Goal: Task Accomplishment & Management: Manage account settings

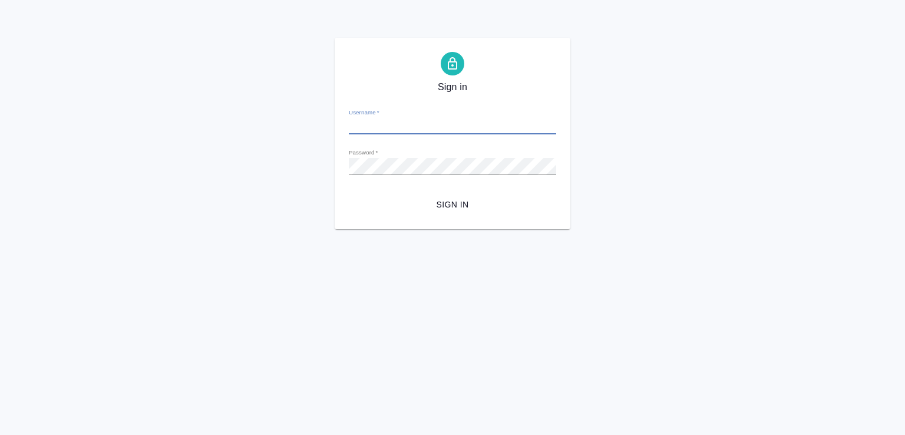
type input "[EMAIL_ADDRESS][DOMAIN_NAME]"
click at [441, 208] on span "Sign in" at bounding box center [452, 204] width 189 height 15
type input "[EMAIL_ADDRESS][DOMAIN_NAME]"
click at [452, 207] on span "Sign in" at bounding box center [452, 204] width 189 height 15
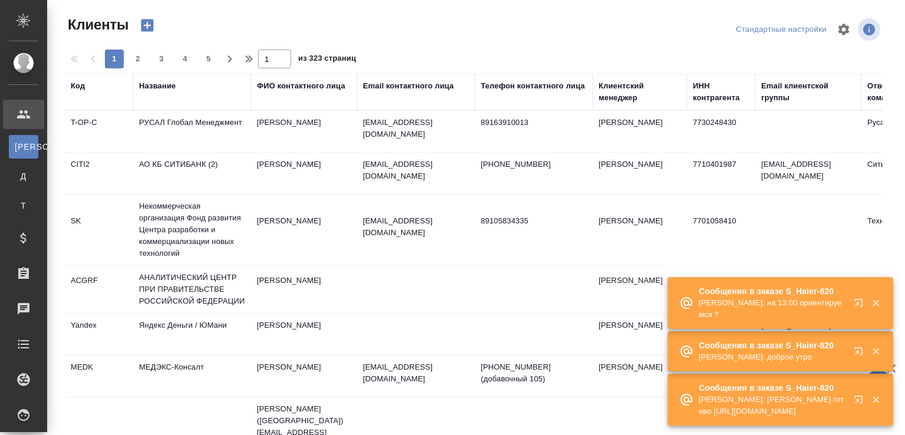
select select "RU"
click at [793, 305] on p "Белякова Юлия: на 13:00 ориентируемся ?" at bounding box center [772, 309] width 147 height 24
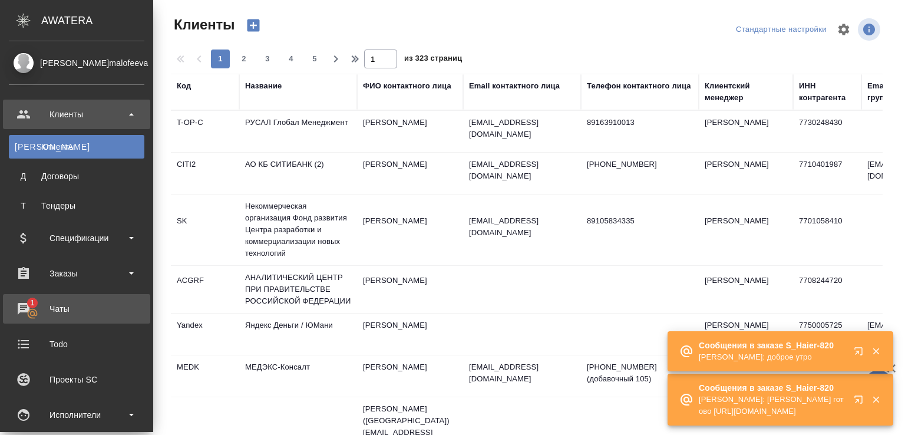
click at [71, 300] on div "Чаты" at bounding box center [76, 309] width 135 height 18
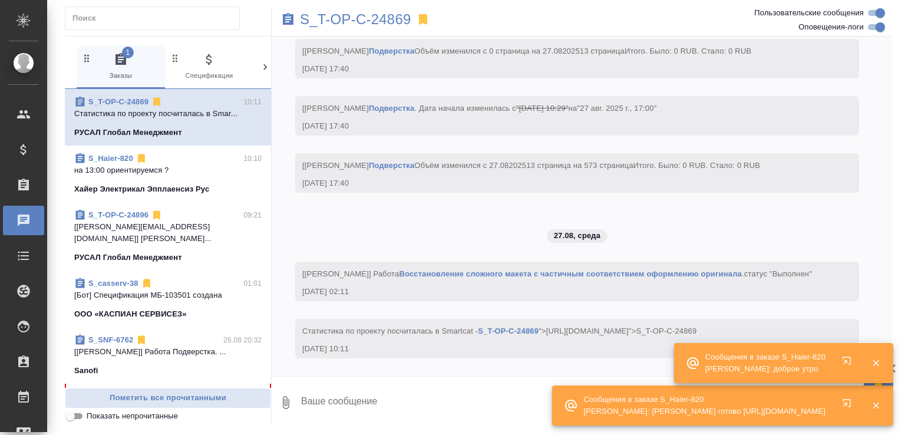
scroll to position [2529, 0]
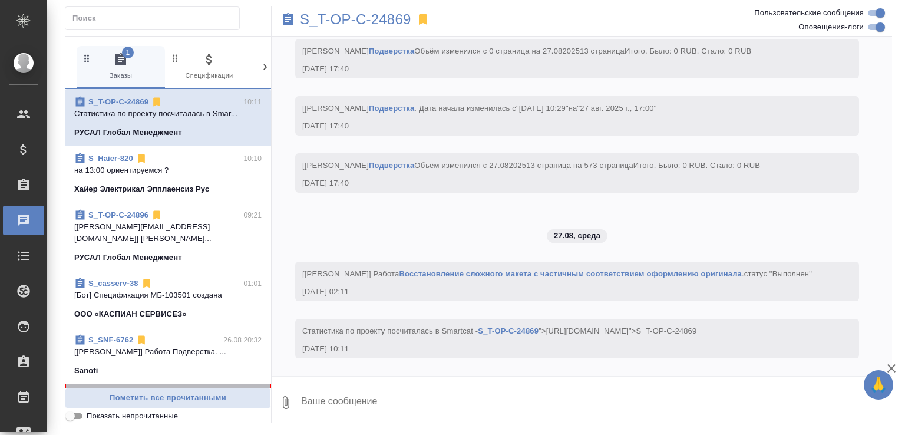
click at [158, 383] on div "S_ATLNC-2 26.08 20:14 [Белякова Юлия] Работа Постредактура маш... ООО «ГК «Атла…" at bounding box center [168, 412] width 206 height 59
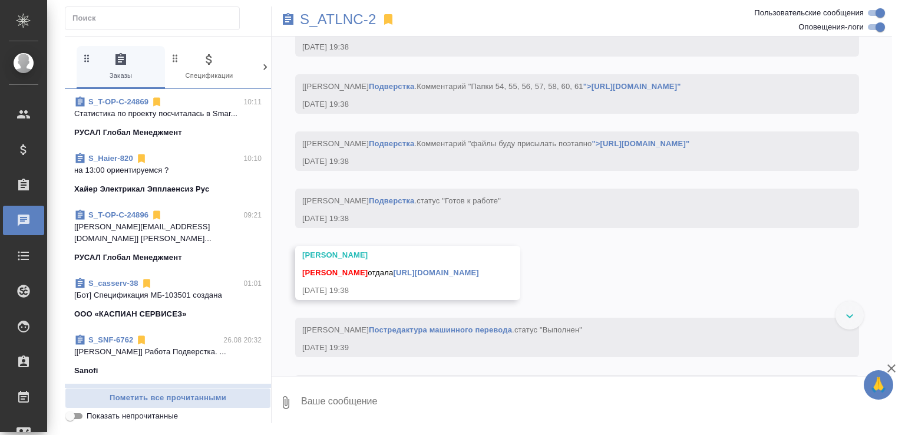
scroll to position [15371, 0]
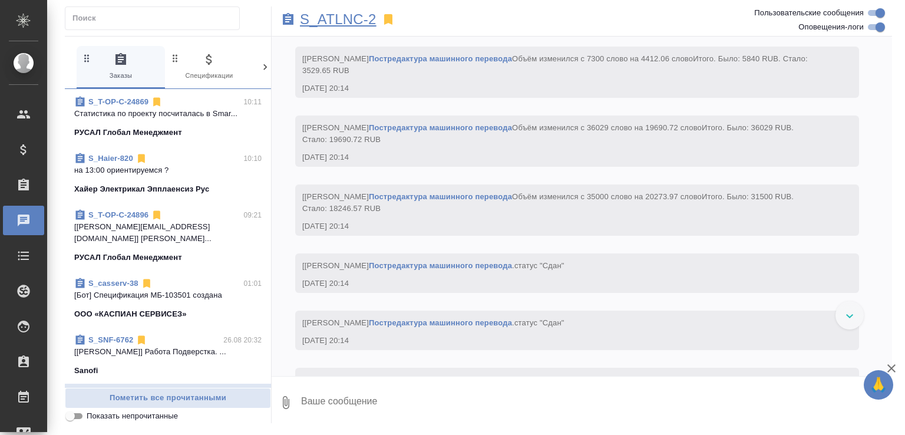
click at [343, 25] on p "S_ATLNC-2" at bounding box center [338, 20] width 77 height 12
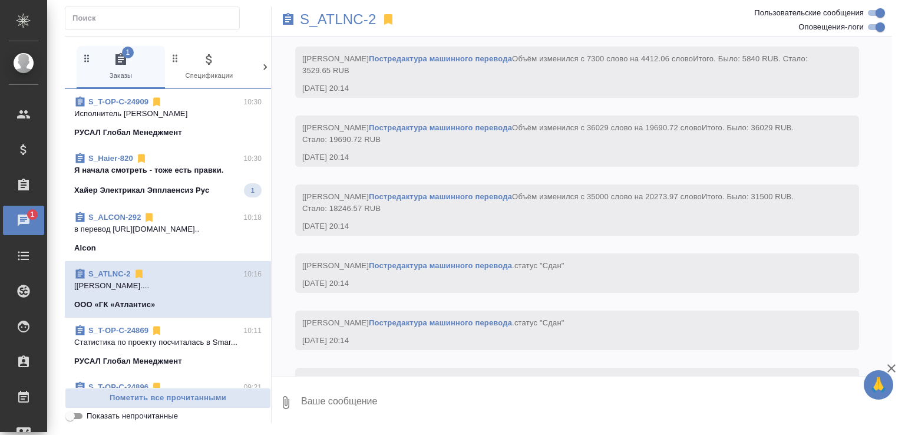
scroll to position [15984, 0]
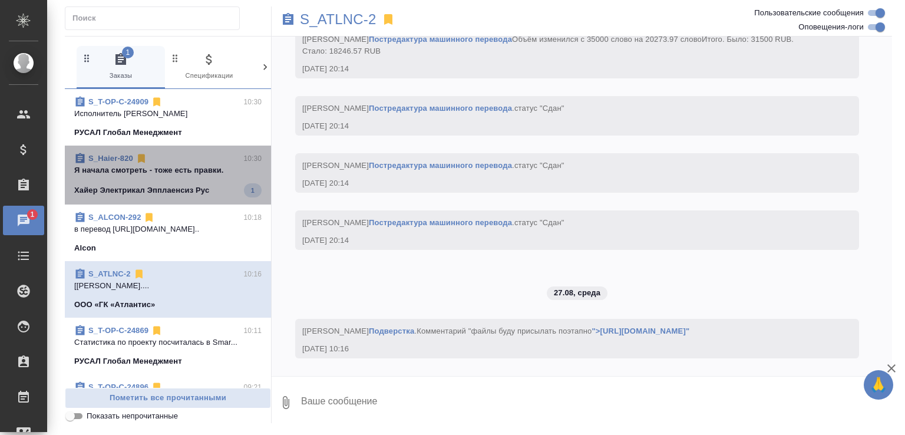
click at [212, 191] on span "S_Haier-820 10:30 Я начала смотреть - тоже есть правки. Хайер Электрикал Эпплае…" at bounding box center [167, 175] width 187 height 45
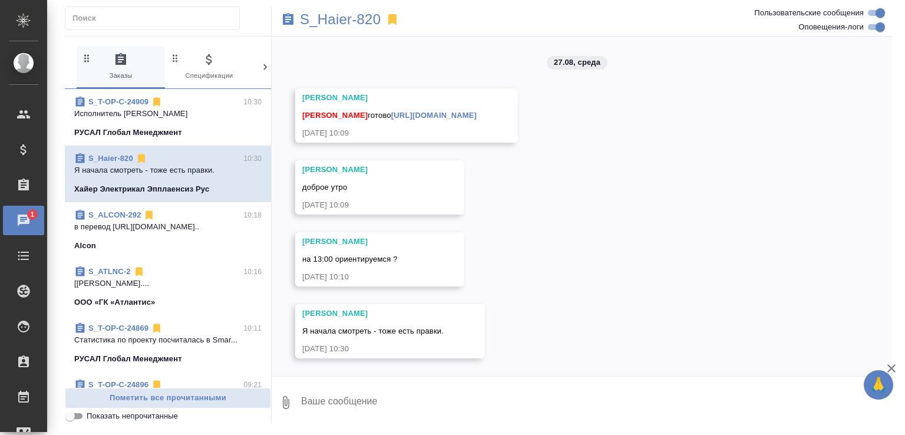
scroll to position [21395, 0]
click at [368, 394] on textarea at bounding box center [596, 402] width 592 height 40
type textarea "привет. тогда, может, сначала Даше?"
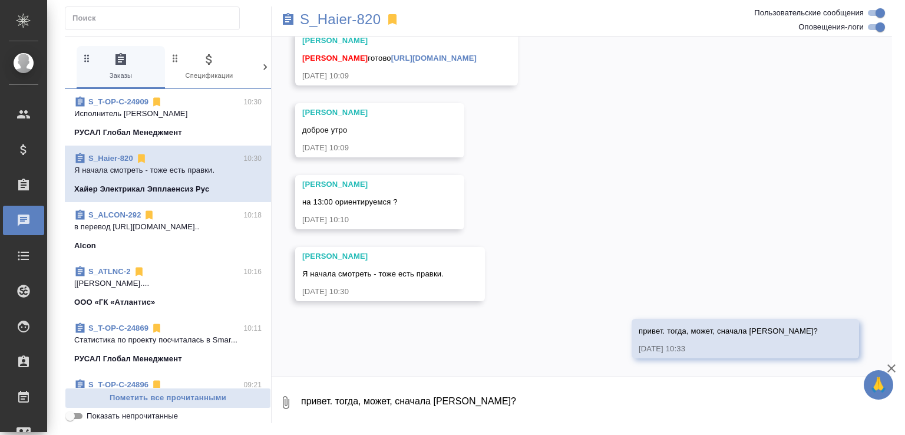
scroll to position [21452, 0]
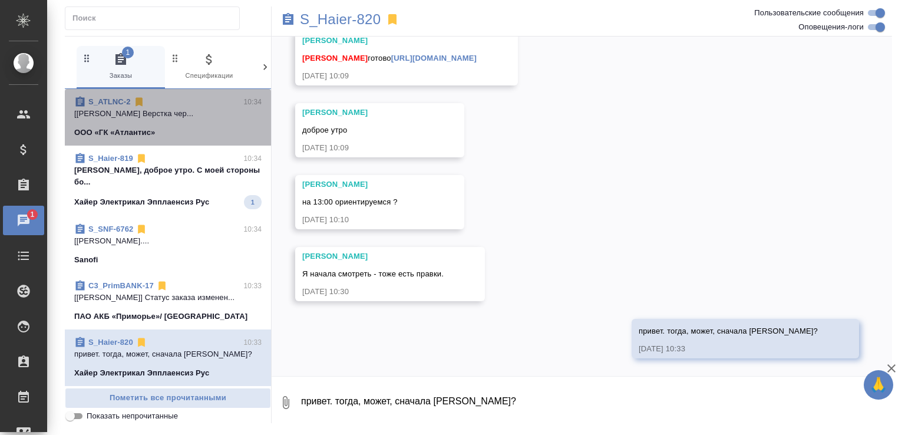
click at [191, 108] on p "[Малофеева Екатерина] Работа Верстка чер..." at bounding box center [167, 114] width 187 height 12
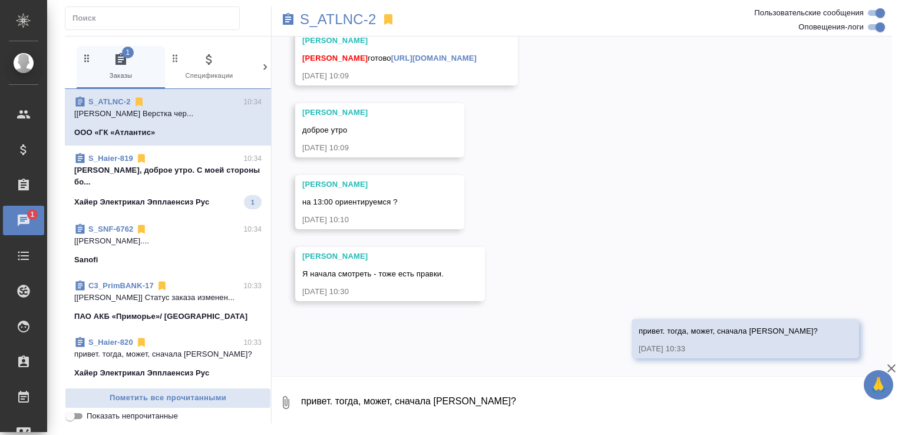
click at [188, 171] on p "Ольга, доброе утро. С моей стороны бо..." at bounding box center [167, 176] width 187 height 24
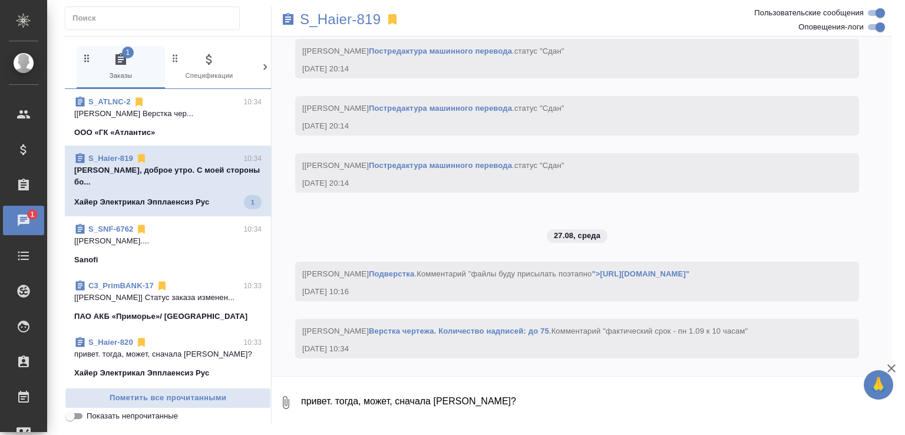
click at [188, 171] on p "Ольга, доброе утро. С моей стороны бо..." at bounding box center [167, 176] width 187 height 24
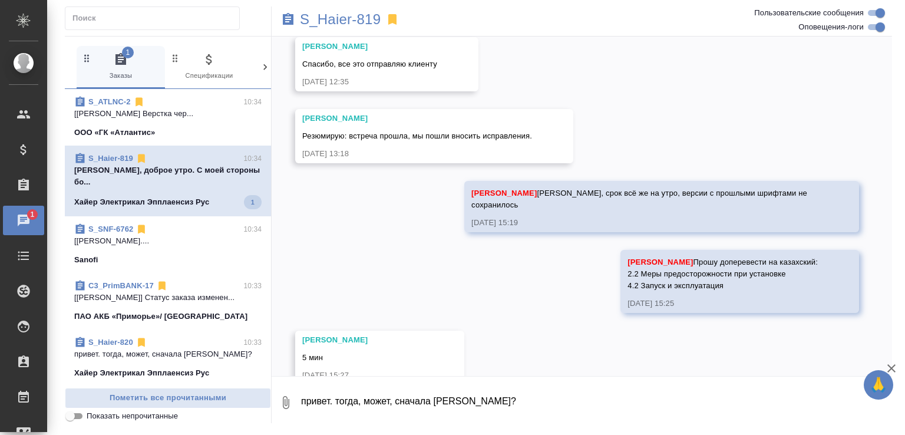
scroll to position [26821, 0]
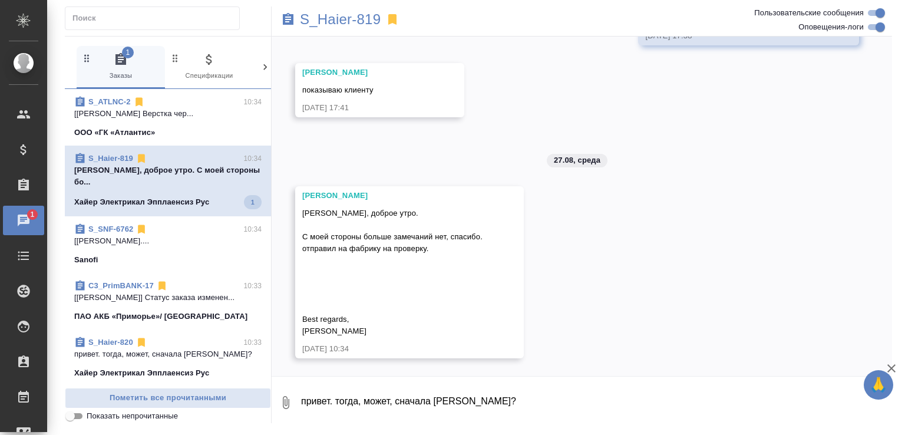
click at [188, 171] on p "Ольга, доброе утро. С моей стороны бо..." at bounding box center [167, 176] width 187 height 24
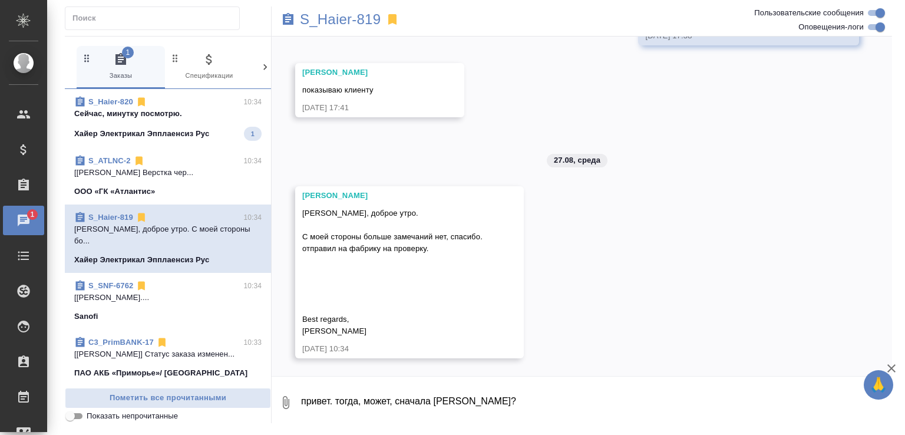
click at [192, 134] on p "Хайер Электрикал Эпплаенсиз Рус" at bounding box center [141, 134] width 135 height 12
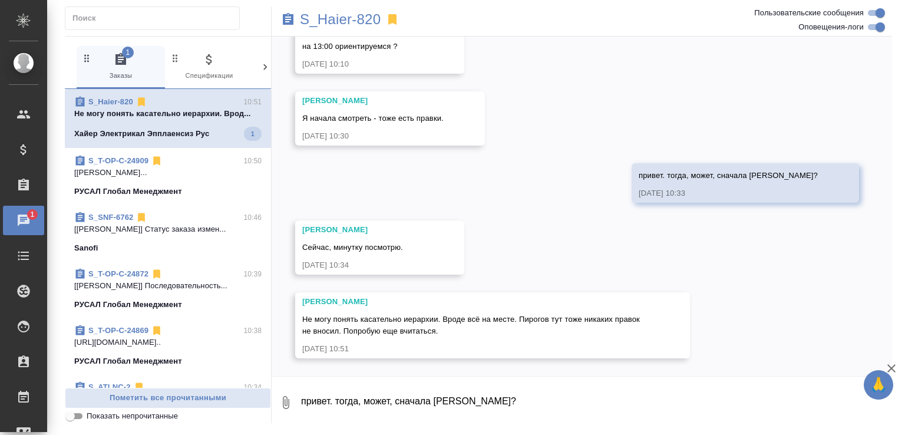
scroll to position [21608, 0]
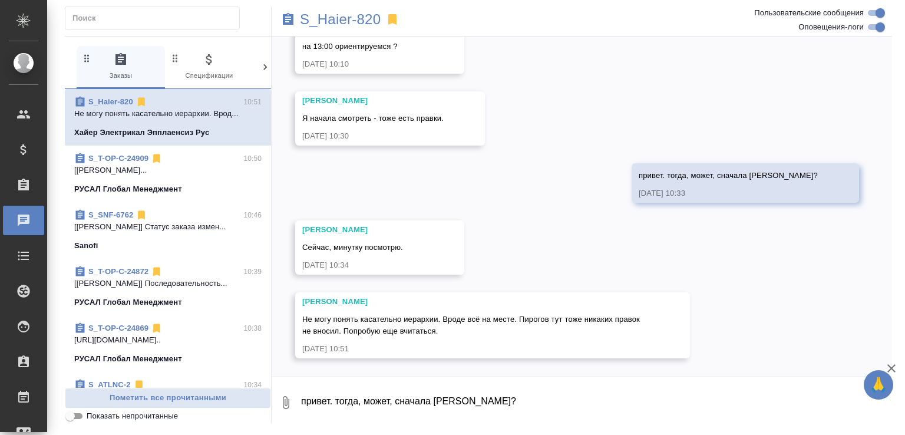
click at [394, 405] on textarea "привет. тогда, может, сначала Даше?" at bounding box center [596, 402] width 592 height 40
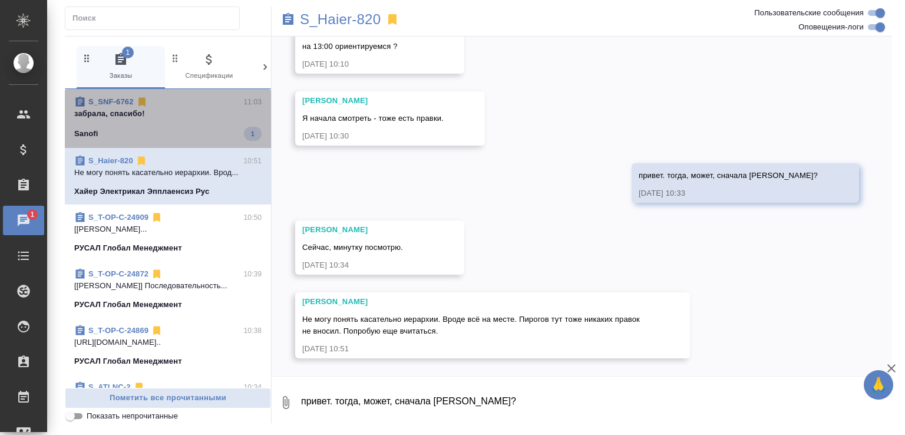
click at [174, 120] on span "S_SNF-6762 11:03 забрала, спасибо! Sanofi 1" at bounding box center [167, 118] width 187 height 45
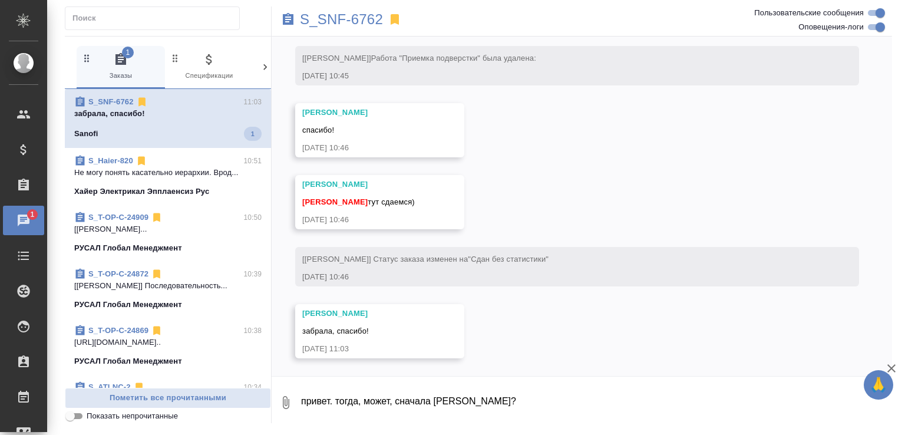
scroll to position [7957, 0]
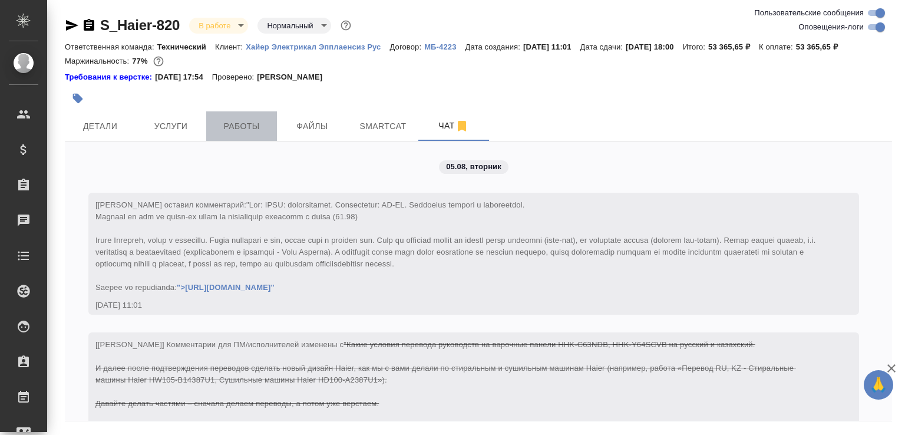
click at [239, 134] on span "Работы" at bounding box center [241, 126] width 57 height 15
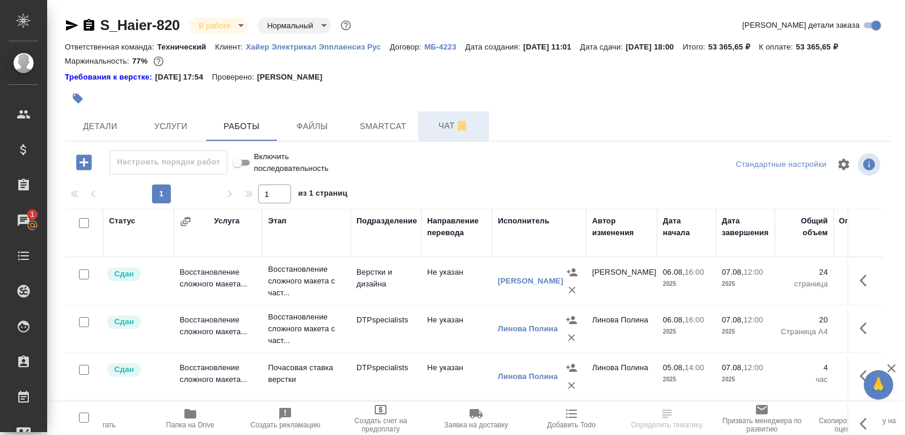
click at [432, 141] on button "Чат" at bounding box center [453, 125] width 71 height 29
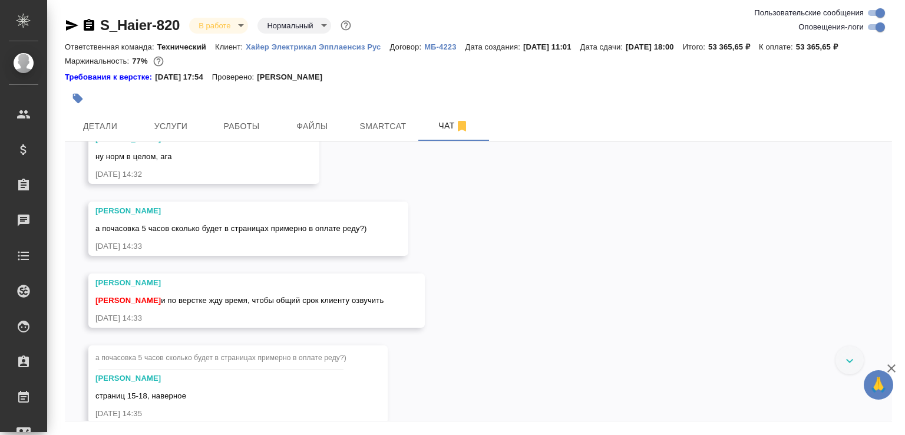
scroll to position [17571, 0]
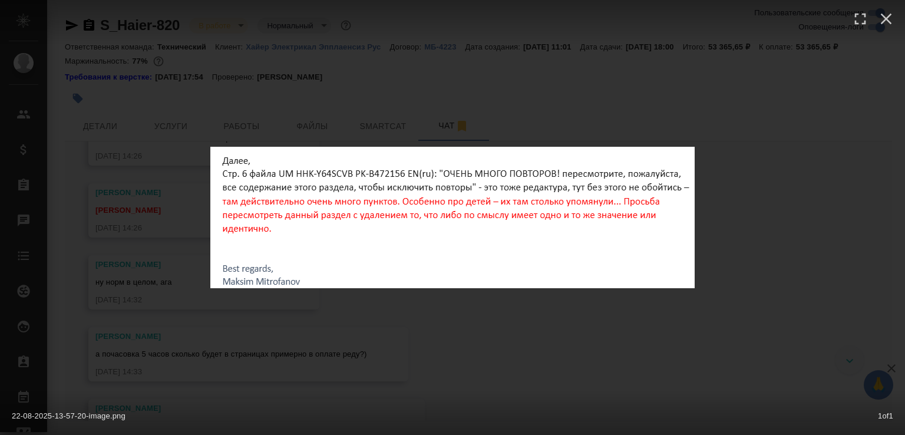
click at [465, 330] on div "22-08-2025-13-57-20-image.png 1 of 1" at bounding box center [452, 217] width 905 height 435
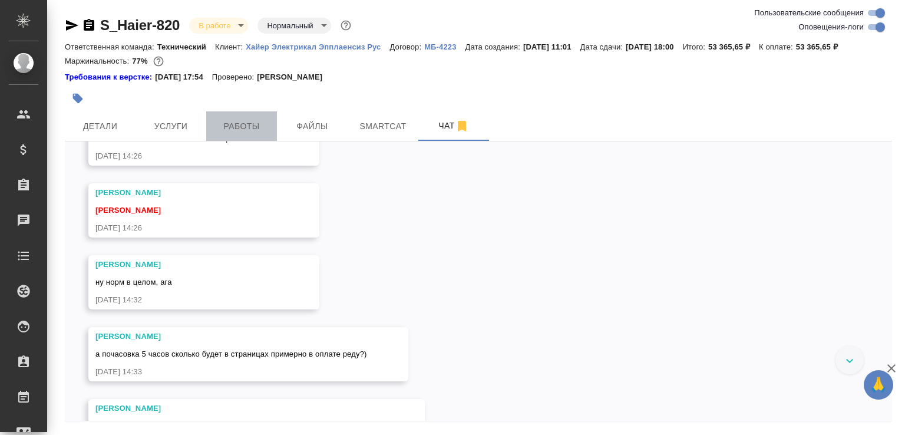
click at [247, 134] on span "Работы" at bounding box center [241, 126] width 57 height 15
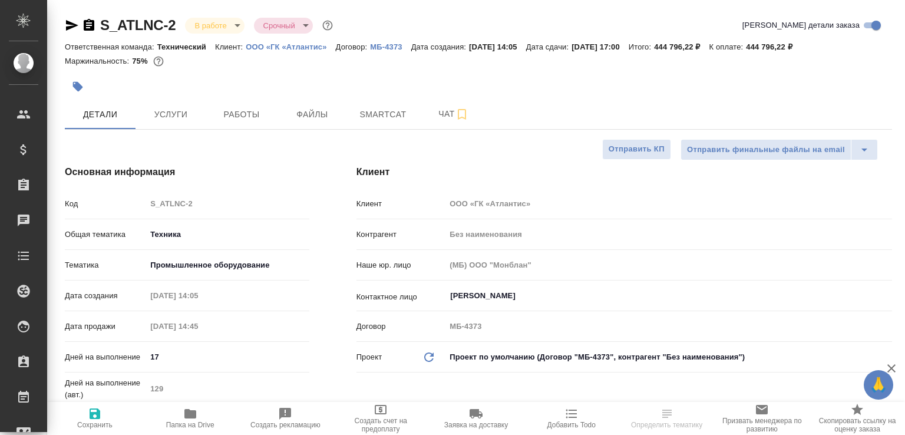
select select "RU"
click at [227, 118] on span "Работы" at bounding box center [241, 114] width 57 height 15
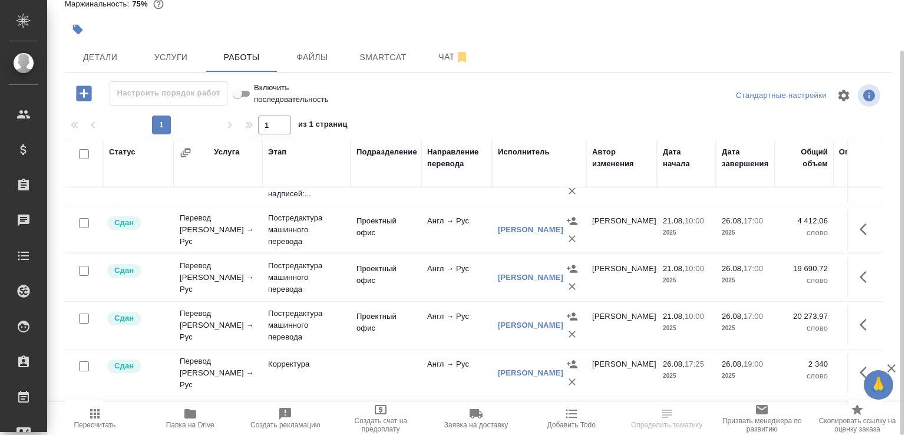
scroll to position [220, 0]
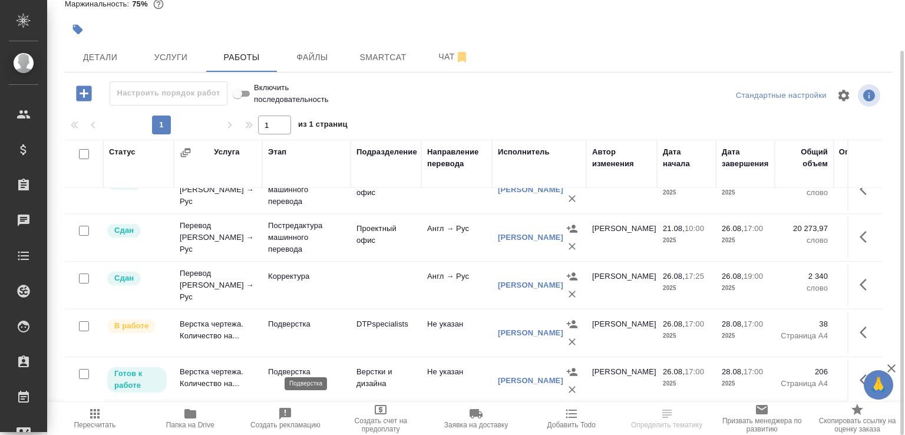
click at [268, 366] on p "Подверстка" at bounding box center [306, 372] width 77 height 12
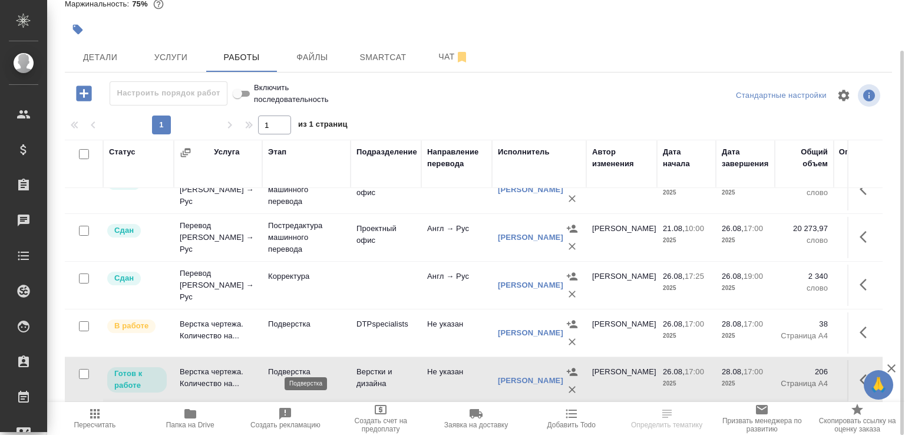
click at [268, 366] on p "Подверстка" at bounding box center [306, 372] width 77 height 12
click at [342, 322] on td "Подверстка" at bounding box center [306, 332] width 88 height 41
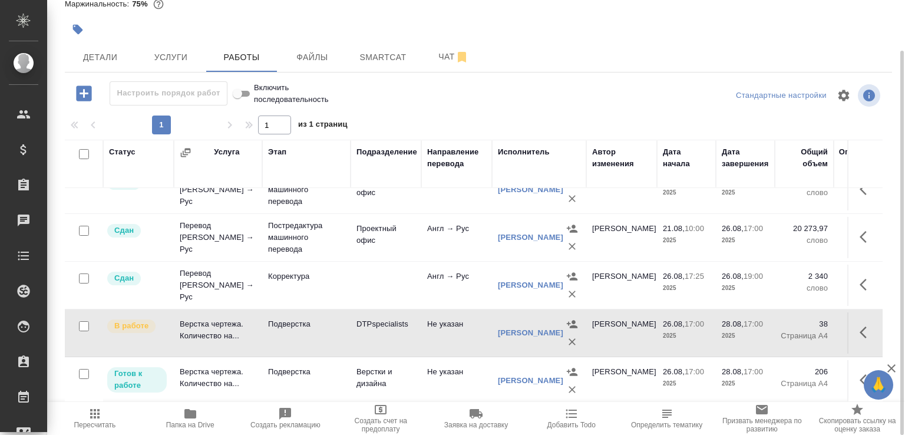
click at [342, 322] on td "Подверстка" at bounding box center [306, 332] width 88 height 41
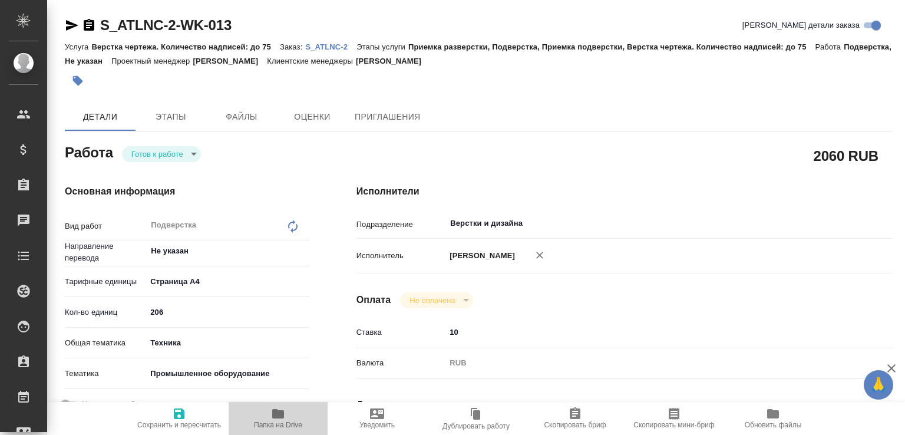
click at [272, 406] on icon "button" at bounding box center [278, 413] width 14 height 14
click at [273, 418] on icon "button" at bounding box center [278, 413] width 14 height 14
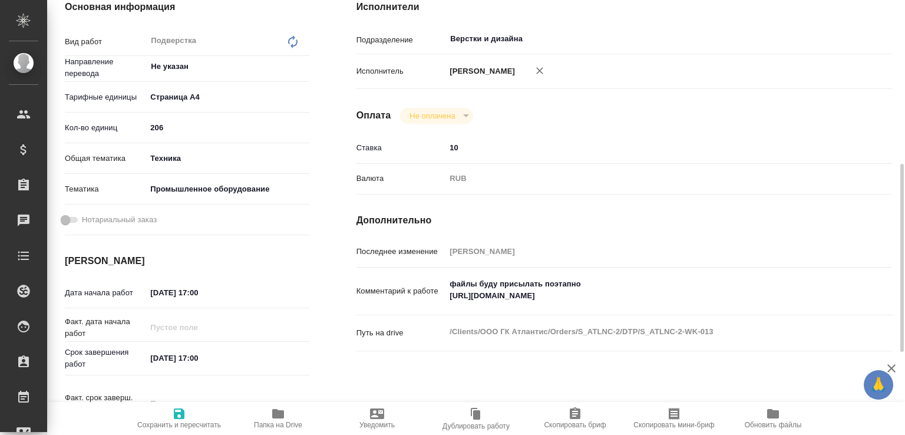
scroll to position [243, 0]
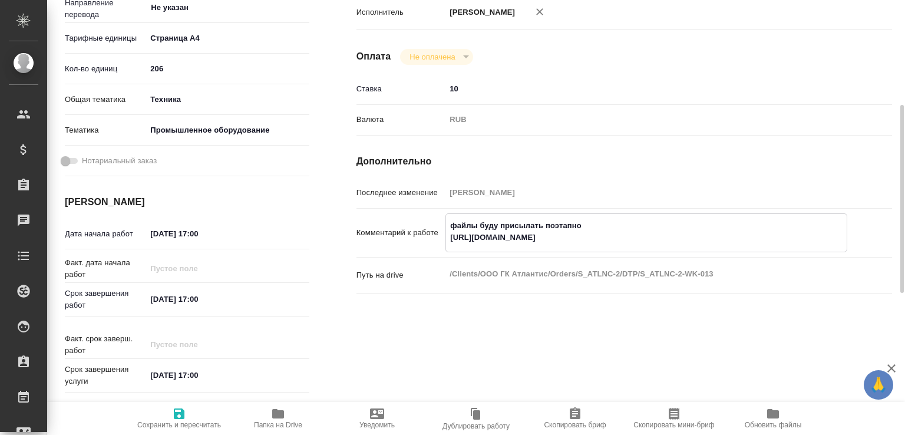
click at [551, 247] on textarea "файлы буду присылать поэтапно https://drive.awatera.com/s/xr4AAsEJcz6nGtX" at bounding box center [646, 232] width 401 height 32
paste textarea "f/10139085"
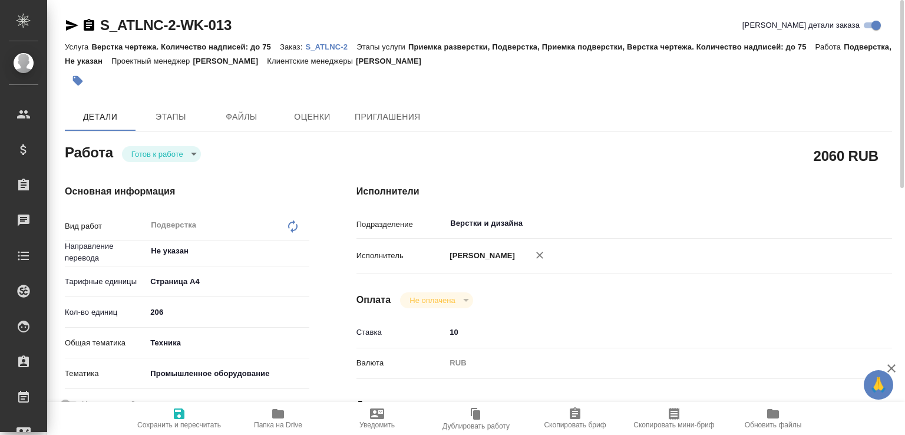
type textarea "файлы буду присылать поэтапно https://drive.awatera.com/f/10139085"
click at [183, 408] on icon "button" at bounding box center [179, 413] width 11 height 11
type input "readyForWork"
type input "Не указан"
type input "5f036ec4e16dec2d6b59c8ff"
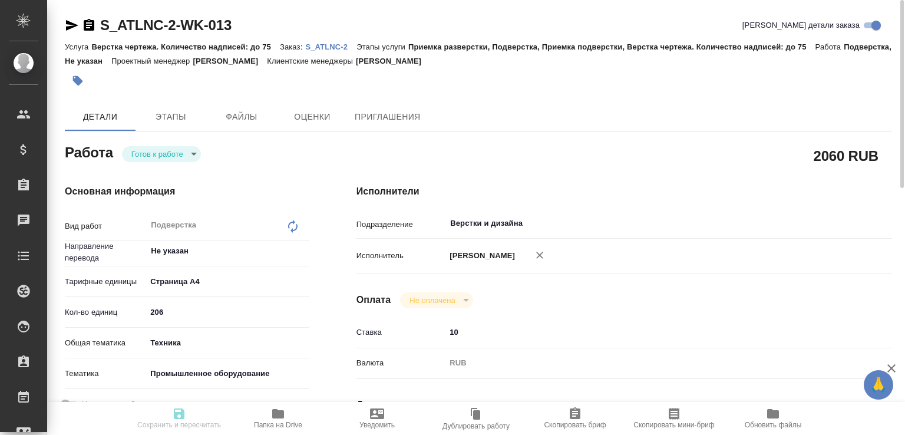
type input "206"
type input "tech"
type input "5f647205b73bc97568ca66bc"
type input "26.08.2025 17:00"
type input "[DATE] 17:00"
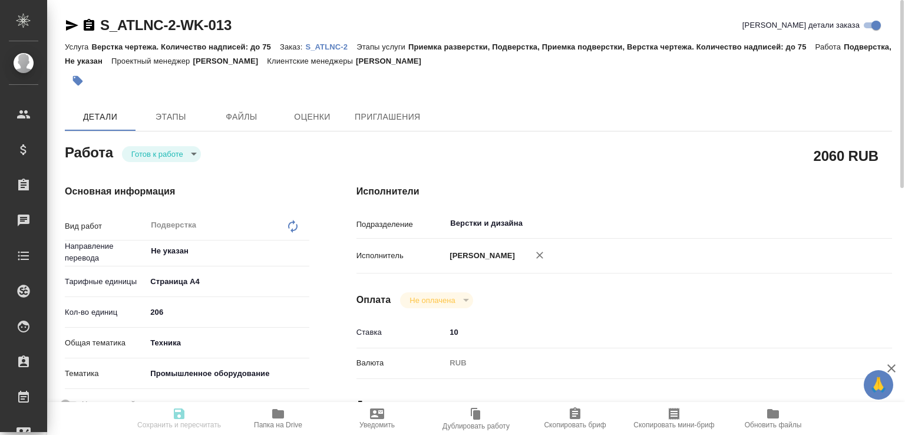
type input "[DATE] 17:00"
type input "Верстки и дизайна"
type input "notPayed"
type input "10"
type input "RUB"
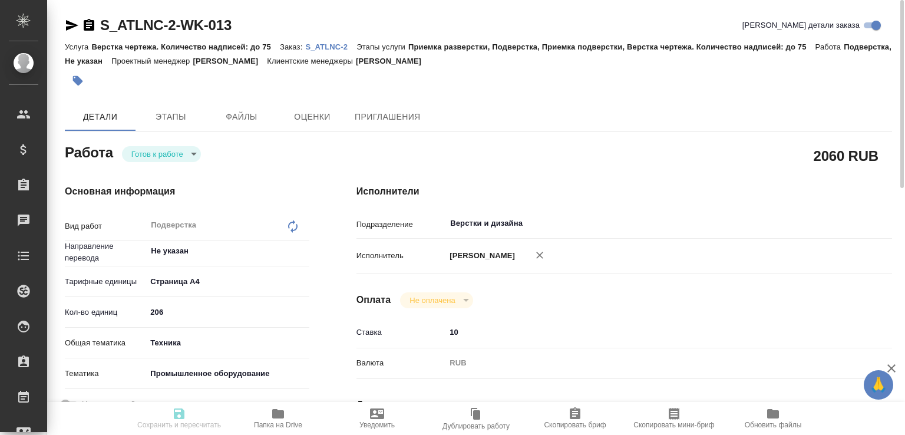
type input "[PERSON_NAME]"
type input "S_ATLNC-2"
type input "Верстка чертежа. Количество надписей: до 75"
type input "Приемка разверстки, Подверстка, Приемка подверстки, Верстка чертежа. Количество…"
type input "[PERSON_NAME]"
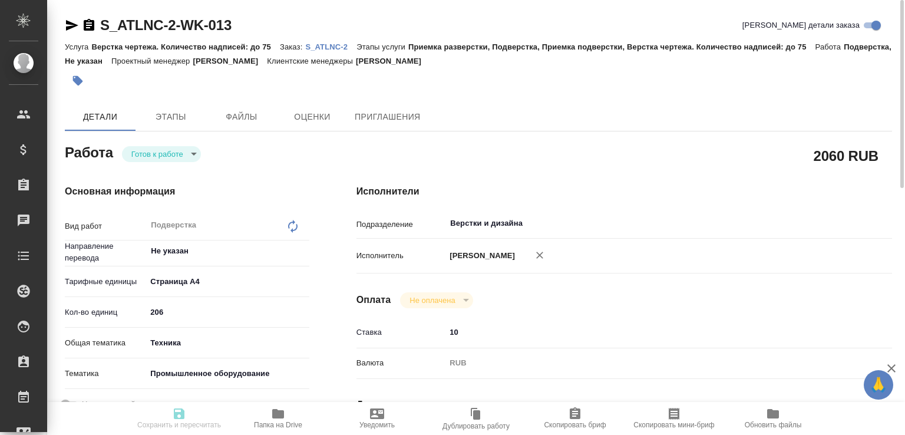
type input "[PERSON_NAME]"
type input "/Clients/ООО ГК Атлантис/Orders/S_ATLNC-2"
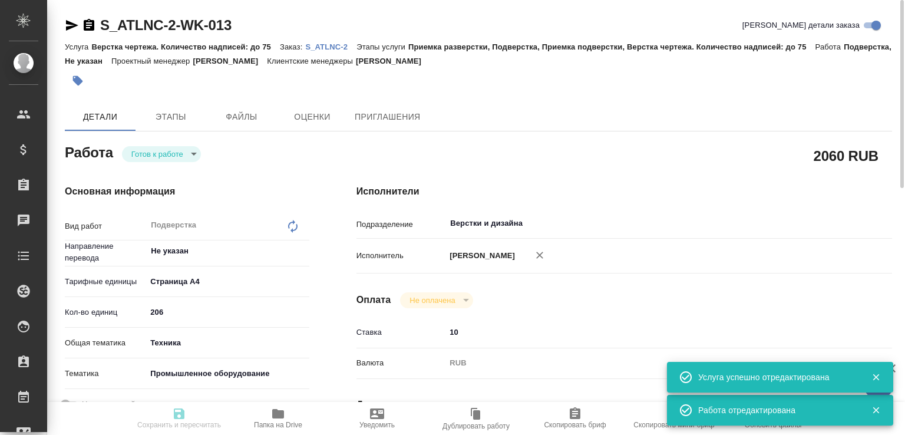
type input "readyForWork"
type input "Не указан"
type input "5f036ec4e16dec2d6b59c8ff"
type input "206"
type input "tech"
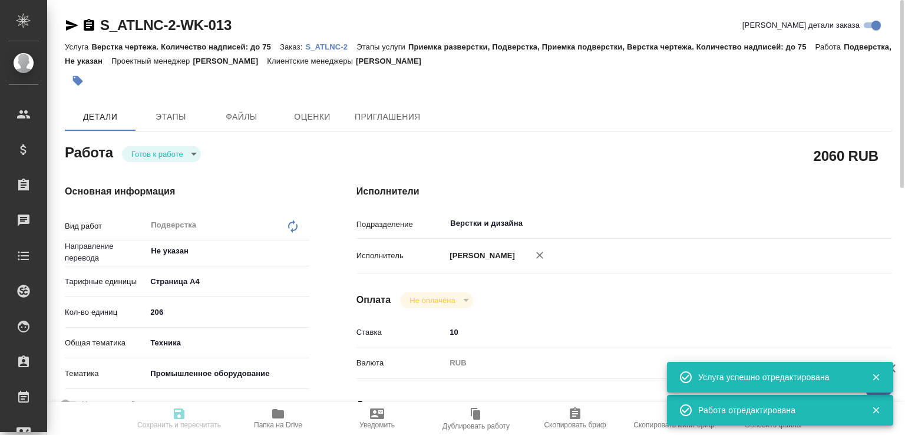
type input "5f647205b73bc97568ca66bc"
type input "26.08.2025 17:00"
type input "[DATE] 17:00"
type input "Верстки и дизайна"
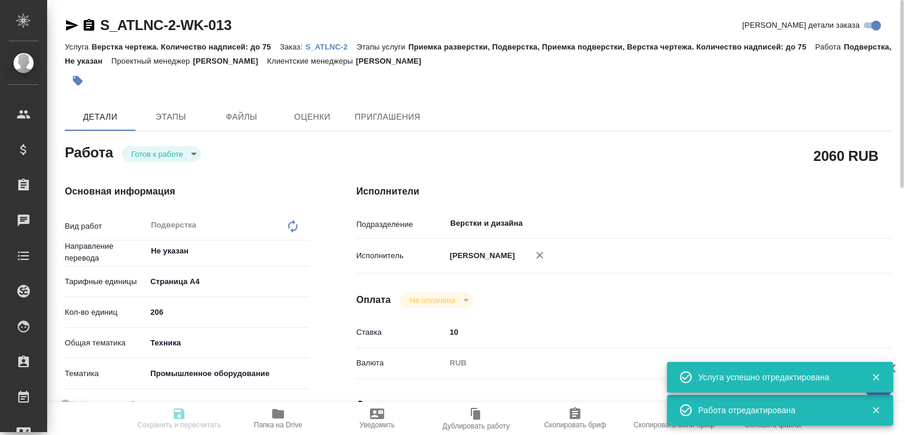
type input "notPayed"
type input "10"
type input "RUB"
type input "[PERSON_NAME]"
type input "S_ATLNC-2"
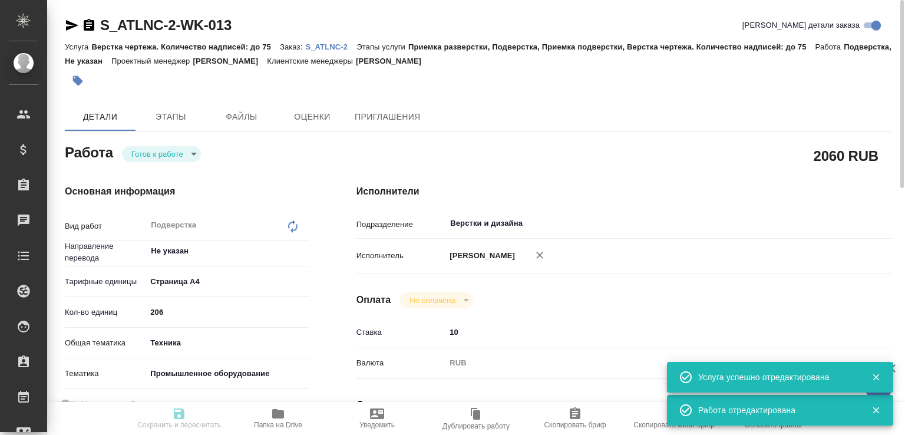
type input "Верстка чертежа. Количество надписей: до 75"
type input "Приемка разверстки, Подверстка, Приемка подверстки, Верстка чертежа. Количество…"
type input "[PERSON_NAME]"
type input "/Clients/ООО ГК Атлантис/Orders/S_ATLNC-2"
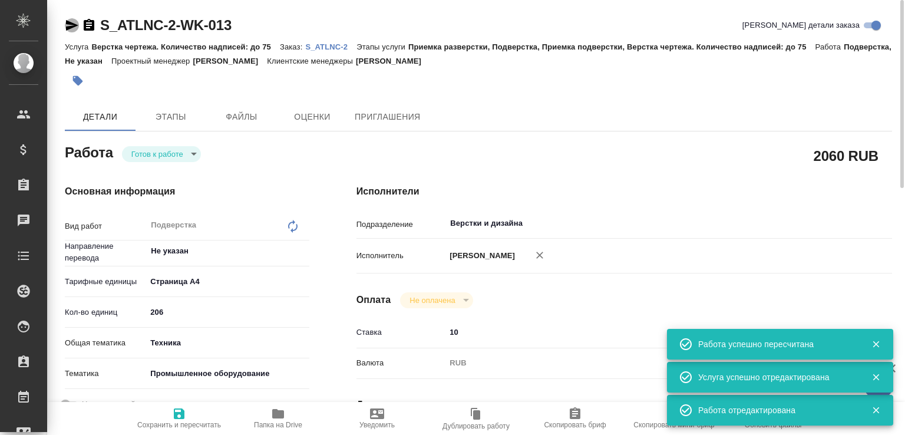
click at [70, 27] on icon "button" at bounding box center [72, 25] width 12 height 11
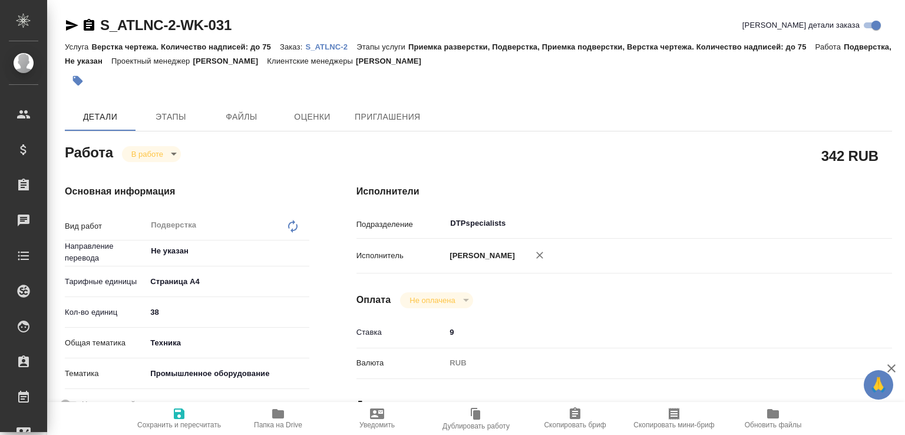
scroll to position [310, 0]
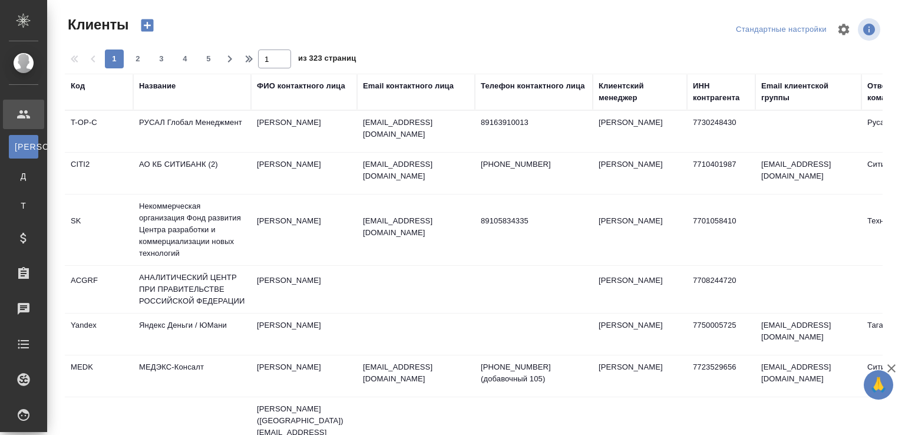
select select "RU"
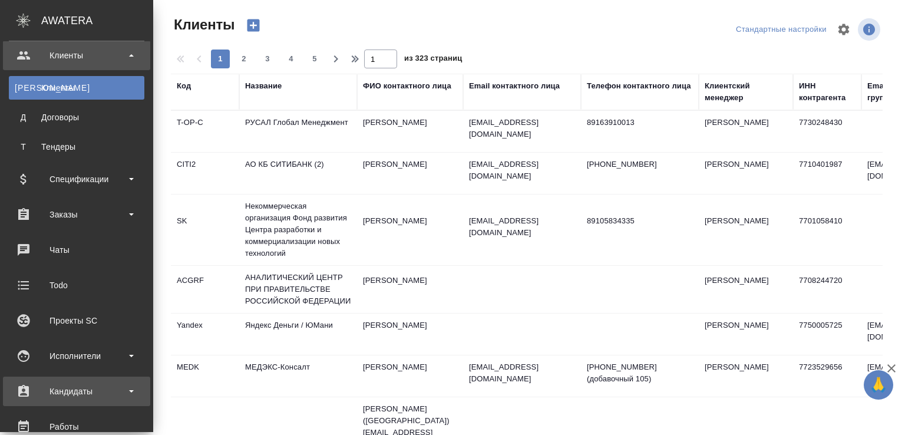
scroll to position [298, 0]
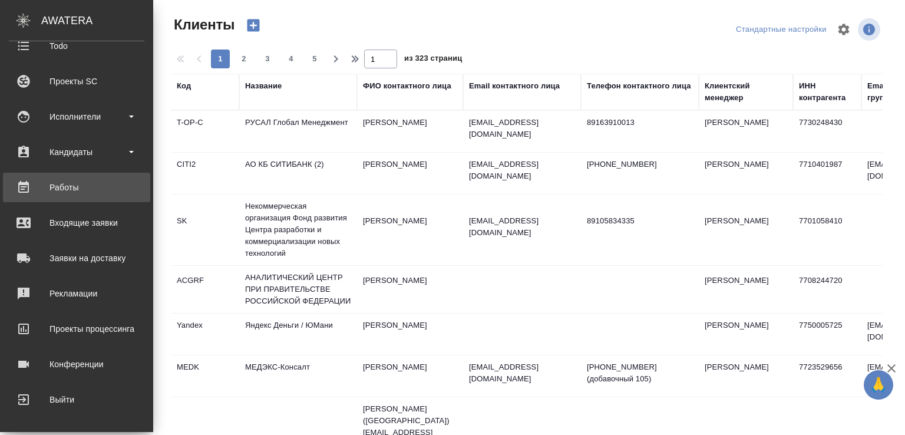
click at [71, 183] on div "Работы" at bounding box center [76, 187] width 135 height 18
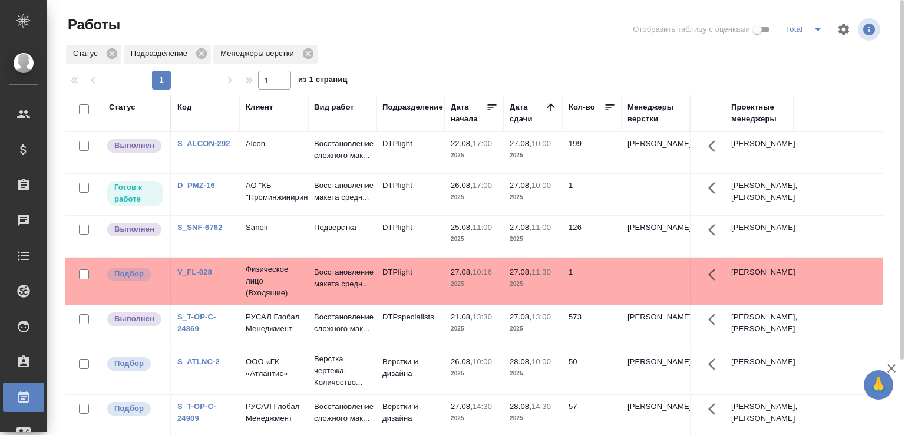
click at [541, 161] on p "2025" at bounding box center [533, 156] width 47 height 12
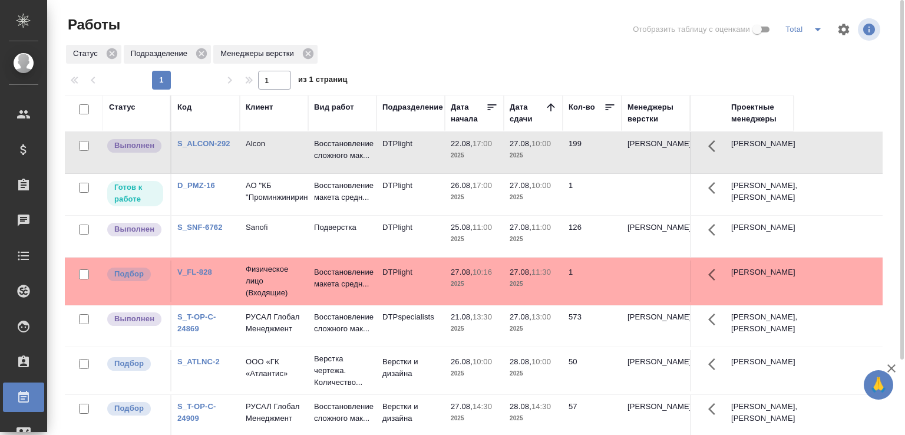
click at [541, 161] on p "2025" at bounding box center [533, 156] width 47 height 12
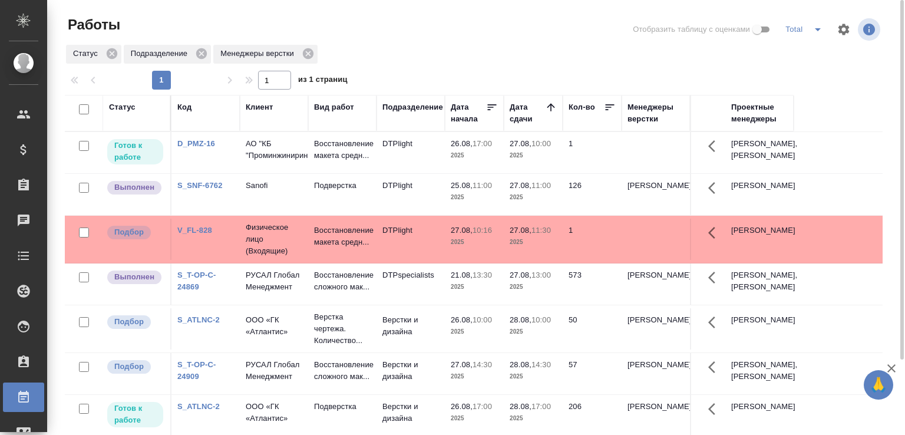
click at [313, 213] on td "Подверстка" at bounding box center [342, 194] width 68 height 41
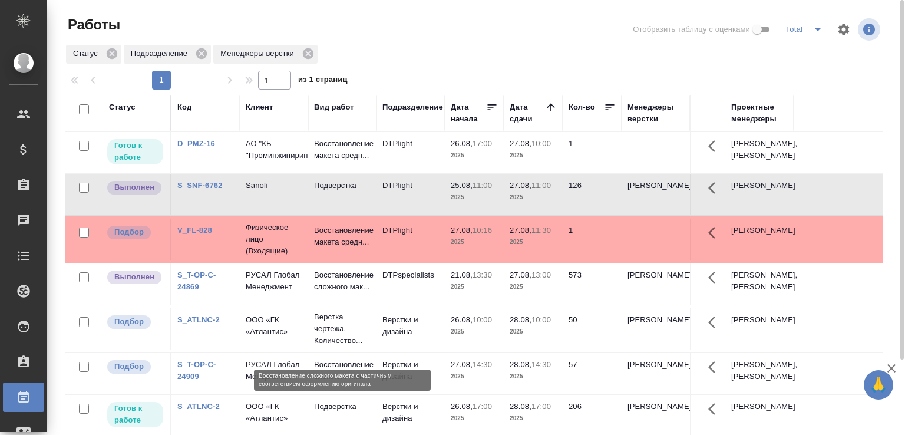
click at [349, 382] on p "Восстановление сложного мак..." at bounding box center [342, 371] width 57 height 24
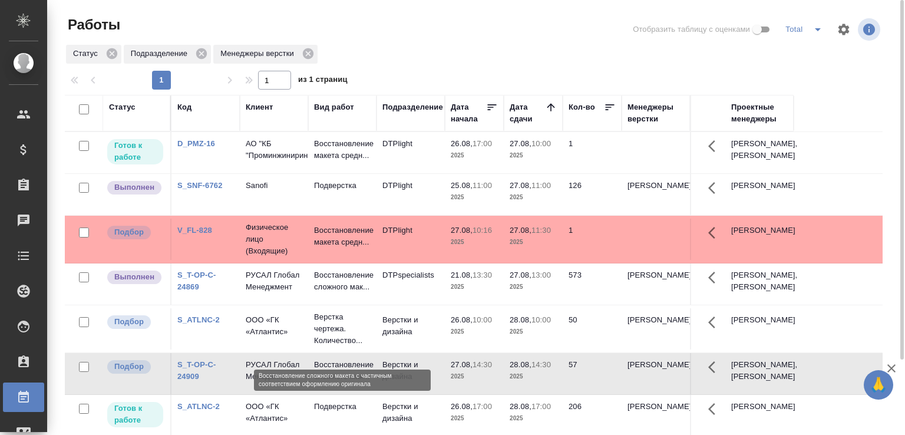
click at [349, 382] on p "Восстановление сложного мак..." at bounding box center [342, 371] width 57 height 24
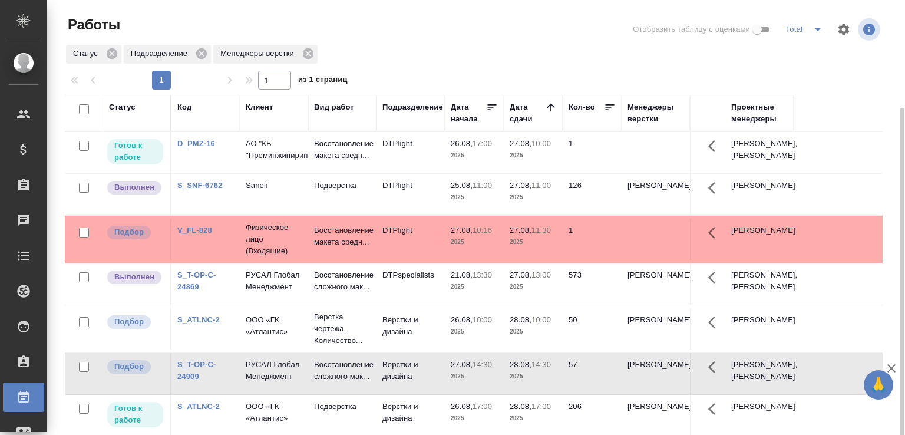
scroll to position [59, 0]
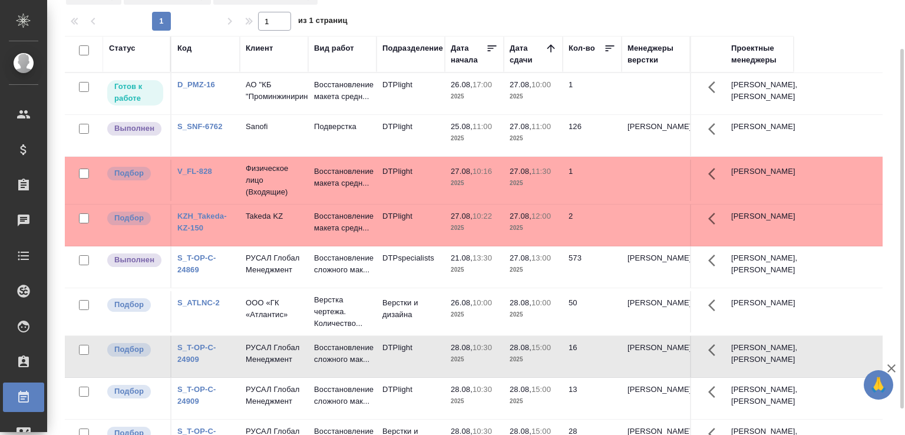
click at [404, 17] on div "1 1 из 1 страниц" at bounding box center [478, 21] width 827 height 19
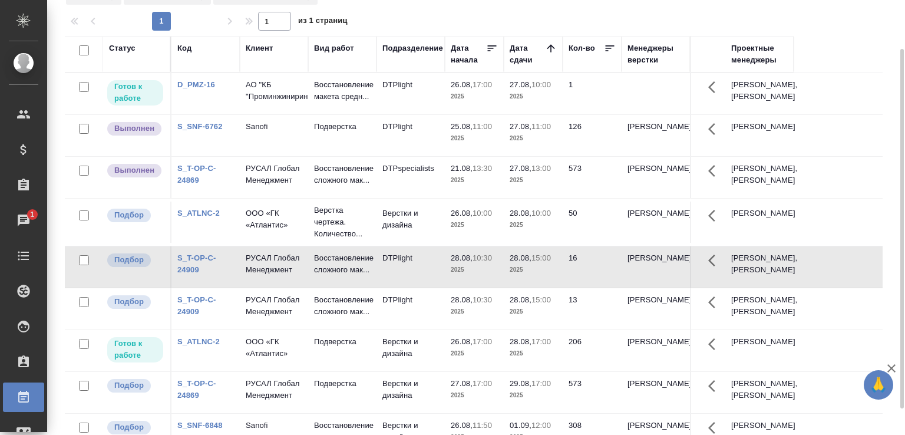
click at [404, 17] on div "1 1 из 1 страниц" at bounding box center [478, 21] width 827 height 19
click at [336, 133] on p "Подверстка" at bounding box center [342, 127] width 57 height 12
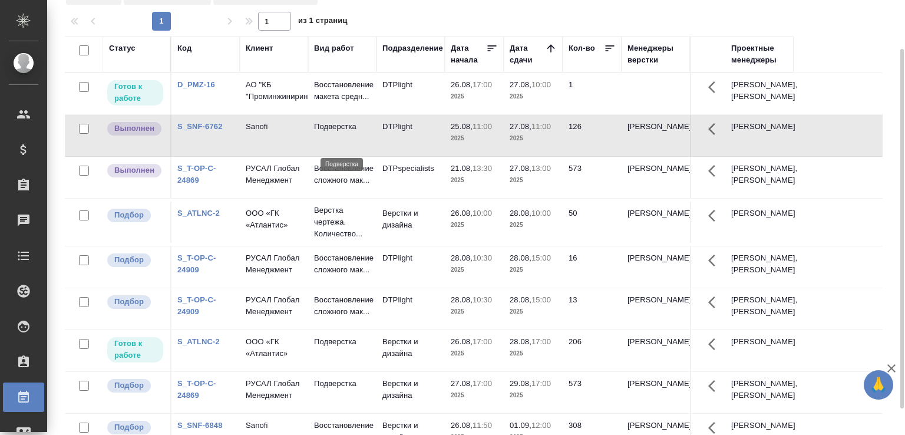
click at [336, 133] on p "Подверстка" at bounding box center [342, 127] width 57 height 12
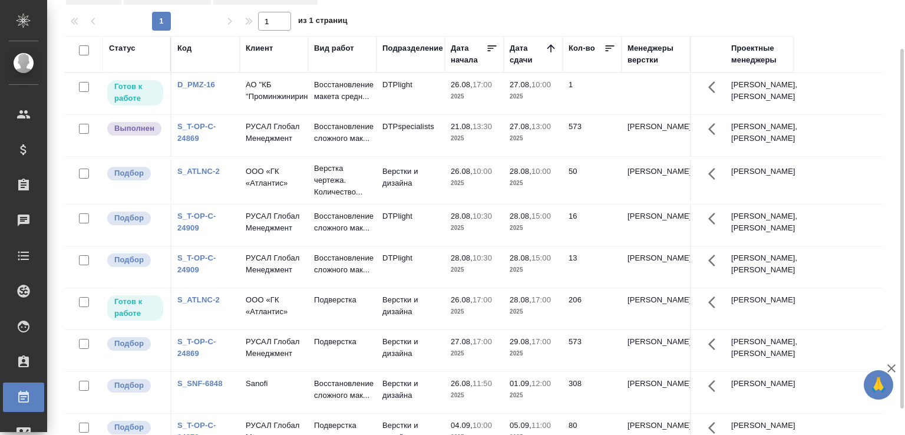
click at [389, 201] on td "Верстки и дизайна" at bounding box center [410, 180] width 68 height 41
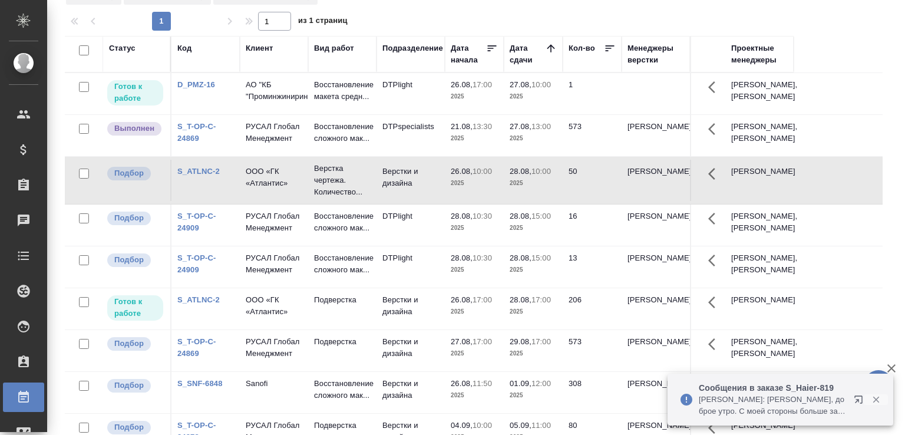
click at [872, 398] on icon "button" at bounding box center [876, 399] width 11 height 11
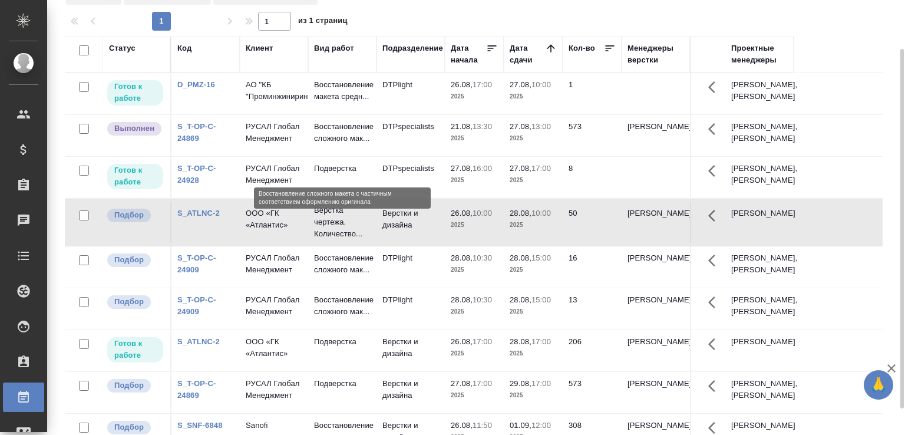
click at [364, 144] on p "Восстановление сложного мак..." at bounding box center [342, 133] width 57 height 24
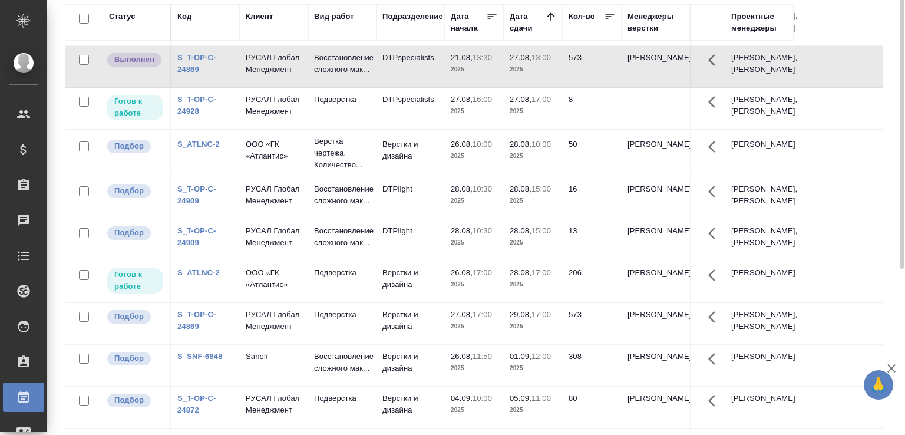
scroll to position [0, 0]
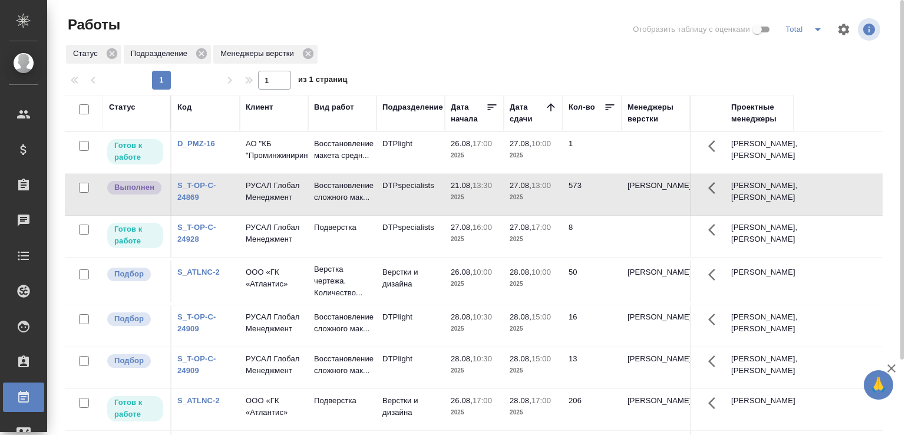
click at [439, 214] on td "DTPspecialists" at bounding box center [410, 194] width 68 height 41
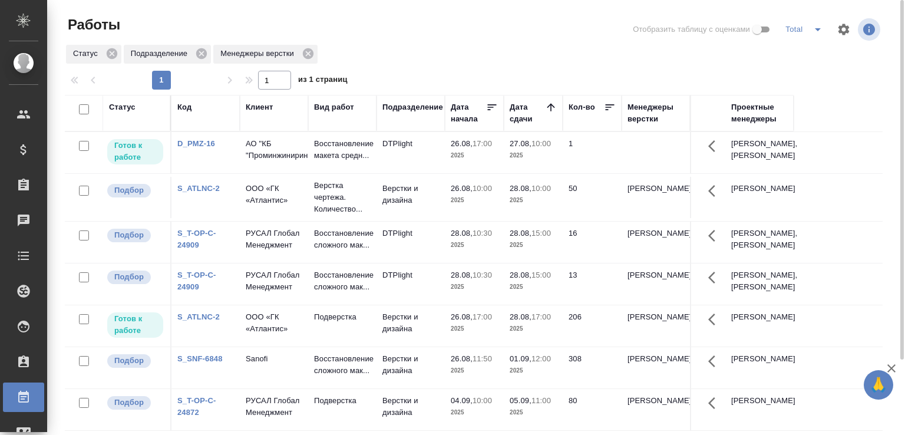
scroll to position [91, 0]
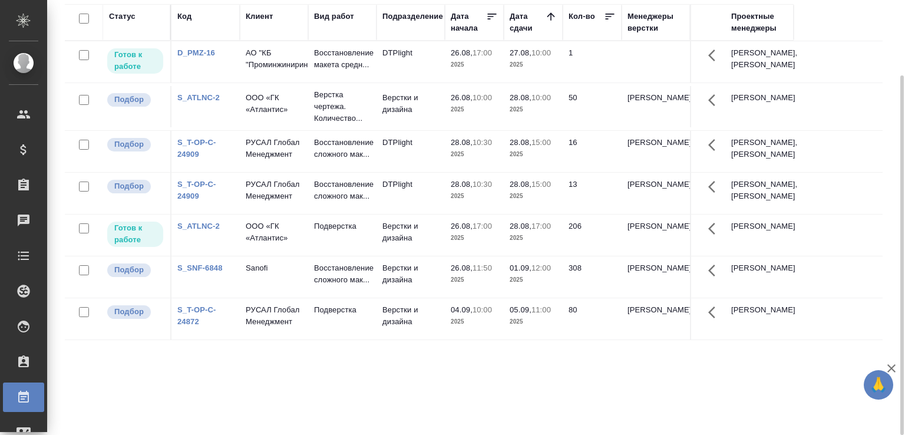
click at [190, 326] on link "S_T-OP-C-24872" at bounding box center [196, 315] width 39 height 21
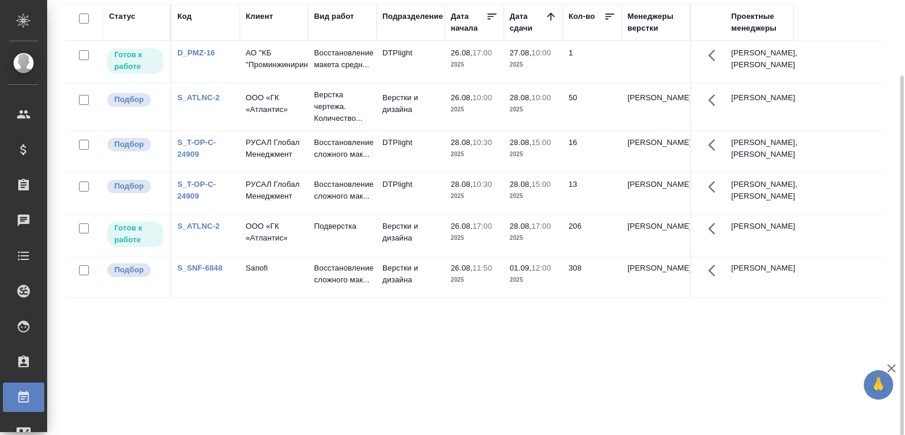
click at [664, 415] on div "Статус Код Клиент Вид работ Подразделение Дата начала Дата сдачи Кол-во Менедже…" at bounding box center [474, 216] width 818 height 424
click at [368, 160] on p "Восстановление сложного мак..." at bounding box center [342, 149] width 57 height 24
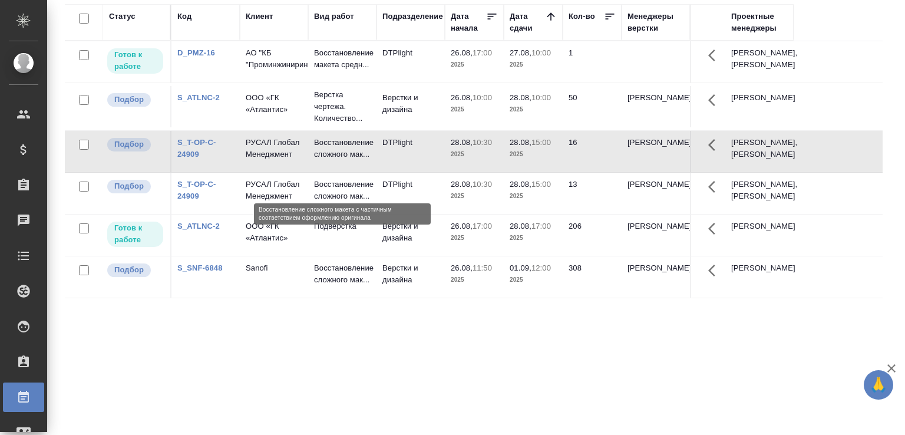
click at [368, 160] on p "Восстановление сложного мак..." at bounding box center [342, 149] width 57 height 24
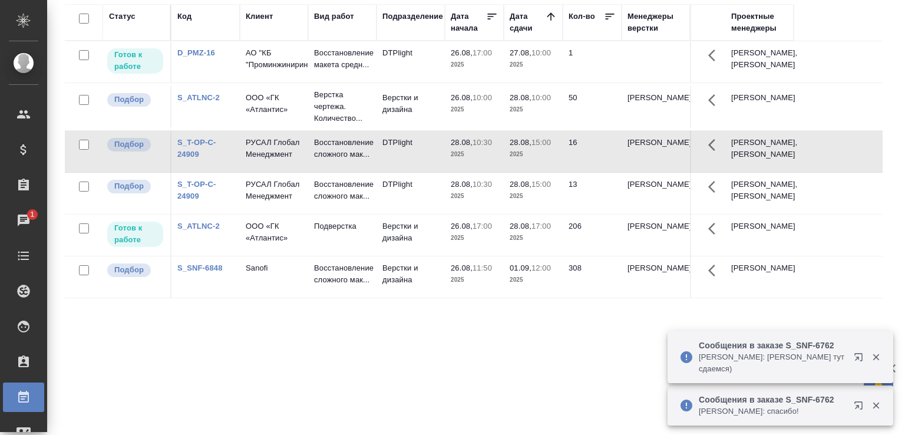
click at [738, 362] on p "Горшкова Валентина: Сайдашева Диляра тут сдаемся)" at bounding box center [772, 363] width 147 height 24
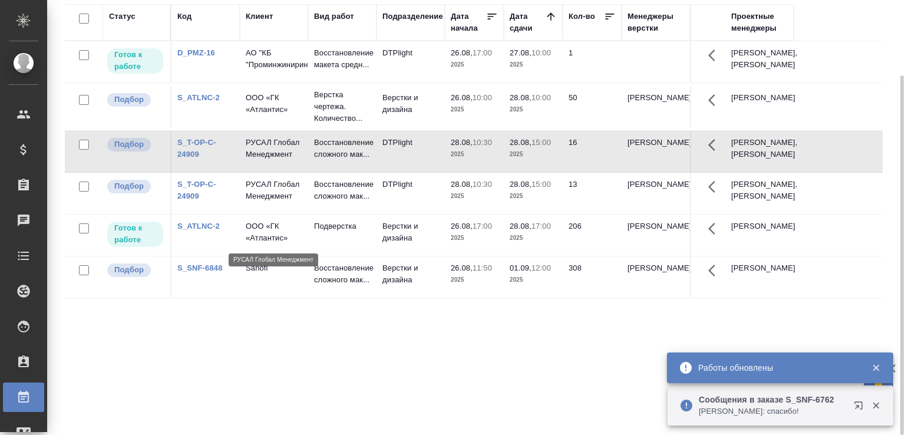
click at [276, 202] on p "РУСАЛ Глобал Менеджмент" at bounding box center [274, 190] width 57 height 24
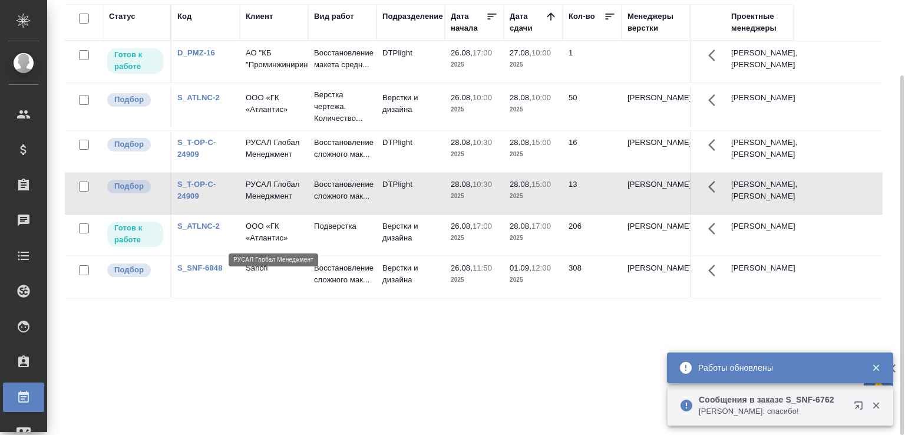
click at [276, 202] on p "РУСАЛ Глобал Менеджмент" at bounding box center [274, 190] width 57 height 24
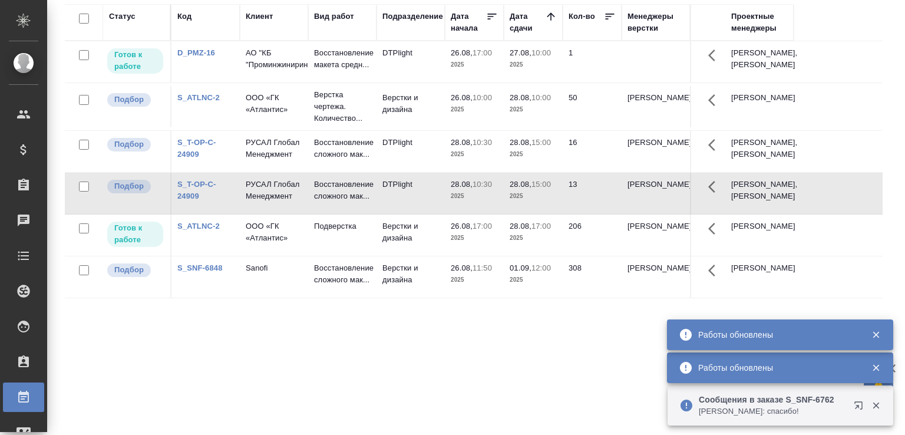
click at [878, 404] on icon "button" at bounding box center [875, 405] width 6 height 6
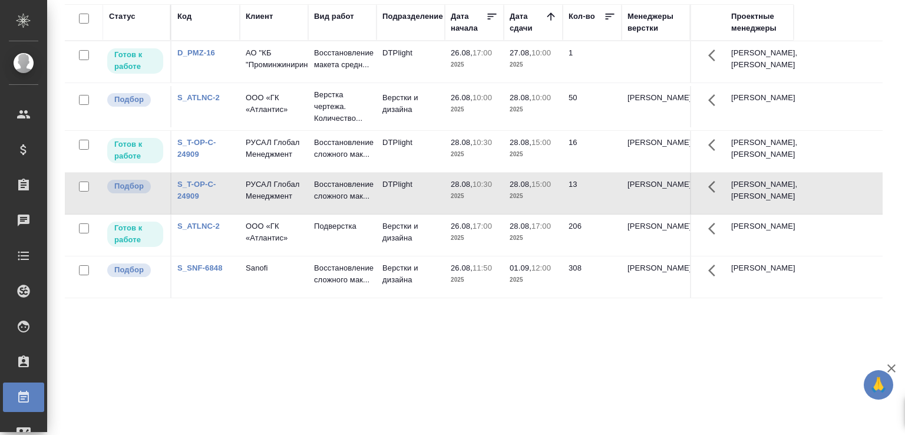
click at [328, 160] on p "Восстановление сложного мак..." at bounding box center [342, 149] width 57 height 24
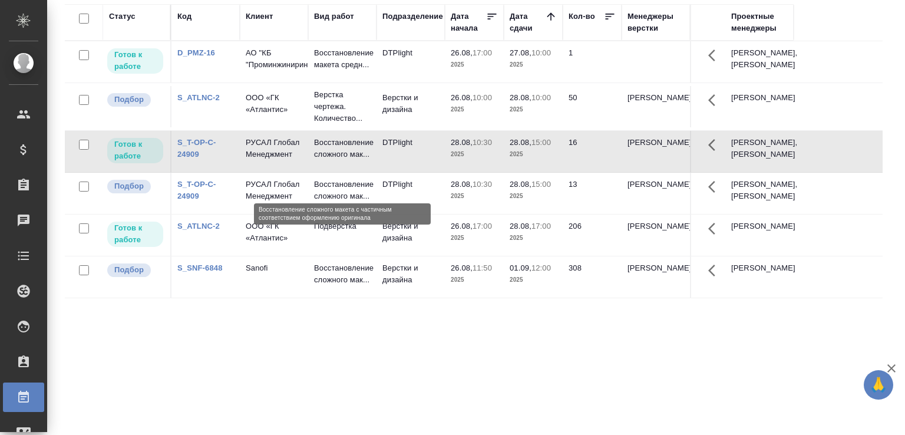
click at [328, 160] on p "Восстановление сложного мак..." at bounding box center [342, 149] width 57 height 24
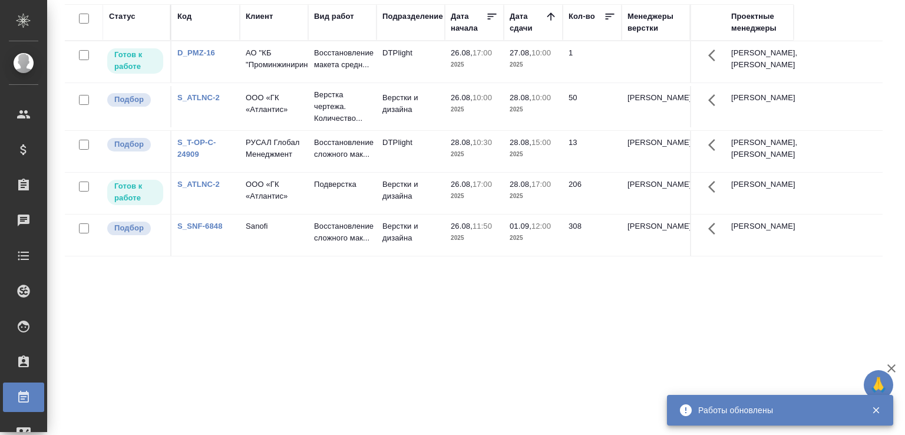
click at [151, 314] on div "Статус Код Клиент Вид работ Подразделение Дата начала Дата сдачи Кол-во Менедже…" at bounding box center [474, 216] width 818 height 424
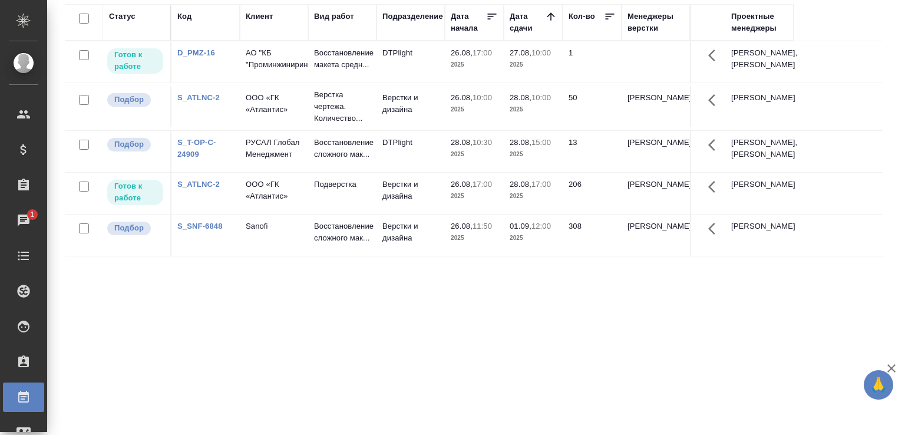
click at [147, 328] on div "Статус Код Клиент Вид работ Подразделение Дата начала Дата сдачи Кол-во Менедже…" at bounding box center [474, 216] width 818 height 424
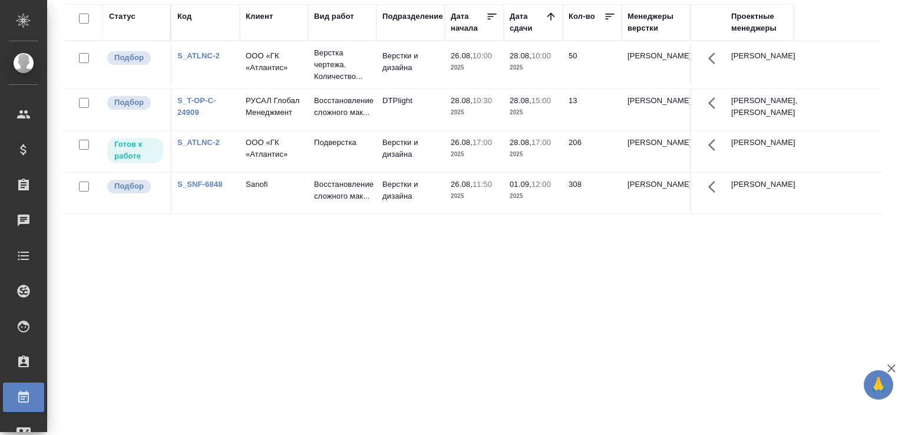
click at [134, 283] on div "Статус Код Клиент Вид работ Подразделение Дата начала Дата сдачи Кол-во Менедже…" at bounding box center [474, 216] width 818 height 424
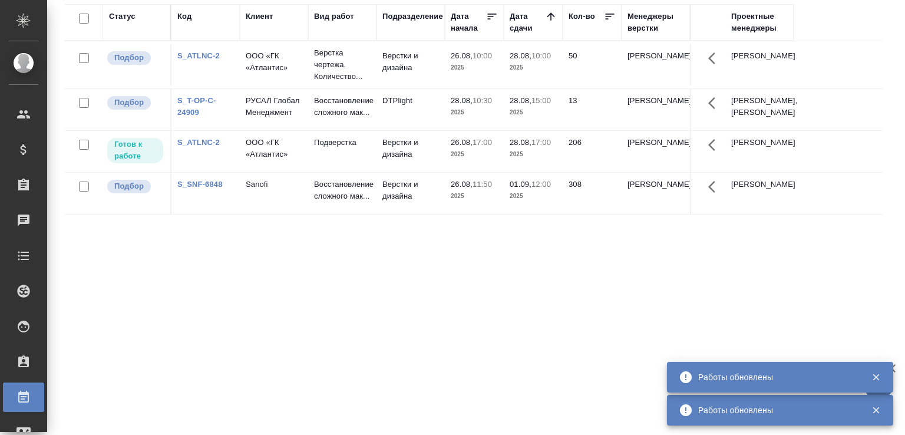
click at [269, 312] on div "Статус Код Клиент Вид работ Подразделение Дата начала Дата сдачи Кол-во Менедже…" at bounding box center [474, 216] width 818 height 424
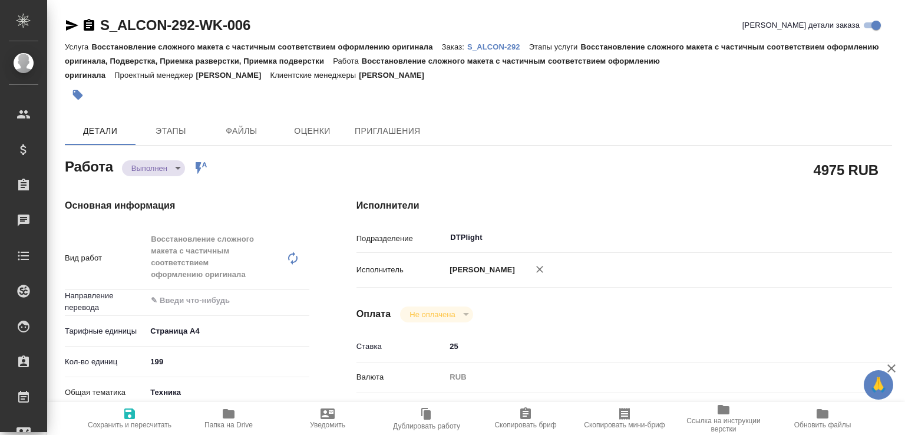
click at [159, 172] on body "🙏 .cls-1 fill:#fff; AWATERA Малофеева Екатерина e.malofeeva Клиенты Спецификаци…" at bounding box center [452, 217] width 905 height 435
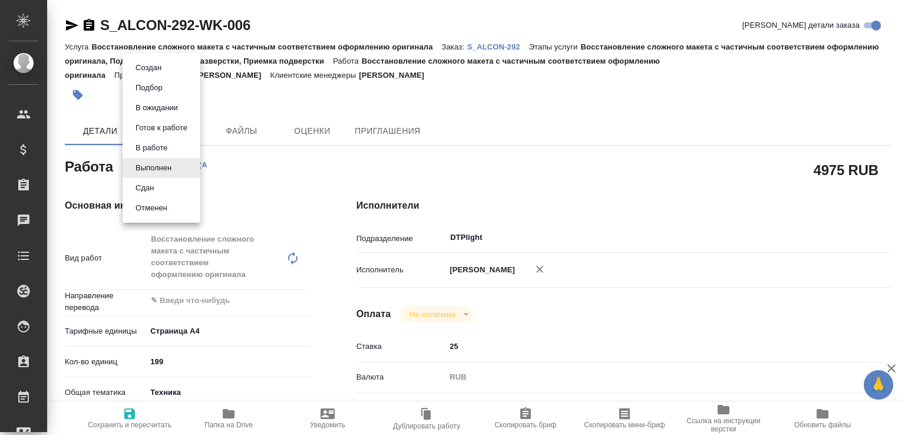
type textarea "x"
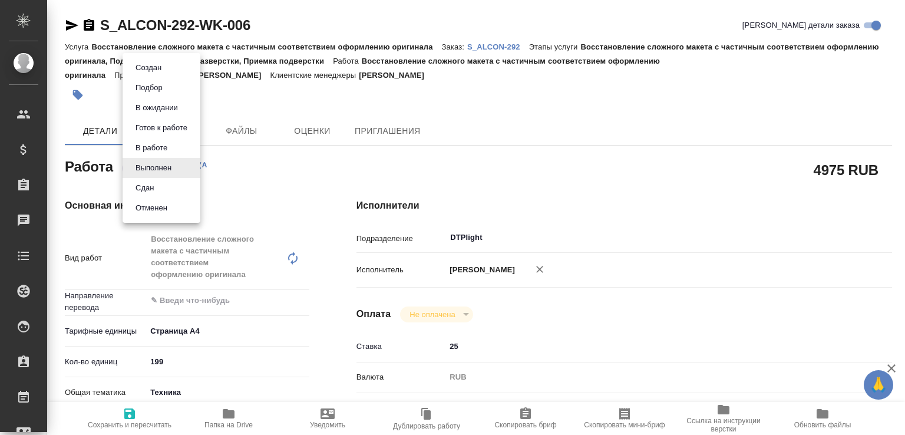
type textarea "x"
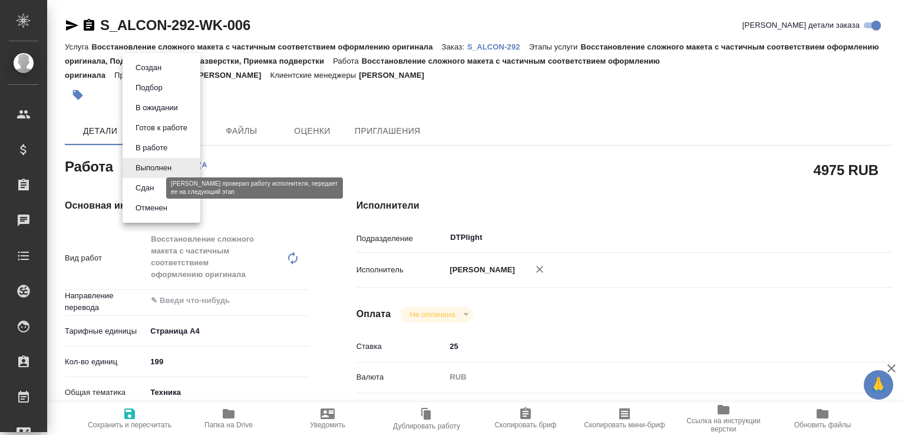
click at [152, 188] on button "Сдан" at bounding box center [144, 187] width 25 height 13
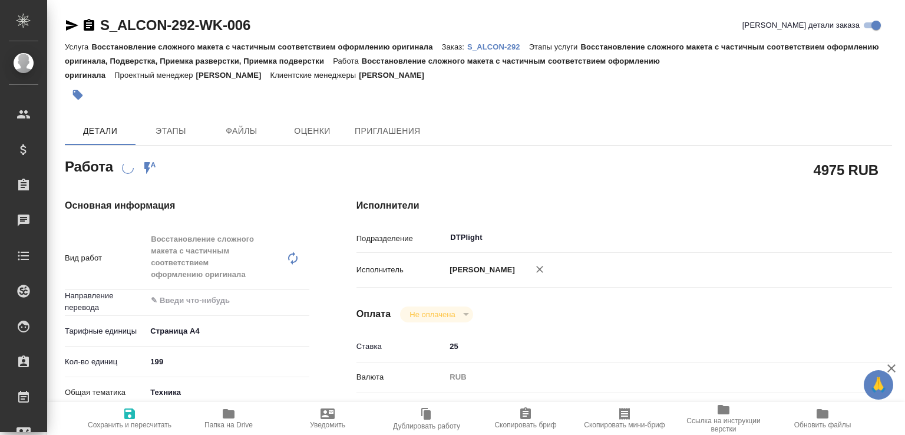
type textarea "x"
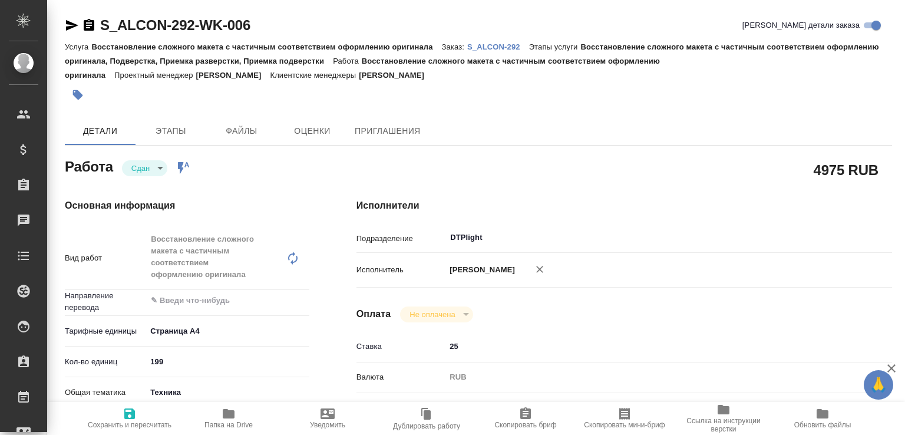
type textarea "x"
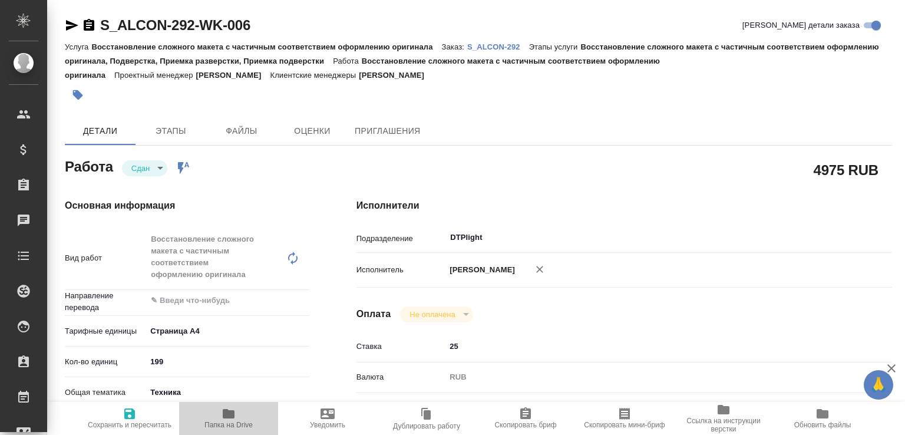
click at [237, 406] on span "Папка на Drive" at bounding box center [228, 417] width 85 height 22
type textarea "x"
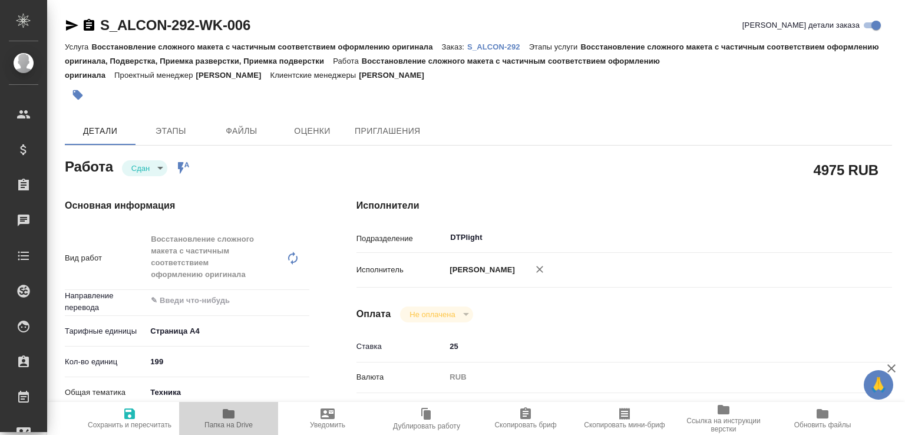
type textarea "x"
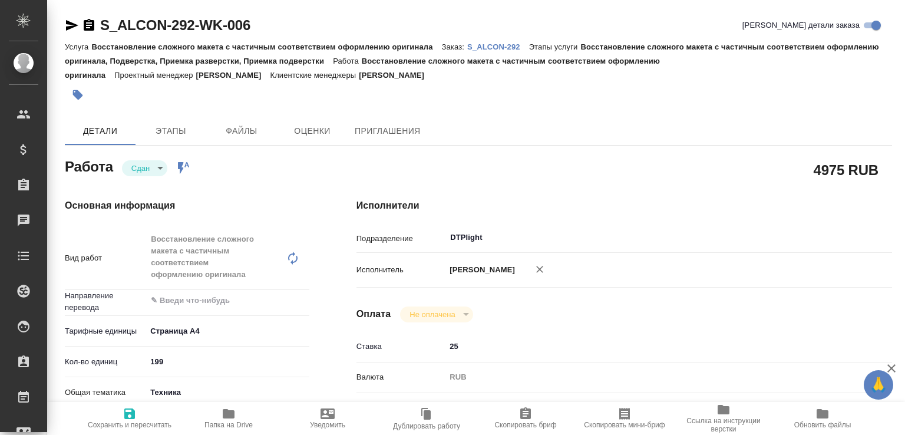
type textarea "x"
click at [514, 44] on p "S_ALCON-292" at bounding box center [498, 46] width 62 height 9
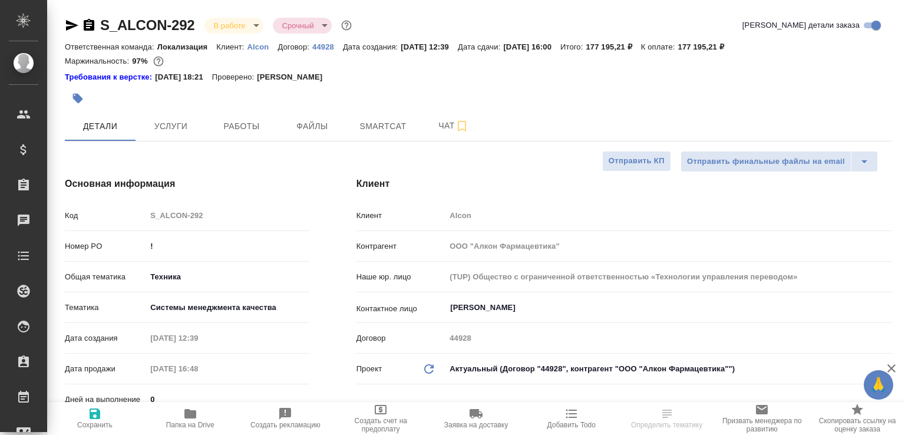
select select "RU"
type textarea "x"
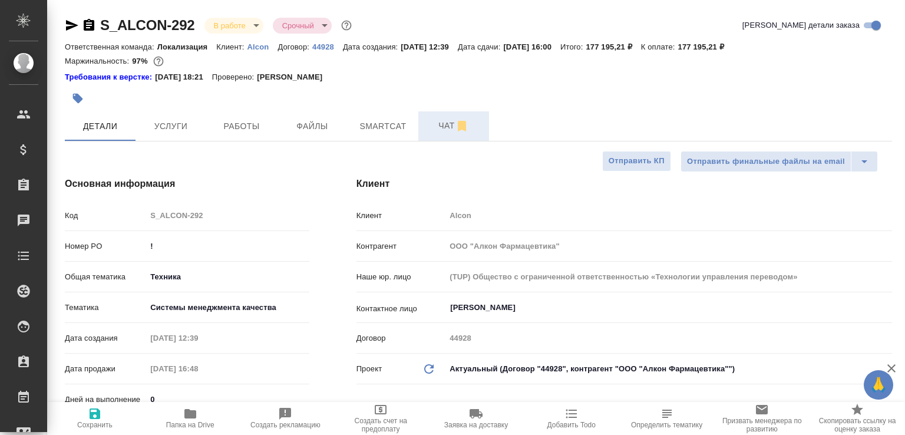
click at [425, 120] on span "Чат" at bounding box center [453, 125] width 57 height 15
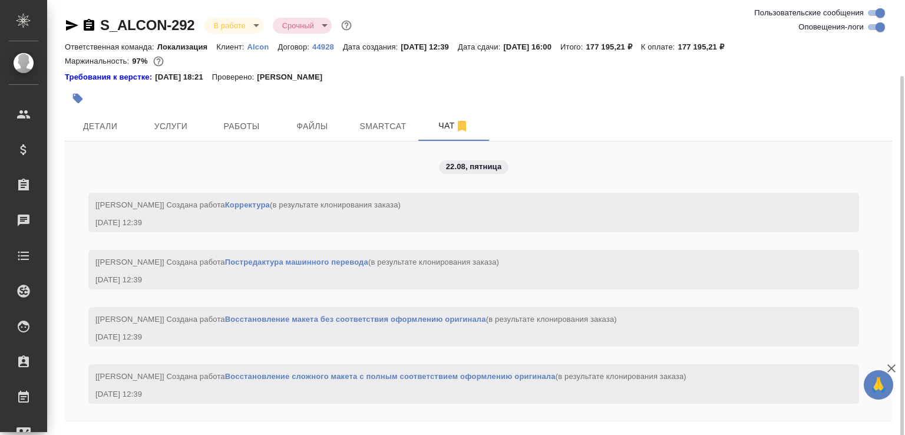
scroll to position [39, 0]
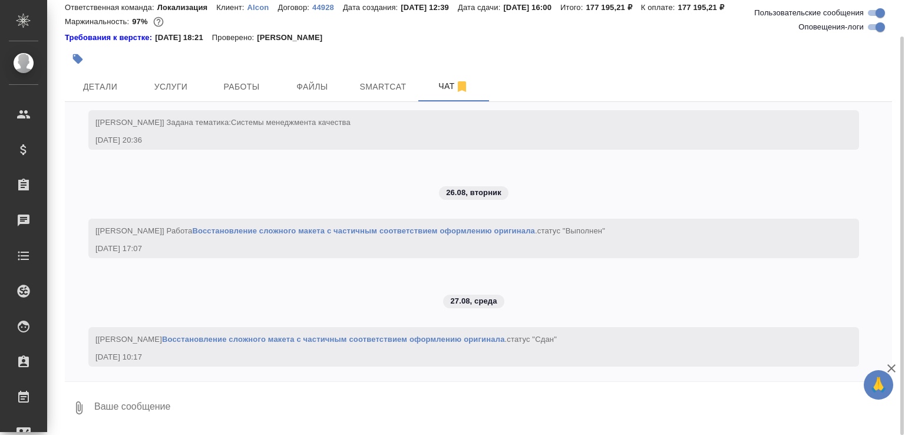
click at [280, 404] on textarea at bounding box center [492, 408] width 799 height 40
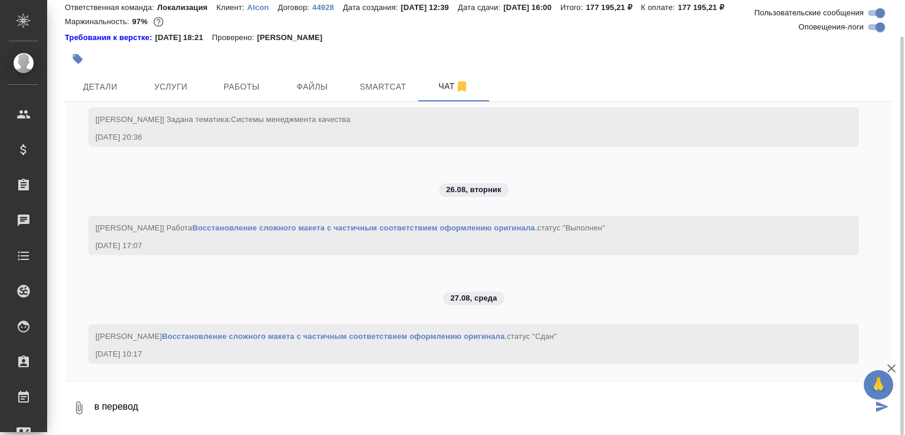
paste textarea "[URL][DOMAIN_NAME]"
type textarea "в перевод [URL][DOMAIN_NAME]"
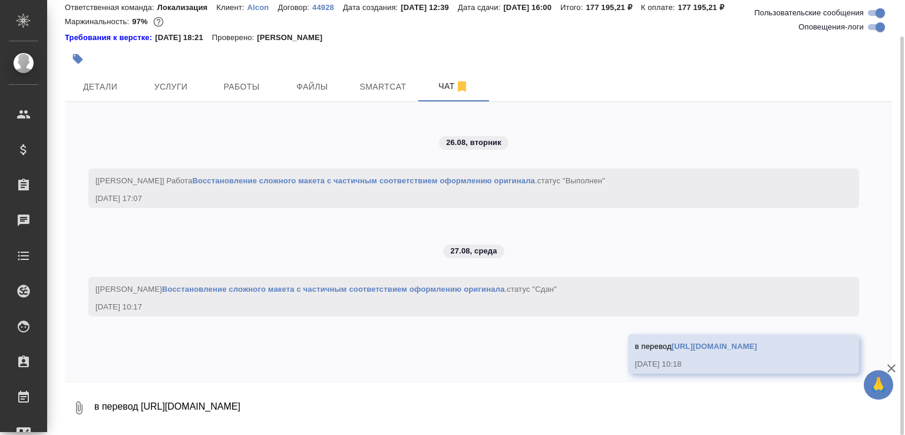
scroll to position [2223, 0]
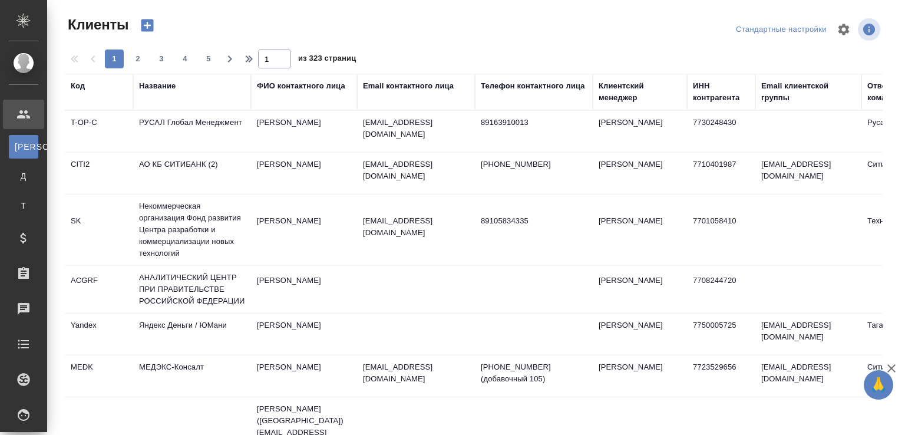
select select "RU"
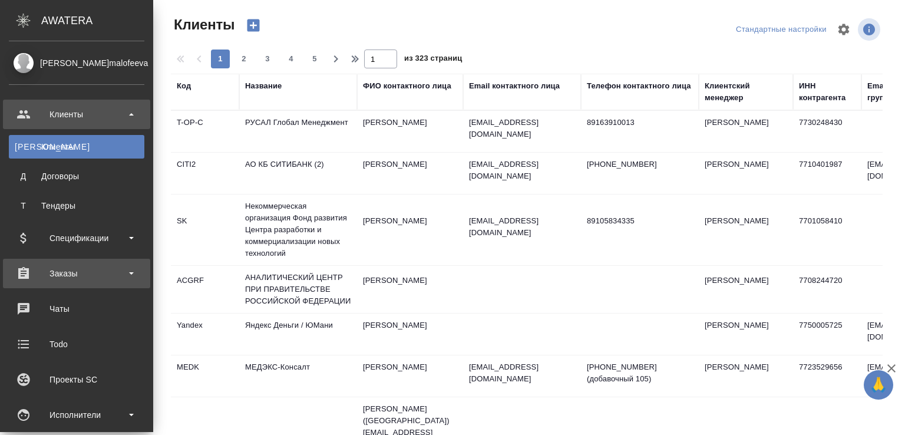
click at [81, 274] on div "Заказы" at bounding box center [76, 274] width 135 height 18
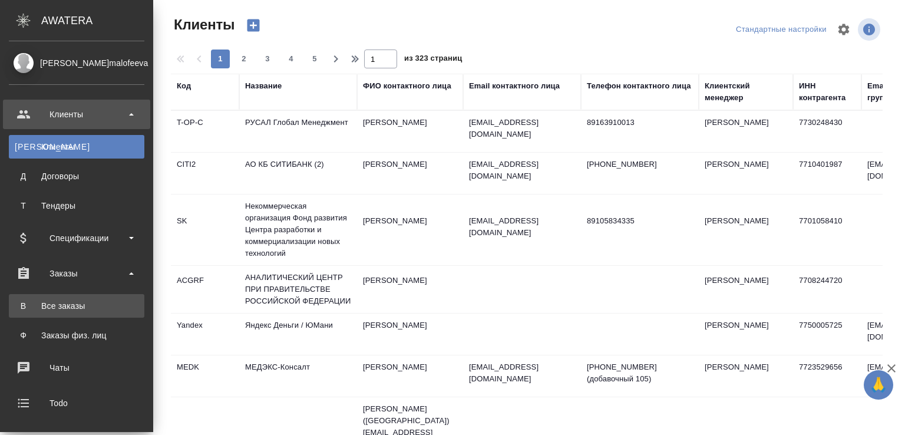
click at [80, 300] on div "Все заказы" at bounding box center [77, 306] width 124 height 12
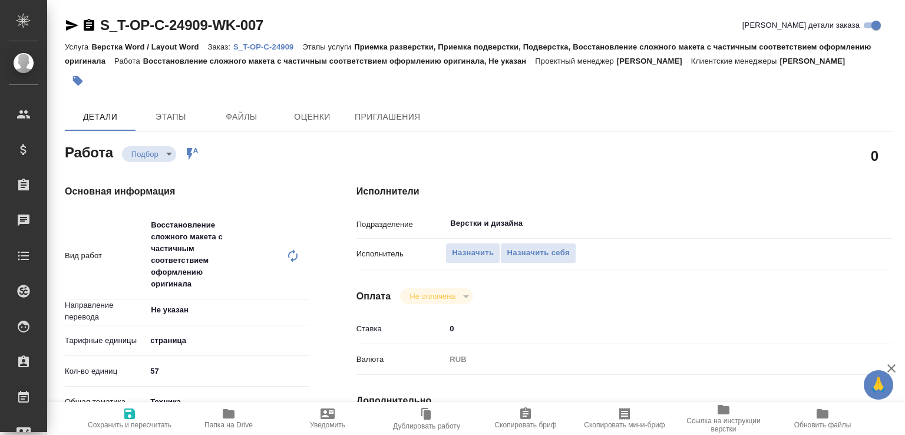
click at [203, 418] on span "Папка на Drive" at bounding box center [228, 417] width 85 height 22
click at [289, 42] on p "S_T-OP-C-24909" at bounding box center [267, 46] width 69 height 9
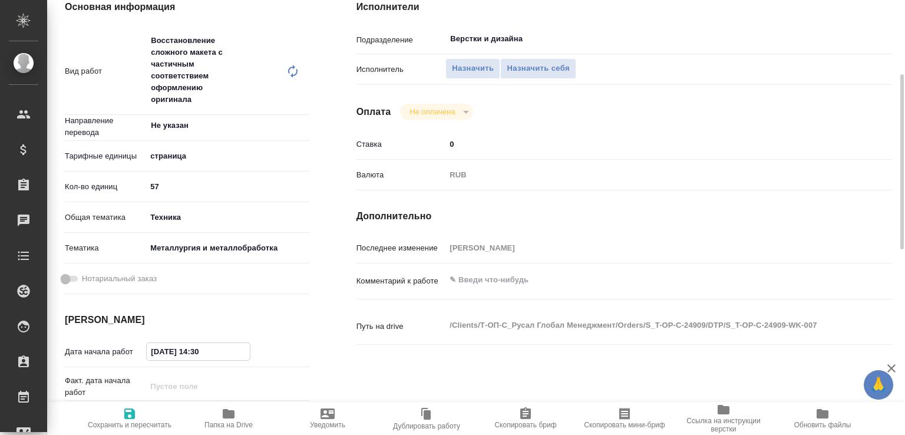
click at [156, 360] on input "27.08.2025 14:30" at bounding box center [198, 351] width 103 height 17
drag, startPoint x: 203, startPoint y: 364, endPoint x: 237, endPoint y: 370, distance: 35.3
click at [237, 360] on input "28.08.2025 14:30" at bounding box center [198, 351] width 103 height 17
type input "28.08.2025 10:30"
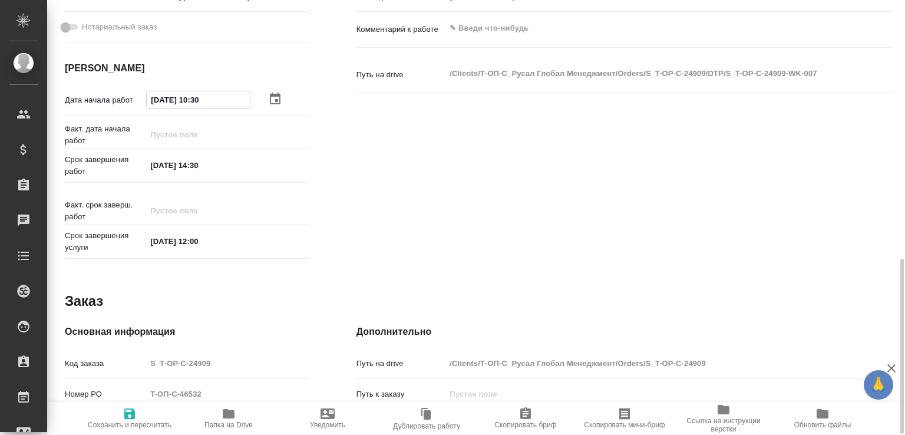
scroll to position [495, 0]
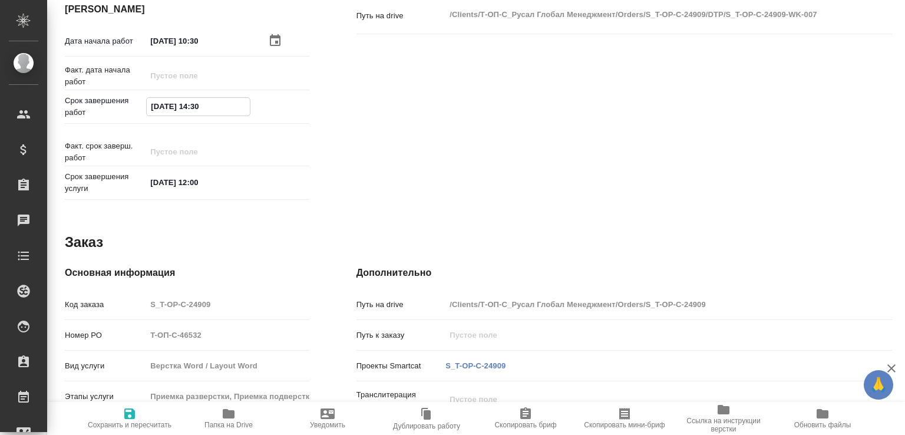
drag, startPoint x: 203, startPoint y: 120, endPoint x: 227, endPoint y: 124, distance: 25.2
click at [227, 115] on input "28.08.2025 14:30" at bounding box center [198, 106] width 103 height 17
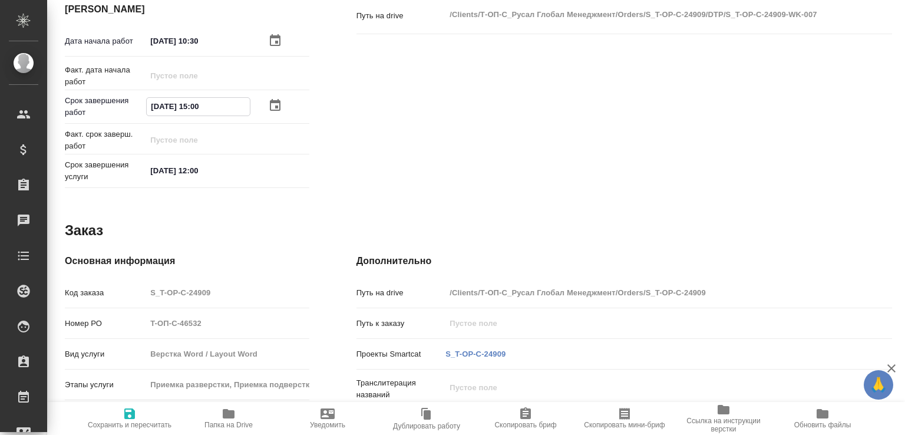
type input "28.08.2025 15:00"
click at [137, 421] on span "Сохранить и пересчитать" at bounding box center [130, 425] width 84 height 8
type input "recruiting"
type input "Не указан"
type input "5a8b1489cc6b4906c91bfdb2"
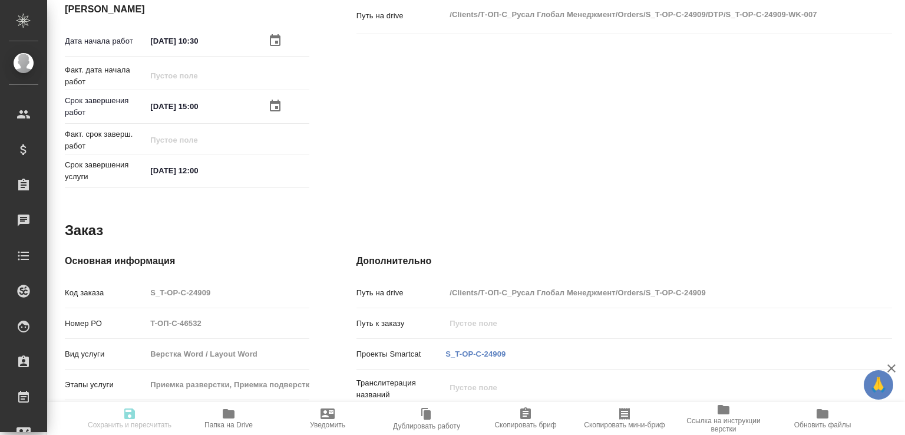
type input "57"
type input "tech"
type input "60014e23f7d9dc5f480a3cf8"
type input "28.08.2025 10:30"
type input "28.08.2025 15:00"
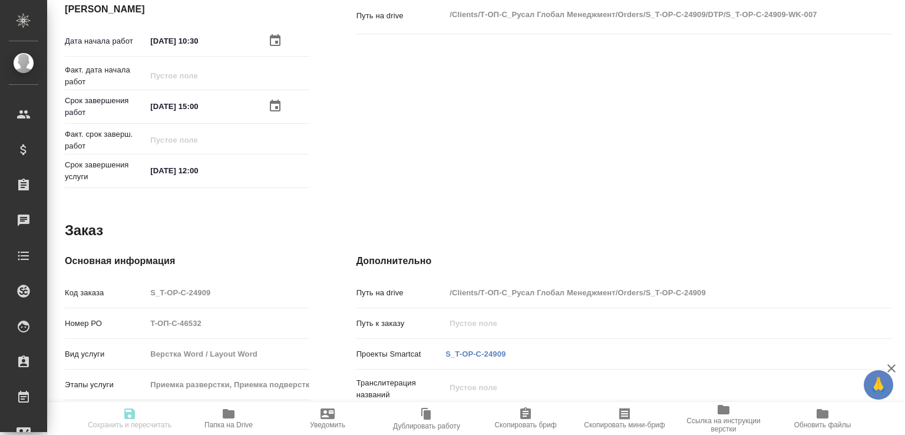
type input "[DATE] 12:00"
type input "Верстки и дизайна"
type input "notPayed"
type input "0"
type input "RUB"
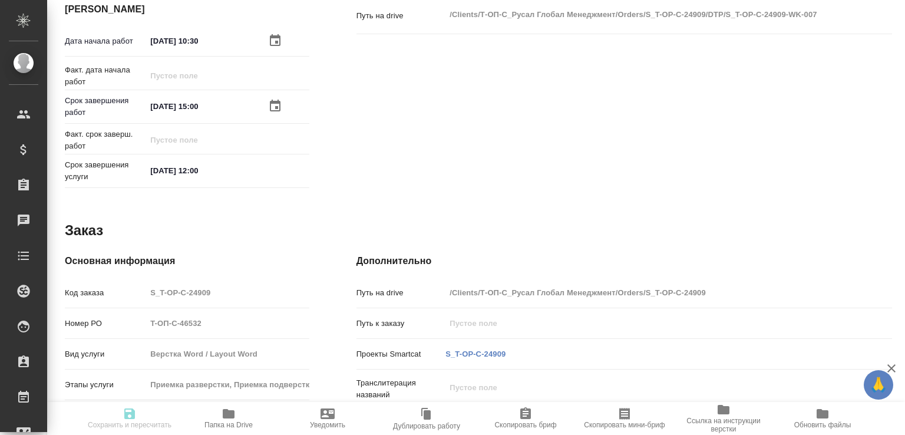
type input "[PERSON_NAME]"
type input "S_T-OP-C-24909"
type input "T-ОП-С-46532"
type input "Верстка Word / Layout Word"
type input "Приемка разверстки, Приемка подверстки, Подверстка, Восстановление сложного мак…"
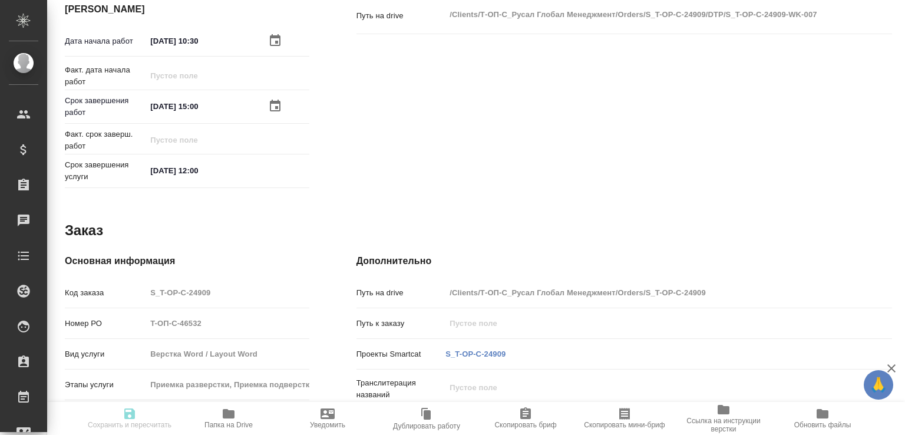
type input "[PERSON_NAME]"
type input "/Clients/Т-ОП-С_Русал Глобал Менеджмент/Orders/S_T-OP-C-24909"
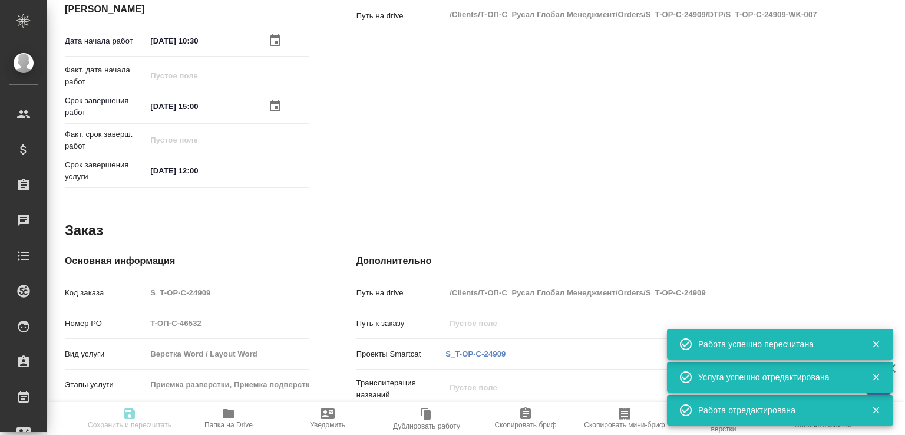
type input "recruiting"
type input "Не указан"
type input "5a8b1489cc6b4906c91bfdb2"
type input "57"
type input "tech"
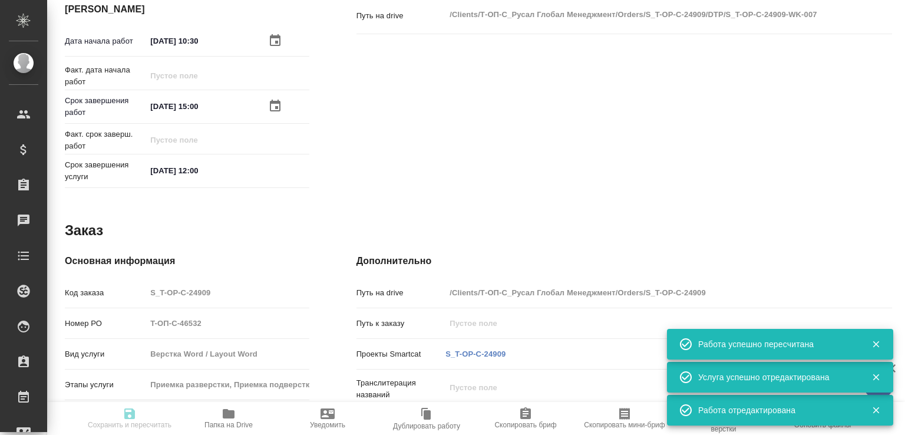
type input "60014e23f7d9dc5f480a3cf8"
type input "[DATE] 10:30"
type input "[DATE] 15:00"
type input "29.08.2025 12:00"
type input "Верстки и дизайна"
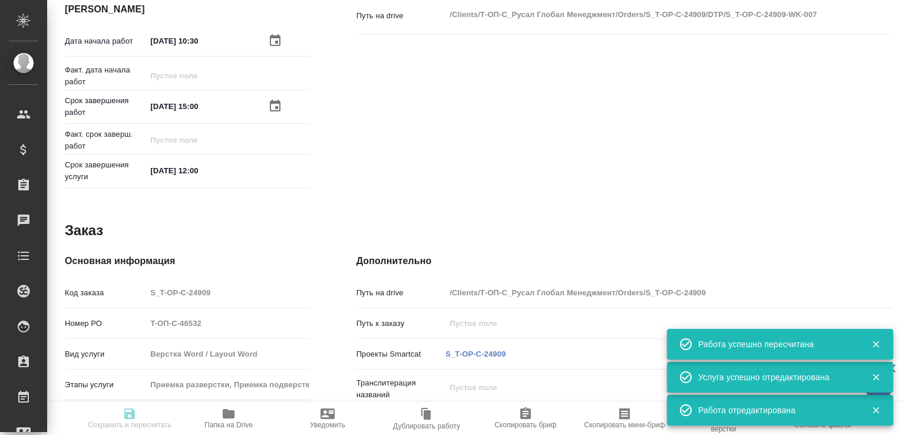
type input "notPayed"
type input "0"
type input "RUB"
type input "Авдеенко Кирилл"
type input "S_T-OP-C-24909"
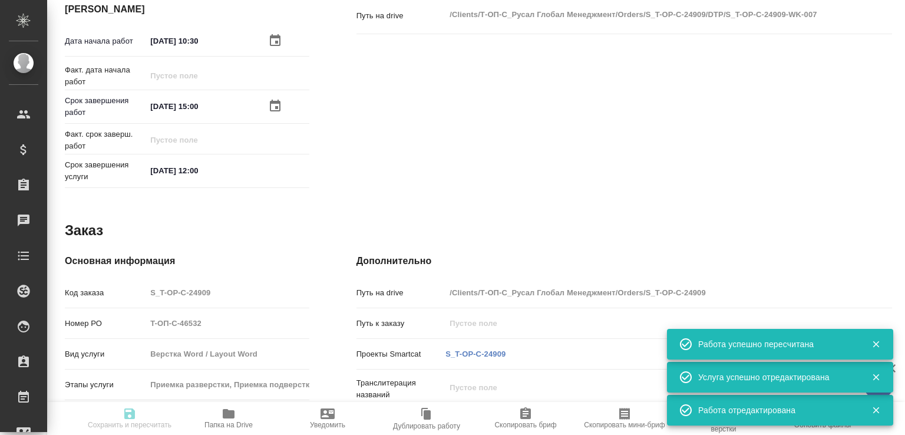
type input "T-ОП-С-46532"
type input "Верстка Word / Layout Word"
type input "Приемка разверстки, Приемка подверстки, Подверстка, Восстановление сложного мак…"
type input "Горленко Юлия"
type input "[PERSON_NAME]"
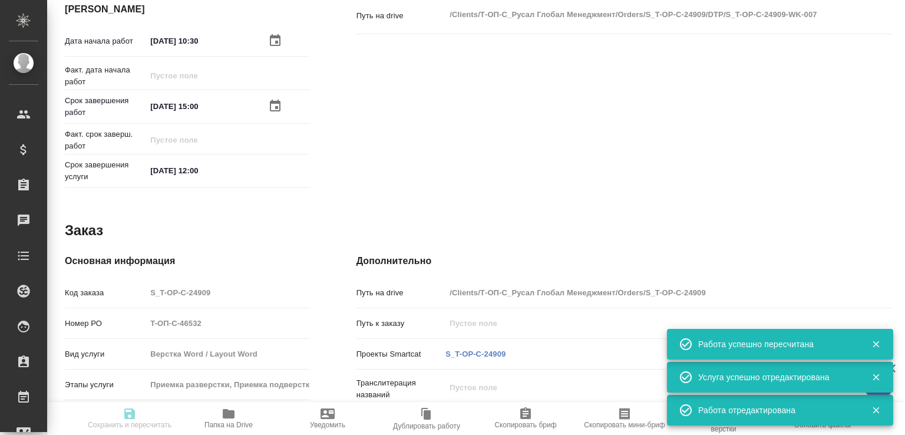
type input "/Clients/Т-ОП-С_Русал Глобал Менеджмент/Orders/S_T-OP-C-24909"
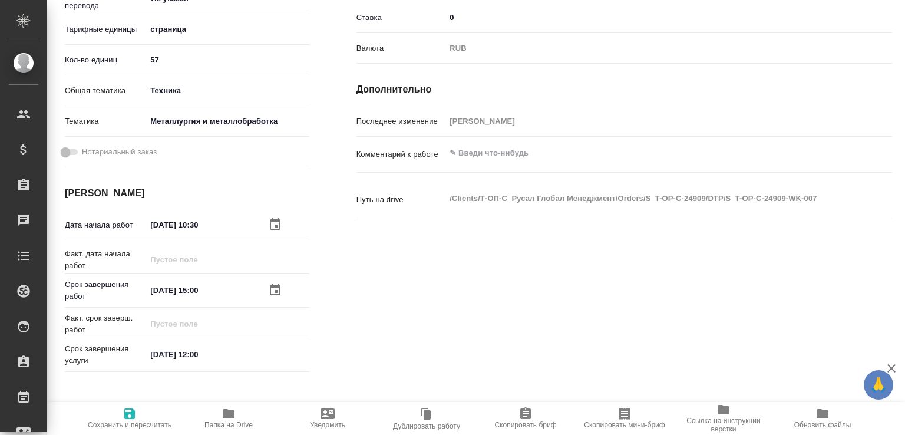
click at [463, 162] on textarea at bounding box center [646, 153] width 402 height 20
paste textarea "https://drive.awatera.com/f/10189720"
paste textarea "+GBT+3880-2006_1-16"
type textarea "+GBT+3880-2006_1-16 https://drive.awatera.com/f/10189720"
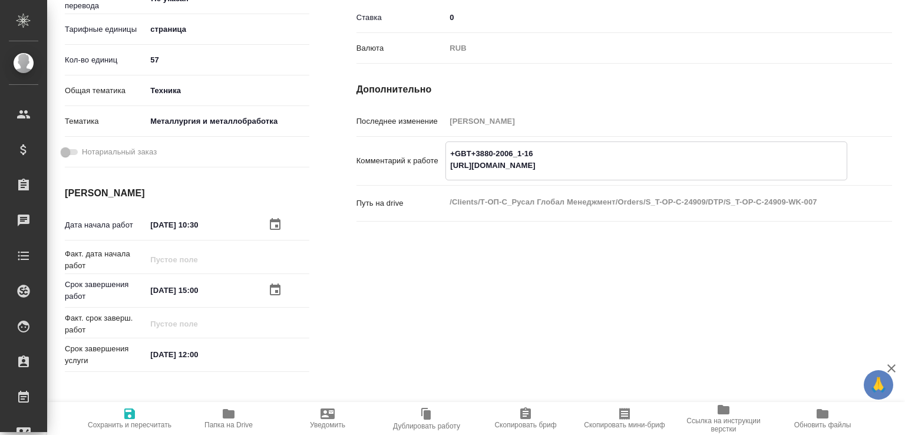
click at [137, 422] on span "Сохранить и пересчитать" at bounding box center [130, 425] width 84 height 8
type input "recruiting"
type input "Не указан"
type input "5a8b1489cc6b4906c91bfdb2"
type input "57"
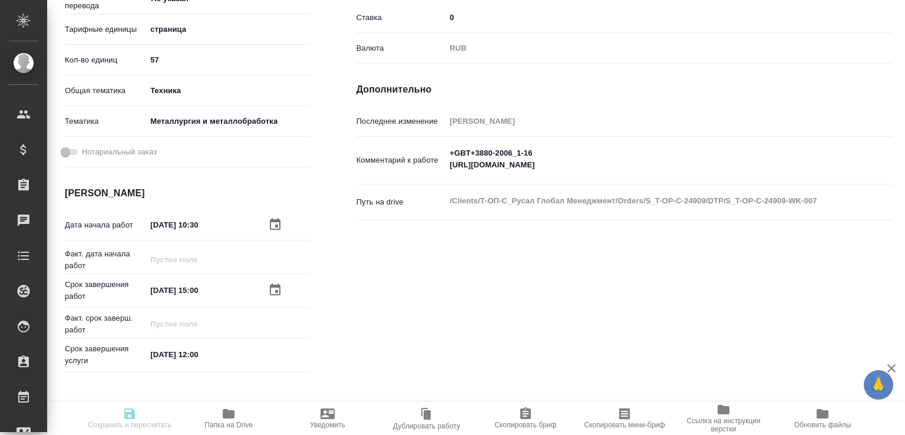
type input "tech"
type input "60014e23f7d9dc5f480a3cf8"
type input "28.08.2025 10:30"
type input "28.08.2025 15:00"
type input "29.08.2025 12:00"
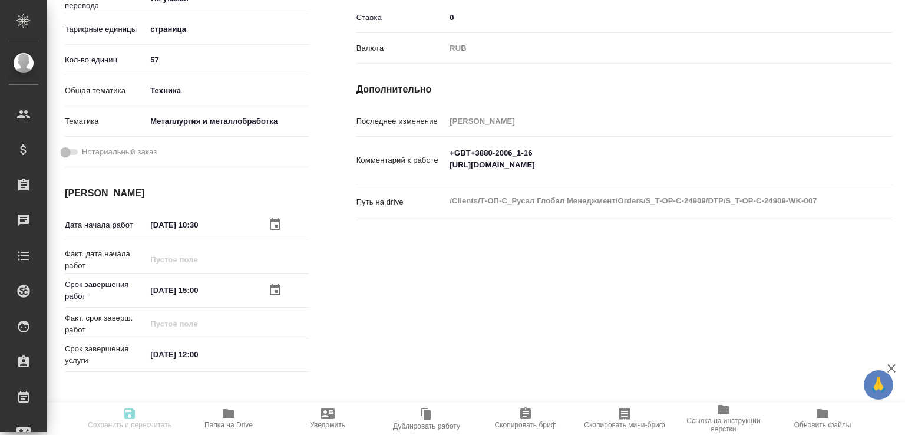
type input "Верстки и дизайна"
type input "notPayed"
type input "0"
type input "RUB"
type input "Авдеенко Кирилл"
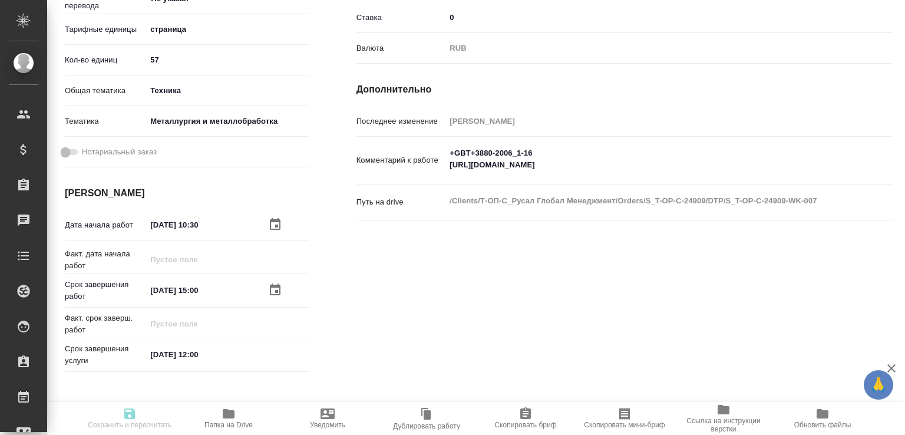
type input "S_T-OP-C-24909"
type input "T-ОП-С-46532"
type input "Верстка Word / Layout Word"
type input "Приемка разверстки, Приемка подверстки, Подверстка, Восстановление сложного мак…"
type input "Горленко Юлия"
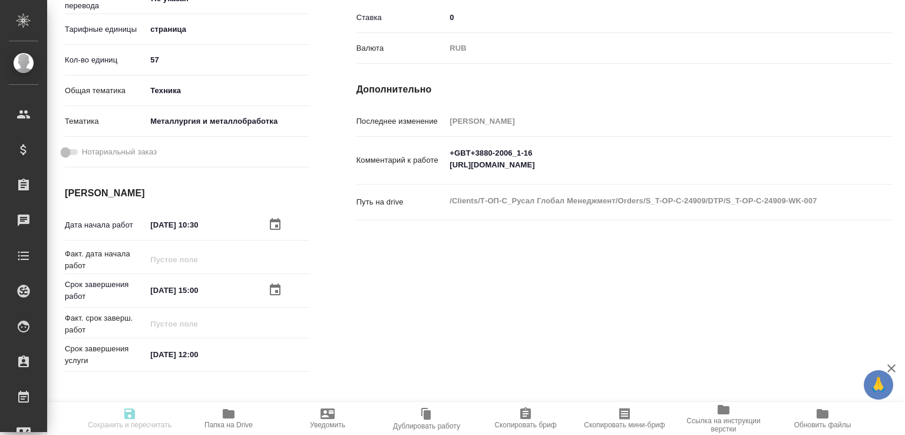
type input "[PERSON_NAME]"
type input "/Clients/Т-ОП-С_Русал Глобал Менеджмент/Orders/S_T-OP-C-24909"
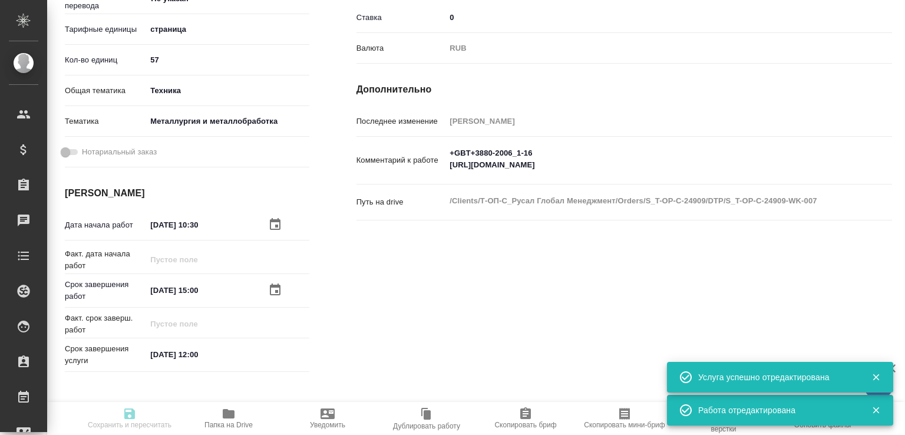
type input "recruiting"
type input "Не указан"
type input "5a8b1489cc6b4906c91bfdb2"
type input "57"
type input "tech"
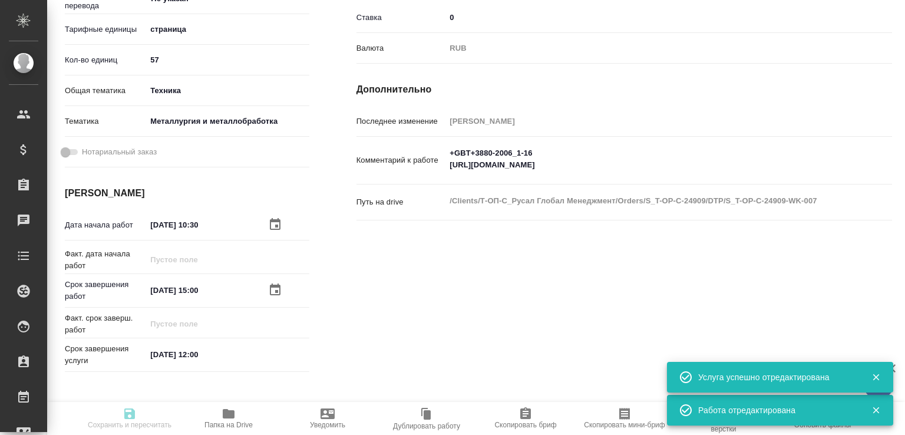
type input "60014e23f7d9dc5f480a3cf8"
type input "28.08.2025 10:30"
type input "28.08.2025 15:00"
type input "29.08.2025 12:00"
type input "Верстки и дизайна"
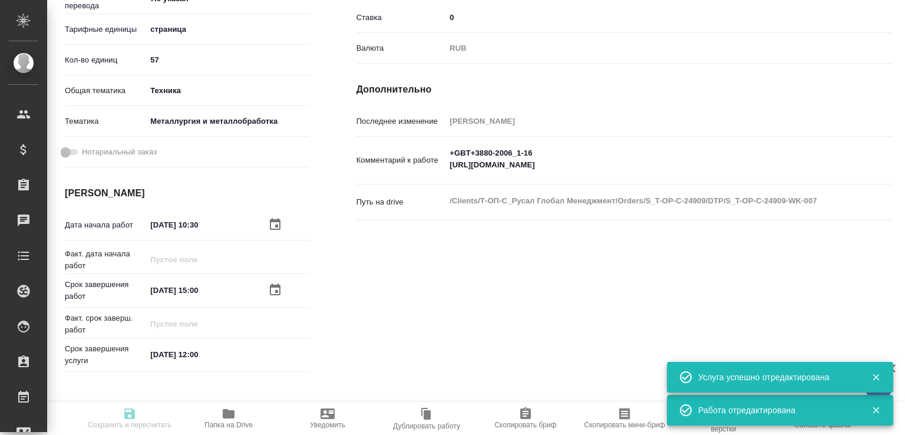
type input "notPayed"
type input "0"
type input "RUB"
type input "Авдеенко Кирилл"
type input "S_T-OP-C-24909"
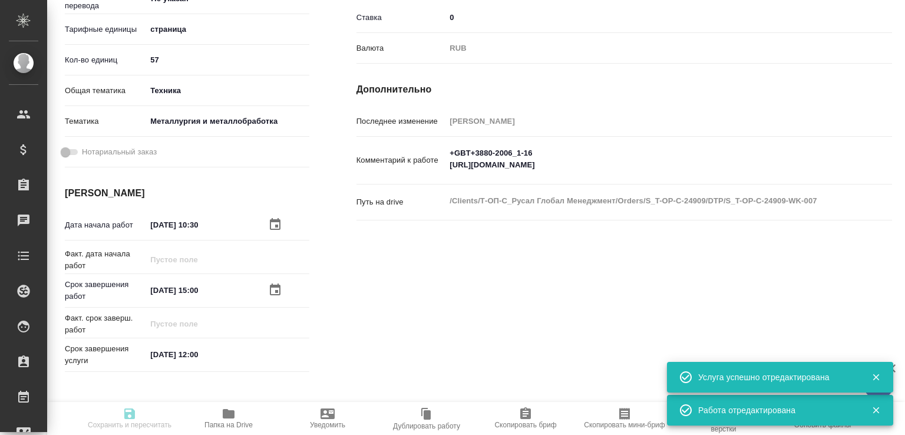
type input "T-ОП-С-46532"
type input "Верстка Word / Layout Word"
type input "Приемка разверстки, Приемка подверстки, Подверстка, Восстановление сложного мак…"
type input "Горленко Юлия"
type input "[PERSON_NAME]"
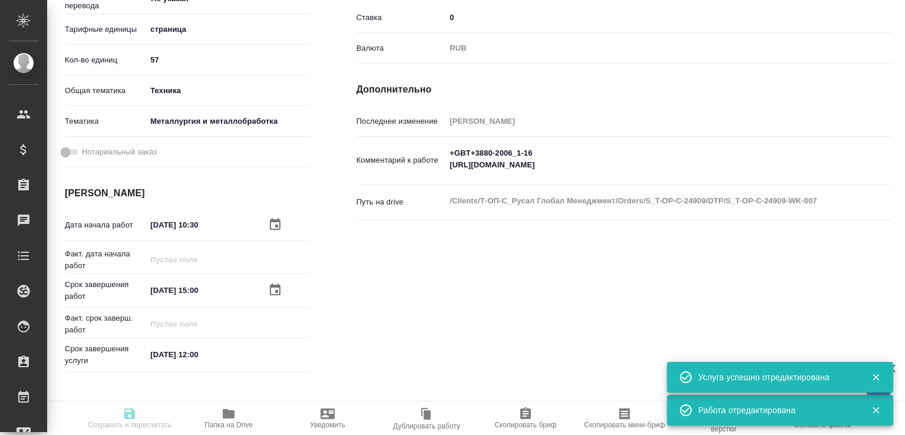
type input "/Clients/Т-ОП-С_Русал Глобал Менеджмент/Orders/S_T-OP-C-24909"
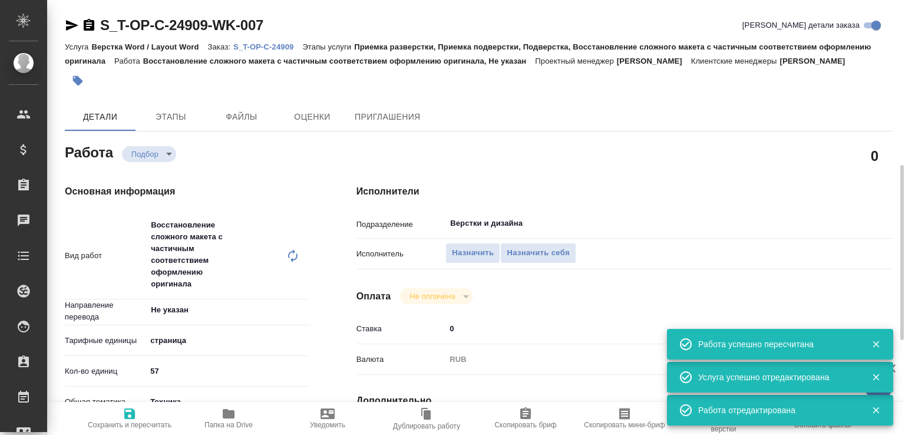
scroll to position [118, 0]
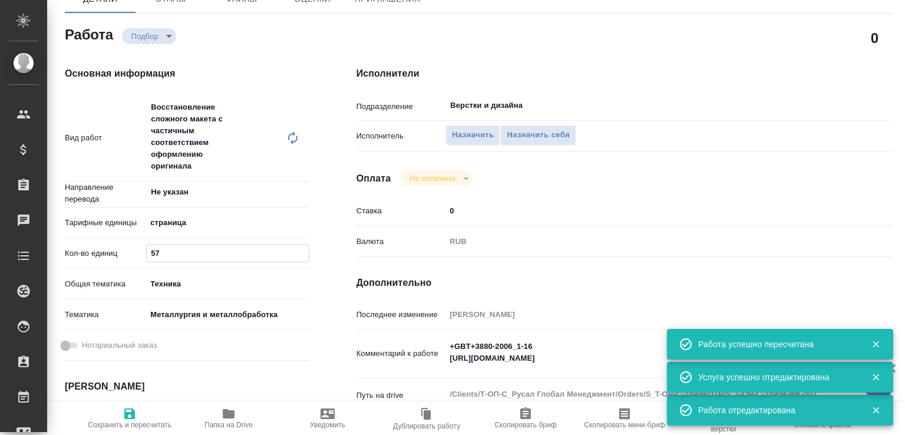
drag, startPoint x: 153, startPoint y: 263, endPoint x: 134, endPoint y: 262, distance: 18.9
click at [134, 262] on div "Кол-во единиц 57" at bounding box center [187, 253] width 244 height 21
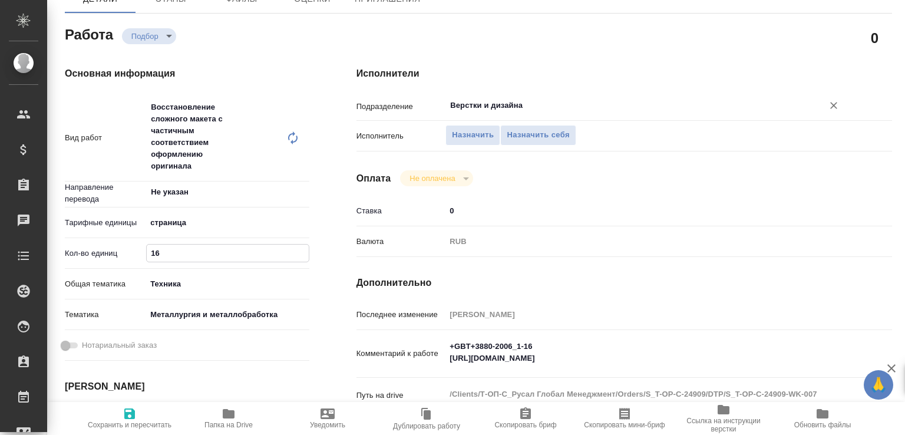
type input "16"
click at [500, 113] on input "Верстки и дизайна" at bounding box center [626, 105] width 355 height 14
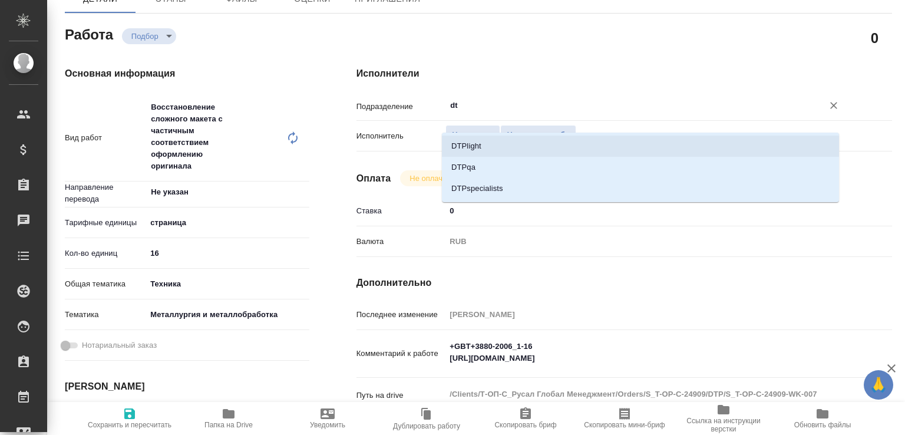
click at [493, 141] on li "DTPlight" at bounding box center [640, 145] width 397 height 21
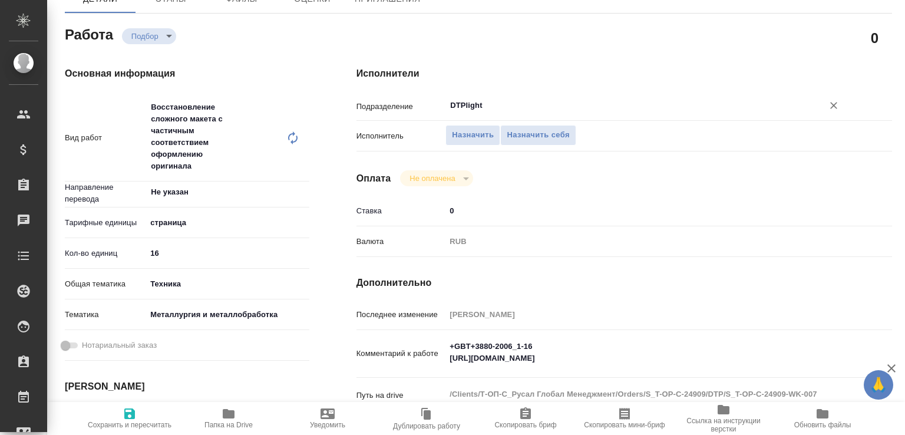
type input "DTPlight"
click at [141, 408] on span "Сохранить и пересчитать" at bounding box center [129, 417] width 85 height 22
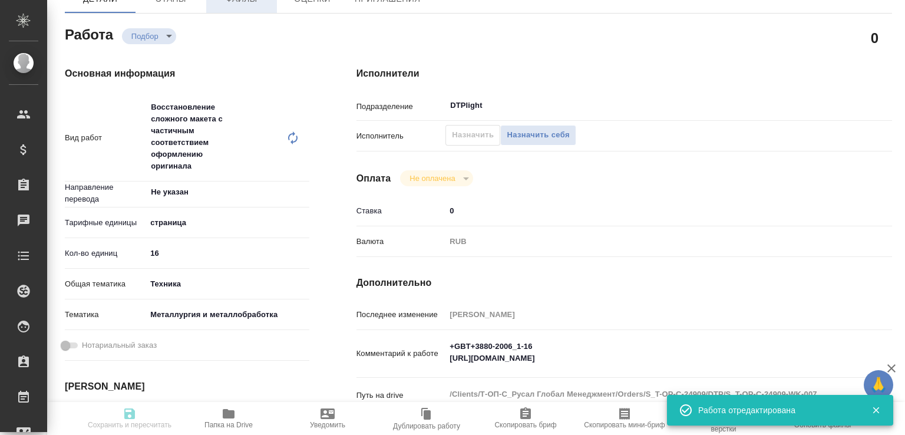
type input "recruiting"
type input "Не указан"
type input "5a8b1489cc6b4906c91bfdb2"
type input "16"
type input "tech"
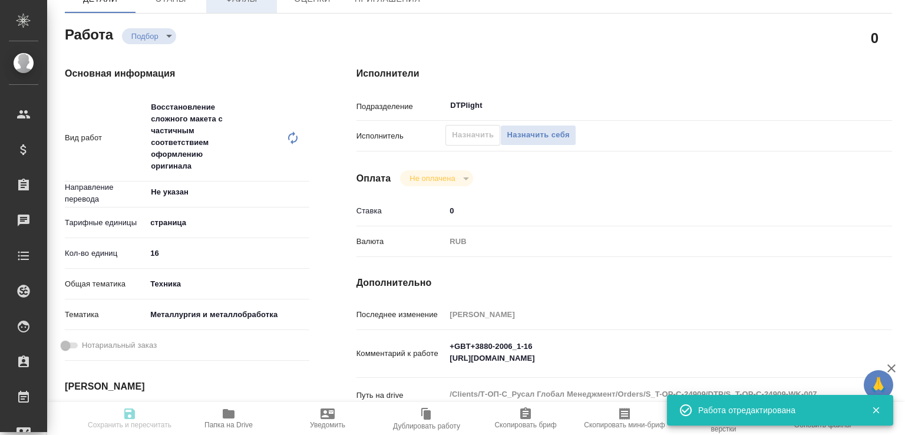
type input "60014e23f7d9dc5f480a3cf8"
type input "28.08.2025 10:30"
type input "28.08.2025 15:00"
type input "29.08.2025 12:00"
type input "DTPlight"
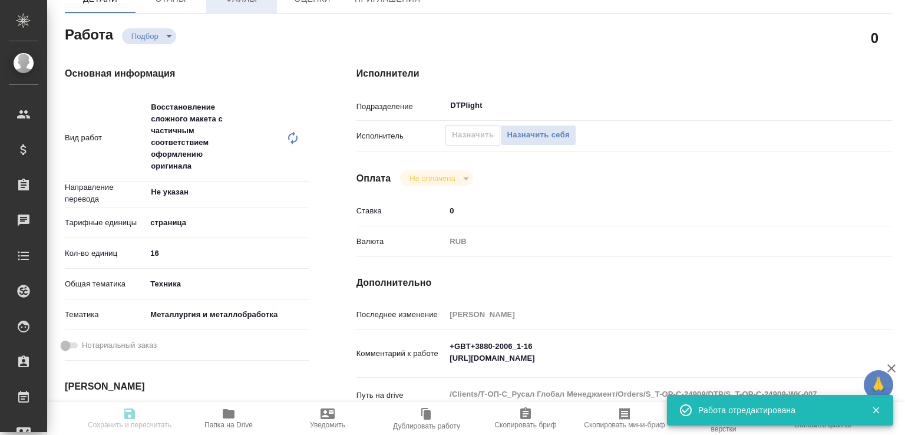
type input "notPayed"
type input "0"
type input "RUB"
type input "[PERSON_NAME]"
type input "S_T-OP-C-24909"
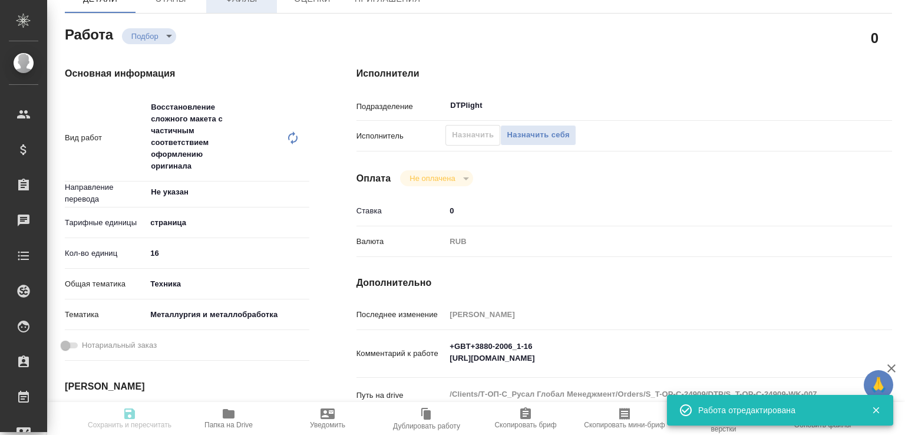
type input "T-ОП-С-46532"
type input "Верстка Word / Layout Word"
type input "Приемка разверстки, Приемка подверстки, Подверстка, Восстановление сложного мак…"
type input "Горленко Юлия"
type input "[PERSON_NAME]"
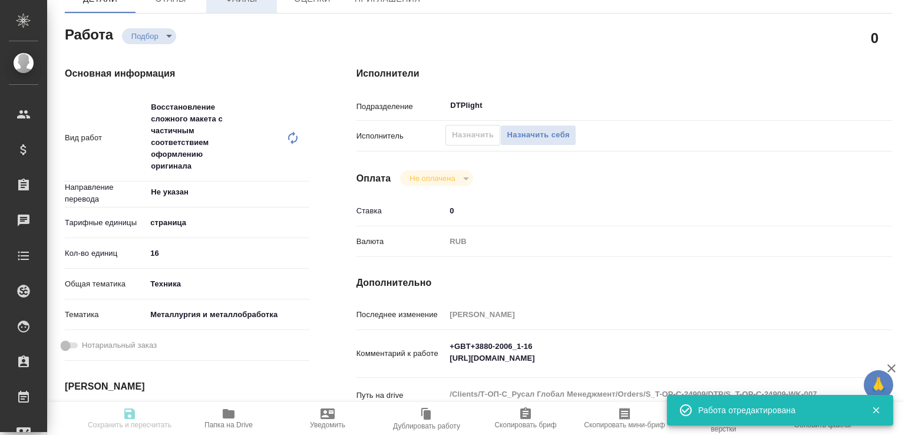
type input "/Clients/Т-ОП-С_Русал Глобал Менеджмент/Orders/S_T-OP-C-24909"
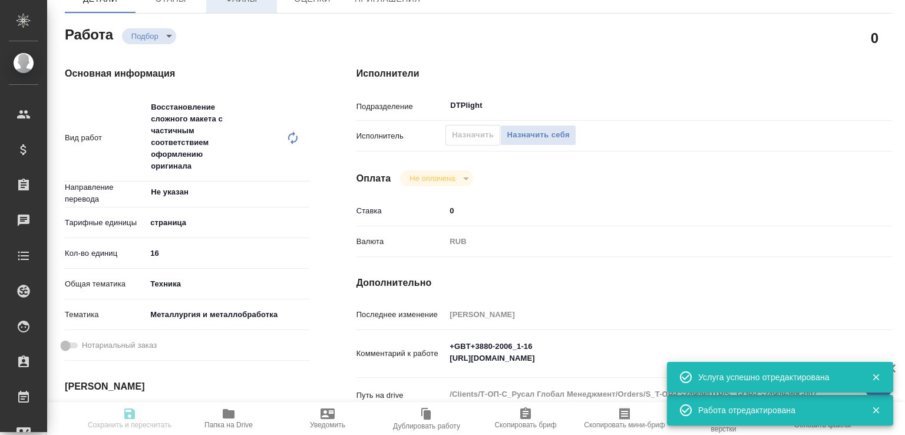
type input "recruiting"
type input "Не указан"
type input "5a8b1489cc6b4906c91bfdb2"
type input "16"
type input "tech"
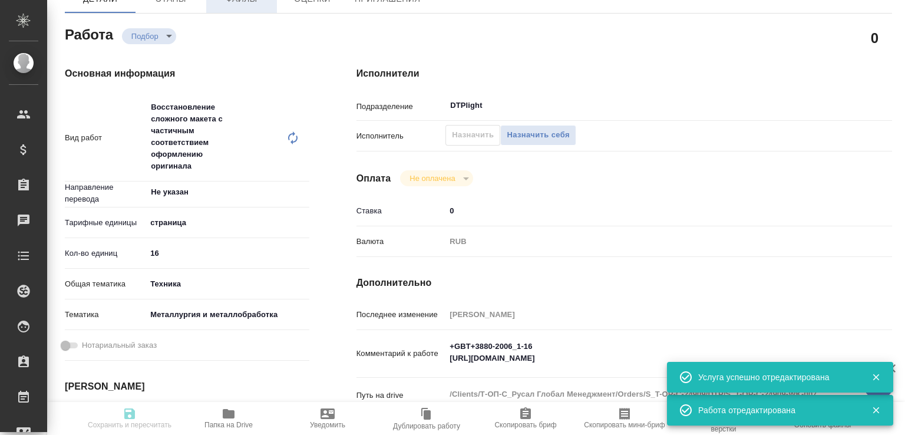
type input "60014e23f7d9dc5f480a3cf8"
type input "28.08.2025 10:30"
type input "28.08.2025 15:00"
type input "29.08.2025 12:00"
type input "DTPlight"
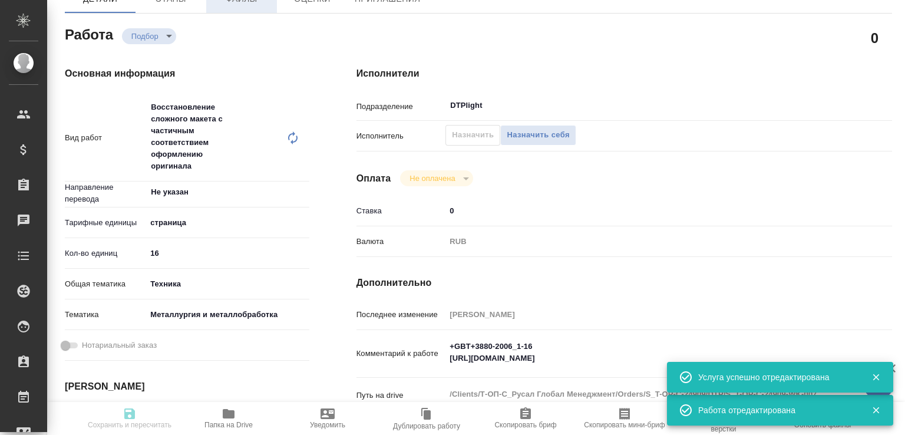
type input "notPayed"
type input "0"
type input "RUB"
type input "[PERSON_NAME] [PERSON_NAME]"
type input "S_T-OP-C-24909"
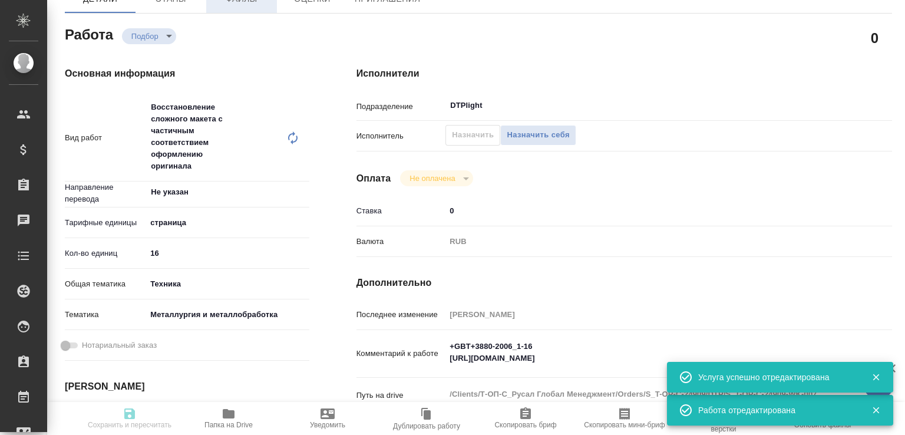
type input "T-ОП-С-46532"
type input "Верстка Word / Layout Word"
type input "Приемка разверстки, Приемка подверстки, Подверстка, Восстановление сложного мак…"
type input "Горленко Юлия"
type input "[PERSON_NAME] [PERSON_NAME]"
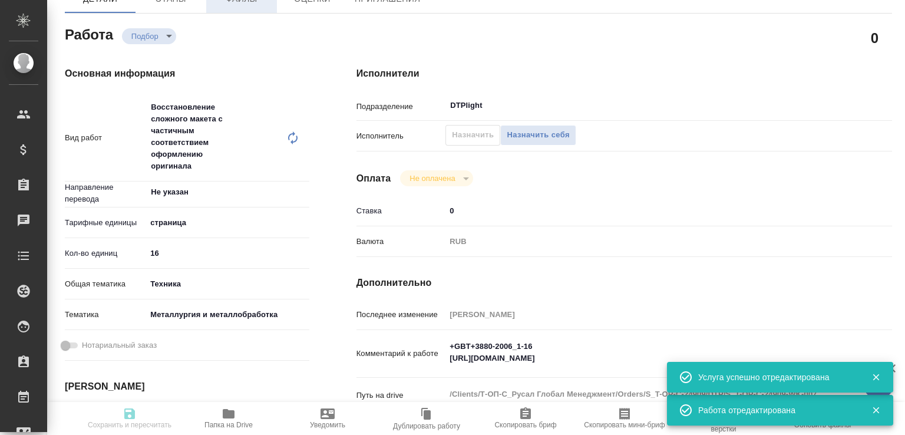
type input "/Clients/Т-ОП-С_Русал Глобал Менеджмент/Orders/S_T-OP-C-24909"
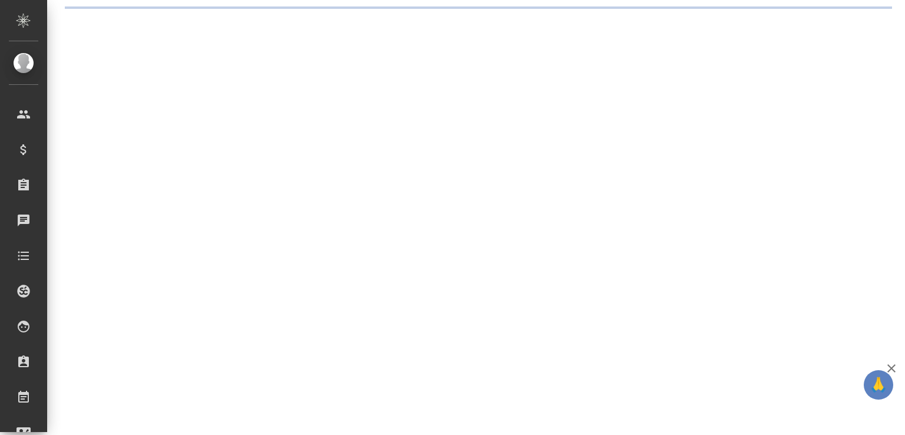
select select "RU"
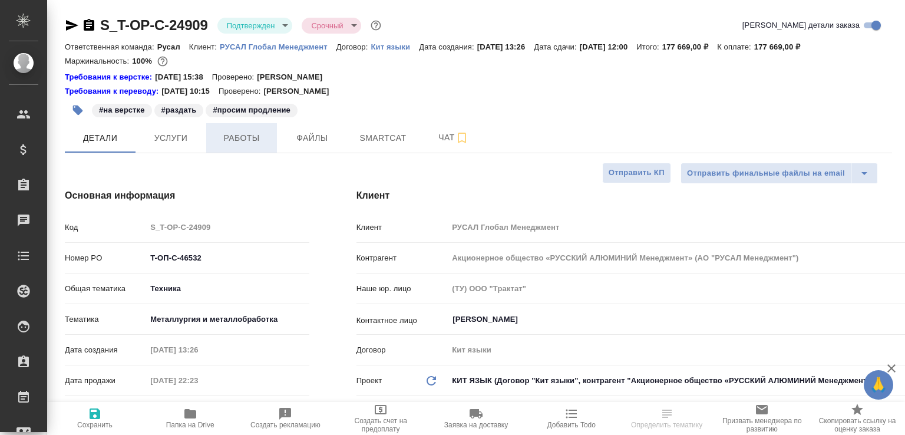
type textarea "x"
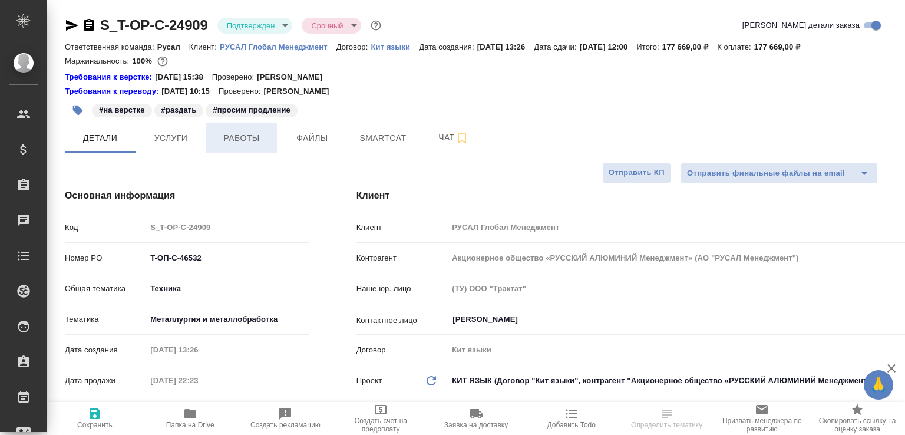
type textarea "x"
click at [247, 140] on span "Работы" at bounding box center [241, 138] width 57 height 15
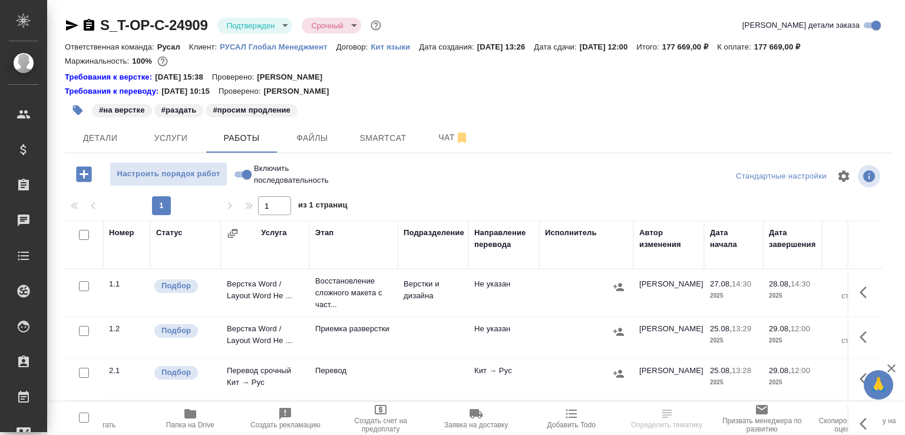
click at [238, 178] on input "Включить последовательность" at bounding box center [247, 174] width 42 height 14
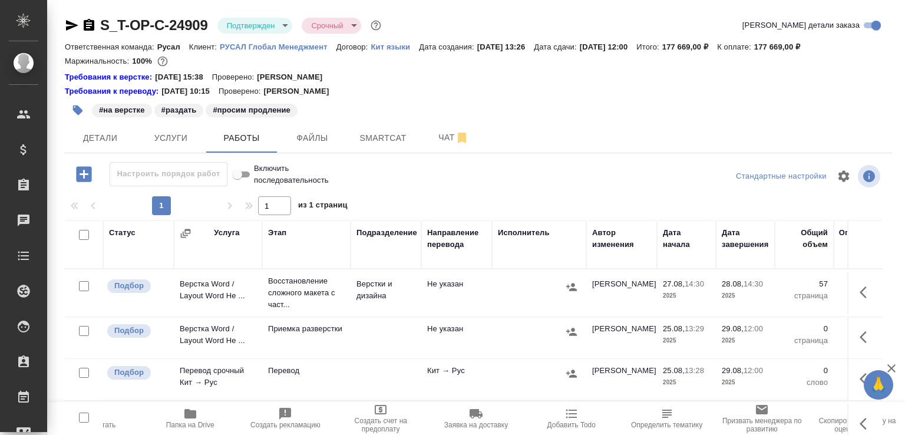
click at [859, 290] on icon "button" at bounding box center [866, 292] width 14 height 14
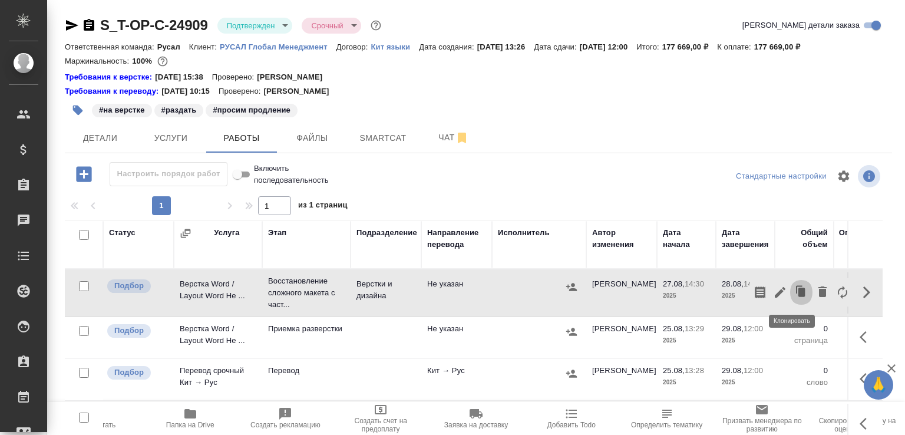
click at [798, 293] on icon "button" at bounding box center [801, 291] width 7 height 9
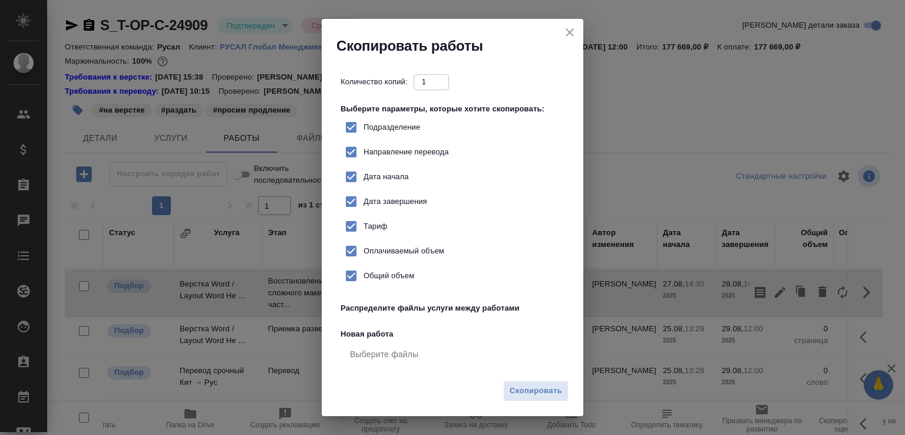
checkbox input "true"
click at [529, 387] on span "Скопировать" at bounding box center [536, 391] width 52 height 14
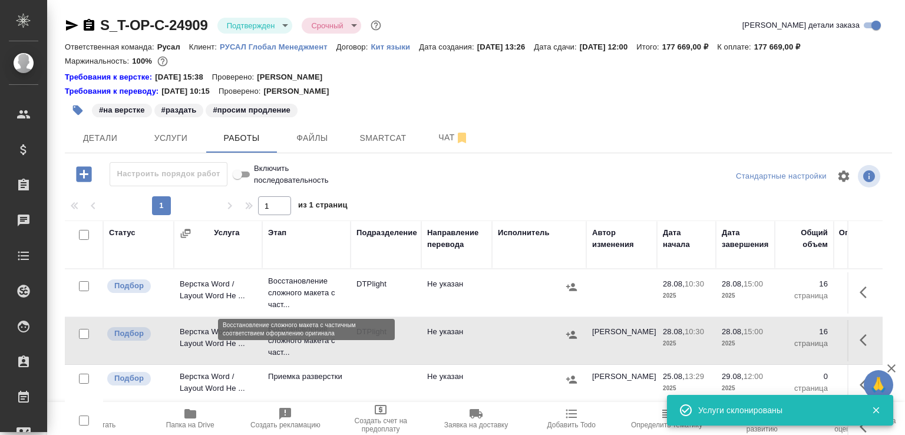
click at [304, 297] on p "Восстановление сложного макета с част..." at bounding box center [306, 292] width 77 height 35
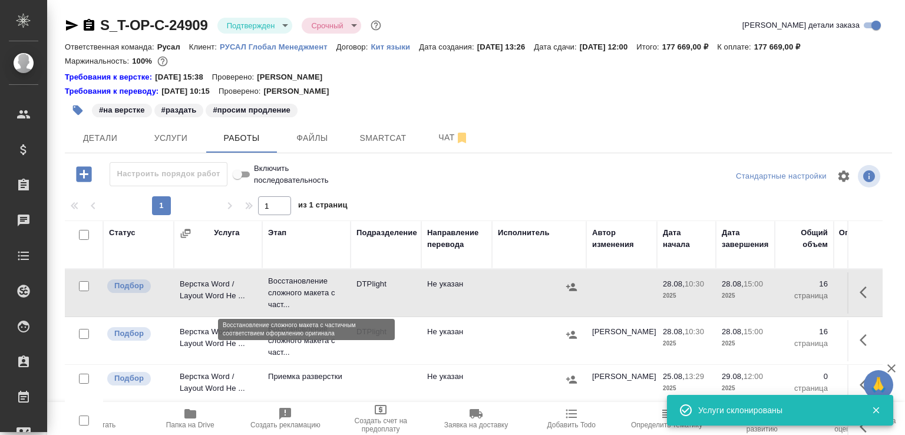
click at [304, 297] on p "Восстановление сложного макета с част..." at bounding box center [306, 292] width 77 height 35
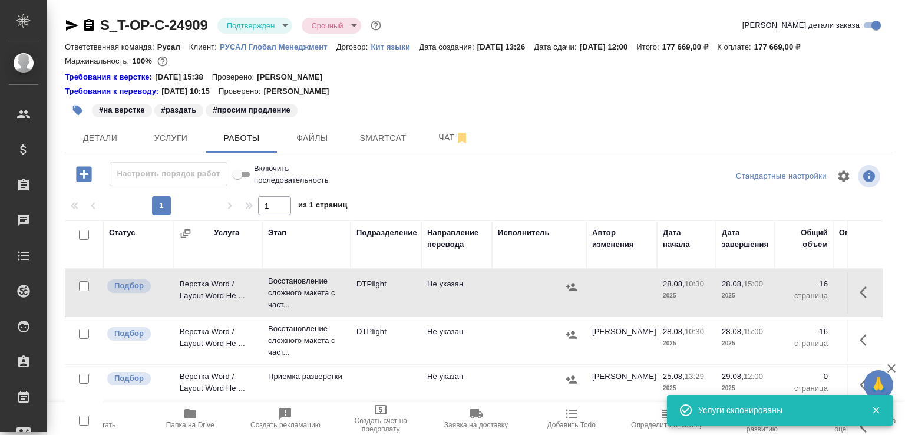
click at [859, 289] on icon "button" at bounding box center [866, 292] width 14 height 14
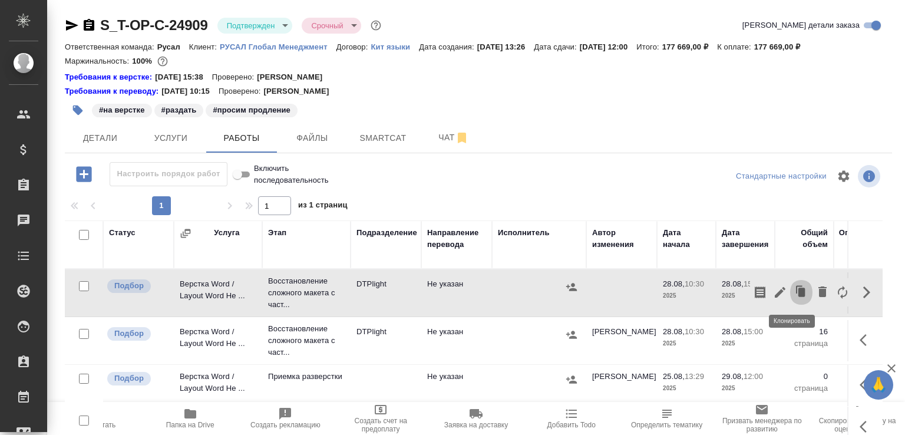
click at [798, 288] on icon "button" at bounding box center [801, 291] width 7 height 9
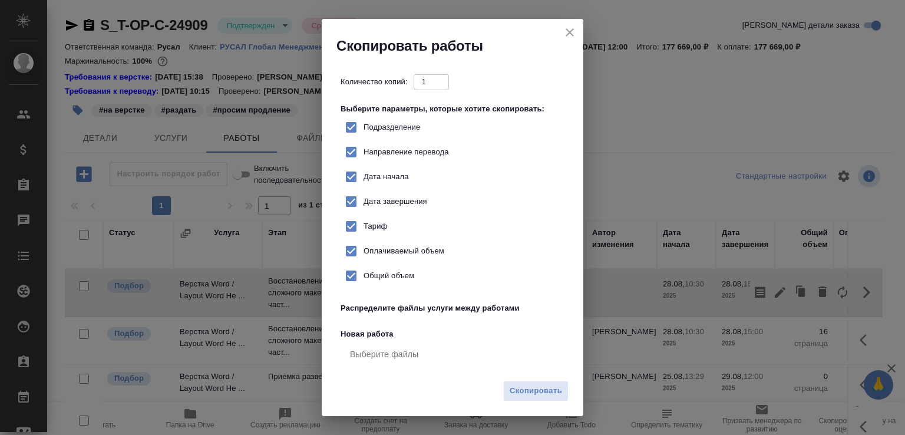
checkbox input "true"
click at [403, 124] on span "Подразделение" at bounding box center [391, 127] width 57 height 12
click at [363, 124] on input "Подразделение" at bounding box center [351, 127] width 25 height 25
checkbox input "false"
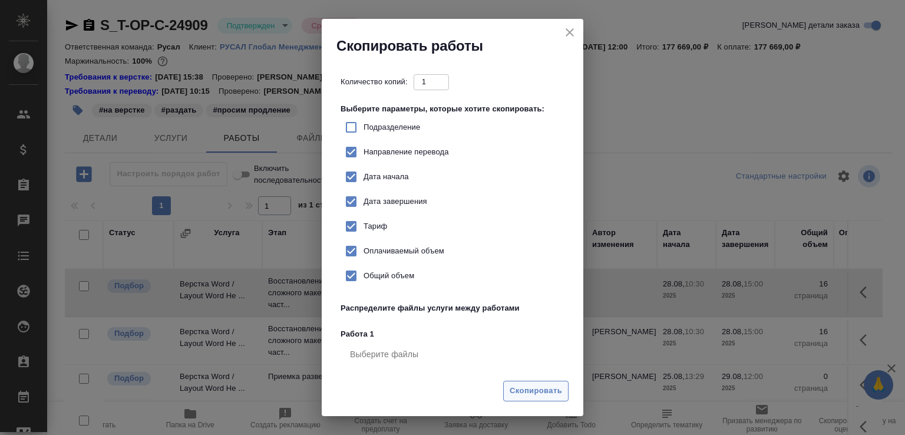
click at [514, 385] on span "Скопировать" at bounding box center [536, 391] width 52 height 14
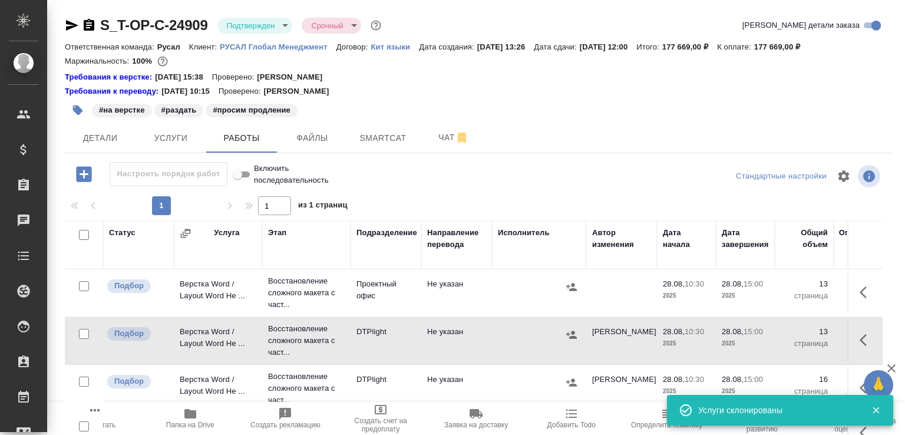
click at [263, 293] on td "Восстановление сложного макета с част..." at bounding box center [306, 292] width 88 height 47
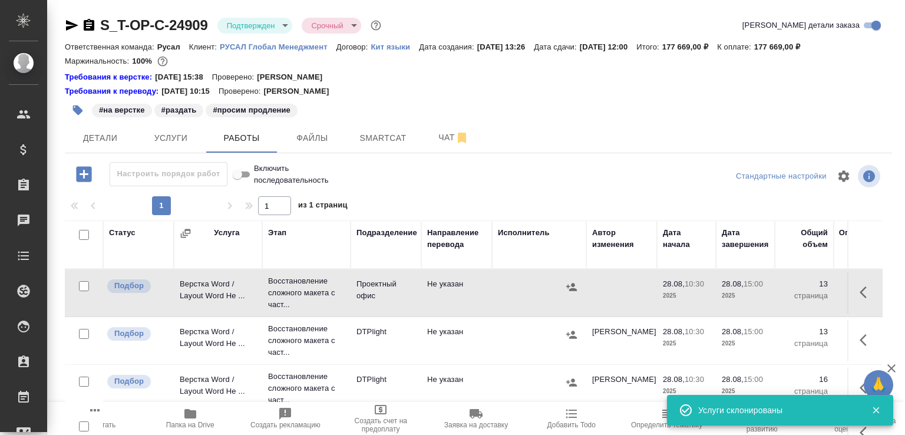
click at [263, 293] on td "Восстановление сложного макета с част..." at bounding box center [306, 292] width 88 height 47
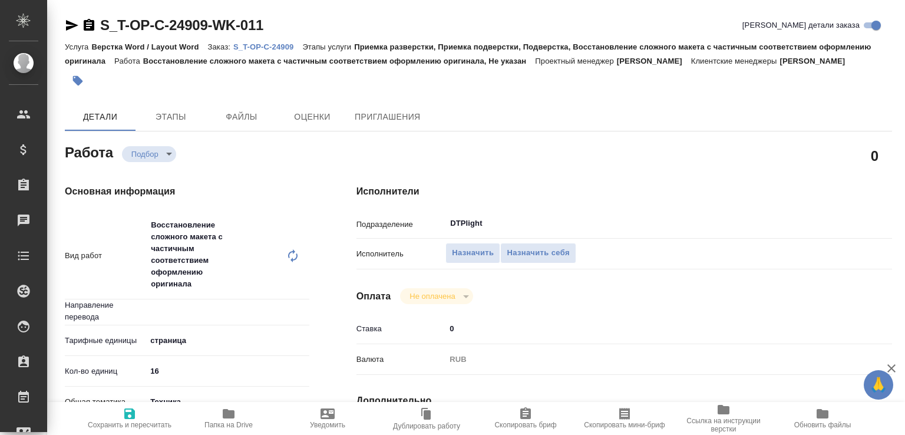
type input "Не указан"
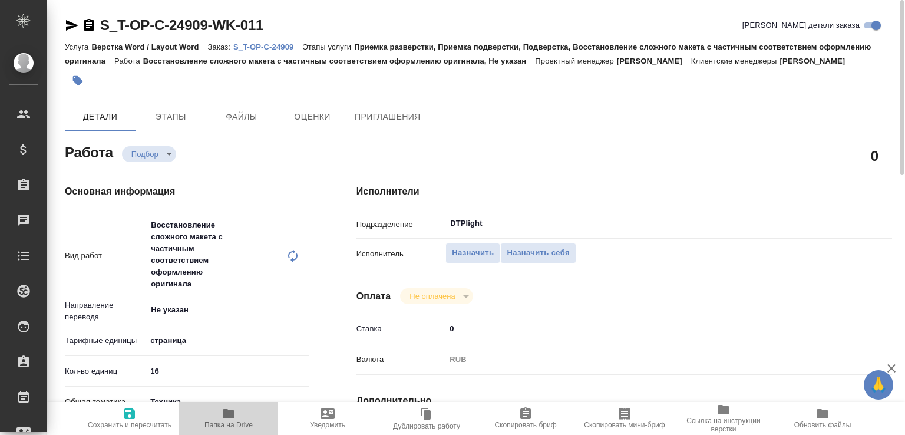
click at [236, 415] on span "Папка на Drive" at bounding box center [228, 417] width 85 height 22
click at [163, 380] on div "16" at bounding box center [227, 371] width 163 height 18
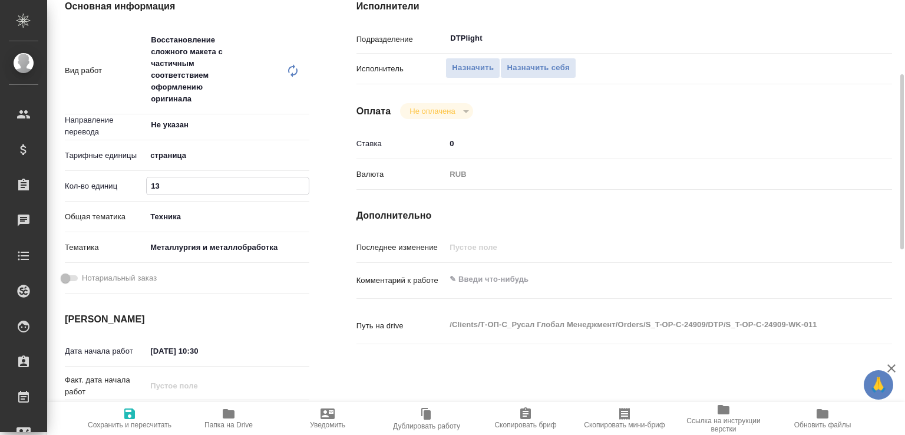
type input "13"
click at [480, 290] on textarea at bounding box center [646, 280] width 401 height 20
paste textarea "+GBT+3880-2006_45-57"
paste textarea "https://drive.awatera.com/f/10214569"
type textarea "+GBT+3880-2006_45-57 https://drive.awatera.com/f/10214569"
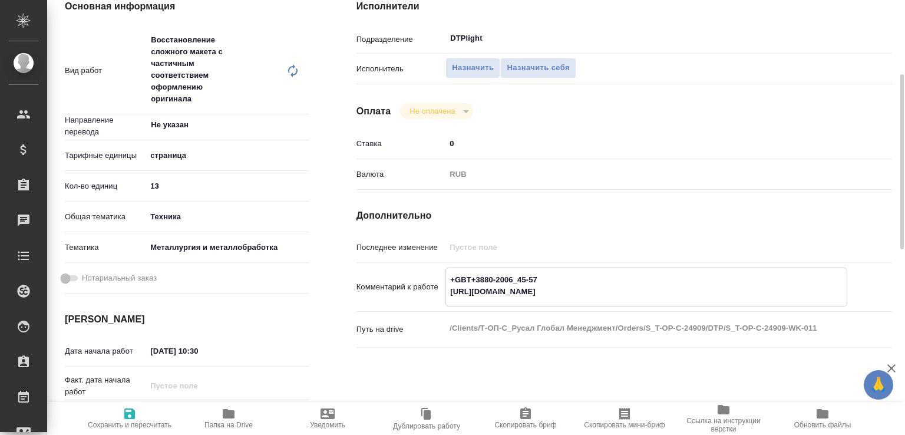
click at [149, 408] on span "Сохранить и пересчитать" at bounding box center [129, 417] width 85 height 22
type input "recruiting"
type input "Не указан"
type input "5a8b1489cc6b4906c91bfdb2"
type input "13"
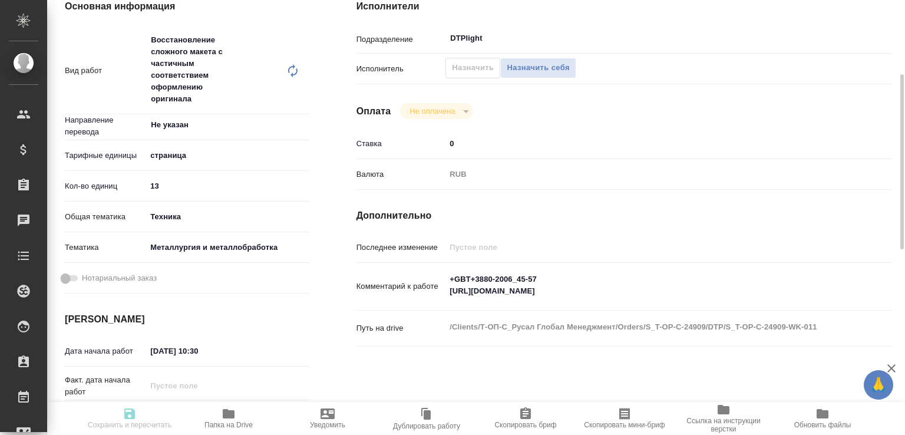
type input "tech"
type input "60014e23f7d9dc5f480a3cf8"
type input "28.08.2025 10:30"
type input "28.08.2025 15:00"
type input "[DATE] 12:00"
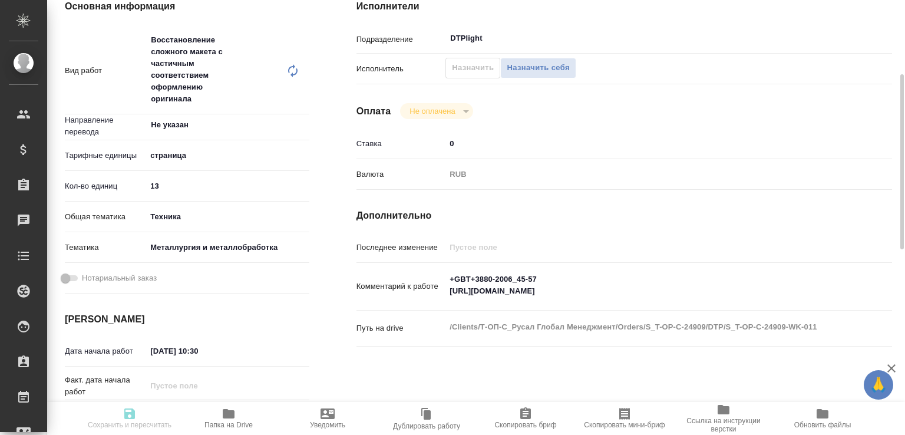
type input "DTPlight"
type input "notPayed"
type input "0"
type input "RUB"
type input "[PERSON_NAME]"
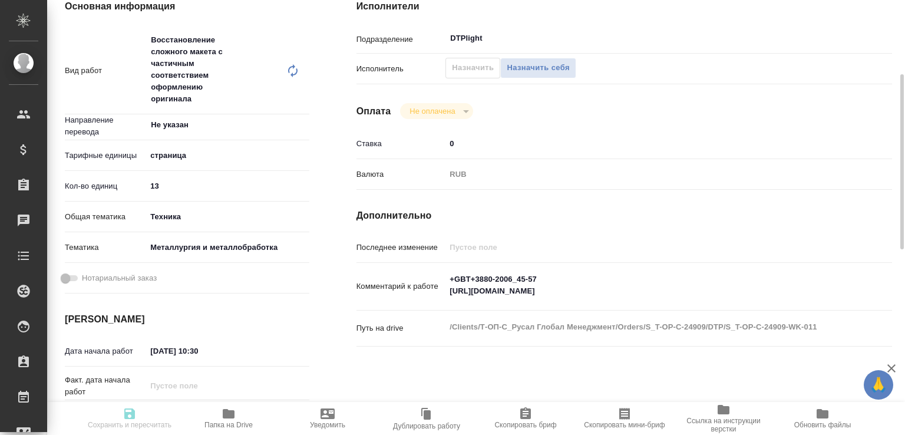
type input "S_T-OP-C-24909"
type input "T-ОП-С-46532"
type input "Верстка Word / Layout Word"
type input "Приемка разверстки, Приемка подверстки, Подверстка, Восстановление сложного мак…"
type input "[PERSON_NAME]"
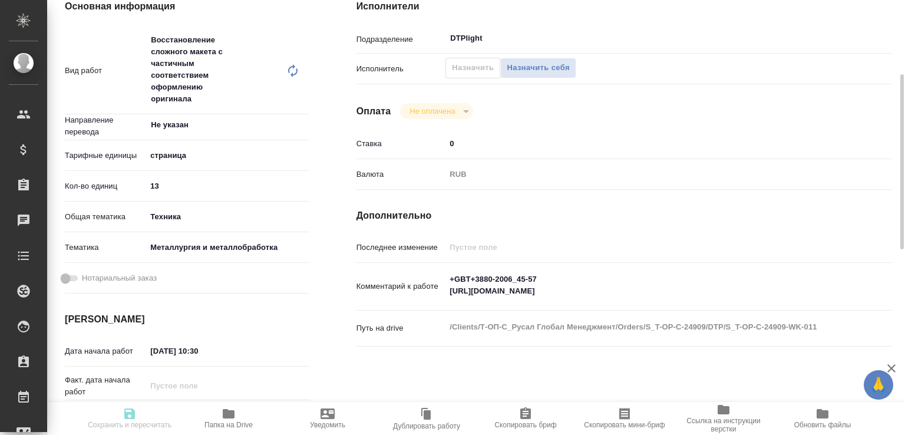
type input "[PERSON_NAME]"
type input "/Clients/Т-ОП-С_Русал Глобал Менеджмент/Orders/S_T-OP-C-24909"
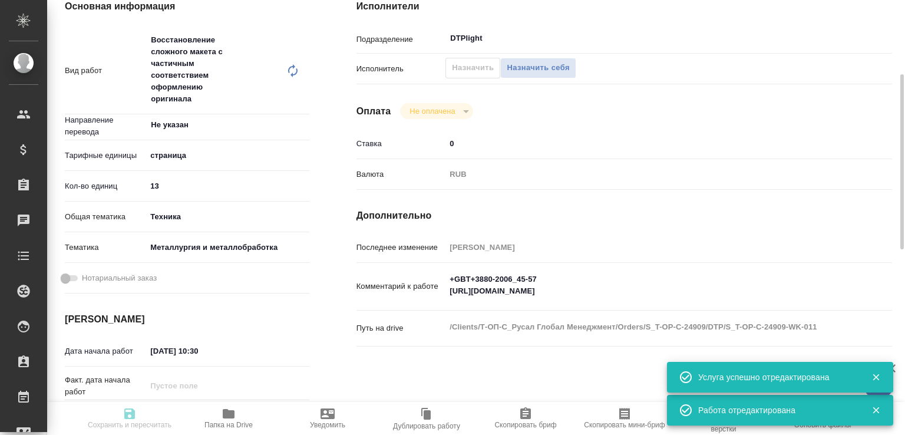
type input "recruiting"
type input "Не указан"
type input "5a8b1489cc6b4906c91bfdb2"
type input "13"
type input "tech"
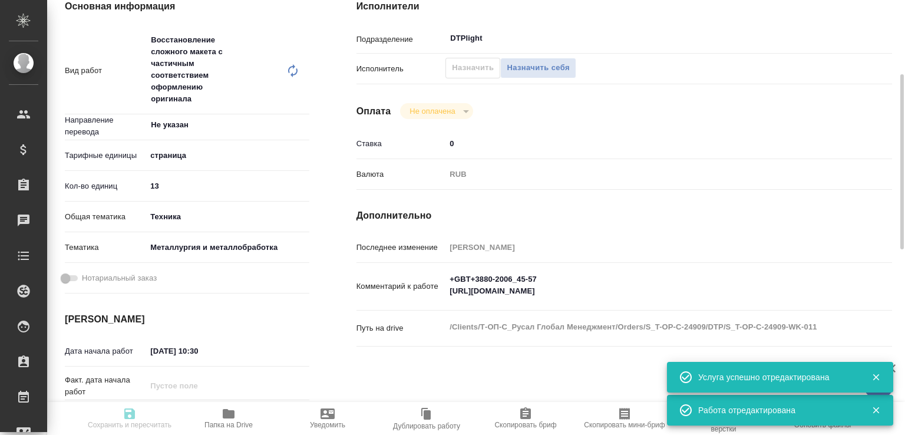
type input "60014e23f7d9dc5f480a3cf8"
type input "28.08.2025 10:30"
type input "28.08.2025 15:00"
type input "[DATE] 12:00"
type input "DTPlight"
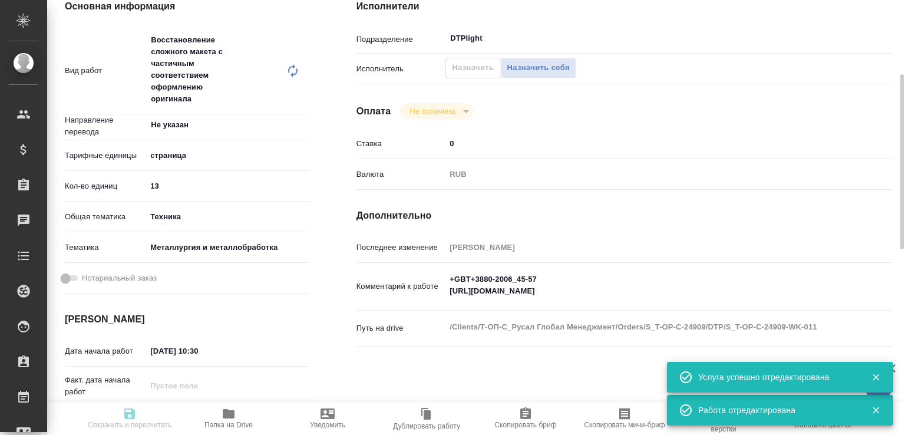
type input "notPayed"
type input "0"
type input "RUB"
type input "[PERSON_NAME]"
type input "S_T-OP-C-24909"
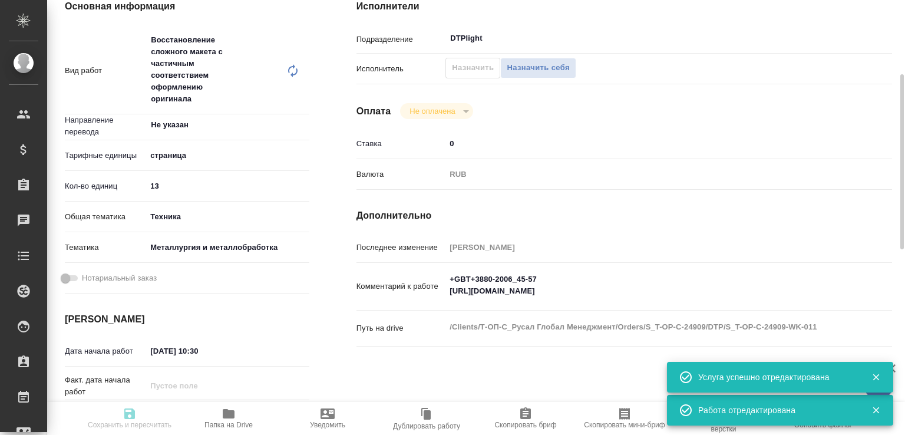
type input "T-ОП-С-46532"
type input "Верстка Word / Layout Word"
type input "Приемка разверстки, Приемка подверстки, Подверстка, Восстановление сложного мак…"
type input "[PERSON_NAME]"
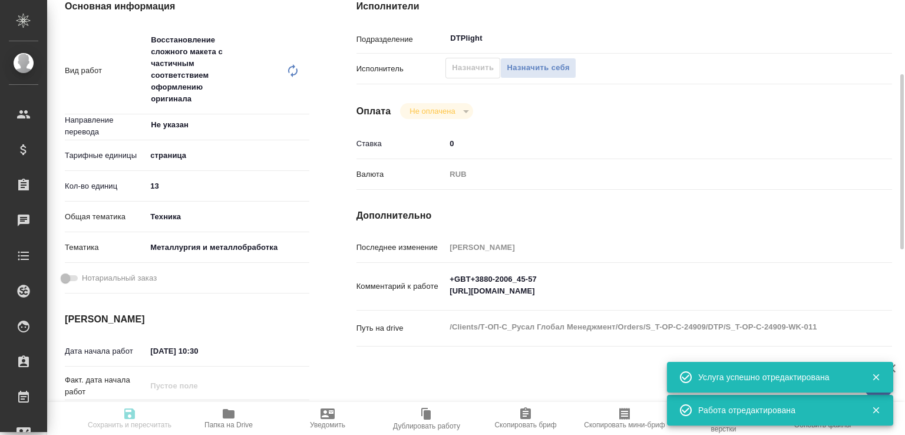
type input "/Clients/Т-ОП-С_Русал Глобал Менеджмент/Orders/S_T-OP-C-24909"
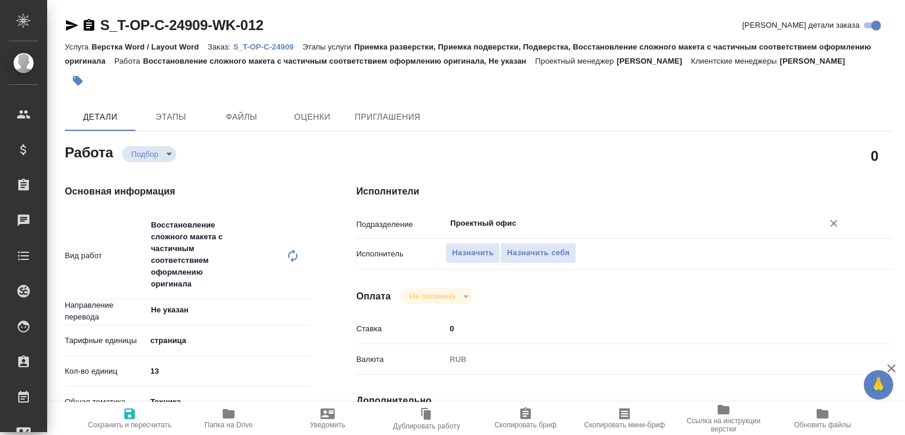
click at [495, 230] on input "Проектный офис" at bounding box center [626, 223] width 355 height 14
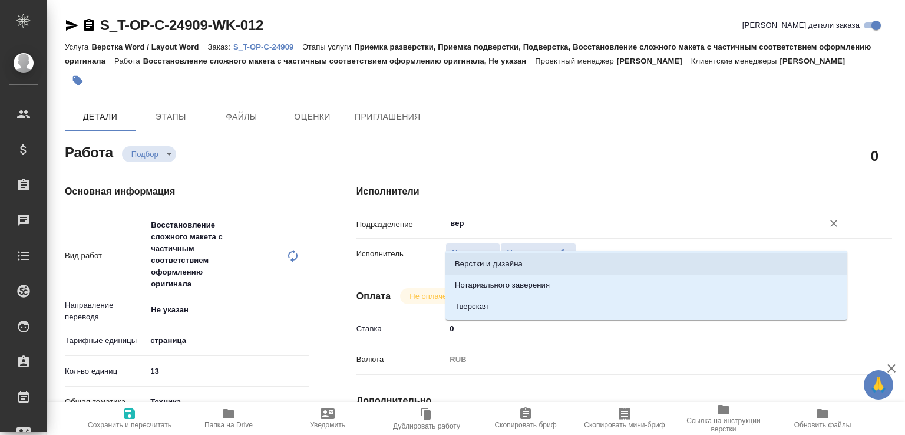
click at [492, 263] on li "Верстки и дизайна" at bounding box center [646, 263] width 402 height 21
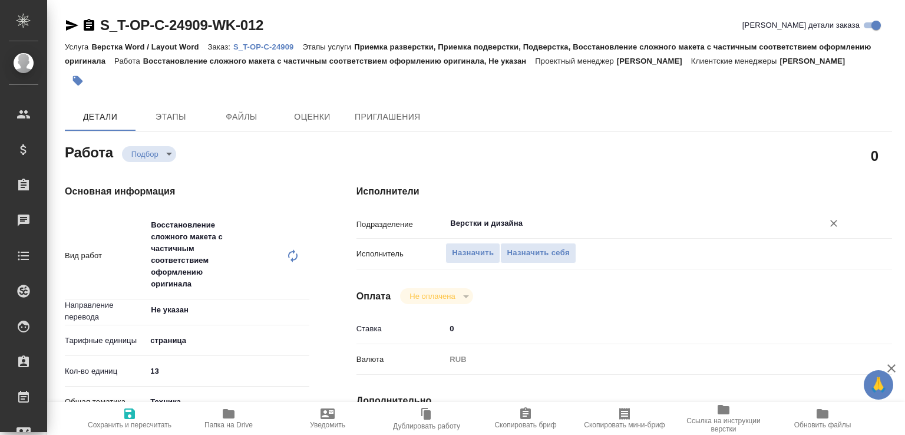
type input "Верстки и дизайна"
drag, startPoint x: 146, startPoint y: 383, endPoint x: 127, endPoint y: 384, distance: 18.9
click at [128, 381] on div "Кол-во единиц 13" at bounding box center [187, 371] width 244 height 21
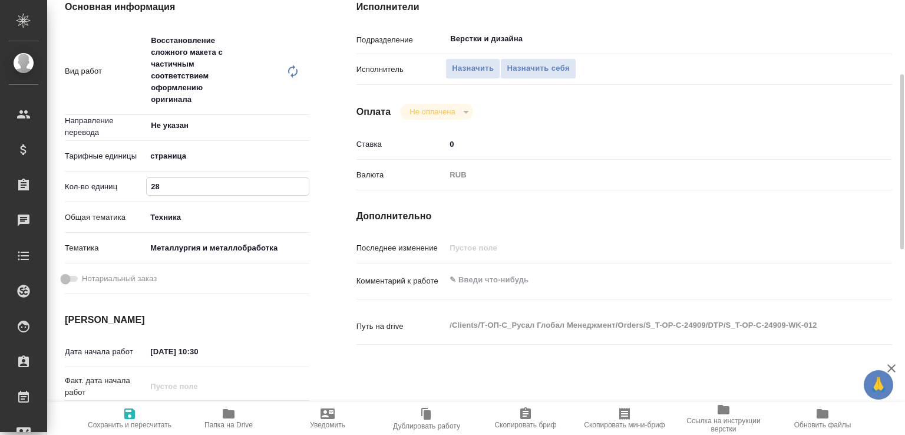
type input "28"
click at [512, 286] on textarea at bounding box center [646, 280] width 401 height 20
paste textarea "+GBT+3880-2006_17-44"
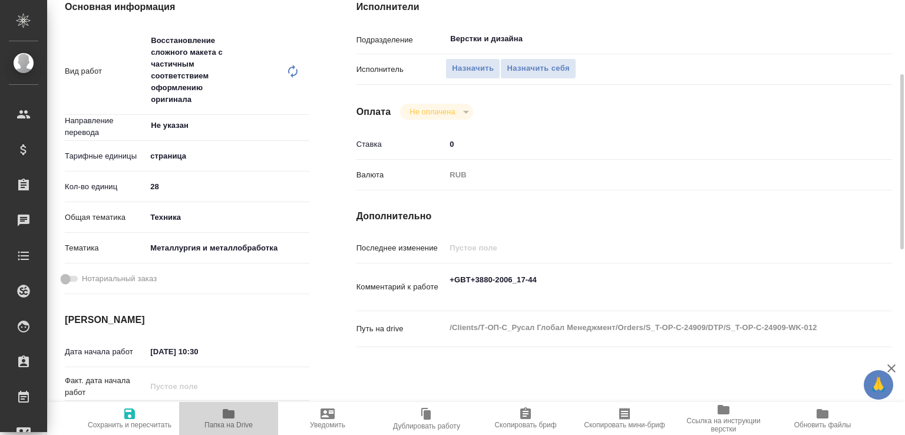
click at [246, 423] on span "Папка на Drive" at bounding box center [228, 425] width 48 height 8
click at [480, 302] on textarea "+GBT+3880-2006_17-44" at bounding box center [646, 286] width 401 height 32
paste textarea "https://drive.awatera.com/s/Po5XADoDC9Wm8mM"
type textarea "+GBT+3880-2006_17-44 https://drive.awatera.com/s/Po5XADoDC9Wm8mM"
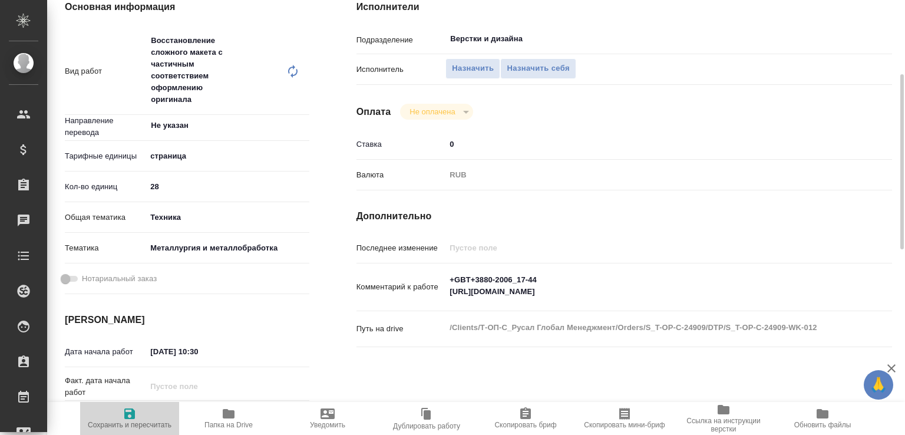
click at [121, 409] on span "Сохранить и пересчитать" at bounding box center [129, 417] width 85 height 22
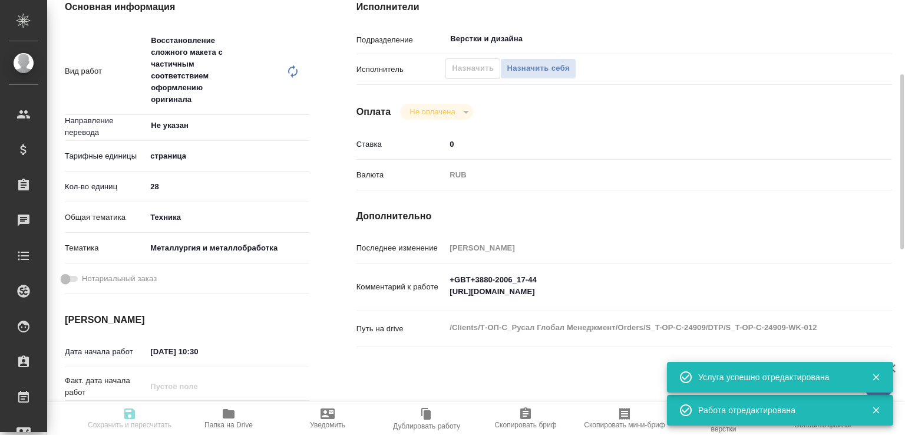
type input "recruiting"
type input "Не указан"
type input "5a8b1489cc6b4906c91bfdb2"
type input "28"
type input "tech"
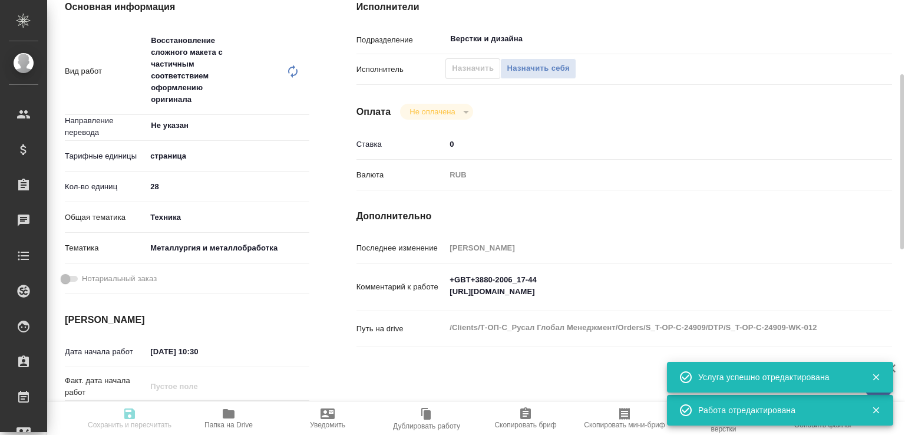
type input "60014e23f7d9dc5f480a3cf8"
type input "28.08.2025 10:30"
type input "28.08.2025 15:00"
type input "29.08.2025 12:00"
type input "Верстки и дизайна"
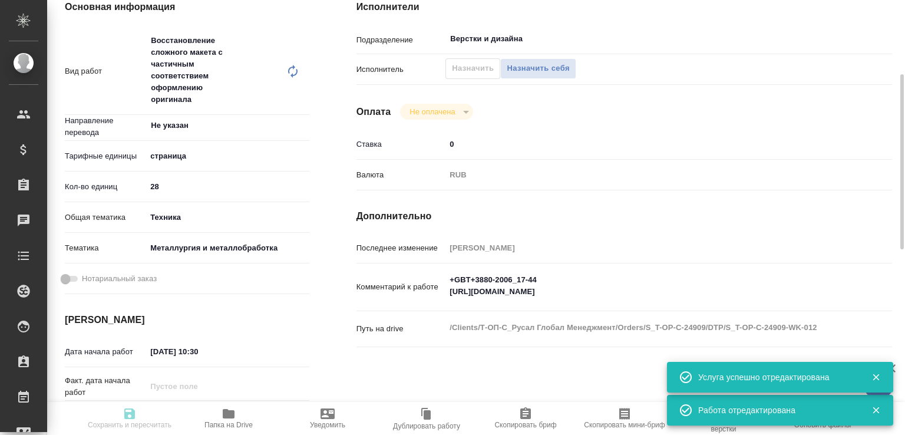
type input "notPayed"
type input "0"
type input "RUB"
type input "[PERSON_NAME]"
type input "S_T-OP-C-24909"
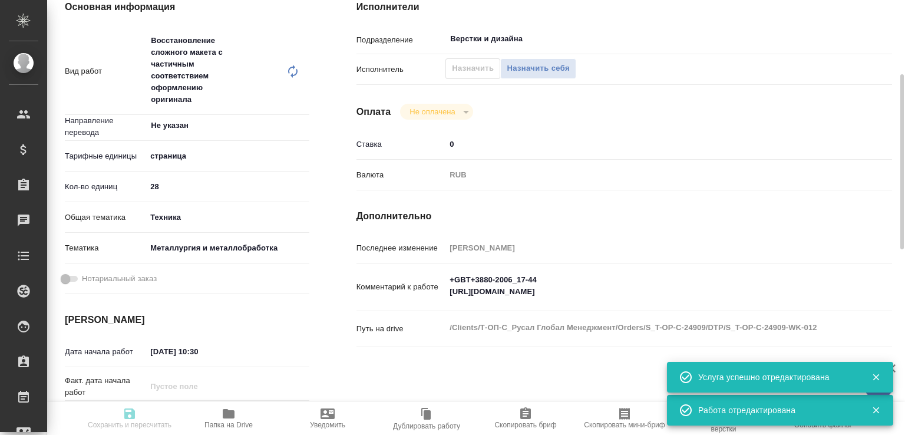
type input "T-ОП-С-46532"
type input "Верстка Word / Layout Word"
type input "Приемка разверстки, Приемка подверстки, Подверстка, Восстановление сложного мак…"
type input "Горленко Юлия"
type input "[PERSON_NAME]"
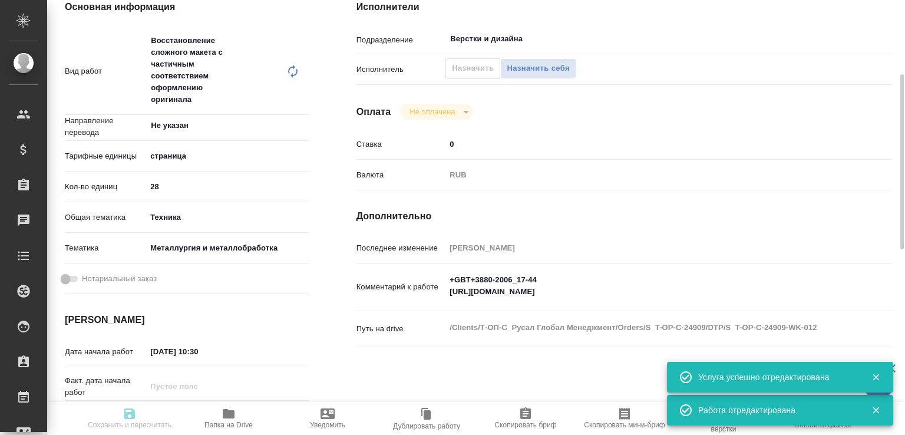
type input "/Clients/Т-ОП-С_Русал Глобал Менеджмент/Orders/S_T-OP-C-24909"
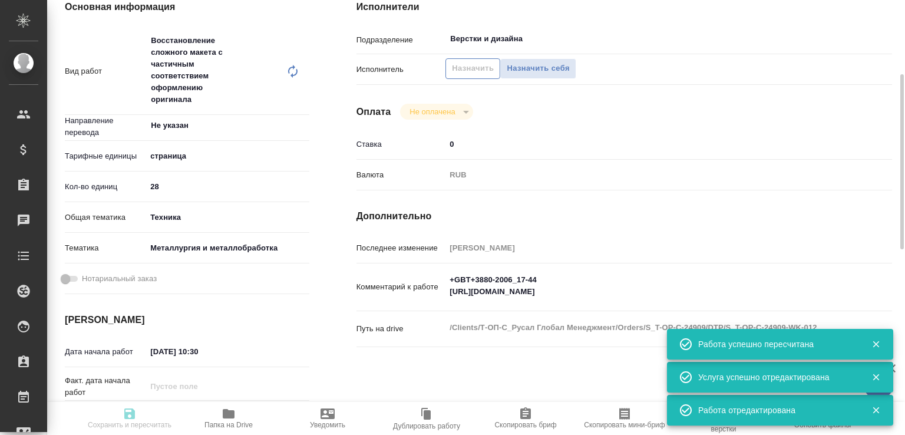
type input "recruiting"
type input "Не указан"
type input "5a8b1489cc6b4906c91bfdb2"
type input "28"
type input "tech"
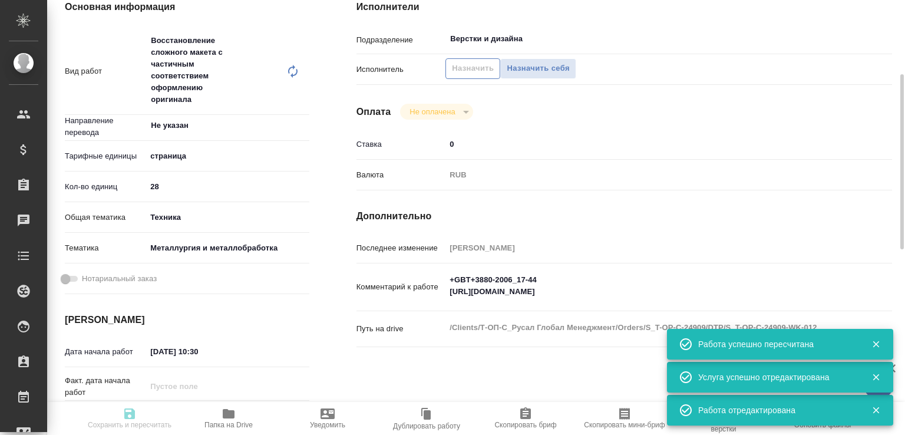
type input "60014e23f7d9dc5f480a3cf8"
type input "28.08.2025 10:30"
type input "28.08.2025 15:00"
type input "29.08.2025 12:00"
type input "Верстки и дизайна"
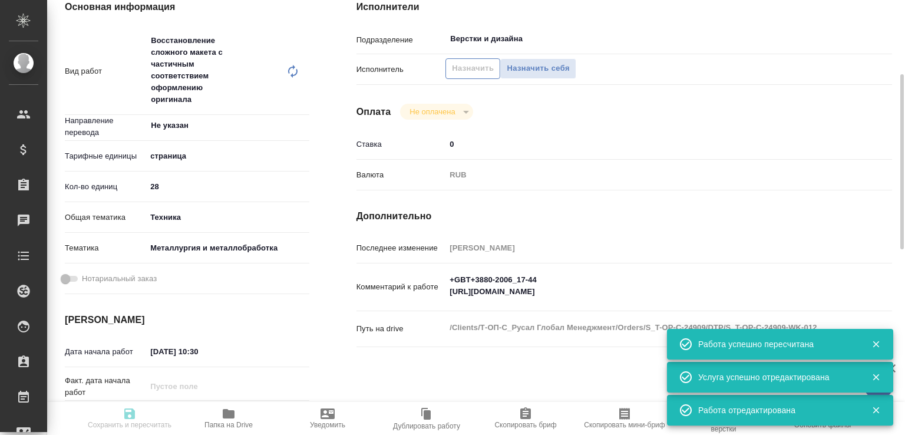
type input "notPayed"
type input "0"
type input "RUB"
type input "[PERSON_NAME] [PERSON_NAME]"
type input "S_T-OP-C-24909"
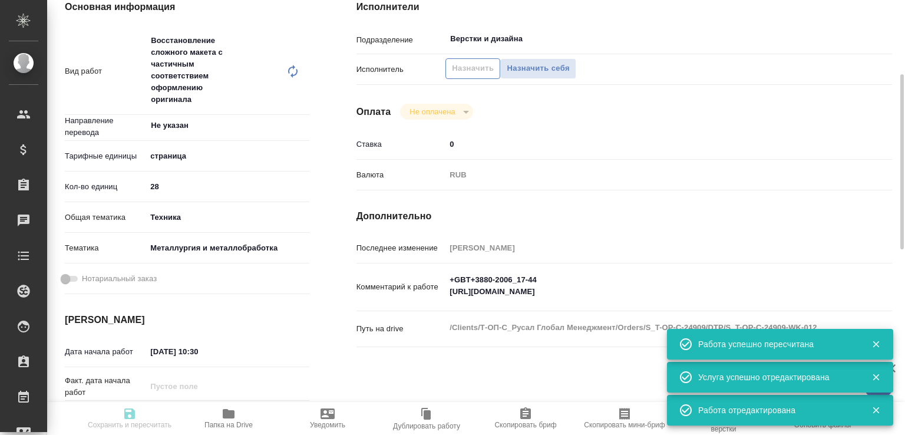
type input "T-ОП-С-46532"
type input "Верстка Word / Layout Word"
type input "Приемка разверстки, Приемка подверстки, Подверстка, Восстановление сложного мак…"
type input "Горленко Юлия"
type input "[PERSON_NAME] [PERSON_NAME]"
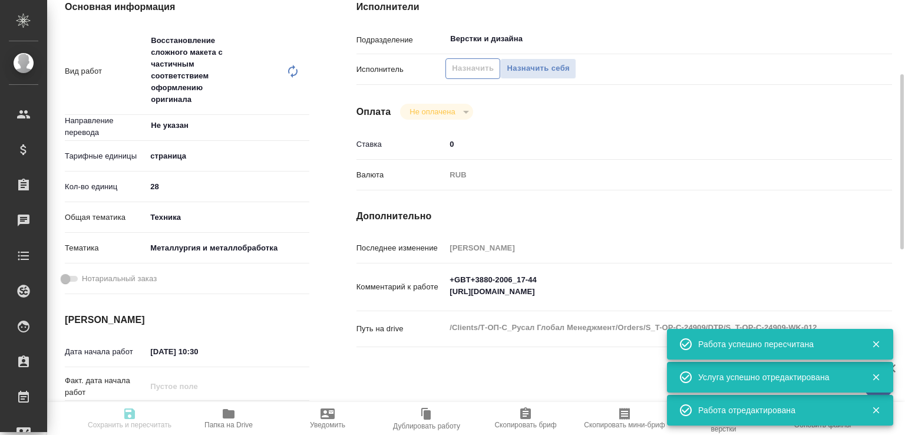
type input "/Clients/Т-ОП-С_Русал Глобал Менеджмент/Orders/S_T-OP-C-24909"
click at [468, 75] on span "Назначить" at bounding box center [473, 69] width 42 height 14
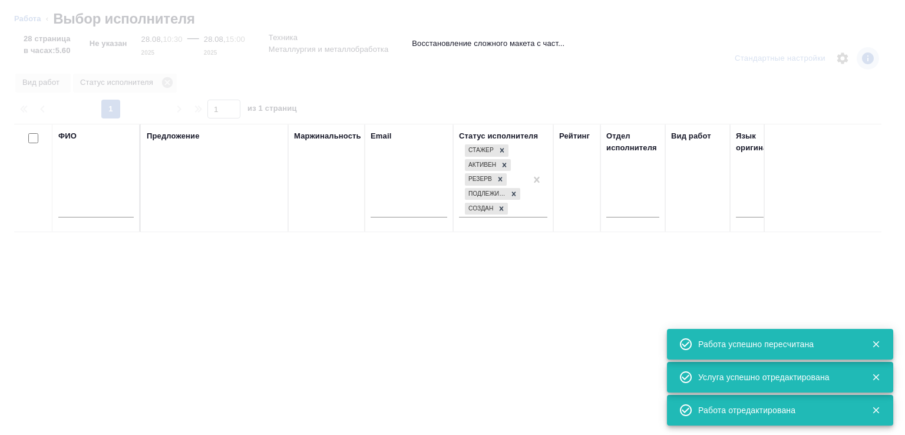
click at [104, 214] on input "text" at bounding box center [95, 210] width 75 height 15
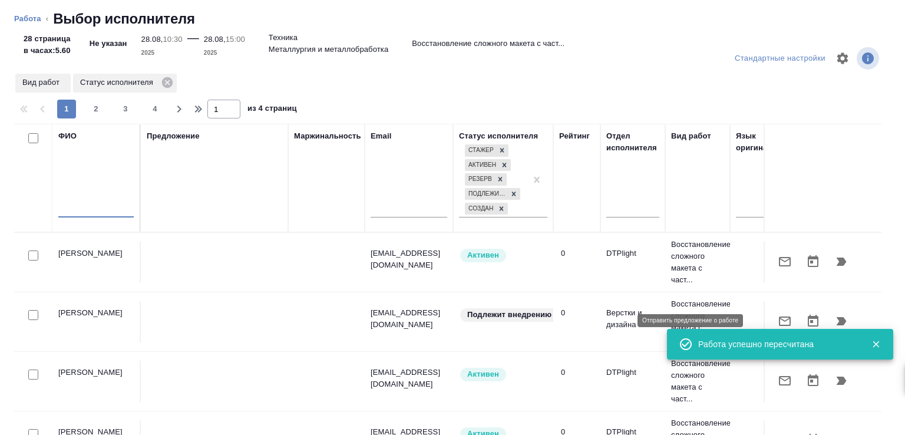
click at [778, 315] on icon "button" at bounding box center [785, 321] width 14 height 14
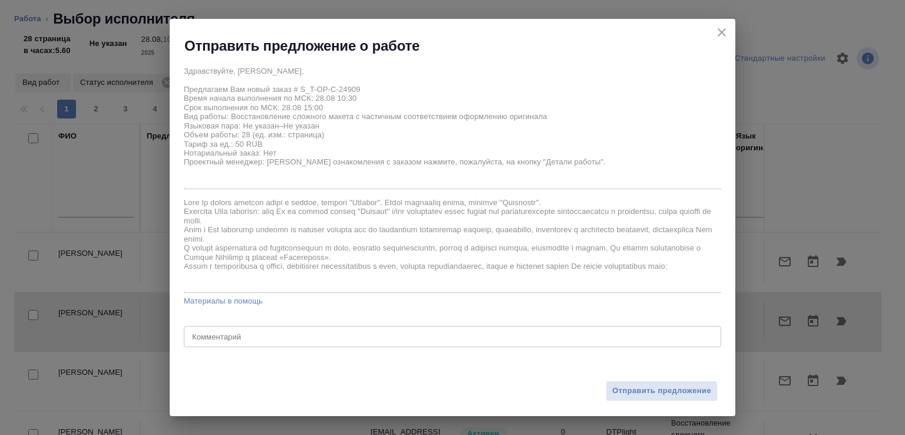
scroll to position [16, 0]
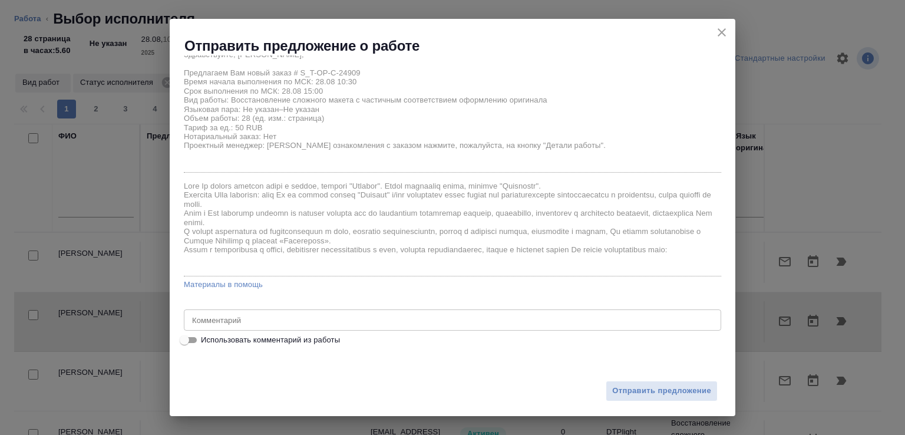
click at [352, 335] on label "Использовать комментарий из работы" at bounding box center [444, 340] width 535 height 14
click at [206, 335] on input "Использовать комментарий из работы" at bounding box center [184, 340] width 42 height 14
checkbox input "true"
type textarea "+GBT+3880-2006_17-44 https://drive.awatera.com/s/Po5XADoDC9Wm8mM"
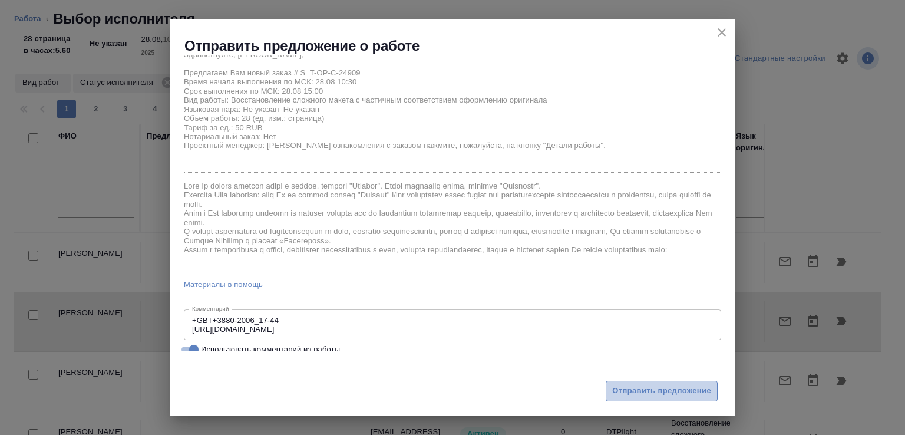
click at [621, 394] on span "Отправить предложение" at bounding box center [661, 391] width 99 height 14
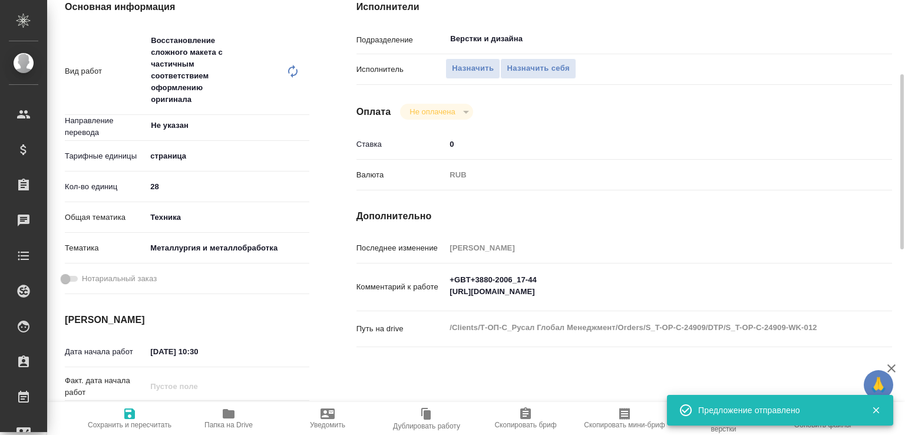
type input "recruiting"
type input "Не указан"
type input "5a8b1489cc6b4906c91bfdb2"
type input "28"
type input "tech"
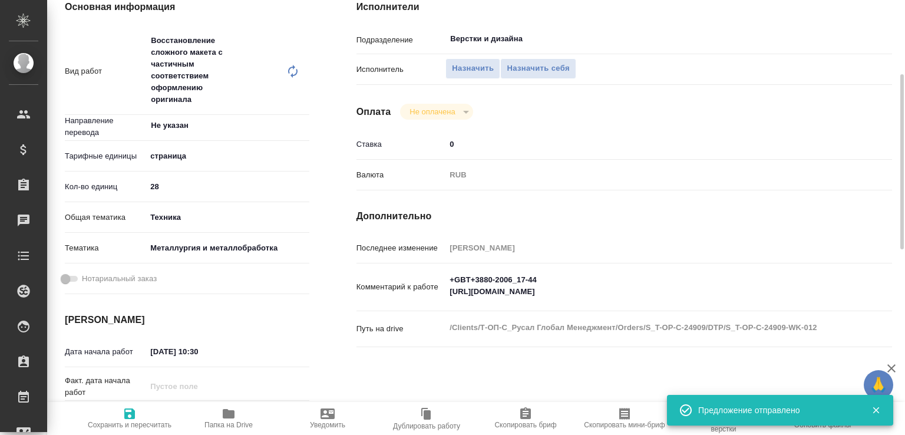
type input "60014e23f7d9dc5f480a3cf8"
type input "28.08.2025 10:30"
type input "28.08.2025 15:00"
type input "29.08.2025 12:00"
type input "Верстки и дизайна"
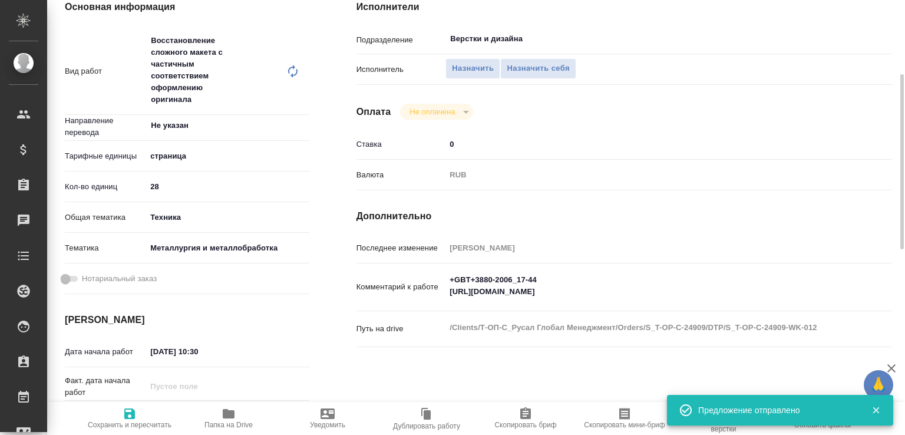
type input "notPayed"
type input "0"
type input "RUB"
type input "Малофеева Екатерина"
type input "S_T-OP-C-24909"
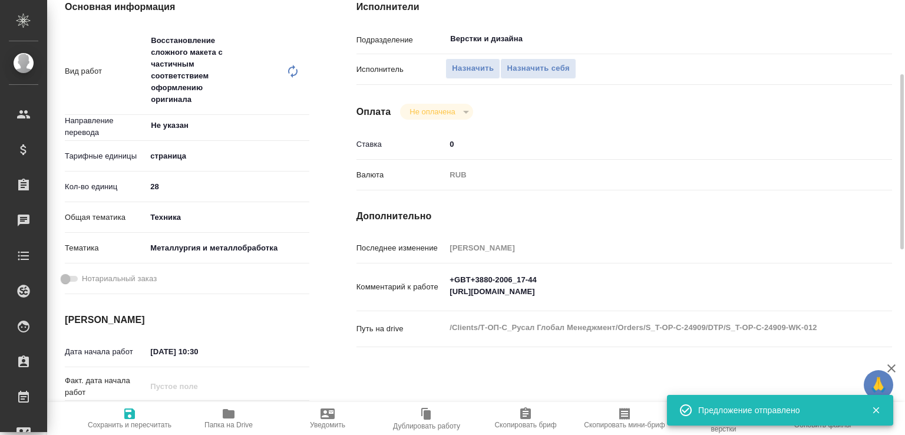
type input "T-ОП-С-46532"
type input "Верстка Word / Layout Word"
type input "Приемка разверстки, Приемка подверстки, Подверстка, Восстановление сложного мак…"
type input "Горленко Юлия"
type input "Малофеева Екатерина"
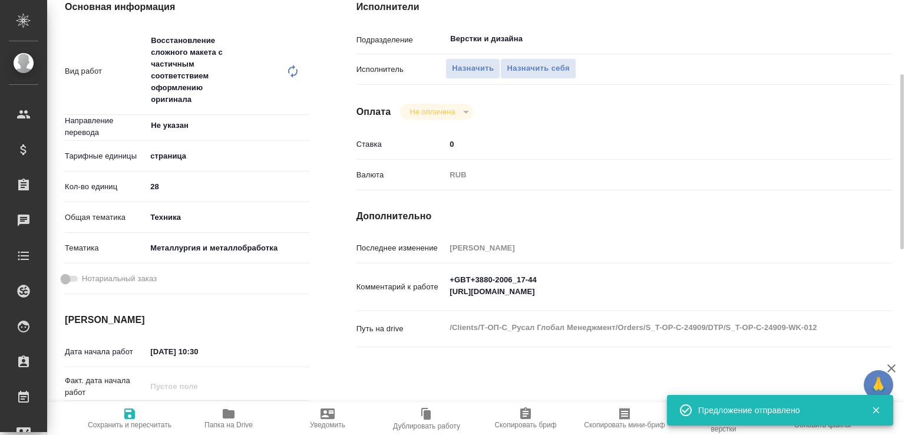
type input "/Clients/Т-ОП-С_Русал Глобал Менеджмент/Orders/S_T-OP-C-24909"
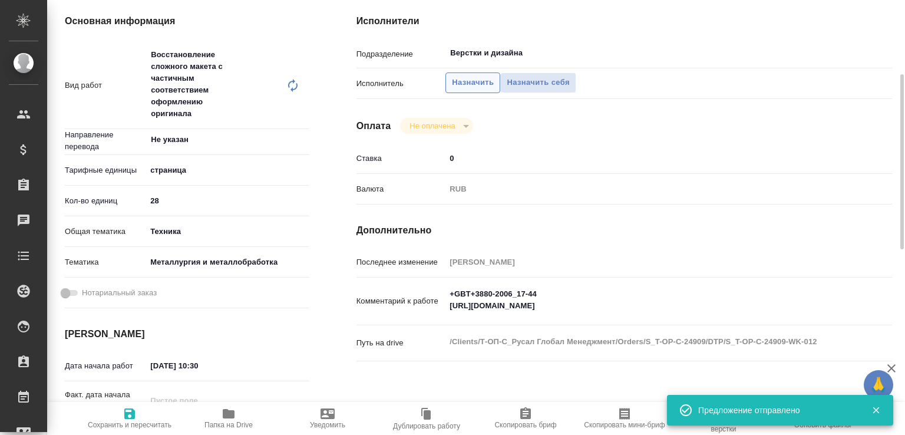
click at [471, 90] on span "Назначить" at bounding box center [473, 83] width 42 height 14
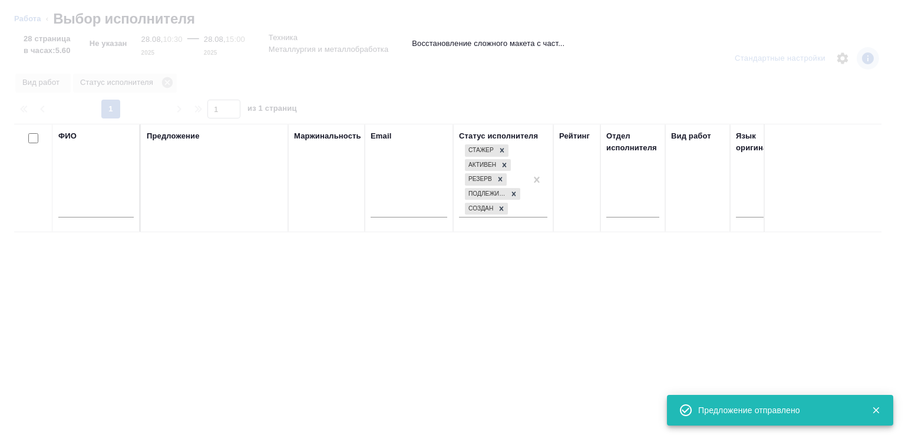
click at [81, 209] on input "text" at bounding box center [95, 210] width 75 height 15
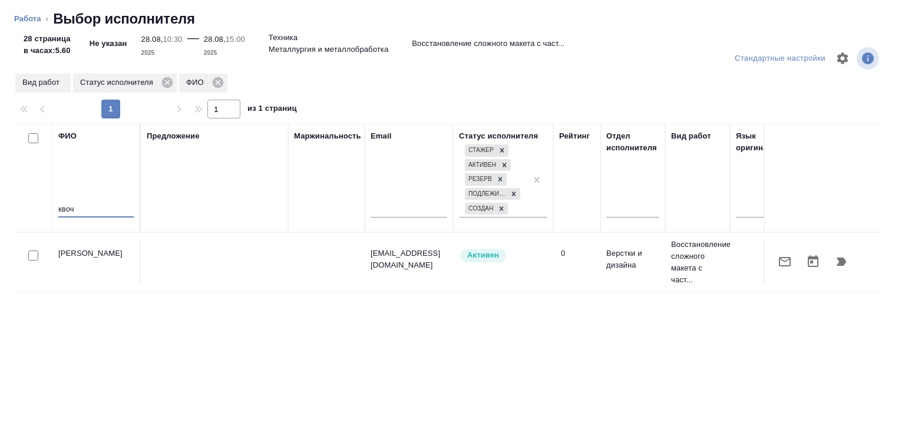
type input "квоч"
click at [778, 265] on icon "button" at bounding box center [785, 261] width 14 height 14
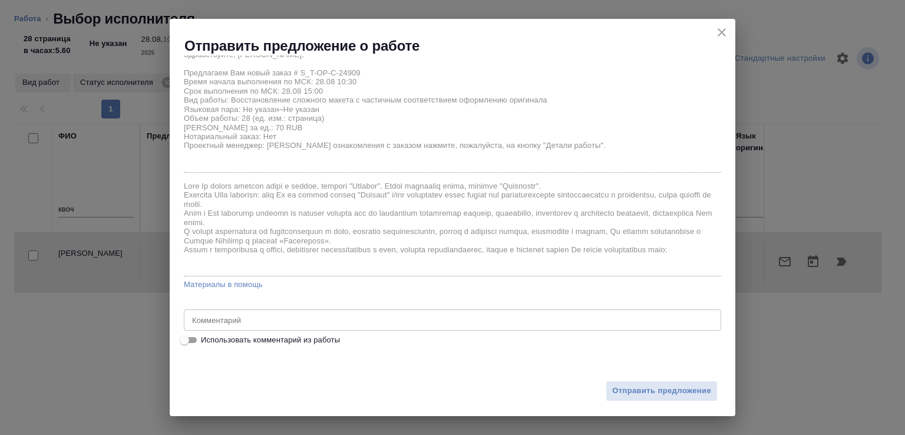
click at [285, 333] on label "Использовать комментарий из работы" at bounding box center [444, 340] width 535 height 14
click at [206, 333] on input "Использовать комментарий из работы" at bounding box center [184, 340] width 42 height 14
checkbox input "true"
type textarea "+GBT+3880-2006_17-44 https://drive.awatera.com/s/Po5XADoDC9Wm8mM"
click at [626, 388] on span "Отправить предложение" at bounding box center [661, 391] width 99 height 14
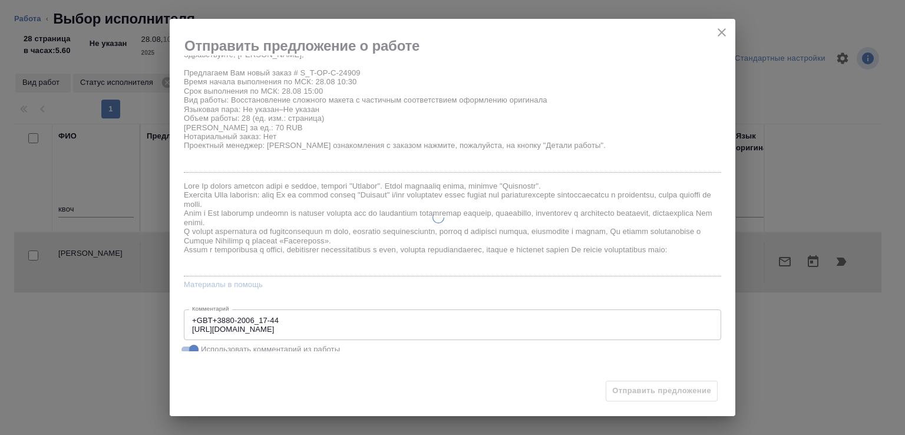
type input "recruiting"
type input "Не указан"
type input "5a8b1489cc6b4906c91bfdb2"
type input "28"
type input "tech"
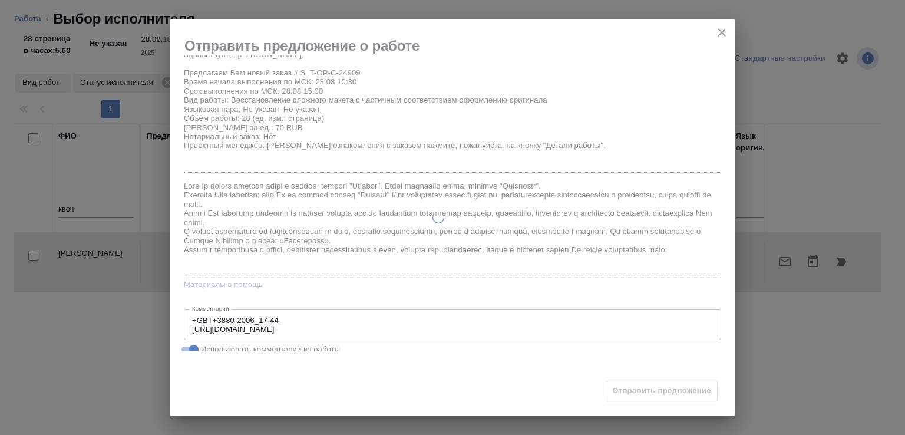
type input "60014e23f7d9dc5f480a3cf8"
type input "28.08.2025 10:30"
type input "28.08.2025 15:00"
type input "29.08.2025 12:00"
type input "Верстки и дизайна"
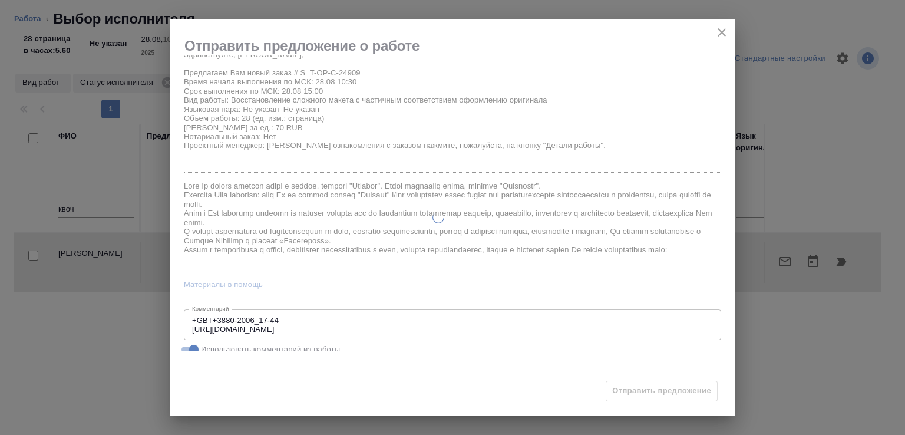
type input "notPayed"
type input "0"
type input "RUB"
type input "Малофеева Екатерина"
type input "S_T-OP-C-24909"
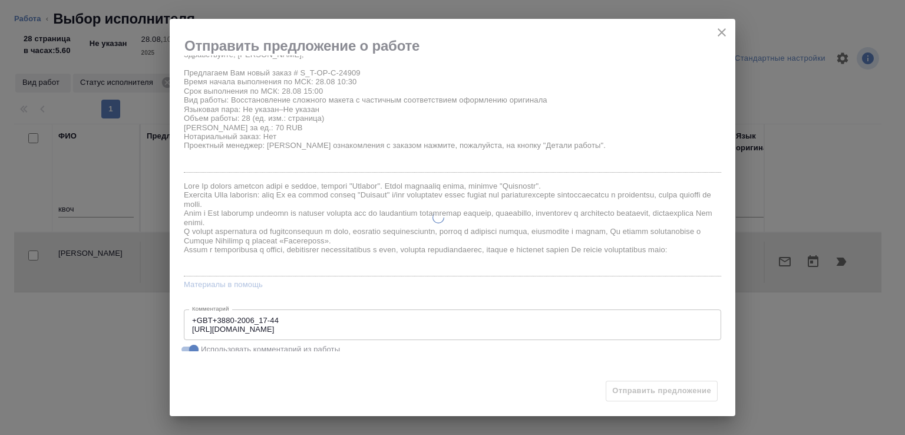
type input "T-ОП-С-46532"
type input "Верстка Word / Layout Word"
type input "Приемка разверстки, Приемка подверстки, Подверстка, Восстановление сложного мак…"
type input "Горленко Юлия"
type input "Малофеева Екатерина"
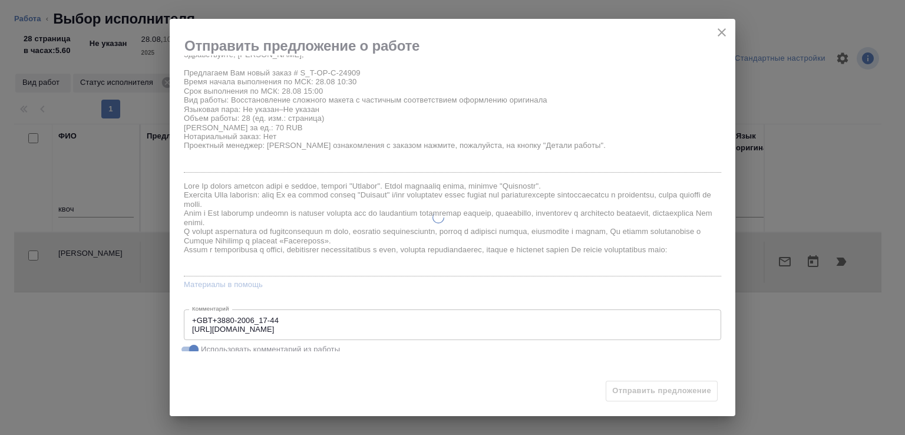
type input "/Clients/Т-ОП-С_Русал Глобал Менеджмент/Orders/S_T-OP-C-24909"
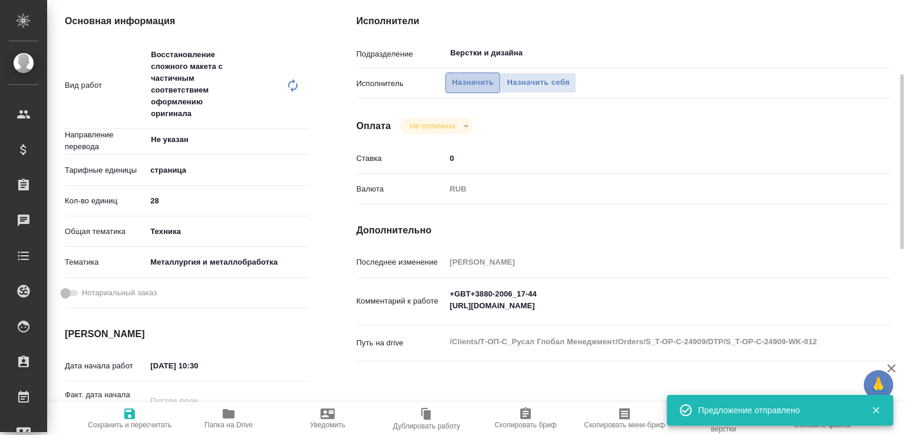
click at [472, 90] on span "Назначить" at bounding box center [473, 83] width 42 height 14
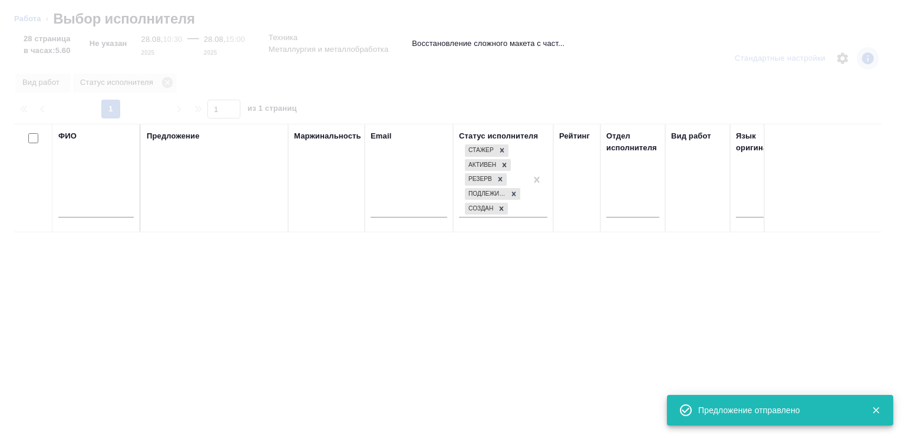
click at [84, 214] on input "text" at bounding box center [95, 210] width 75 height 15
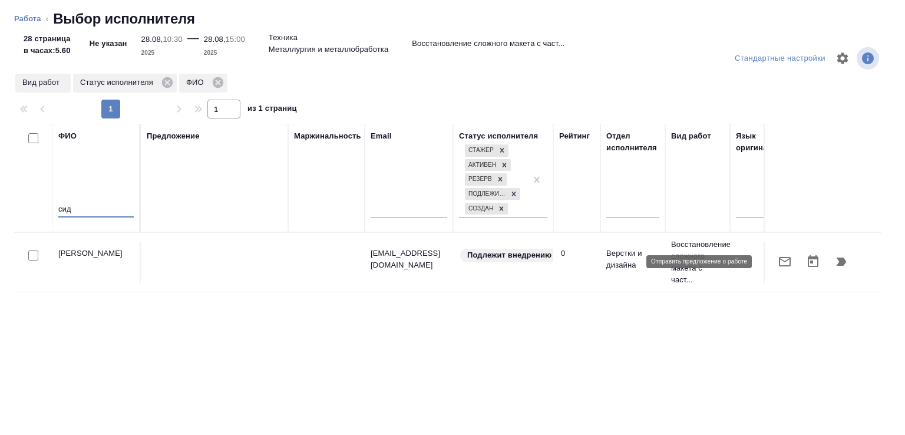
type input "сид"
click at [778, 259] on icon "button" at bounding box center [785, 261] width 14 height 14
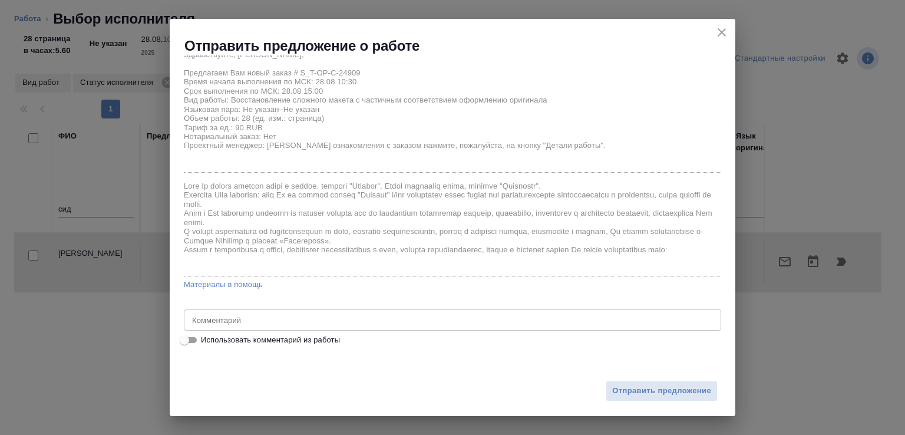
click at [332, 337] on span "Использовать комментарий из работы" at bounding box center [270, 340] width 139 height 12
click at [206, 337] on input "Использовать комментарий из работы" at bounding box center [184, 340] width 42 height 14
checkbox input "true"
type textarea "+GBT+3880-2006_17-44 https://drive.awatera.com/s/Po5XADoDC9Wm8mM"
click at [654, 389] on span "Отправить предложение" at bounding box center [661, 391] width 99 height 14
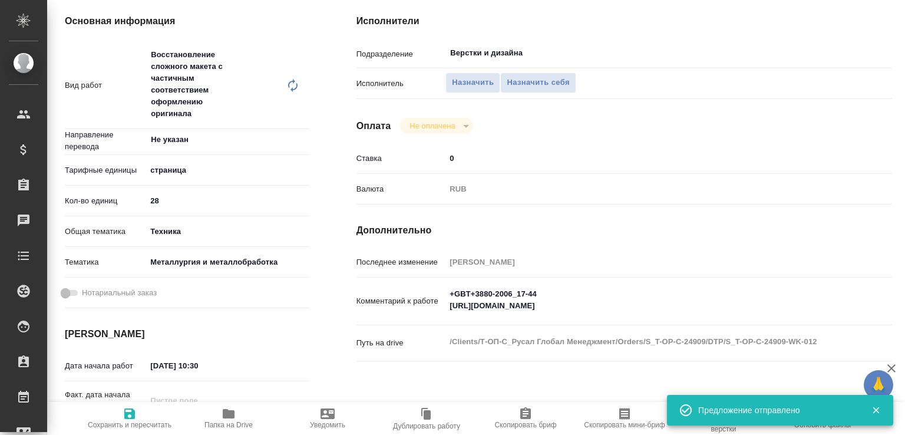
type input "recruiting"
type input "Не указан"
type input "5a8b1489cc6b4906c91bfdb2"
type input "28"
type input "tech"
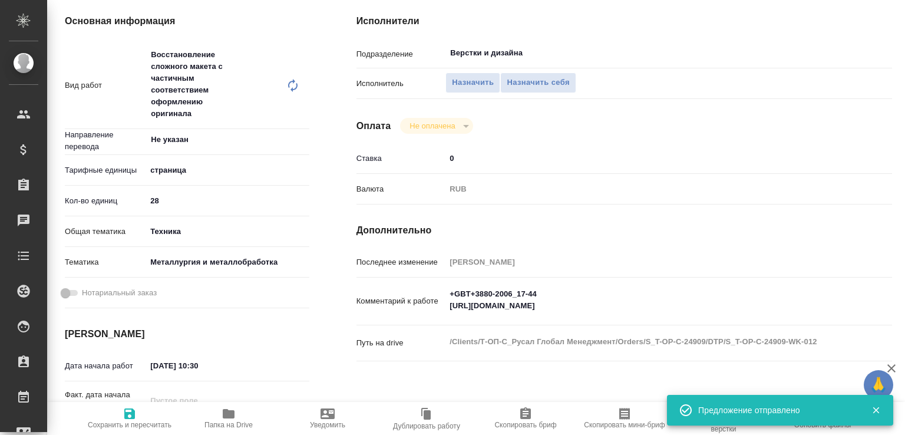
type input "60014e23f7d9dc5f480a3cf8"
type input "28.08.2025 10:30"
type input "28.08.2025 15:00"
type input "29.08.2025 12:00"
type input "Верстки и дизайна"
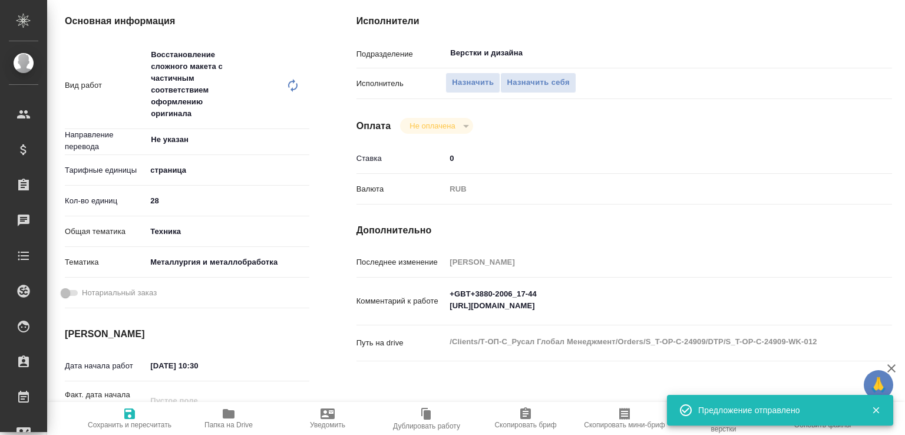
type input "notPayed"
type input "0"
type input "RUB"
type input "Малофеева Екатерина"
type input "S_T-OP-C-24909"
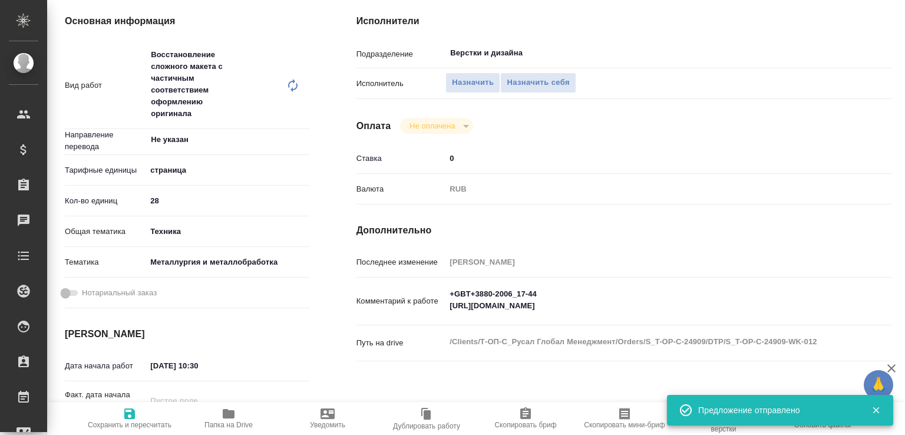
type input "T-ОП-С-46532"
type input "Верстка Word / Layout Word"
type input "Приемка разверстки, Приемка подверстки, Подверстка, Восстановление сложного мак…"
type input "Горленко Юлия"
type input "Малофеева Екатерина"
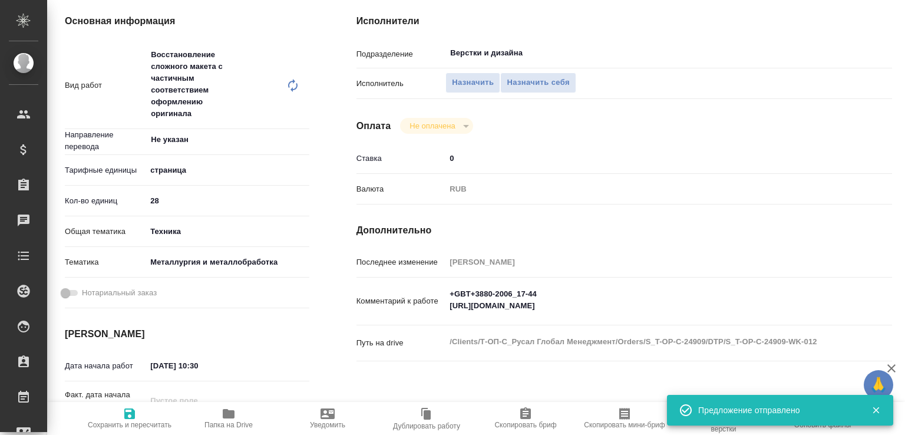
type input "/Clients/Т-ОП-С_Русал Глобал Менеджмент/Orders/S_T-OP-C-24909"
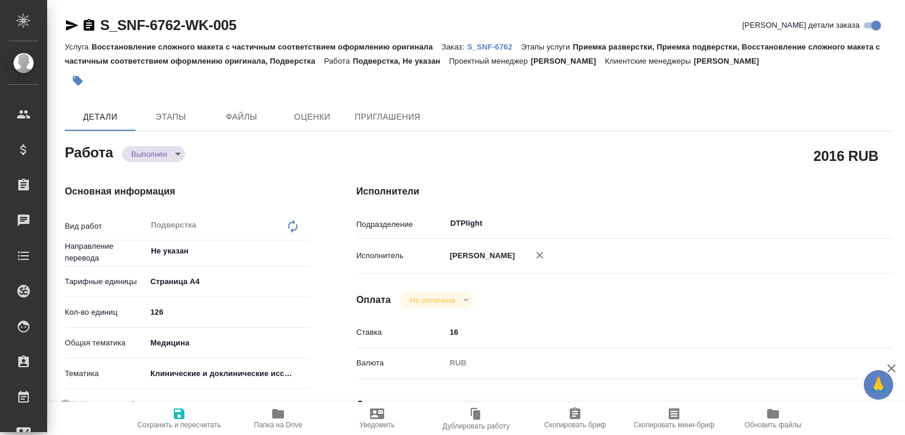
click at [174, 154] on body "🙏 .cls-1 fill:#fff; AWATERA [PERSON_NAME]malofeeva Клиенты Спецификации Заказы …" at bounding box center [452, 217] width 905 height 435
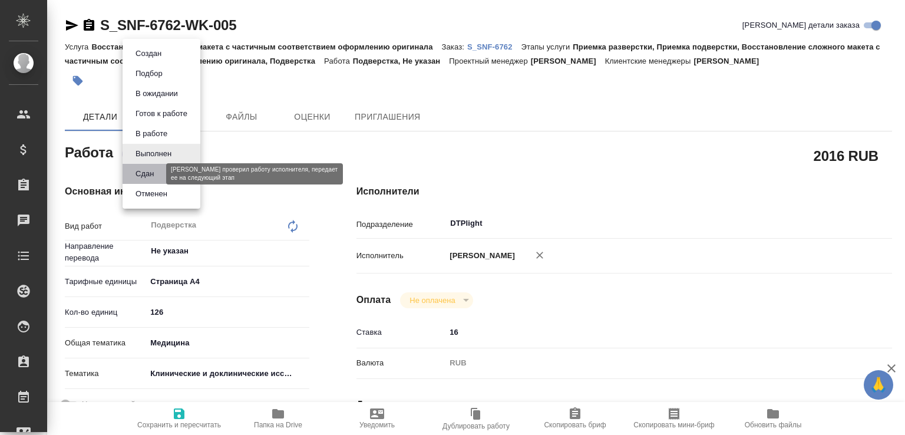
click at [157, 172] on button "Сдан" at bounding box center [144, 173] width 25 height 13
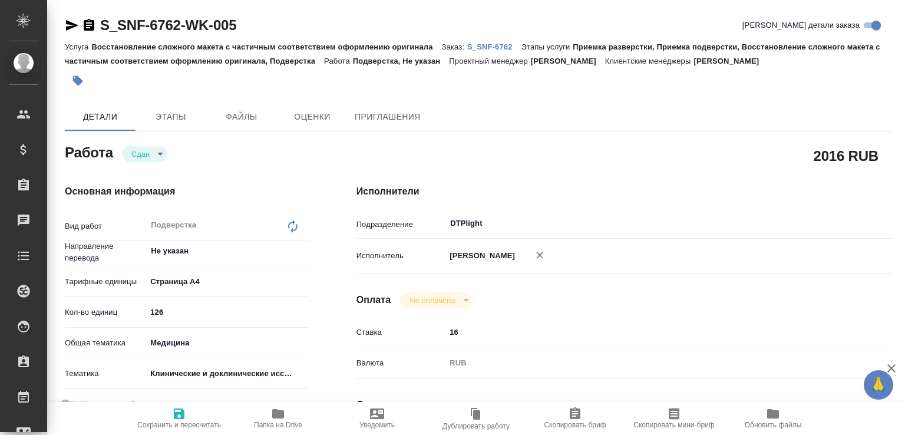
type textarea "x"
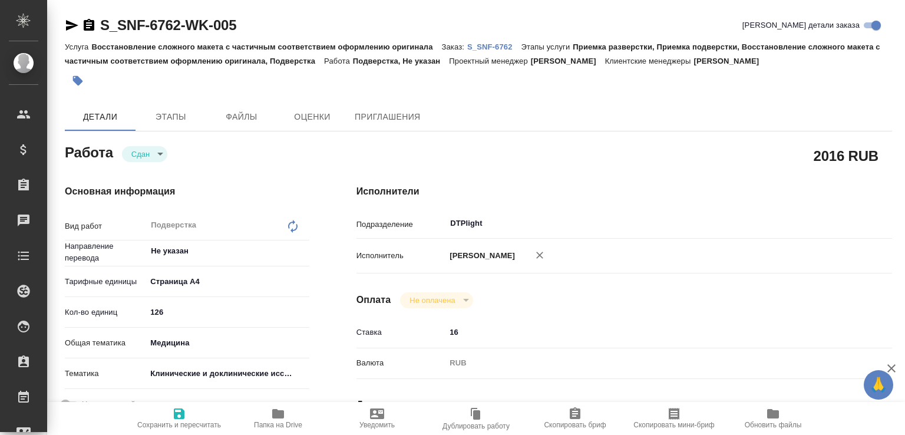
type textarea "x"
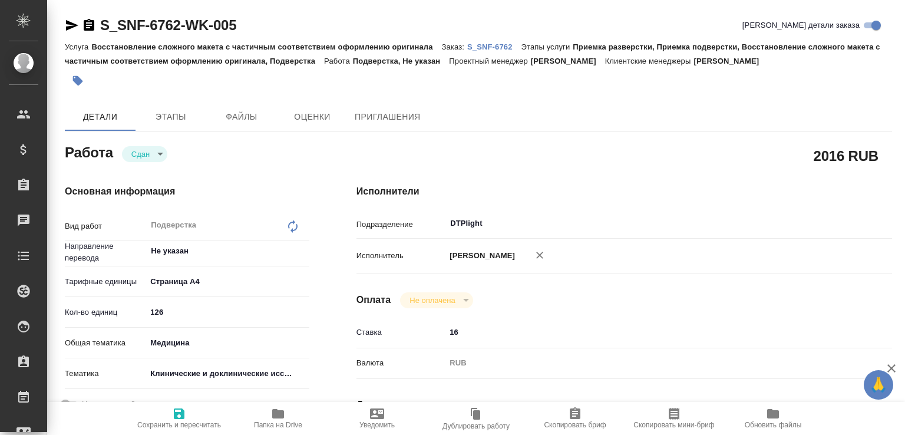
click at [278, 402] on button "Папка на Drive" at bounding box center [278, 418] width 99 height 33
click at [491, 45] on p "S_SNF-6762" at bounding box center [494, 46] width 54 height 9
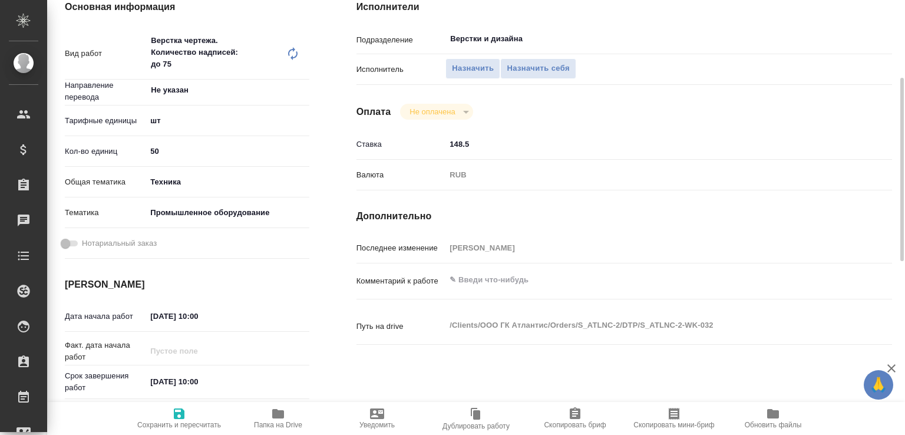
scroll to position [310, 0]
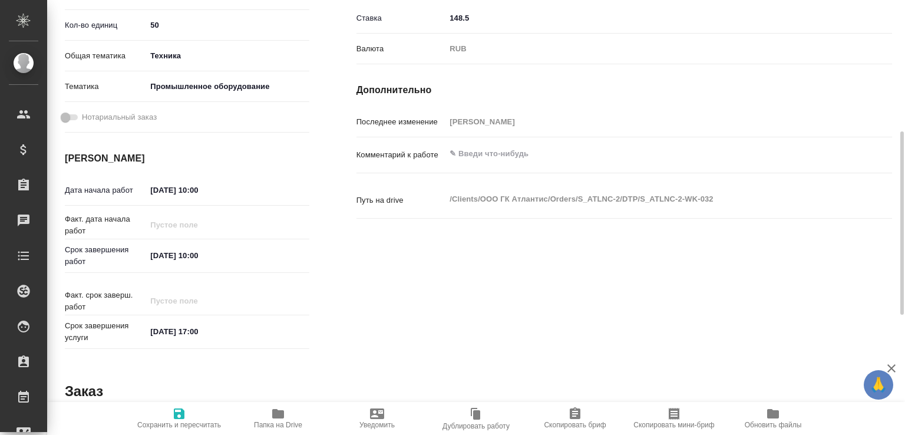
click at [500, 161] on textarea at bounding box center [646, 154] width 402 height 20
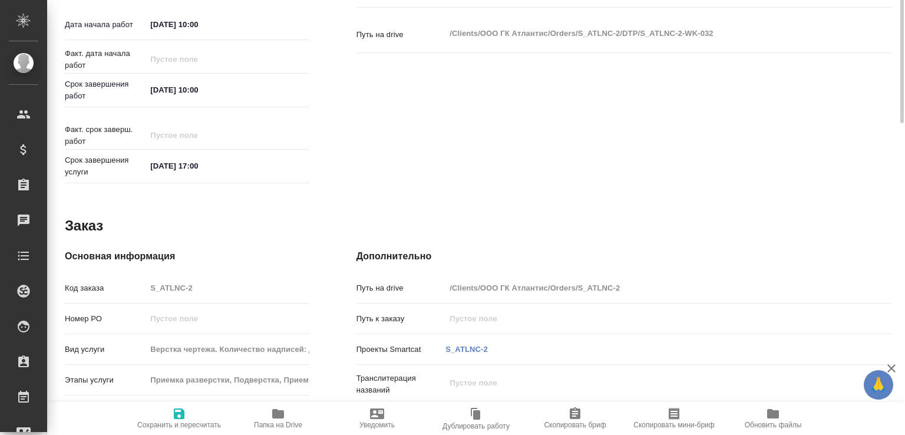
scroll to position [167, 0]
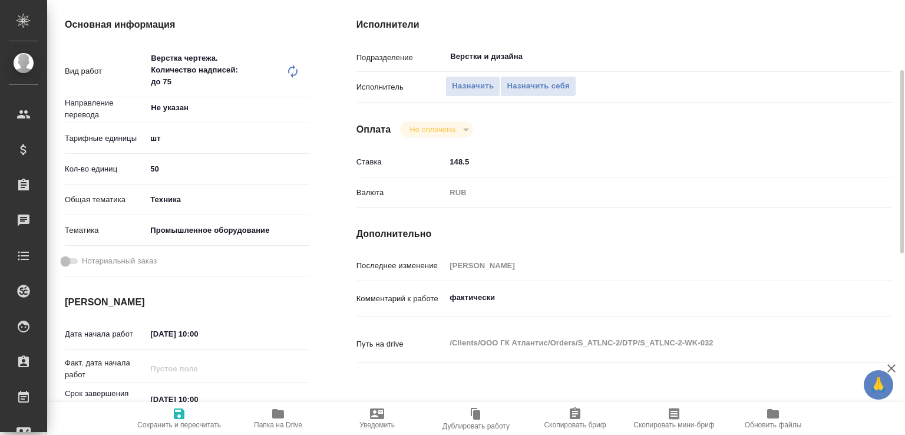
click at [528, 306] on textarea "фактически" at bounding box center [646, 297] width 402 height 20
click at [541, 297] on textarea "фактический срок - пн к 10 часам" at bounding box center [646, 298] width 401 height 20
type textarea "фактический срок - пн 1.09 к 10 часам"
click at [160, 414] on span "Сохранить и пересчитать" at bounding box center [179, 417] width 85 height 22
type input "recruiting"
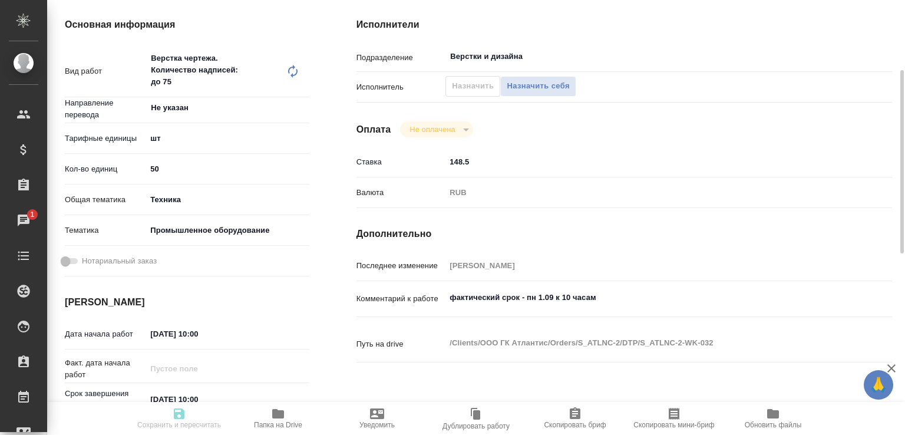
type input "Не указан"
type input "5a8b1489cc6b4906c91bfdc1"
type input "50"
type input "tech"
type input "5f647205b73bc97568ca66bc"
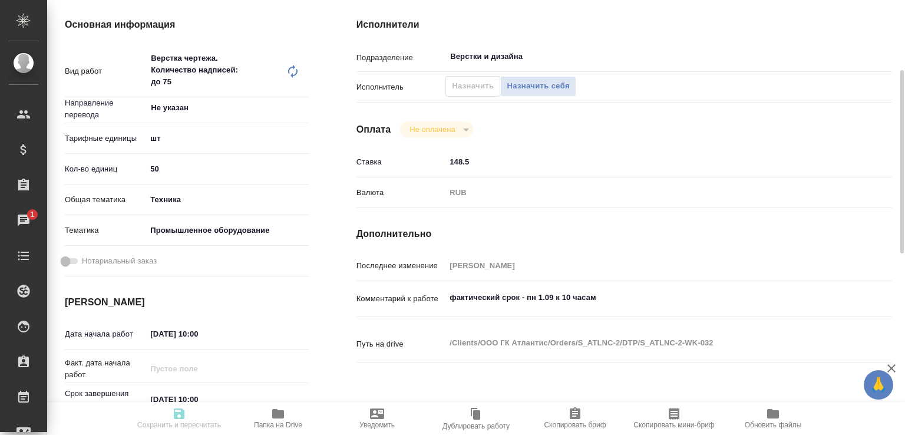
type input "[DATE] 10:00"
type input "[DATE] 17:00"
type input "Верстки и дизайна"
type input "notPayed"
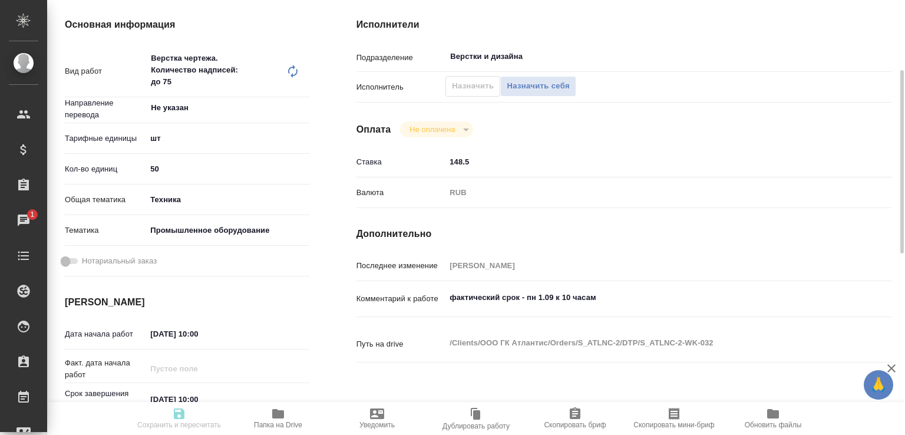
type input "148.5"
type input "RUB"
type input "[PERSON_NAME]"
type input "S_ATLNC-2"
type input "Верстка чертежа. Количество надписей: до 75"
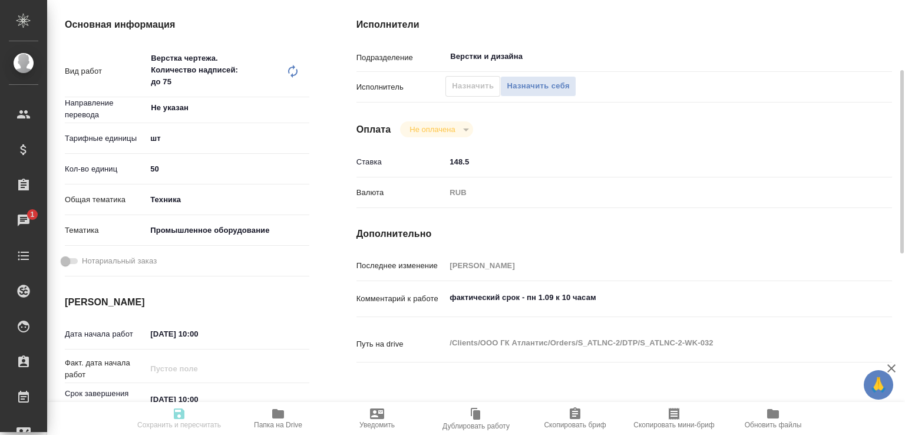
type input "Приемка разверстки, Подверстка, Приемка подверстки, Верстка чертежа. Количество…"
type input "[PERSON_NAME]"
type input "/Clients/ООО ГК Атлантис/Orders/S_ATLNC-2"
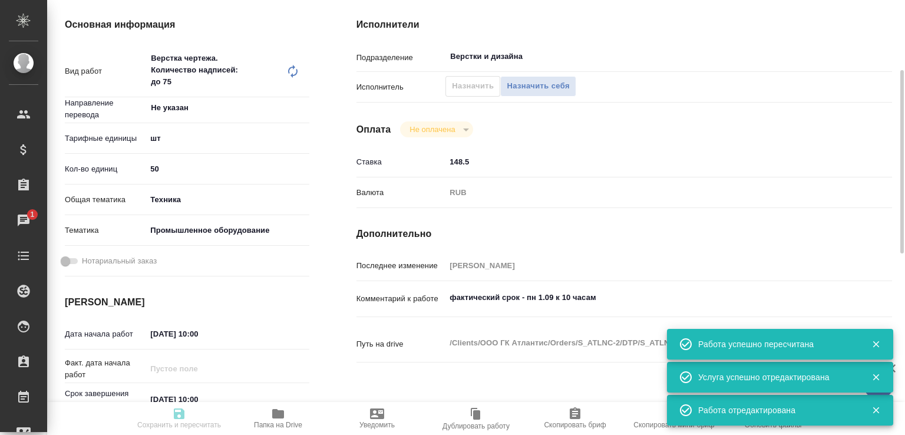
type input "recruiting"
type input "Не указан"
type input "5a8b1489cc6b4906c91bfdc1"
type input "50"
type input "tech"
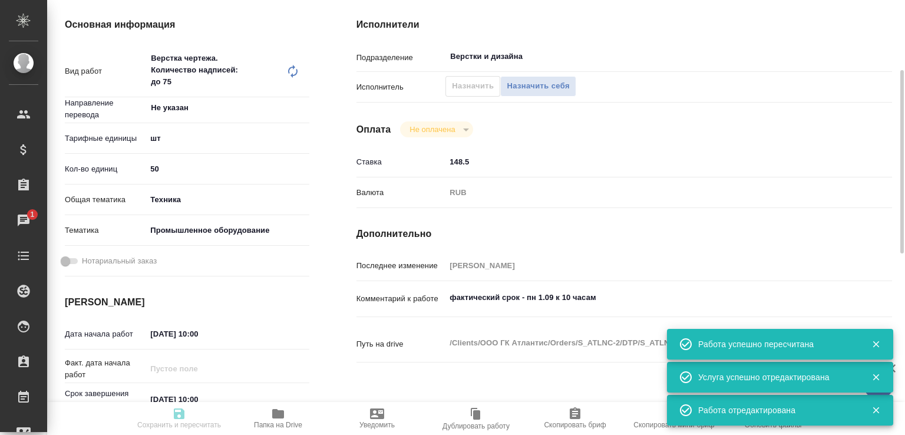
type input "5f647205b73bc97568ca66bc"
type input "[DATE] 10:00"
type input "[DATE] 17:00"
type input "Верстки и дизайна"
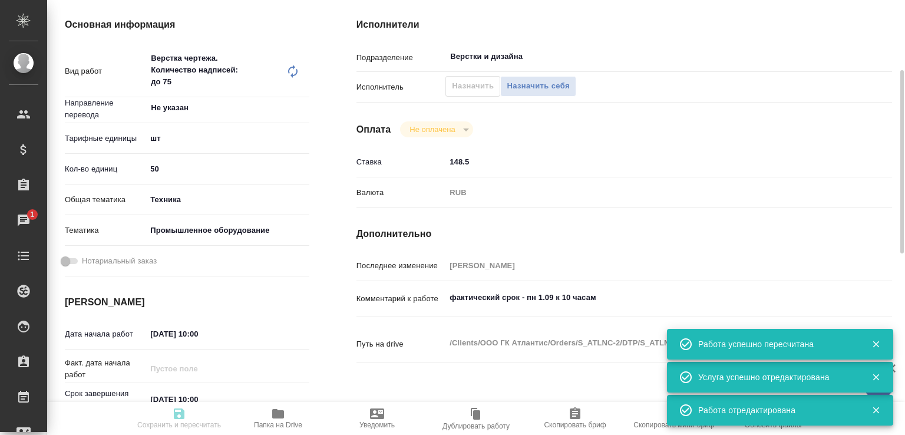
type input "notPayed"
type input "148.5"
type input "RUB"
type input "[PERSON_NAME]"
type input "S_ATLNC-2"
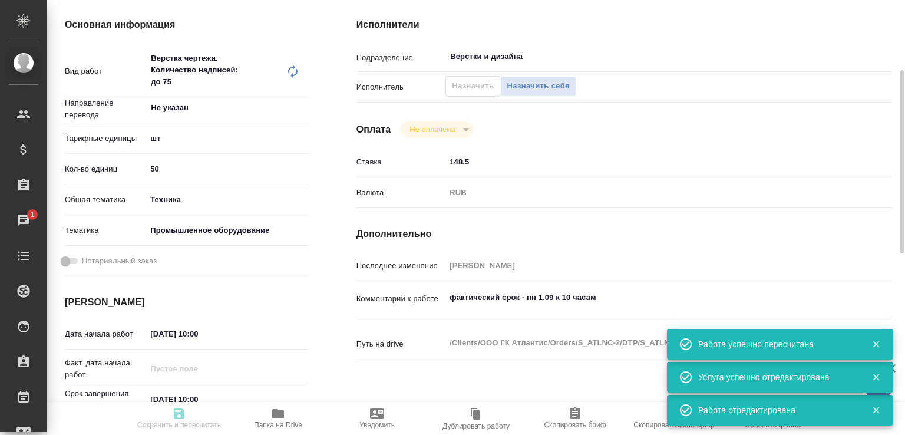
type input "Верстка чертежа. Количество надписей: до 75"
type input "Приемка разверстки, Подверстка, Приемка подверстки, Верстка чертежа. Количество…"
type input "[PERSON_NAME]"
type input "/Clients/ООО ГК Атлантис/Orders/S_ATLNC-2"
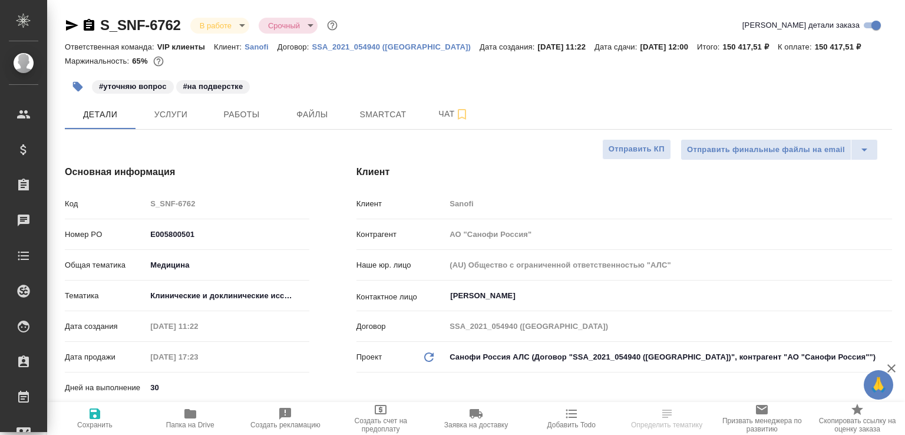
select select "RU"
type textarea "x"
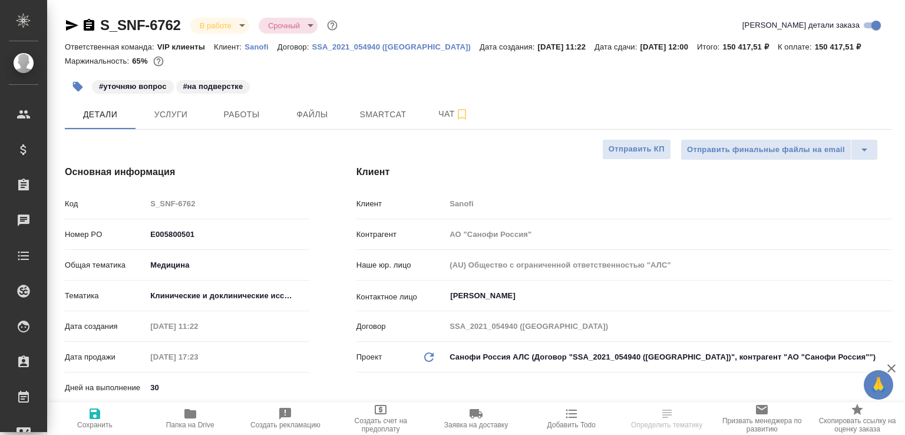
type textarea "x"
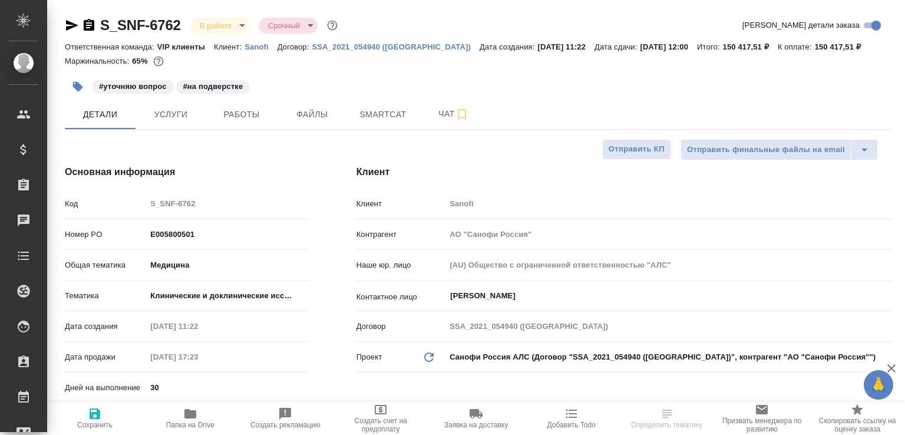
type textarea "x"
click at [236, 97] on div "#уточняю вопрос #на подверстке" at bounding box center [340, 87] width 551 height 26
click at [238, 111] on span "Работы" at bounding box center [241, 114] width 57 height 15
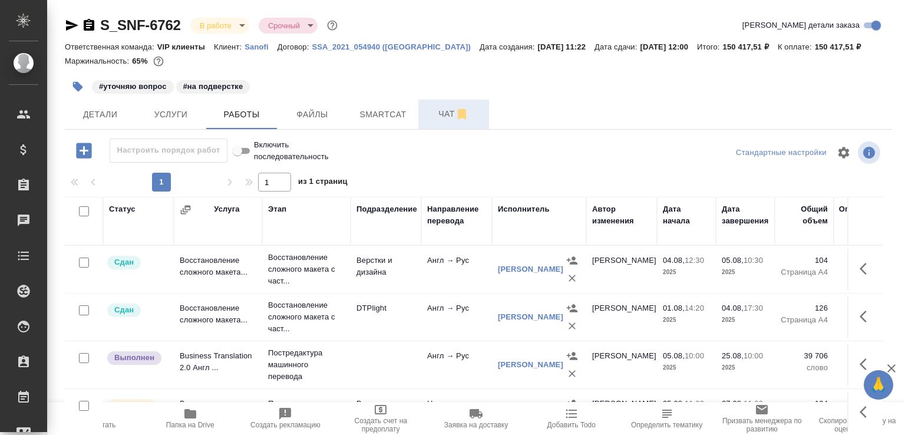
click at [435, 114] on span "Чат" at bounding box center [453, 114] width 57 height 15
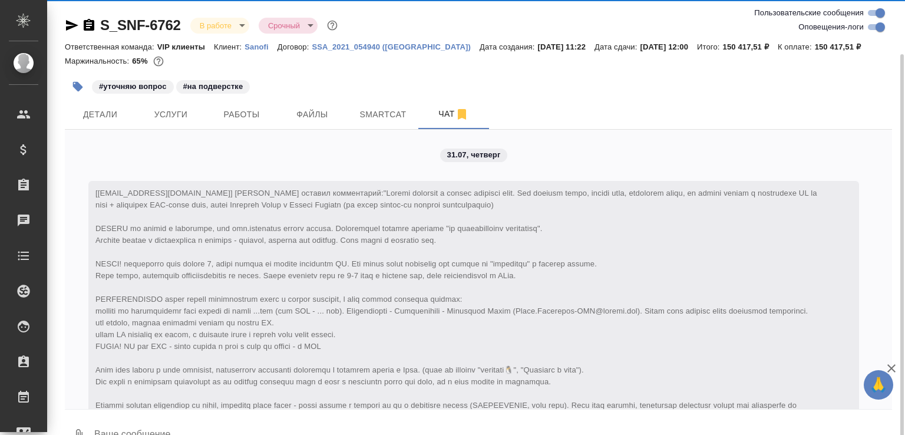
scroll to position [28, 0]
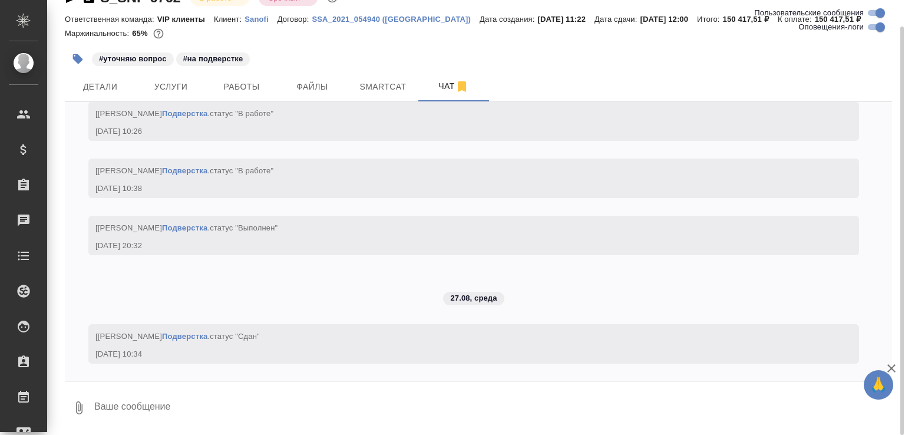
click at [266, 405] on textarea at bounding box center [492, 408] width 799 height 40
paste textarea "https://drive.awatera.com/apps/files/files/9988357?dir=/Shares/Sanofi/Orders/S_…"
type textarea "https://drive.awatera.com/apps/files/files/9988357?dir=/Shares/Sanofi/Orders/S_…"
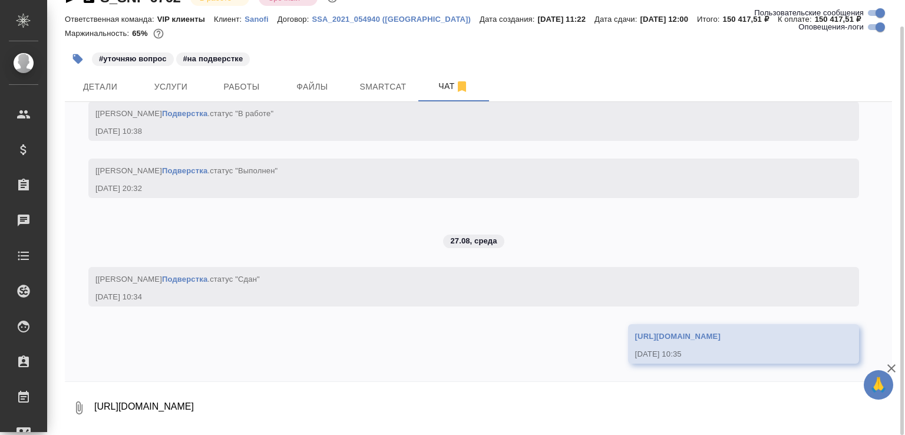
scroll to position [7078, 0]
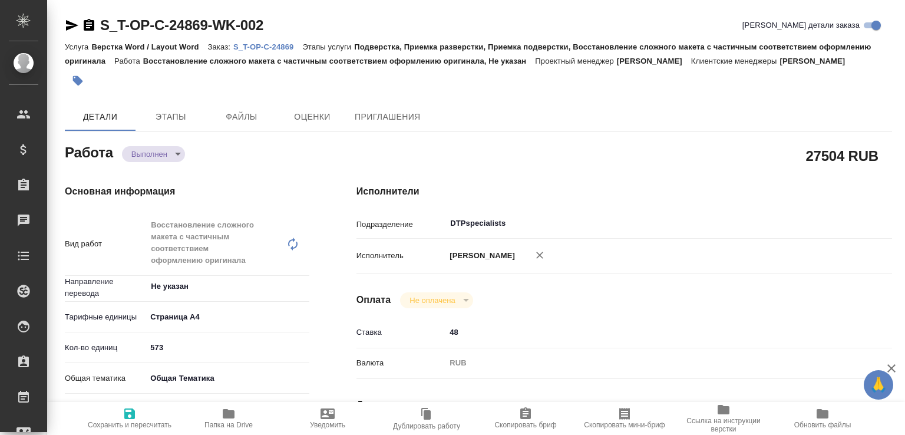
click at [177, 173] on body "🙏 .cls-1 fill:#fff; AWATERA [PERSON_NAME]malofeeva Клиенты Спецификации Заказы …" at bounding box center [452, 217] width 905 height 435
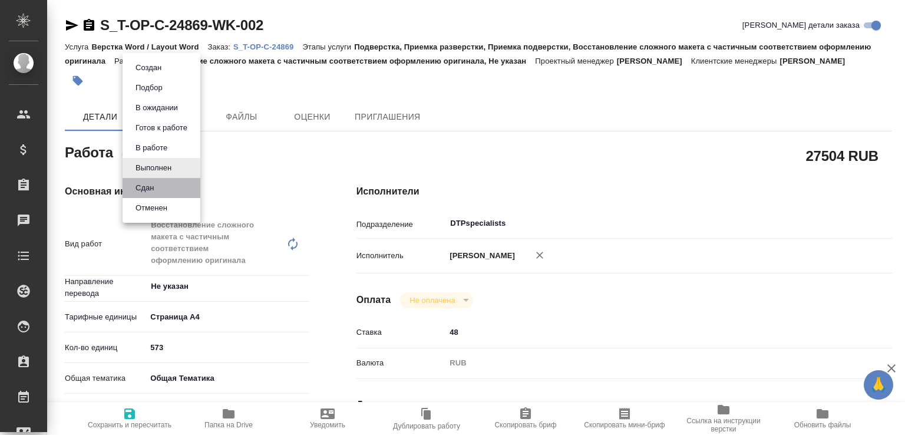
click at [164, 187] on li "Сдан" at bounding box center [162, 188] width 78 height 20
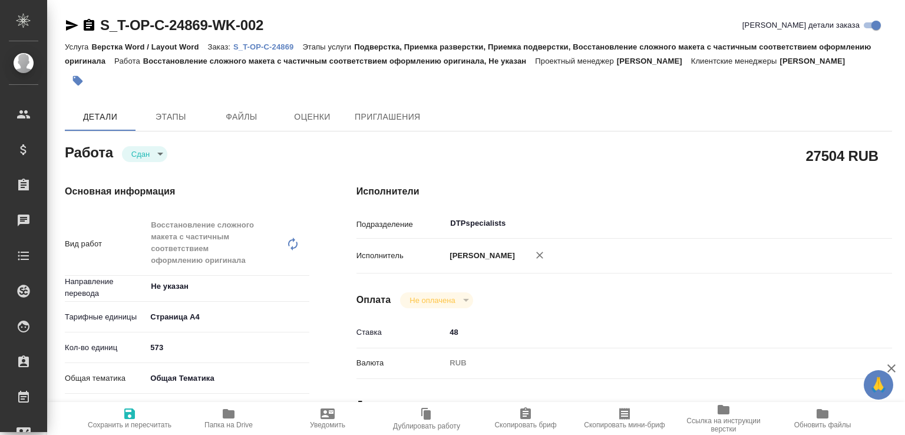
click at [240, 415] on span "Папка на Drive" at bounding box center [228, 417] width 85 height 22
type textarea "x"
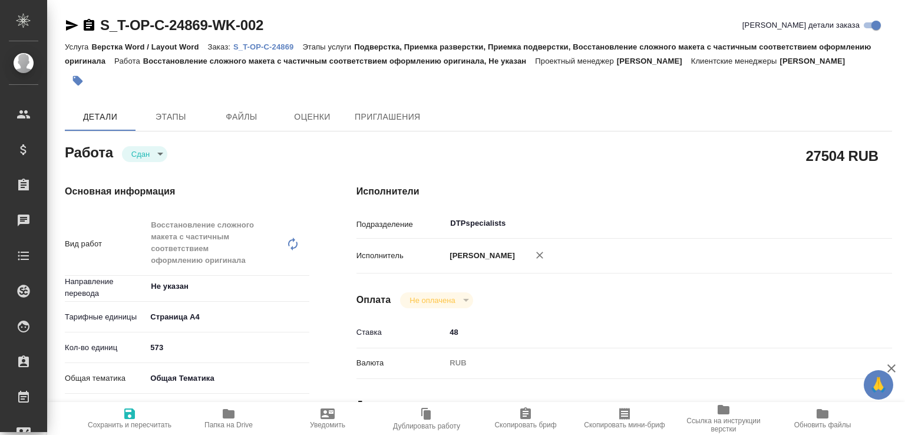
type textarea "x"
click at [282, 41] on link "S_T-OP-C-24869" at bounding box center [267, 46] width 69 height 10
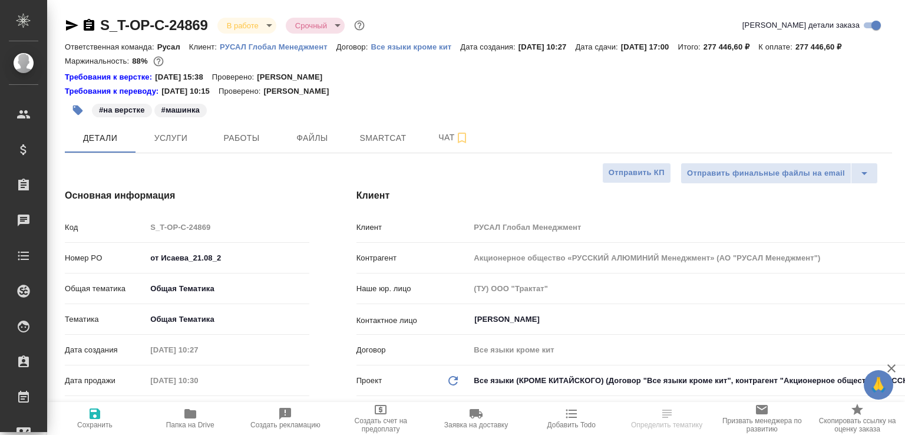
select select "RU"
type textarea "x"
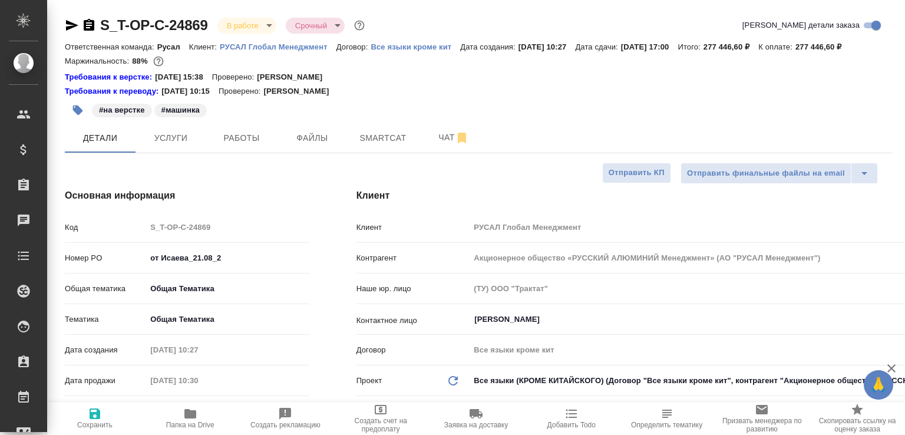
type textarea "x"
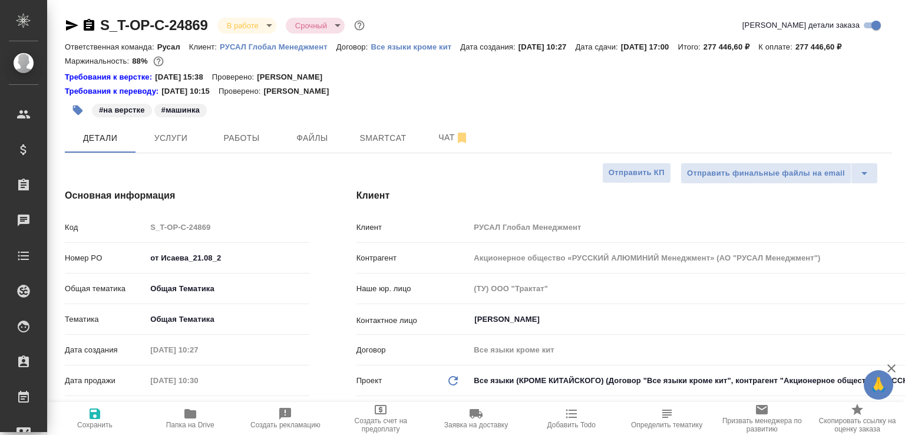
type textarea "x"
click at [252, 146] on span "Работы" at bounding box center [241, 138] width 57 height 15
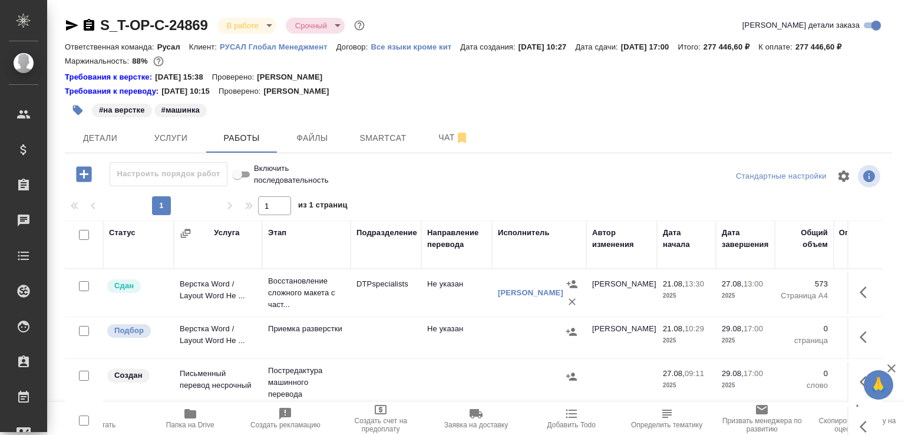
scroll to position [244, 0]
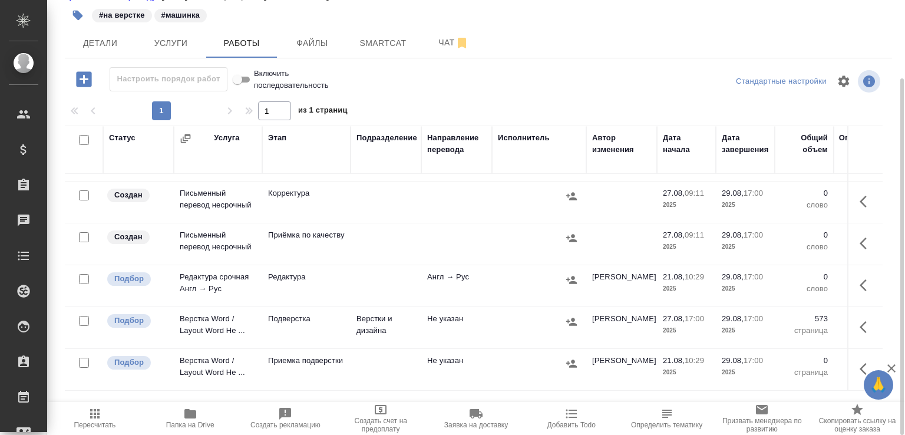
click at [349, 326] on td "Подверстка" at bounding box center [306, 327] width 88 height 41
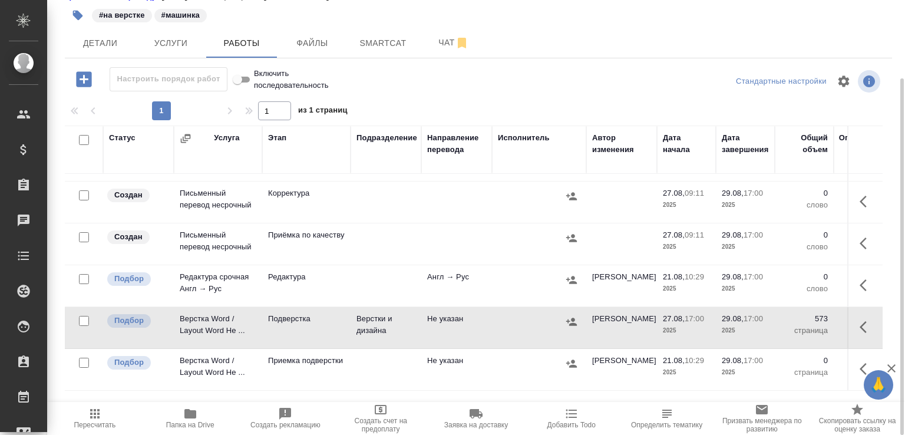
click at [349, 326] on td "Подверстка" at bounding box center [306, 327] width 88 height 41
click at [447, 50] on span "Чат" at bounding box center [453, 42] width 57 height 15
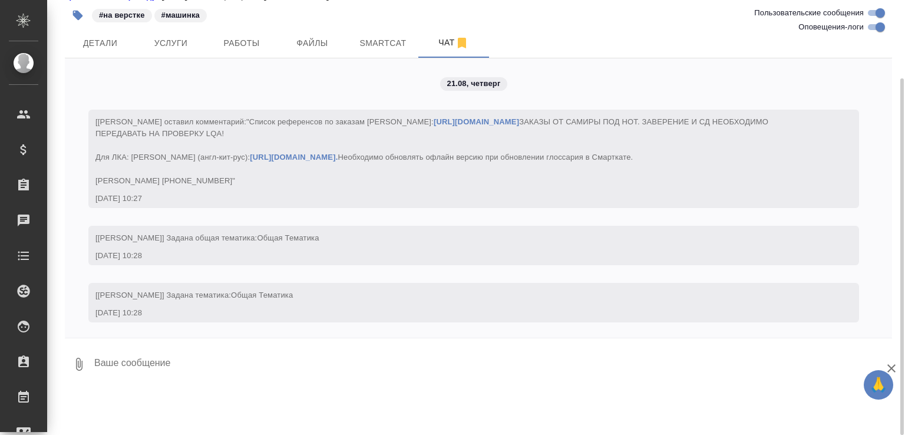
scroll to position [2717, 0]
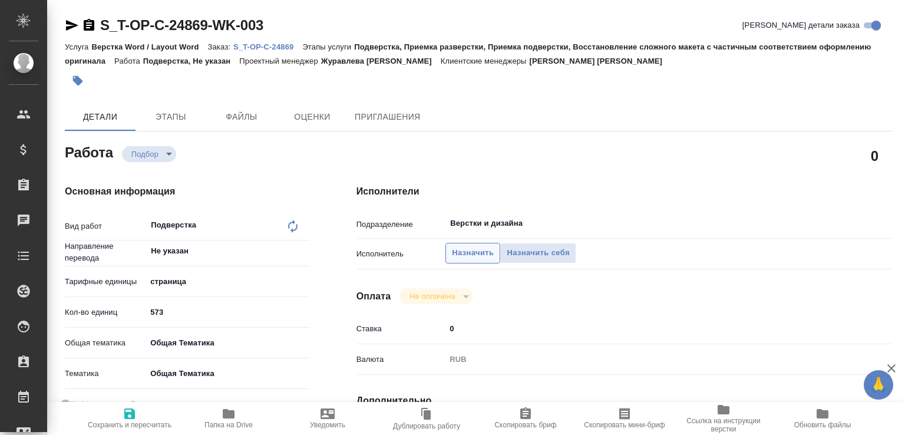
click at [459, 259] on span "Назначить" at bounding box center [473, 253] width 42 height 14
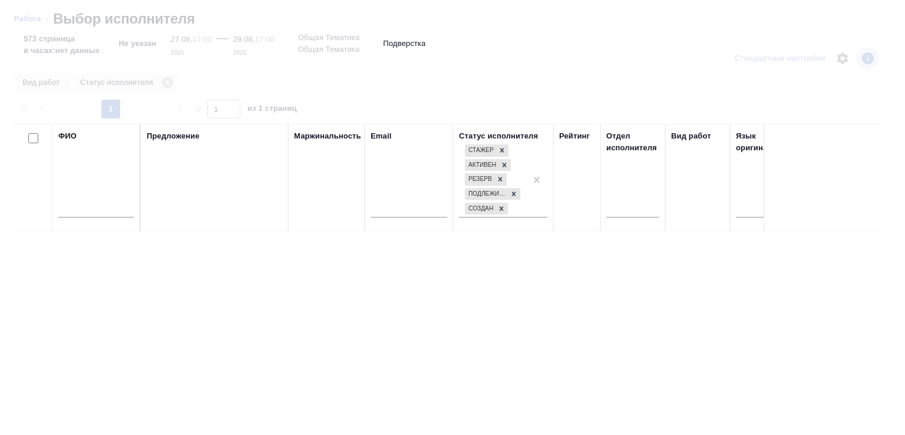
click at [102, 210] on input "text" at bounding box center [95, 210] width 75 height 15
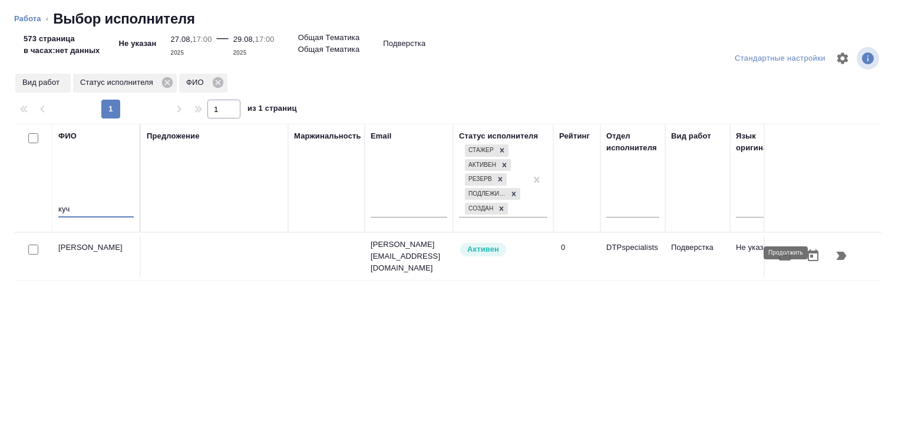
type input "куч"
click at [834, 252] on icon "button" at bounding box center [841, 256] width 14 height 14
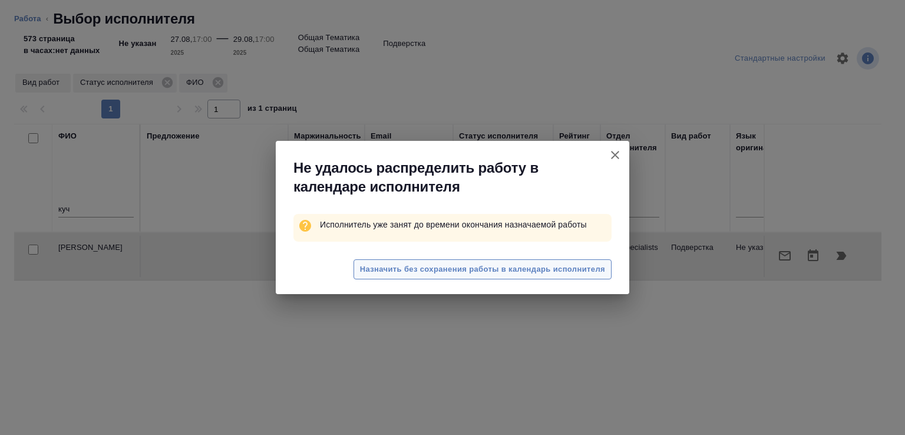
click at [404, 266] on span "Назначить без сохранения работы в календарь исполнителя" at bounding box center [482, 270] width 245 height 14
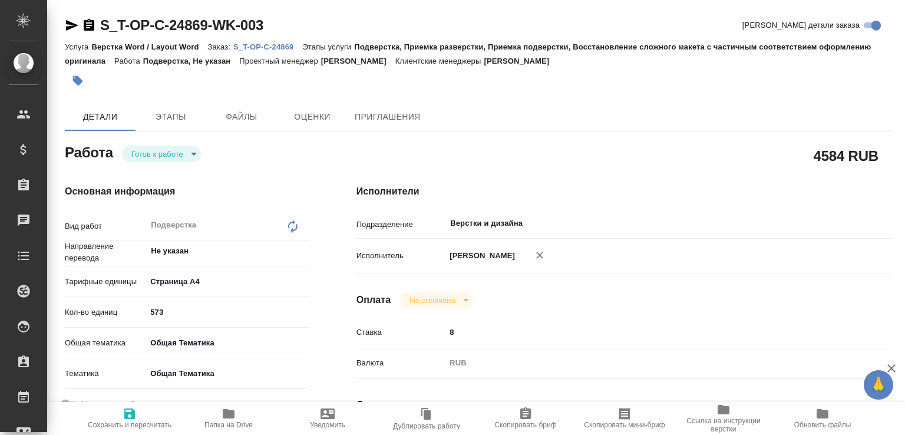
type textarea "x"
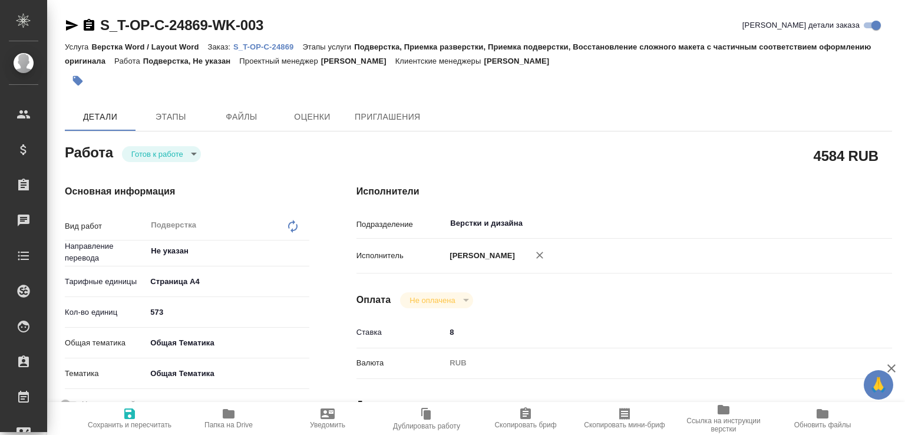
type textarea "x"
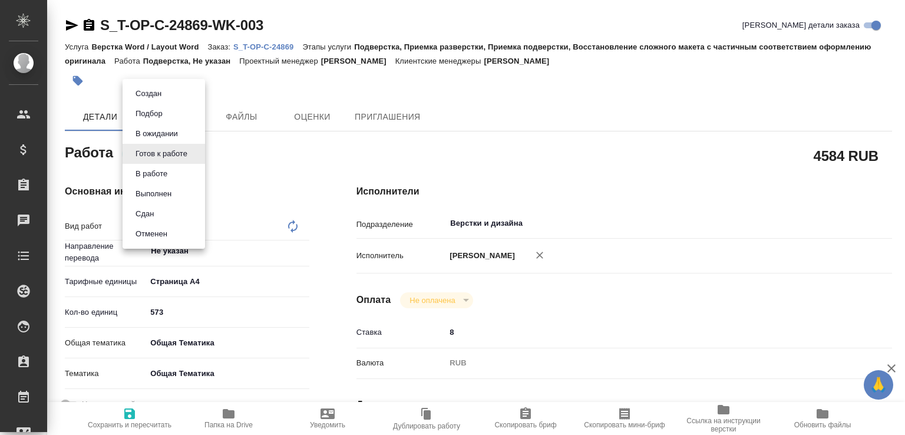
click at [191, 154] on body "🙏 .cls-1 fill:#fff; AWATERA [PERSON_NAME]malofeeva Клиенты Спецификации Заказы …" at bounding box center [452, 217] width 905 height 435
click at [181, 130] on button "В ожидании" at bounding box center [156, 133] width 49 height 13
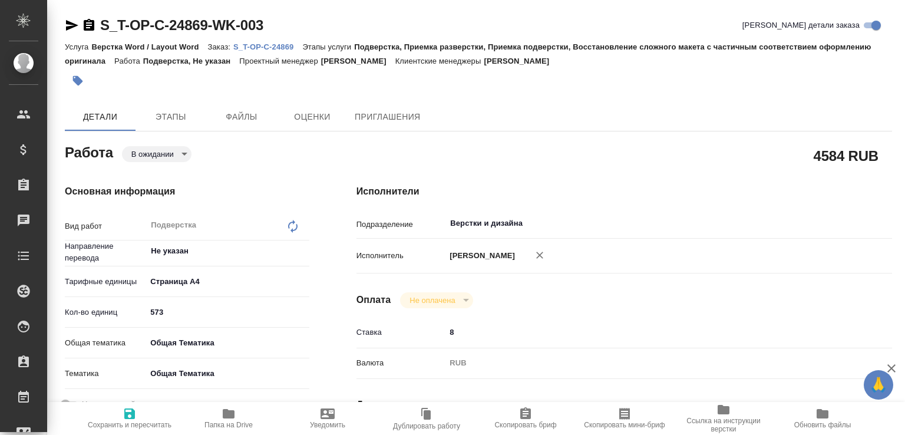
type textarea "x"
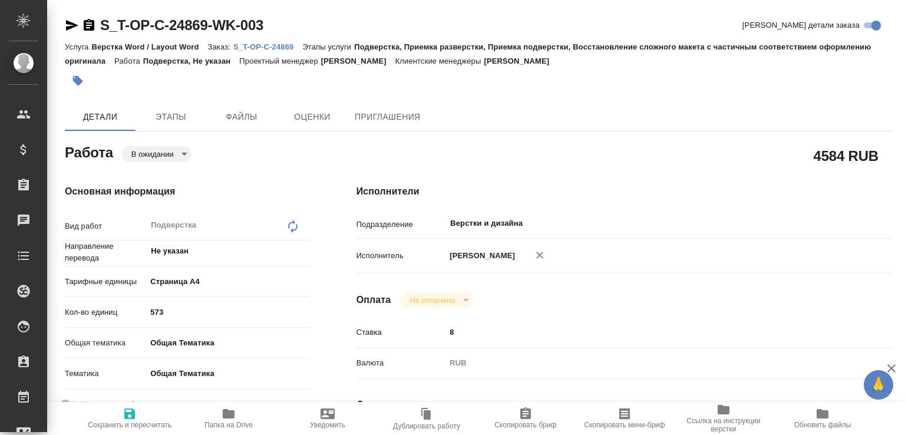
type textarea "x"
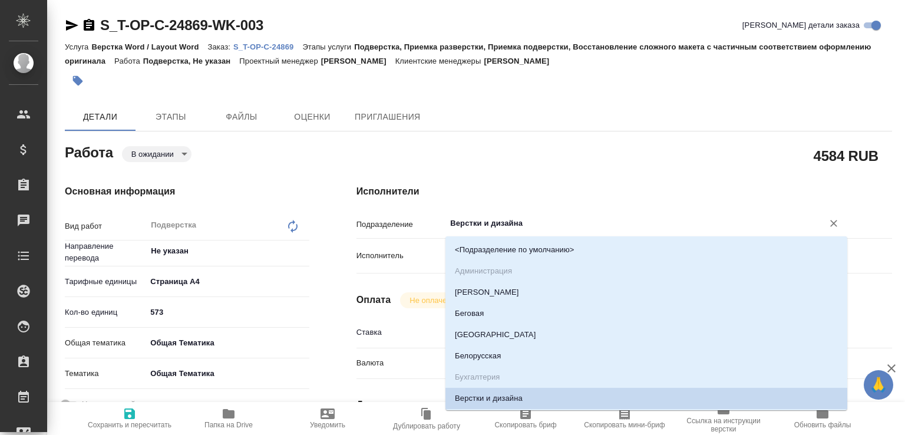
click at [492, 227] on input "Верстки и дизайна" at bounding box center [626, 223] width 355 height 14
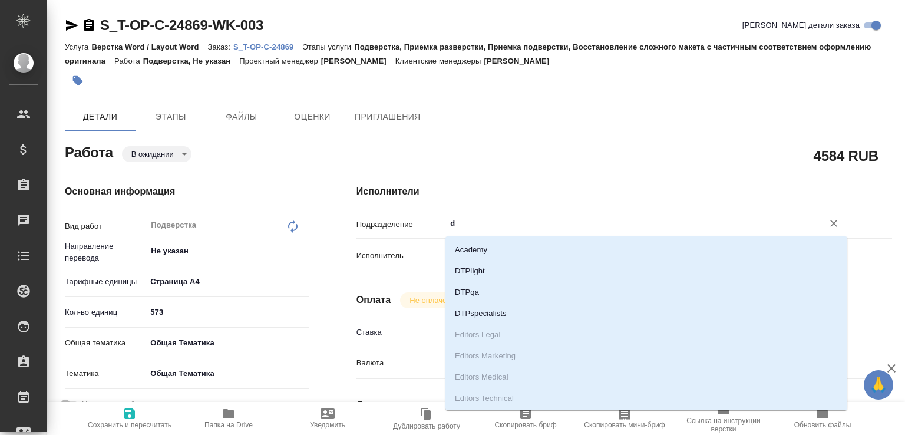
type input "dt"
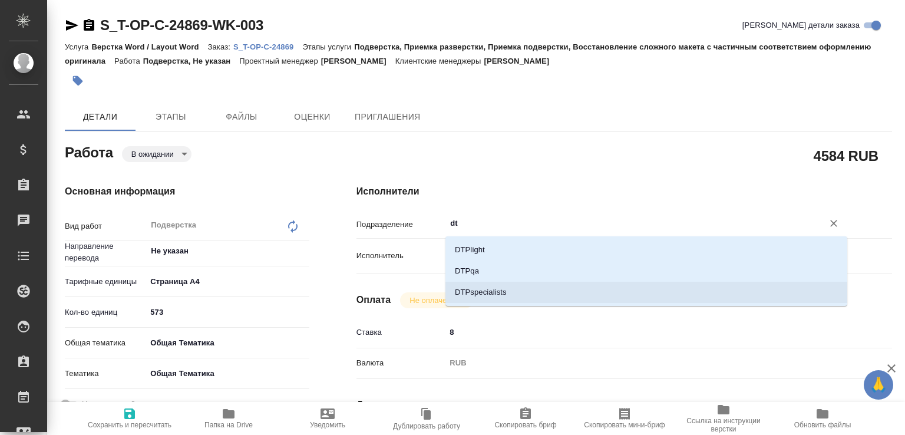
click at [481, 286] on li "DTPspecialists" at bounding box center [646, 292] width 402 height 21
type textarea "x"
type input "DTPspecialists"
type textarea "x"
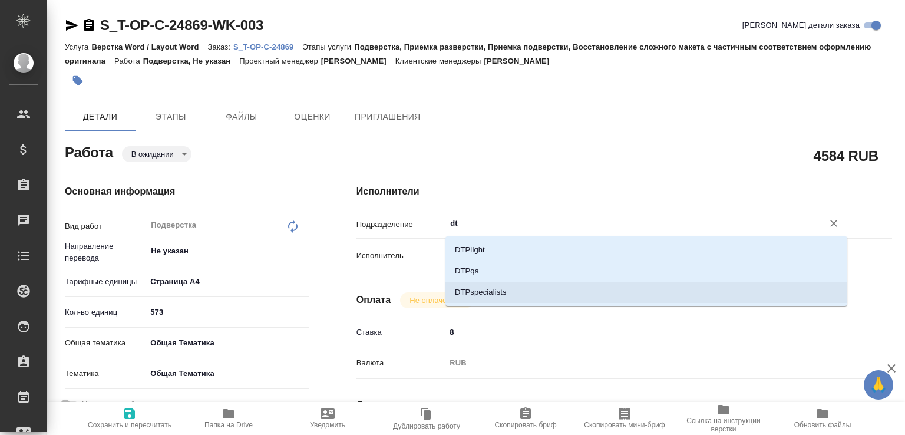
type textarea "x"
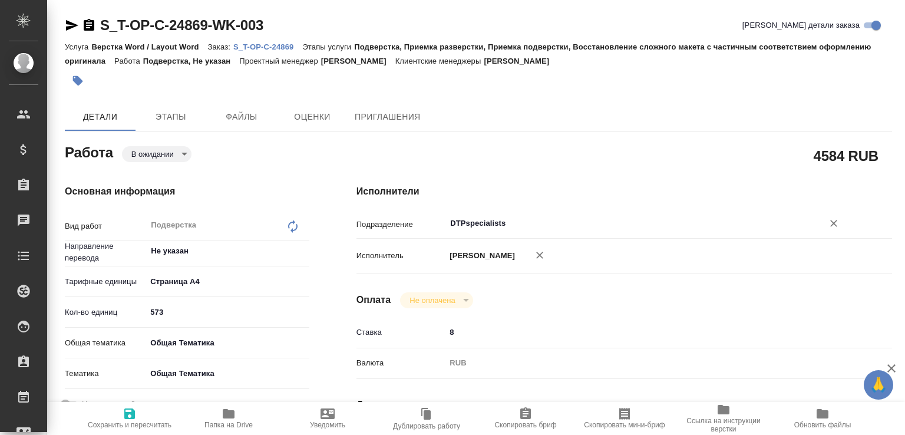
type input "DTPspecialists"
click at [140, 408] on span "Сохранить и пересчитать" at bounding box center [129, 417] width 85 height 22
type textarea "x"
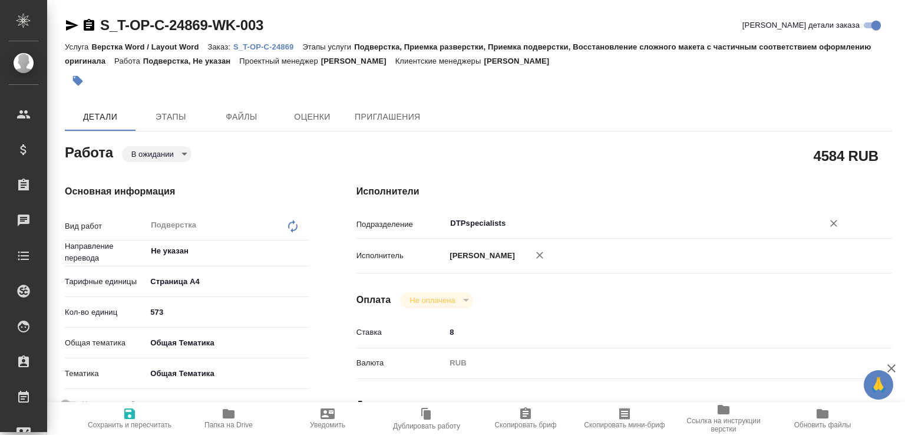
type textarea "x"
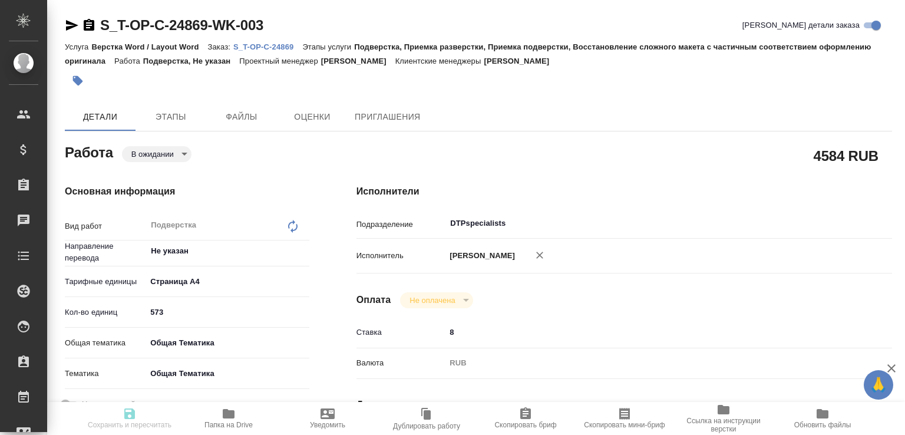
type textarea "x"
type input "pending"
type textarea "Подверстка"
type textarea "x"
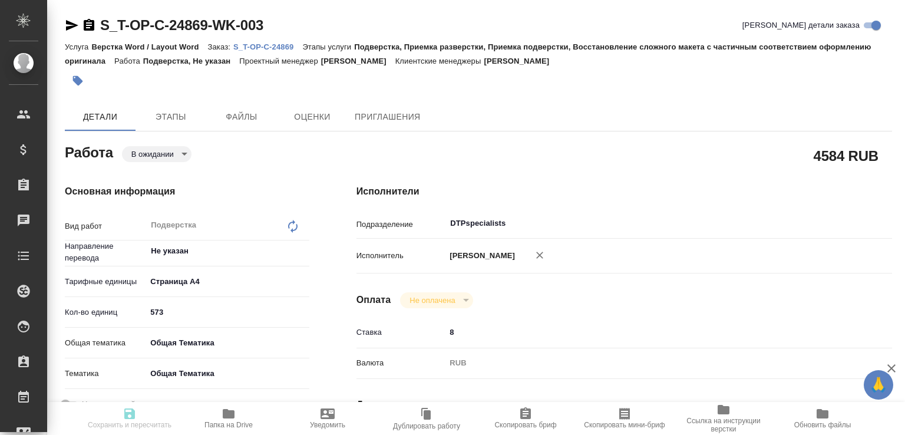
type input "Не указан"
type input "5f036ec4e16dec2d6b59c8ff"
type input "573"
type input "obtem"
type input "6012b1ca196b0e5c9229a120"
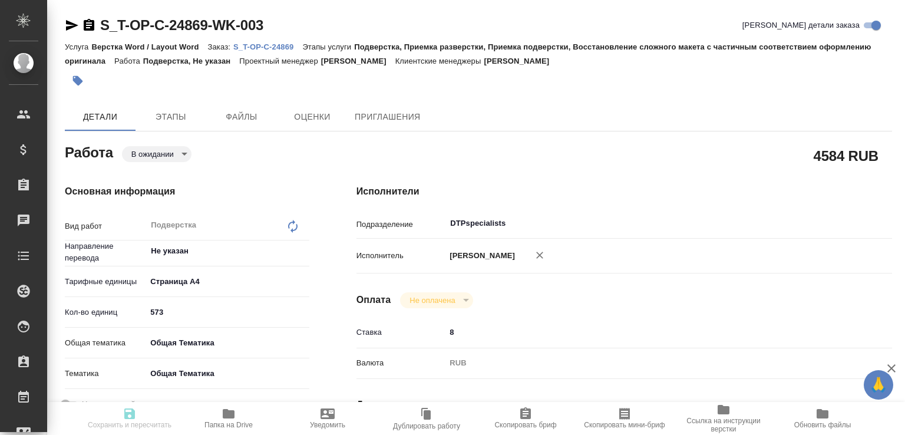
type input "27.08.2025 17:00"
type input "29.08.2025 17:00"
type input "DTPspecialists"
type input "notPayed"
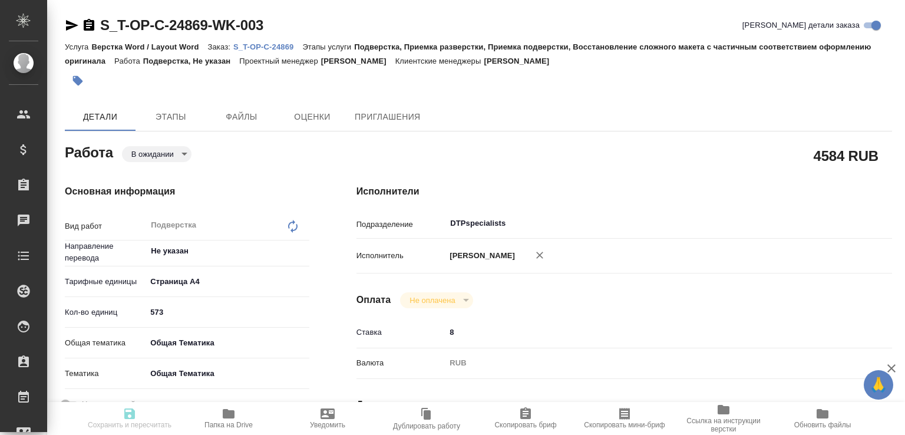
type input "8"
type input "RUB"
type input "Малофеева Екатерина"
type textarea "x"
type textarea "/Clients/Т-ОП-С_Русал Глобал Менеджмент/Orders/S_T-OP-C-24869/DTP/S_T-OP-C-2486…"
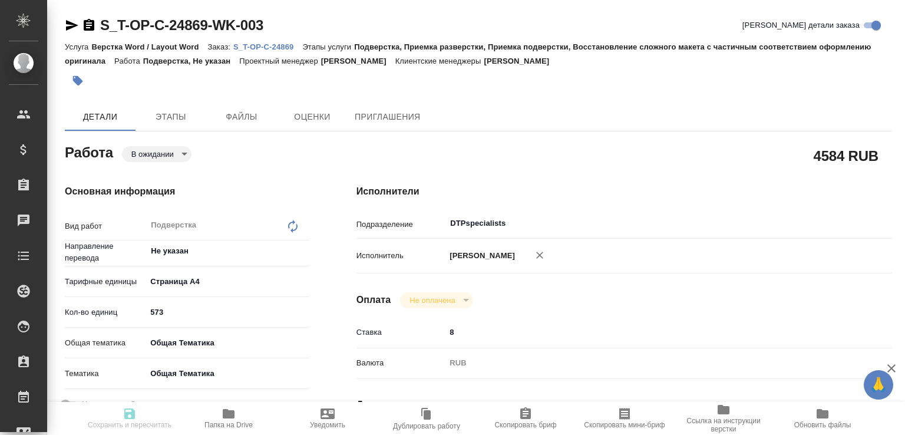
type textarea "x"
type input "S_T-OP-C-24869"
type input "от Исаева_21.08_2"
type input "Верстка Word / Layout Word"
type input "Подверстка, Приемка разверстки, Приемка подверстки, Восстановление сложного мак…"
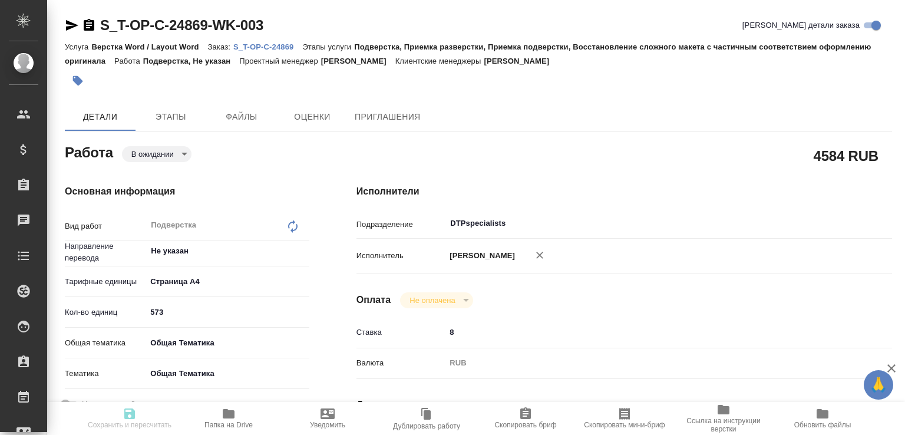
type input "Меньшикова Александра"
type input "[PERSON_NAME]"
type input "/Clients/Т-ОП-С_Русал Глобал Менеджмент/Orders/S_T-OP-C-24869"
type textarea "x"
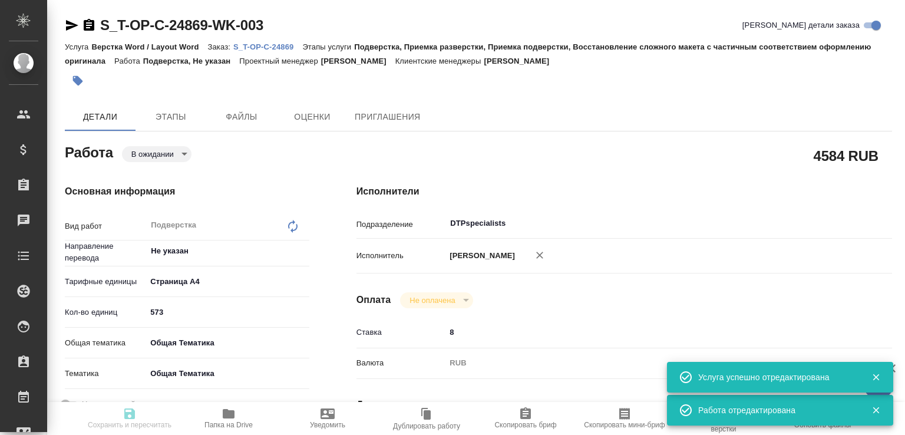
type textarea "x"
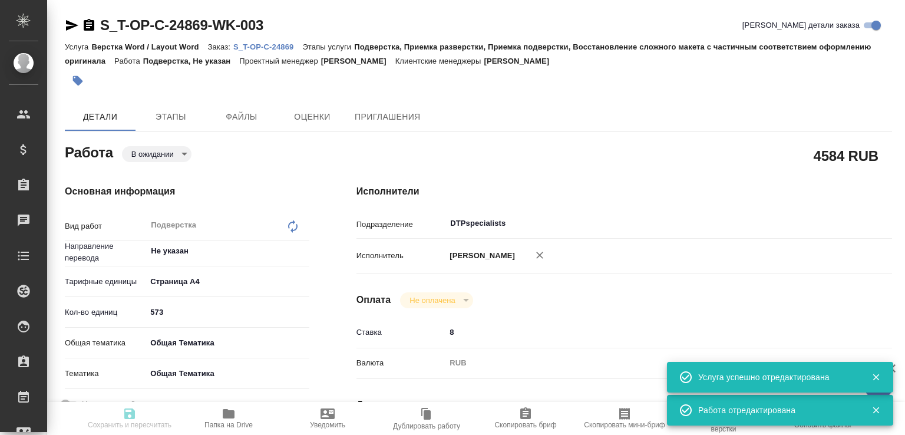
type textarea "x"
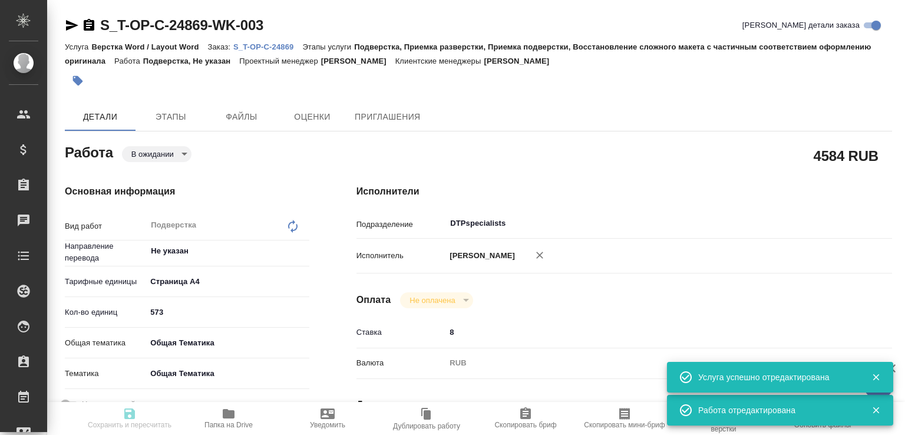
type textarea "x"
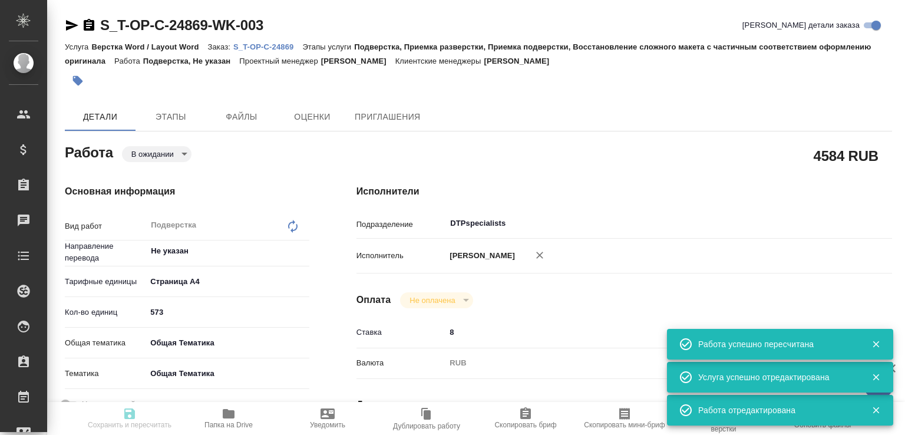
type input "pending"
type textarea "Подверстка"
type textarea "x"
type input "Не указан"
type input "5f036ec4e16dec2d6b59c8ff"
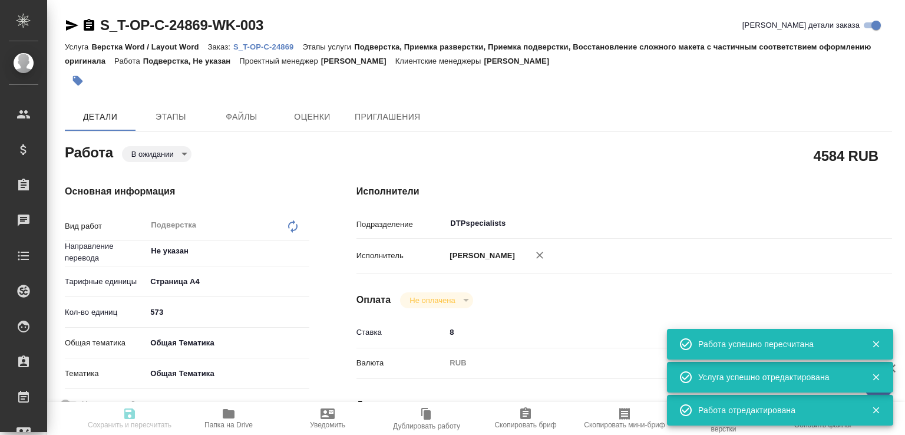
type input "573"
type input "obtem"
type input "6012b1ca196b0e5c9229a120"
type input "27.08.2025 17:00"
type input "29.08.2025 17:00"
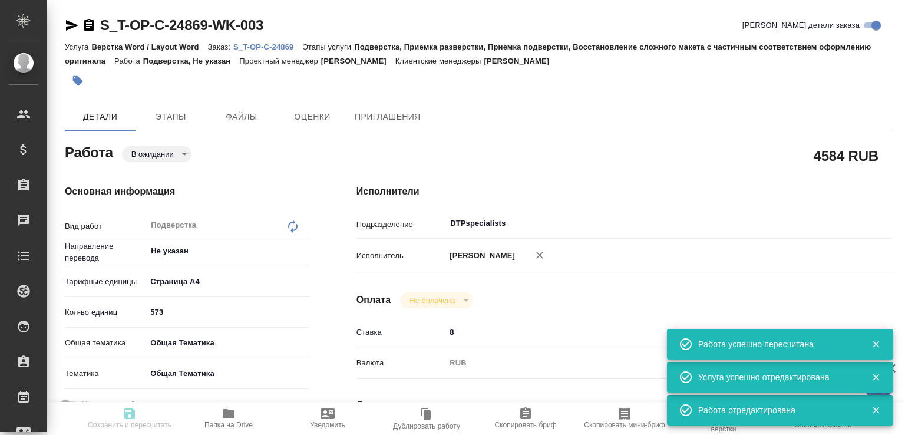
type input "29.08.2025 17:00"
type input "DTPspecialists"
type input "notPayed"
type input "8"
type input "RUB"
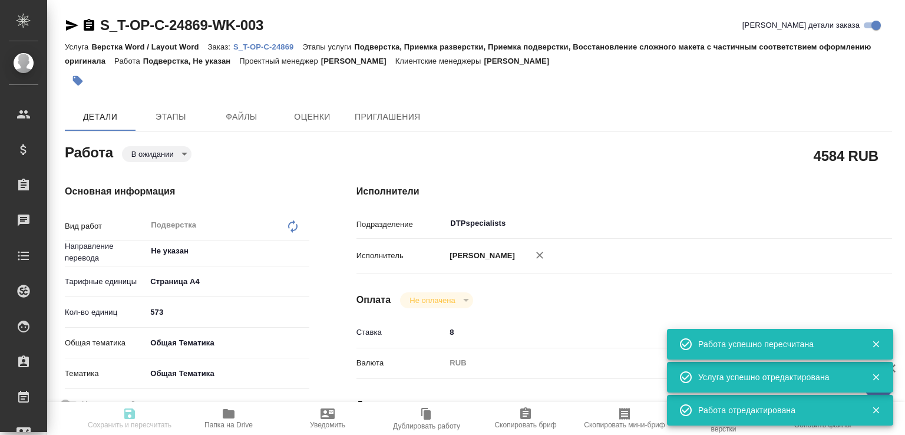
type input "[PERSON_NAME]"
type textarea "x"
type textarea "/Clients/Т-ОП-С_Русал Глобал Менеджмент/Orders/S_T-OP-C-24869/DTP/S_T-OP-C-2486…"
type textarea "x"
type input "S_T-OP-C-24869"
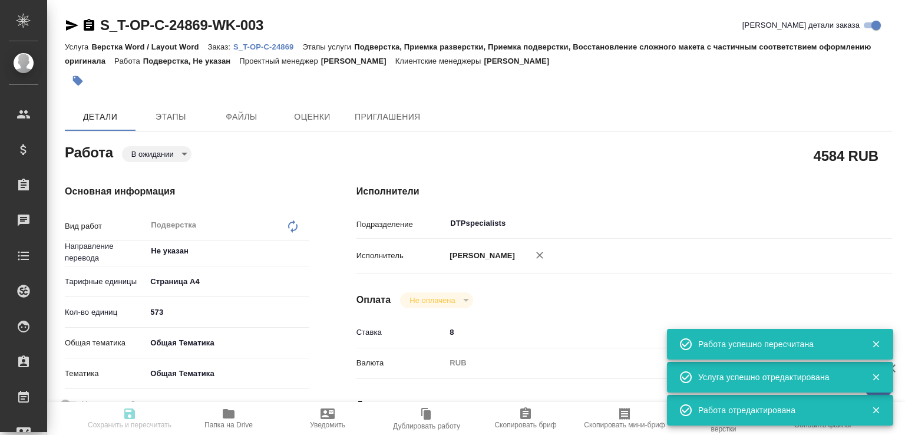
type input "от Исаева_21.08_2"
type input "Верстка Word / Layout Word"
type input "Подверстка, Приемка разверстки, Приемка подверстки, Восстановление сложного мак…"
type input "Меньшикова Александра"
type input "[PERSON_NAME]"
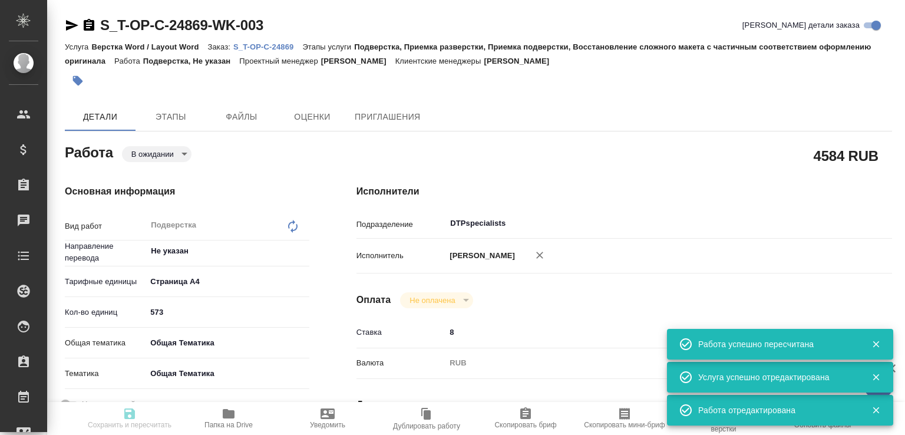
type input "/Clients/Т-ОП-С_Русал Глобал Менеджмент/Orders/S_T-OP-C-24869"
type textarea "x"
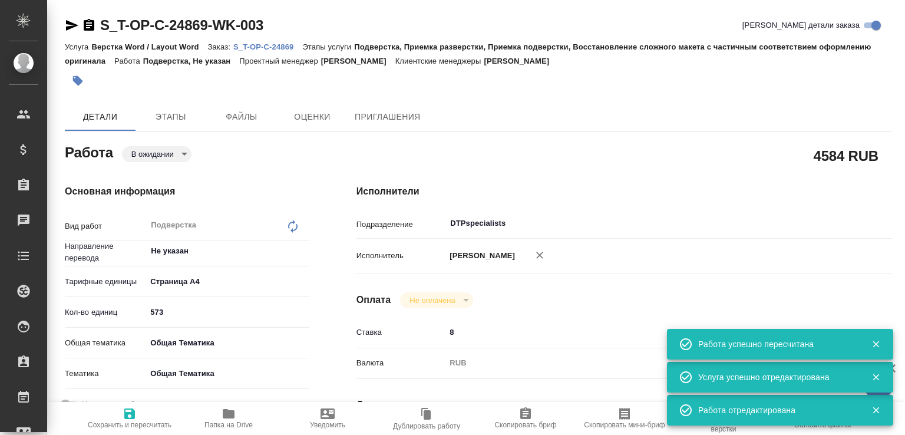
type textarea "x"
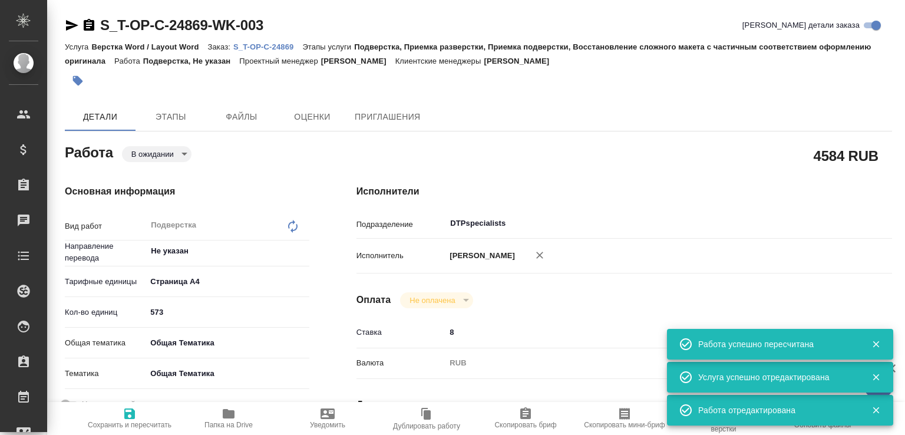
type textarea "x"
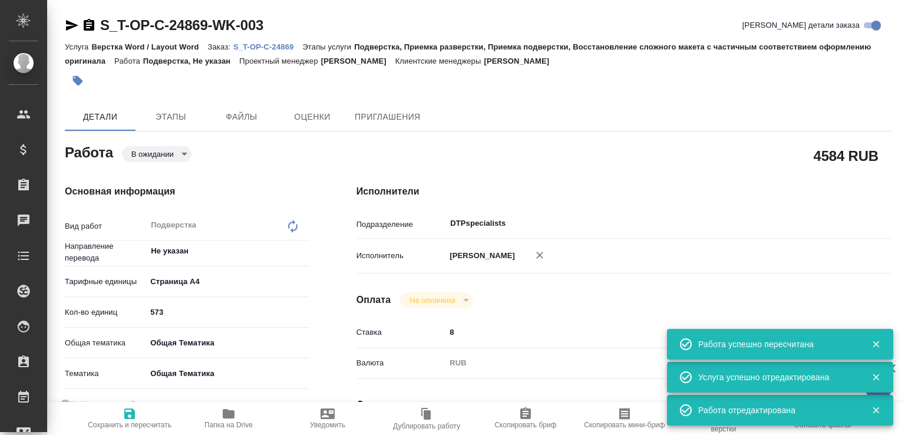
type textarea "x"
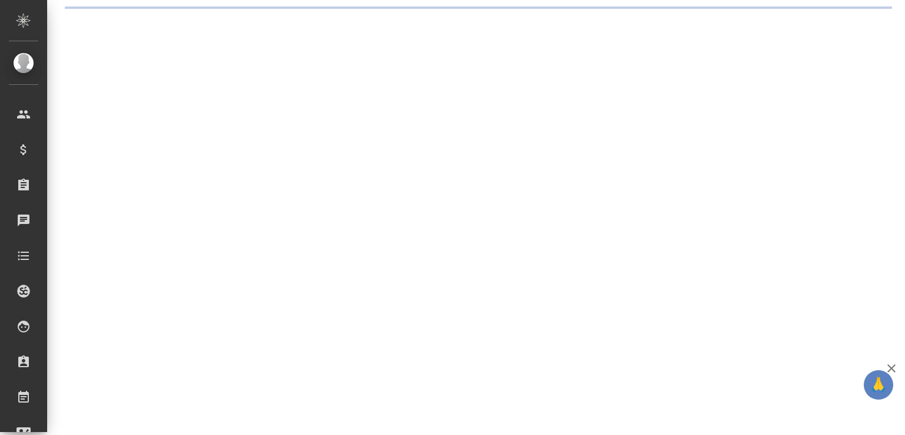
select select "RU"
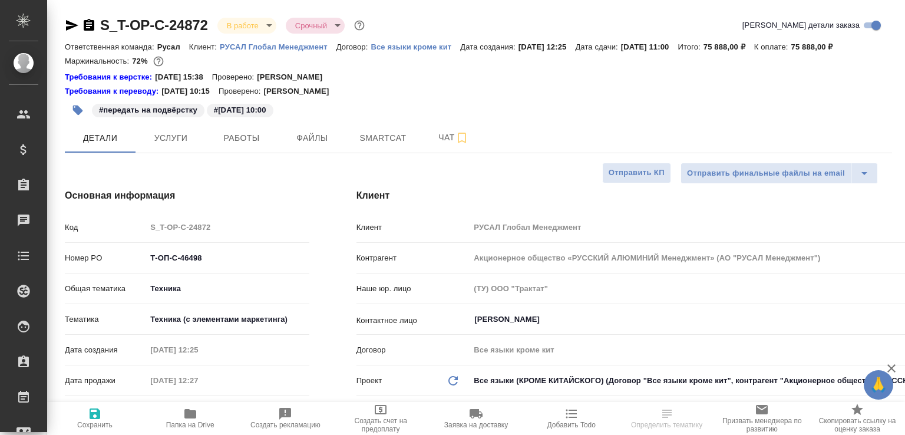
type textarea "x"
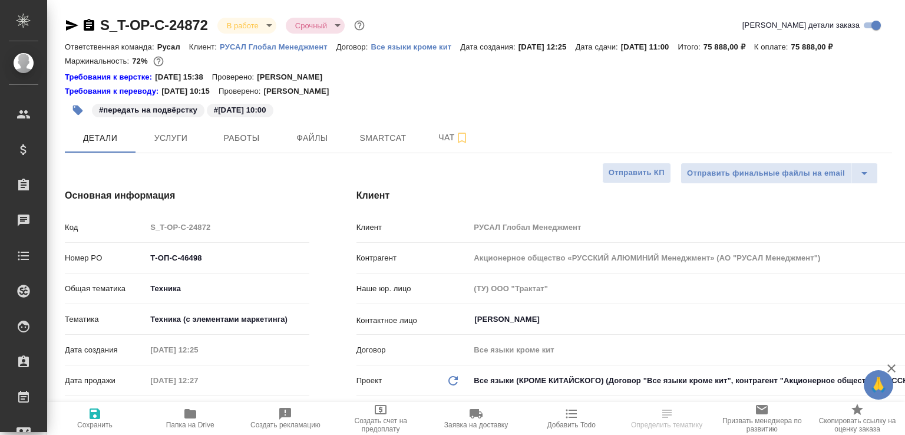
type textarea "x"
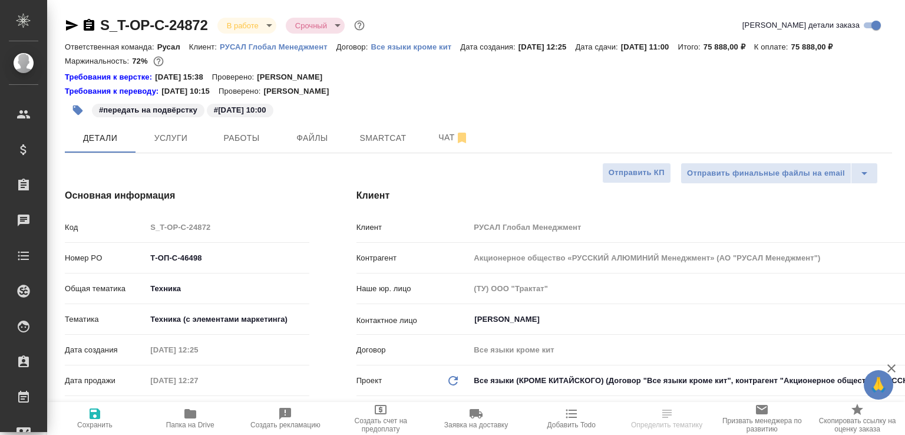
type textarea "x"
click at [237, 146] on span "Работы" at bounding box center [241, 138] width 57 height 15
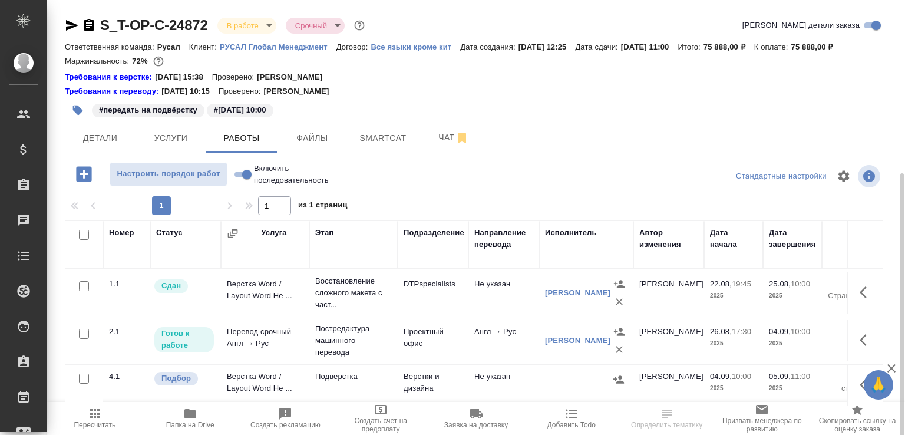
scroll to position [95, 0]
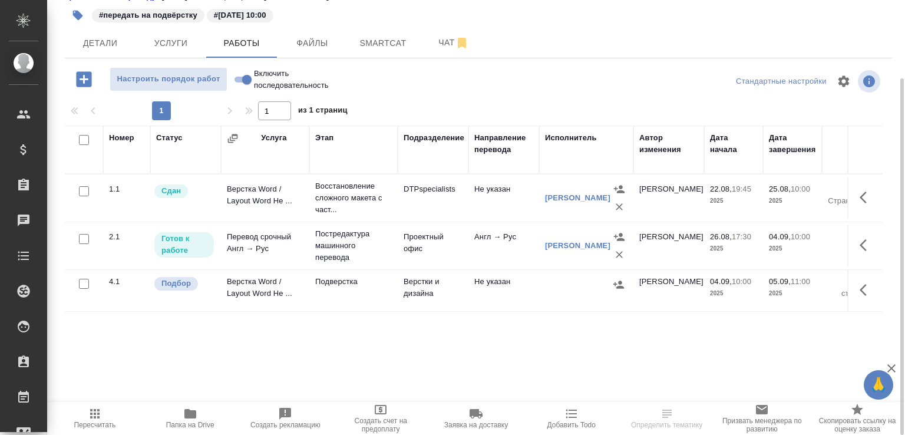
click at [439, 311] on td "Верстки и дизайна" at bounding box center [433, 290] width 71 height 41
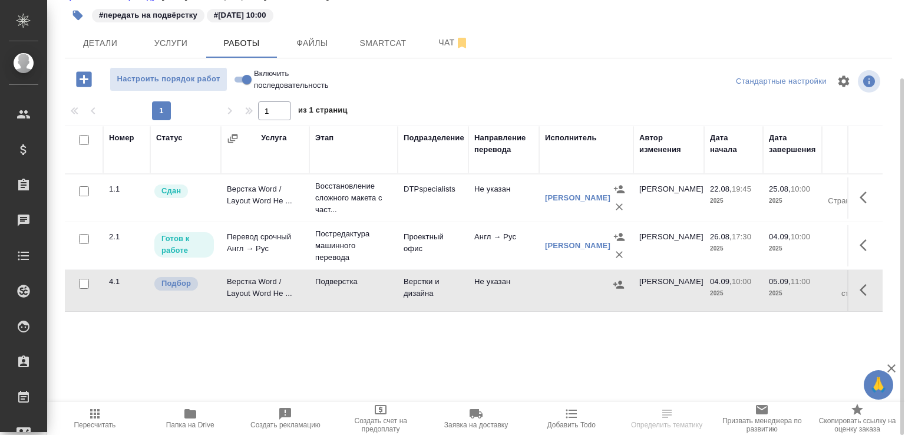
click at [439, 311] on td "Верстки и дизайна" at bounding box center [433, 290] width 71 height 41
click at [243, 87] on input "Включить последовательность" at bounding box center [247, 79] width 42 height 14
checkbox input "true"
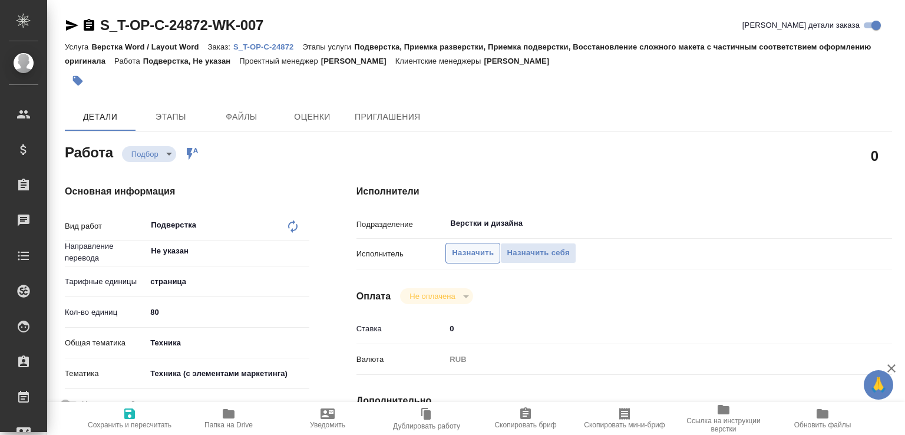
click at [457, 253] on span "Назначить" at bounding box center [473, 253] width 42 height 14
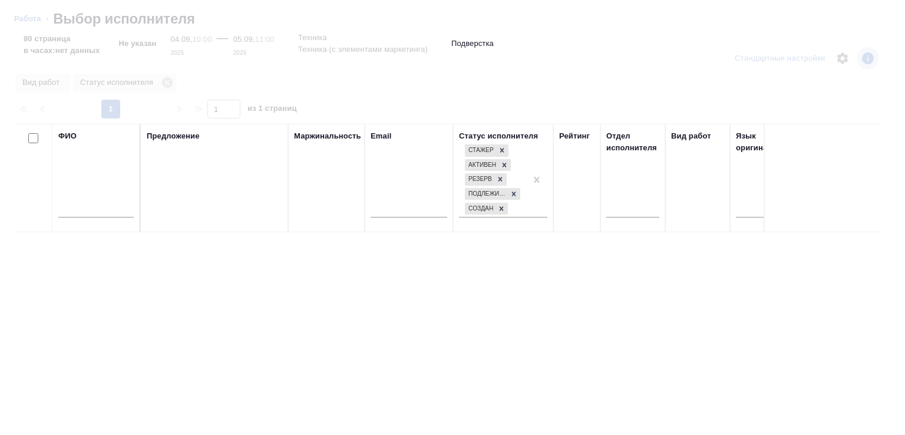
click at [101, 213] on input "text" at bounding box center [95, 210] width 75 height 15
click at [99, 206] on input "text" at bounding box center [95, 210] width 75 height 15
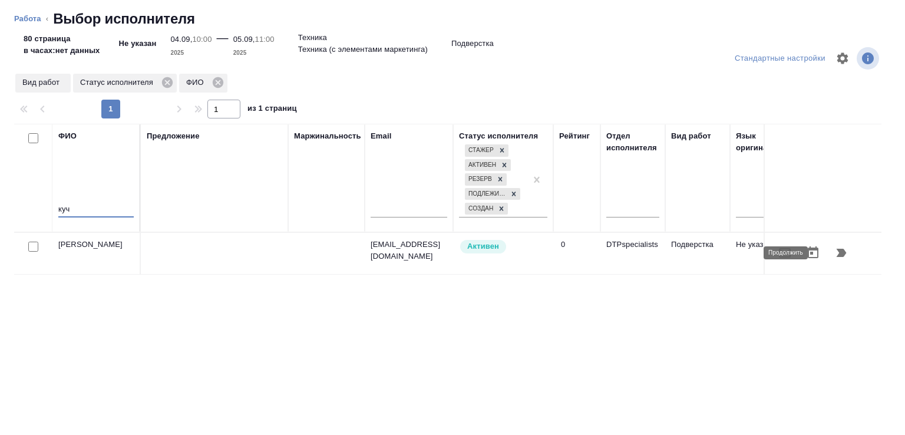
type input "куч"
click at [837, 251] on icon "button" at bounding box center [842, 253] width 10 height 8
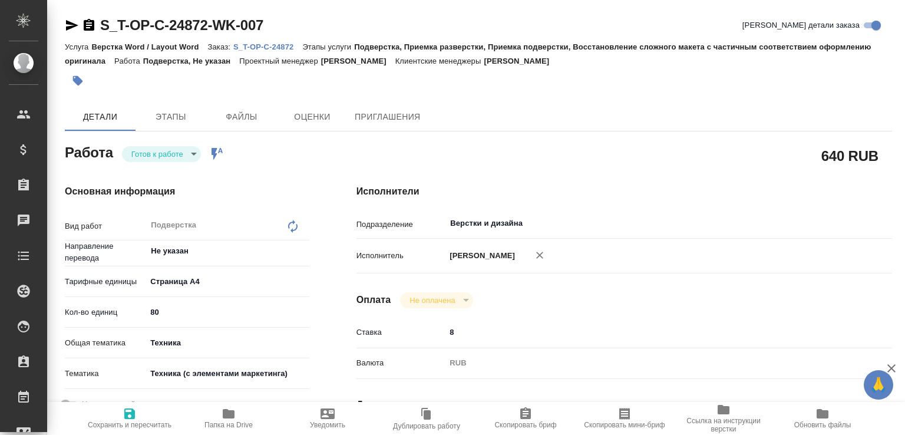
type textarea "x"
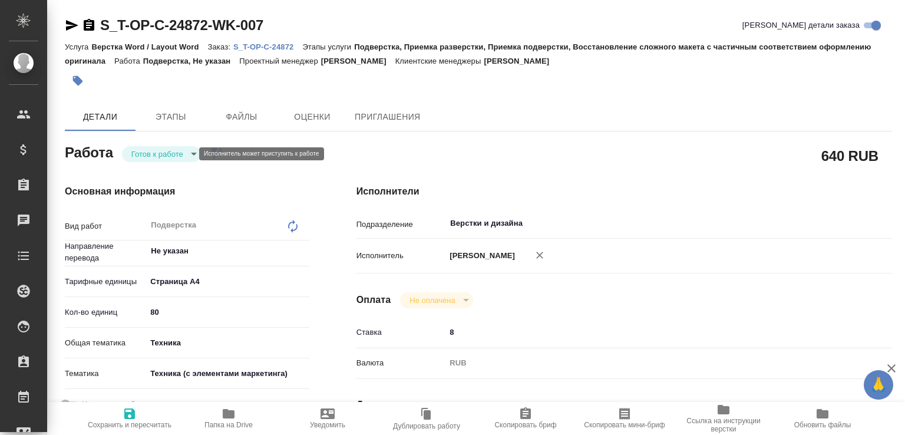
type textarea "x"
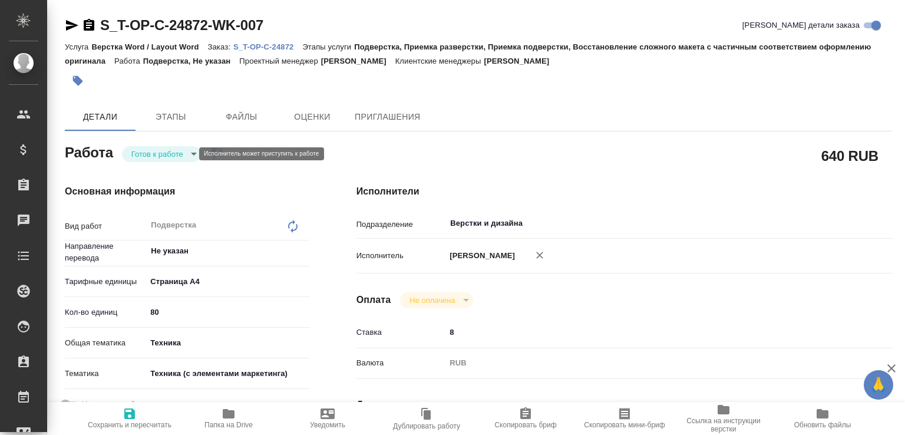
click at [169, 148] on body "🙏 .cls-1 fill:#fff; AWATERA Малофеева Екатерина e.malofeeva Клиенты Спецификаци…" at bounding box center [452, 217] width 905 height 435
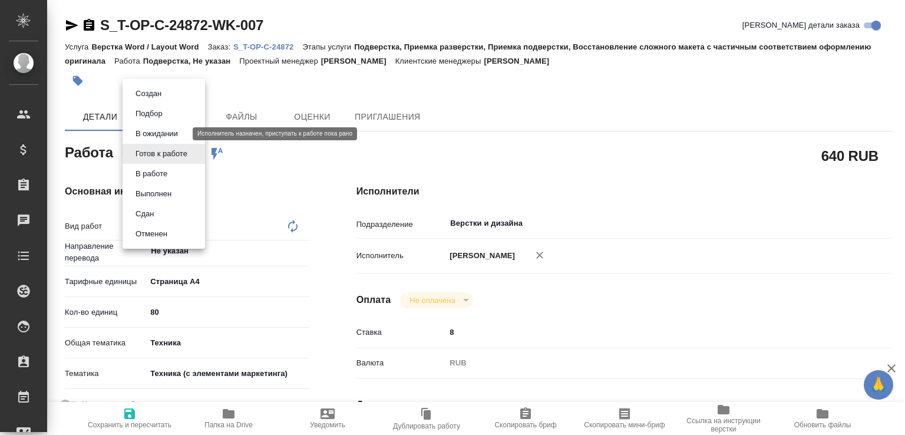
type textarea "x"
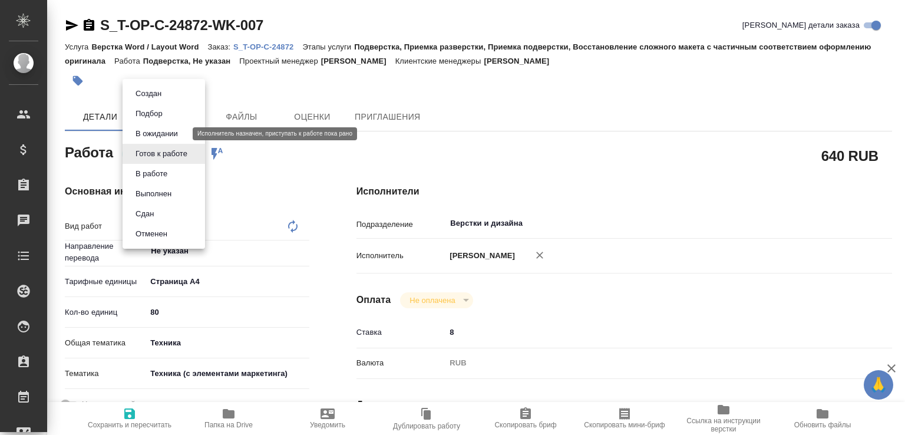
click at [163, 135] on button "В ожидании" at bounding box center [156, 133] width 49 height 13
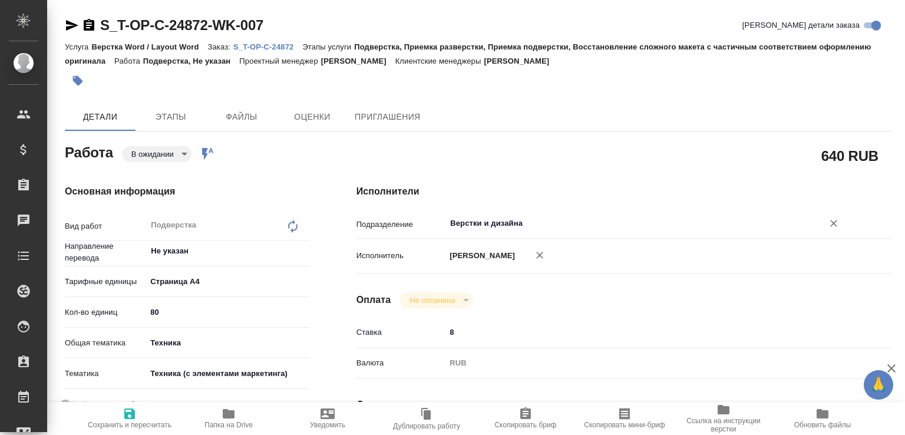
type textarea "x"
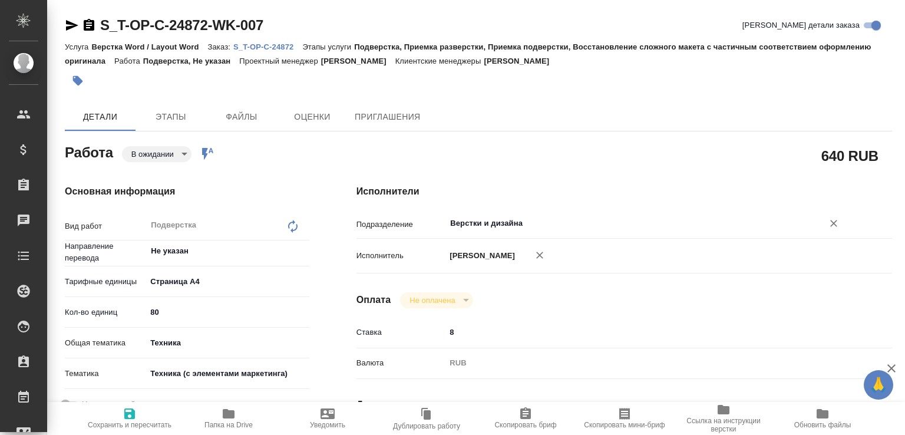
click at [475, 232] on div "Верстки и дизайна ​" at bounding box center [646, 223] width 402 height 21
type textarea "x"
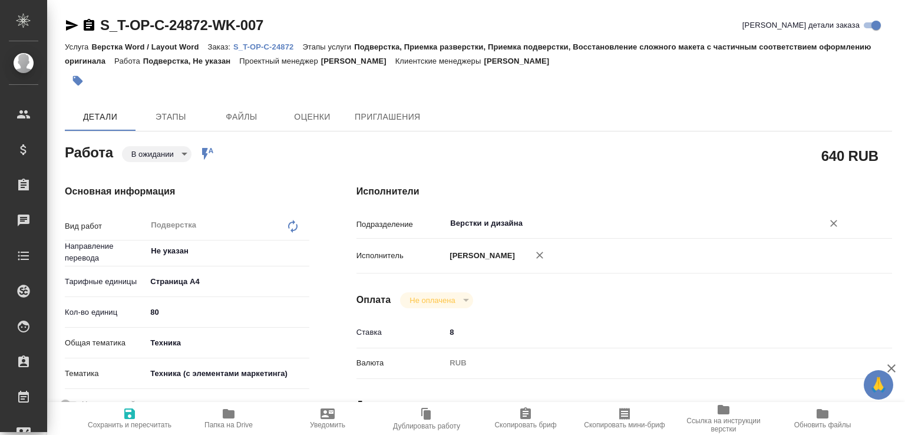
type textarea "x"
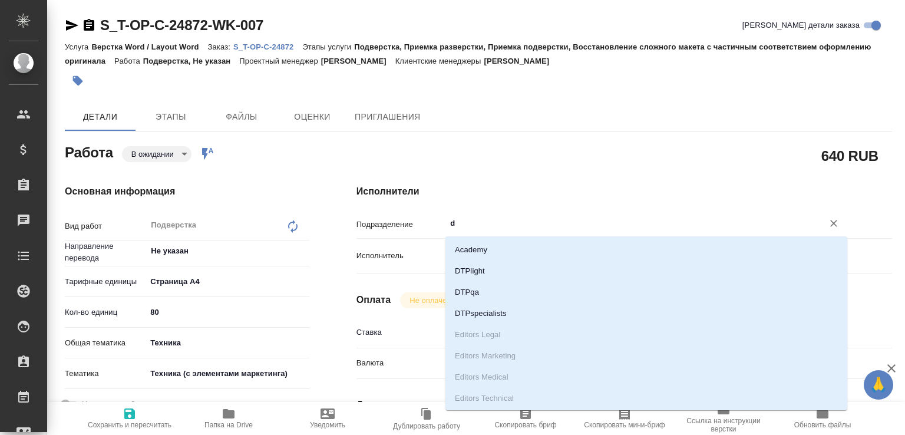
type input "dt"
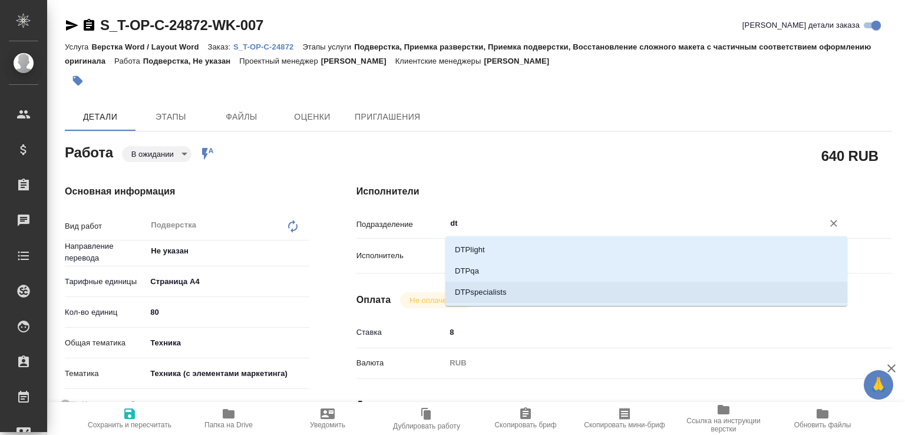
click at [487, 292] on li "DTPspecialists" at bounding box center [646, 292] width 402 height 21
type textarea "x"
type input "DTPspecialists"
type textarea "x"
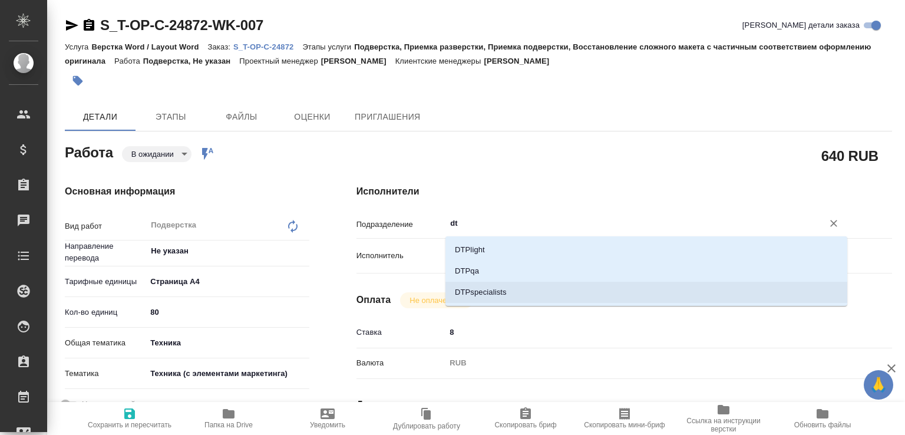
type textarea "x"
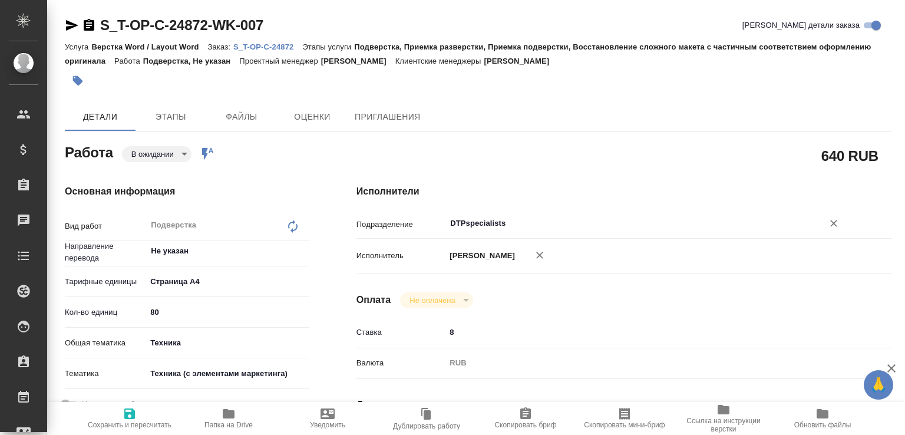
scroll to position [310, 0]
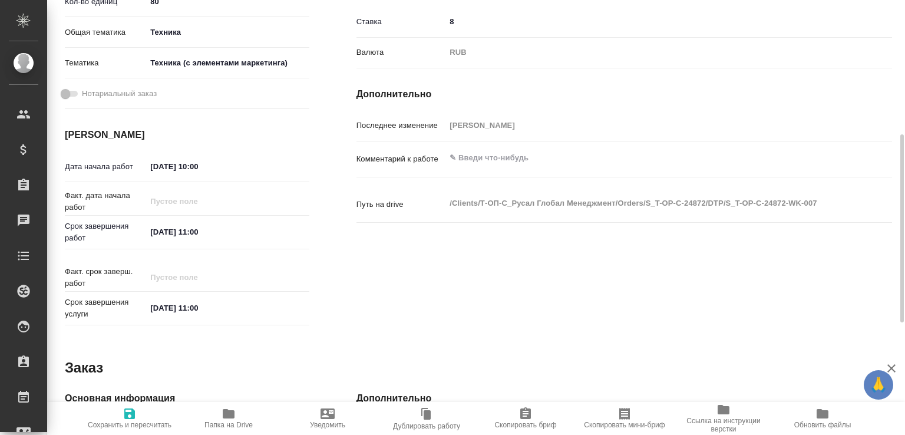
type input "DTPspecialists"
click at [137, 406] on span "Сохранить и пересчитать" at bounding box center [129, 417] width 85 height 22
type textarea "x"
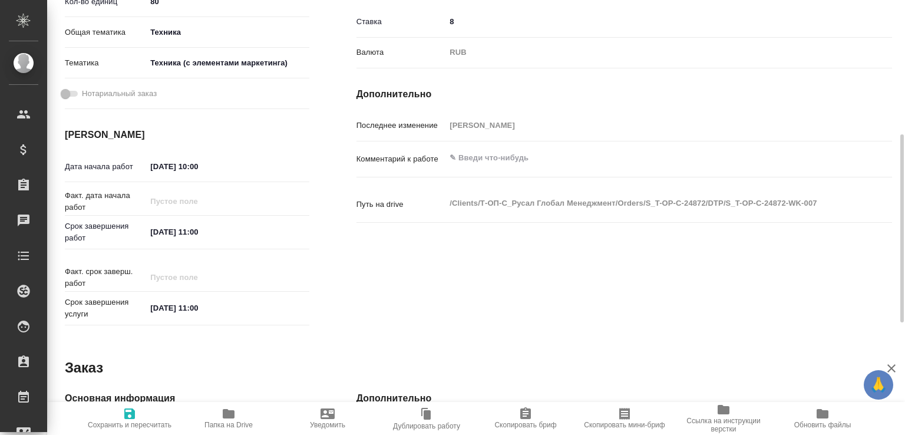
type textarea "x"
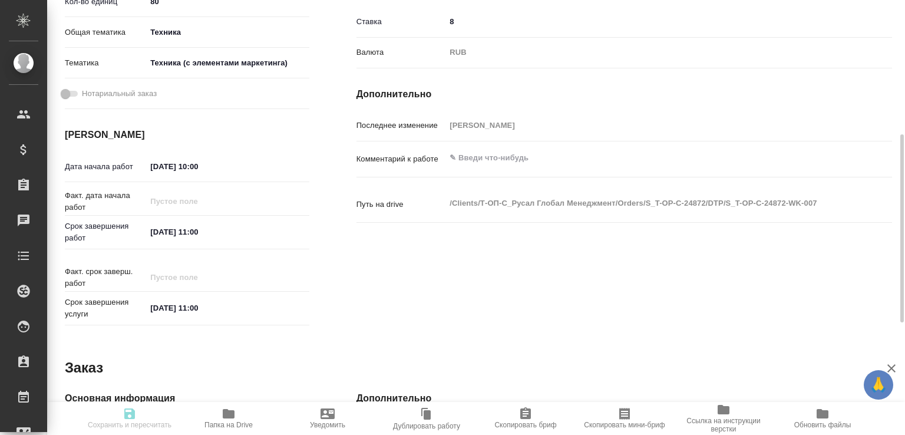
type textarea "x"
type input "pending"
type textarea "Подверстка"
type textarea "x"
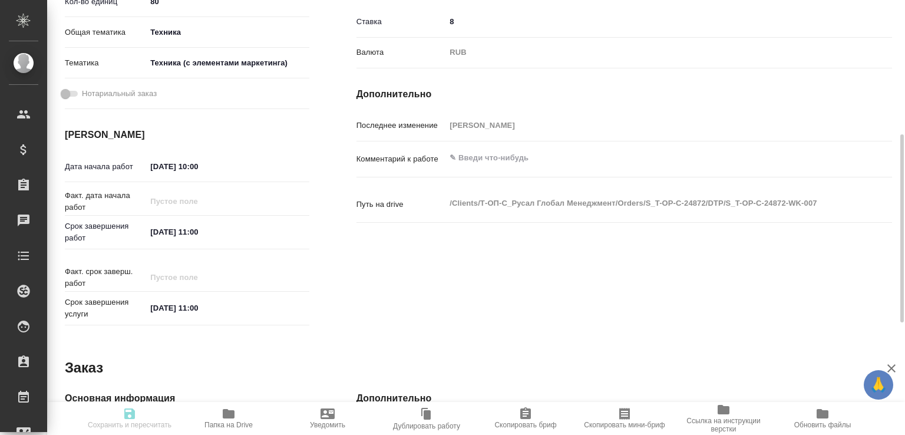
type input "Не указан"
type input "5f036ec4e16dec2d6b59c8ff"
type input "80"
type input "tech"
type input "60014f8f4811385ea454c731"
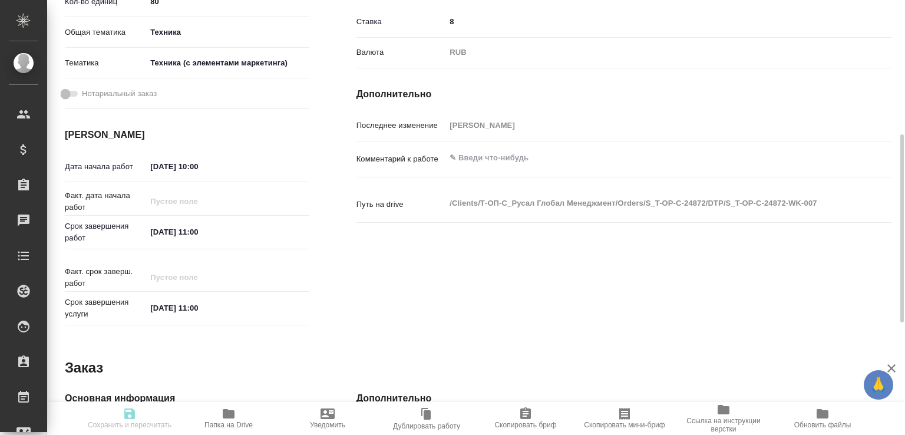
type input "04.09.2025 10:00"
type input "05.09.2025 11:00"
type input "DTPspecialists"
type input "notPayed"
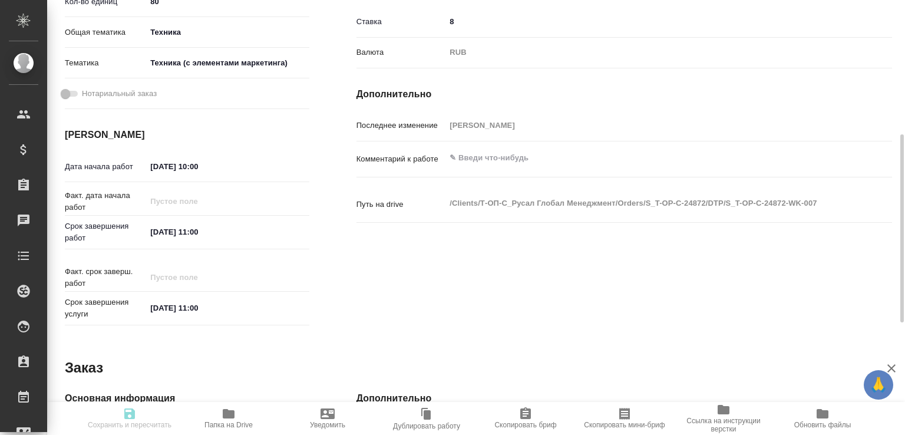
type input "8"
type input "RUB"
type input "Малофеева Екатерина"
type textarea "x"
type textarea "/Clients/Т-ОП-С_Русал Глобал Менеджмент/Orders/S_T-OP-C-24872/DTP/S_T-OP-C-2487…"
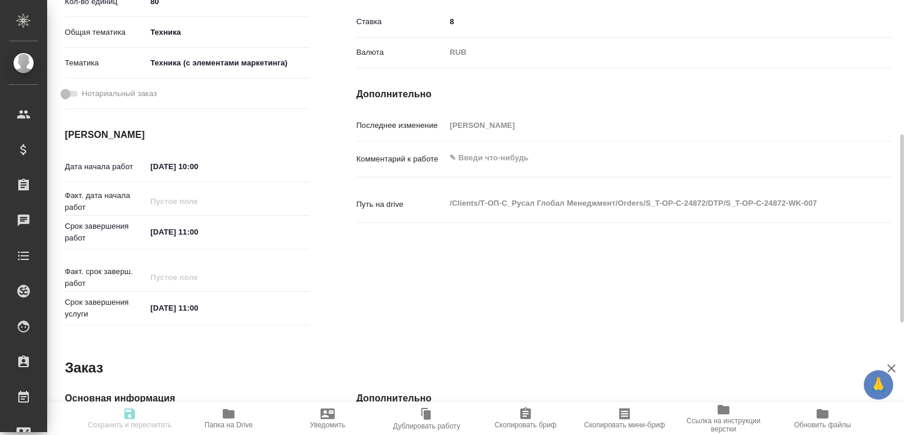
type textarea "x"
type input "S_T-OP-C-24872"
type input "Т-ОП-С-46498"
type input "Верстка Word / Layout Word"
type input "Подверстка, Приемка разверстки, Приемка подверстки, Восстановление сложного мак…"
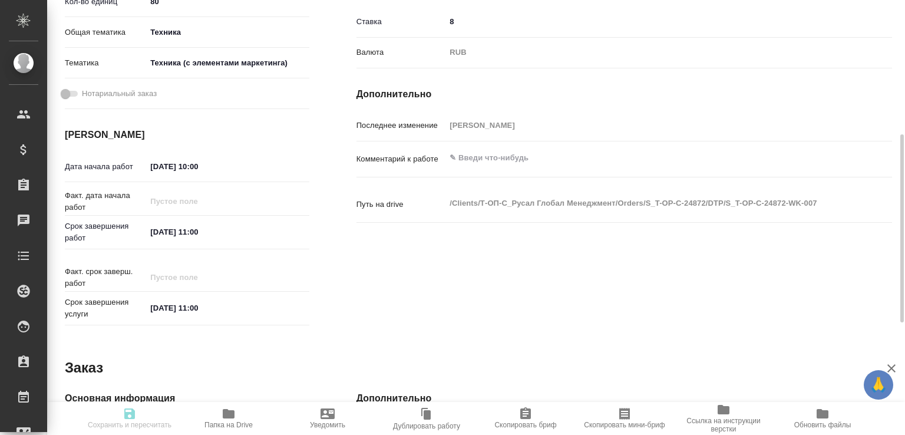
type input "Меньшикова Александра"
type input "Малофеева Екатерина"
type input "/Clients/Т-ОП-С_Русал Глобал Менеджмент/Orders/S_T-OP-C-24872"
type textarea "x"
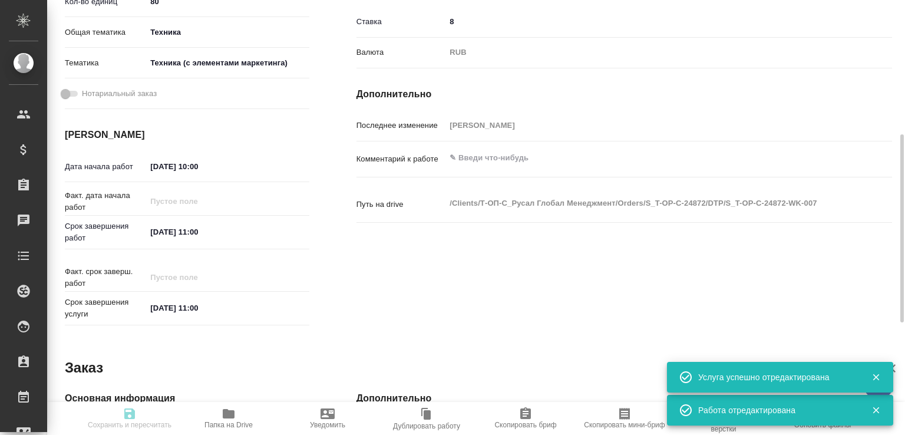
type textarea "x"
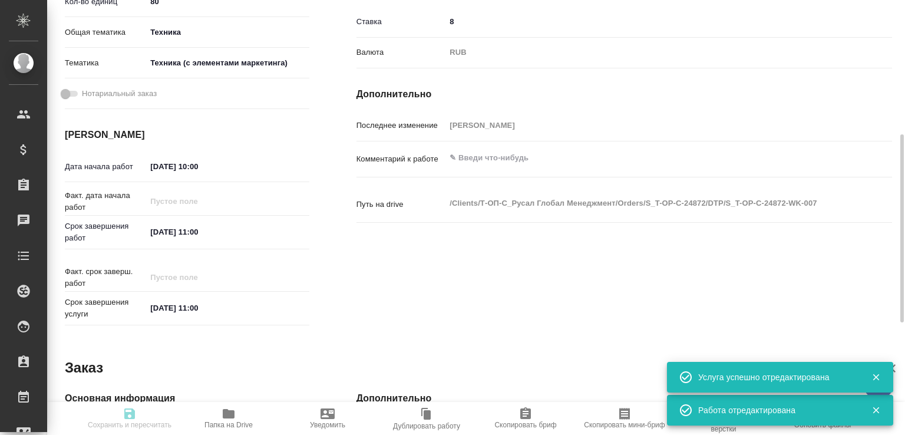
type textarea "x"
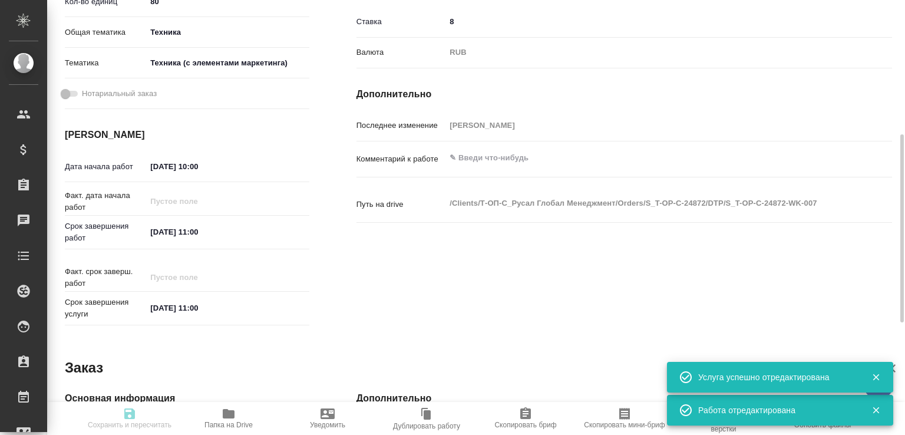
type textarea "x"
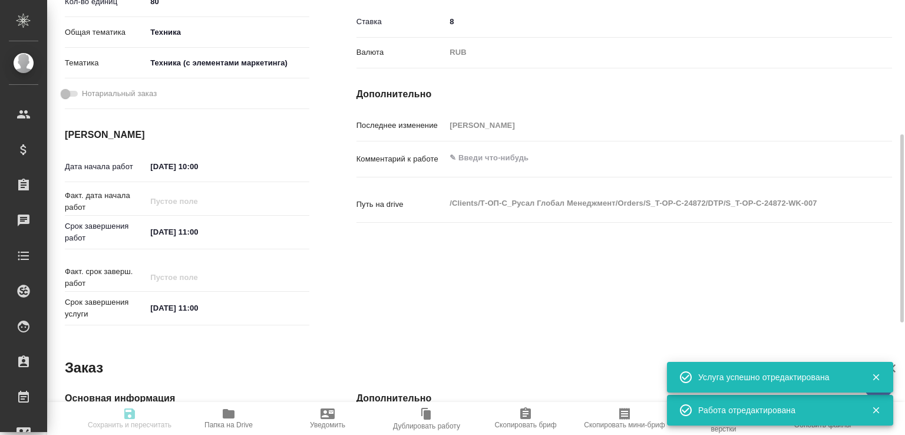
type input "pending"
type textarea "Подверстка"
type textarea "x"
type input "Не указан"
type input "5f036ec4e16dec2d6b59c8ff"
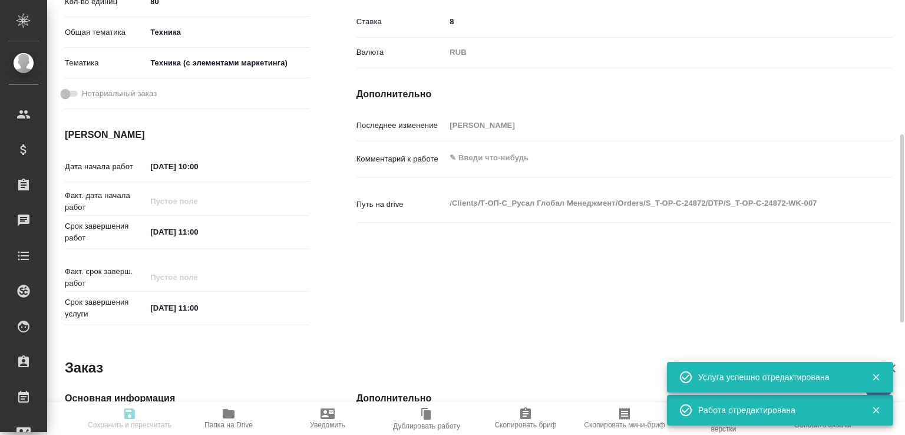
type input "80"
type input "tech"
type input "60014f8f4811385ea454c731"
type input "04.09.2025 10:00"
type input "05.09.2025 11:00"
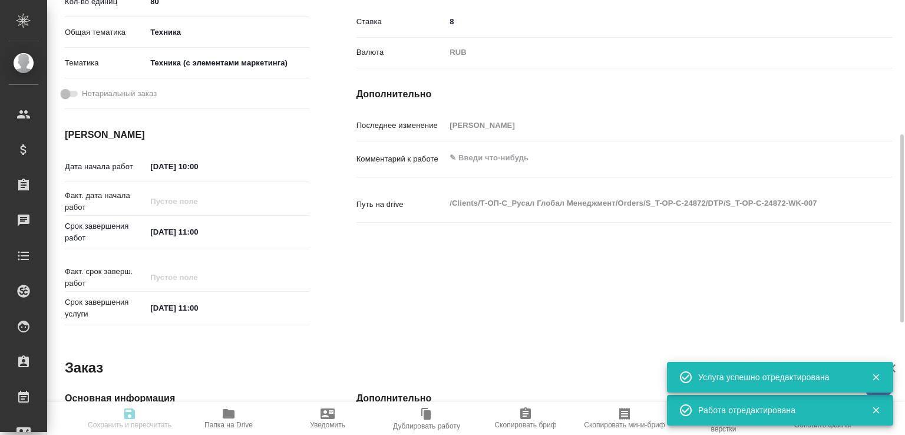
type input "05.09.2025 11:00"
type input "DTPspecialists"
type input "notPayed"
type input "8"
type input "RUB"
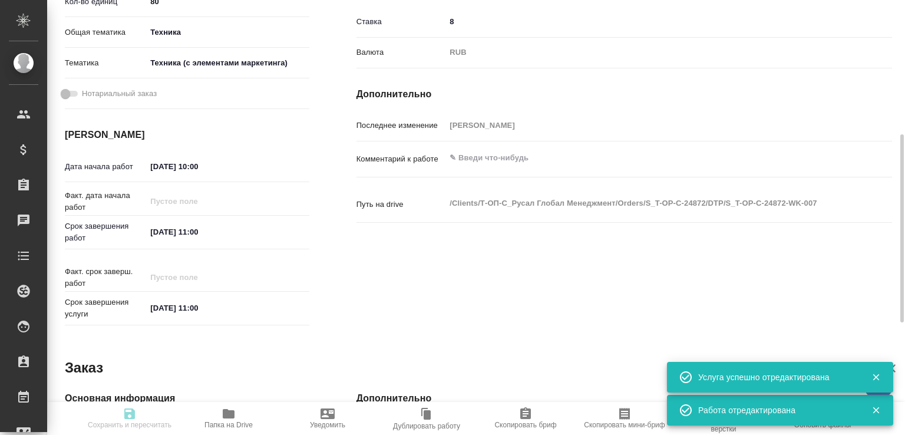
type input "Малофеева Екатерина"
type textarea "x"
type textarea "/Clients/Т-ОП-С_Русал Глобал Менеджмент/Orders/S_T-OP-C-24872/DTP/S_T-OP-C-2487…"
type textarea "x"
type input "S_T-OP-C-24872"
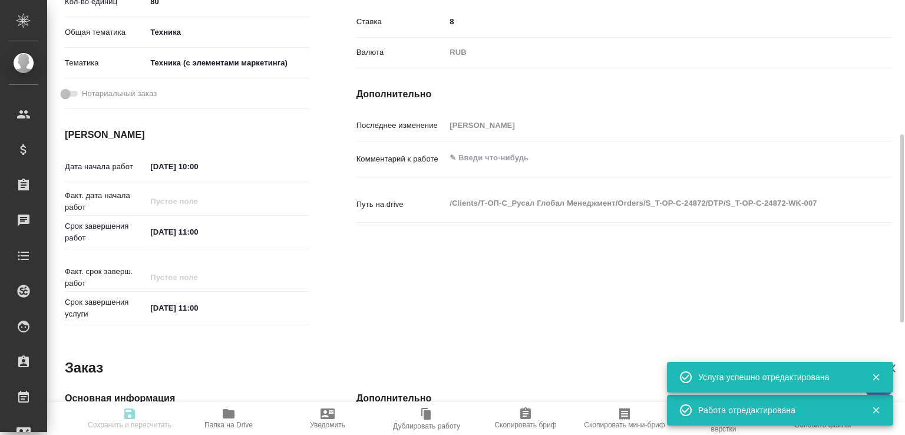
type input "Т-ОП-С-46498"
type input "Верстка Word / Layout Word"
type input "Подверстка, Приемка разверстки, Приемка подверстки, Восстановление сложного мак…"
type input "Меньшикова Александра"
type input "Малофеева Екатерина"
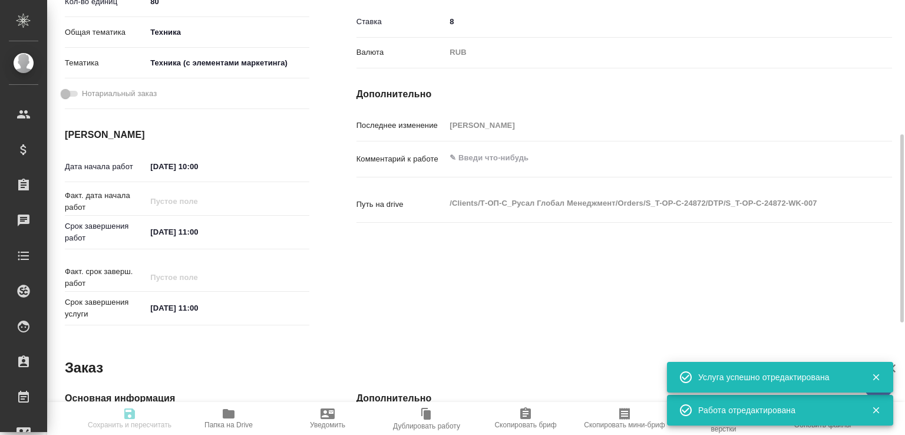
type input "/Clients/Т-ОП-С_Русал Глобал Менеджмент/Orders/S_T-OP-C-24872"
type textarea "x"
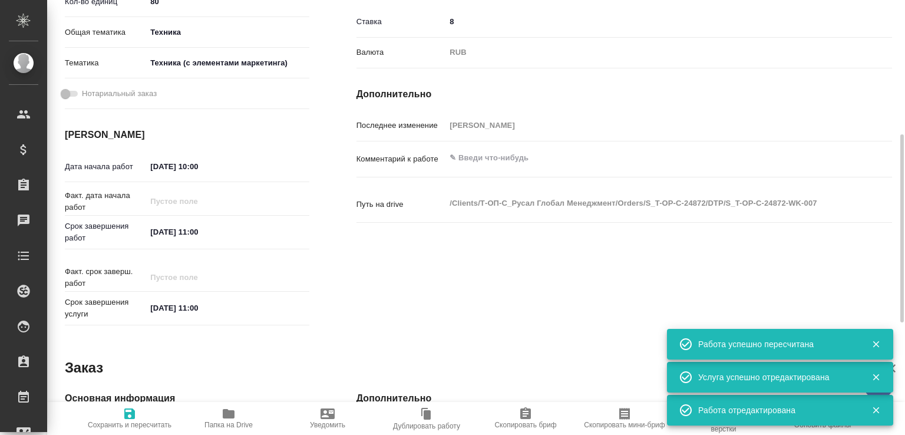
type textarea "x"
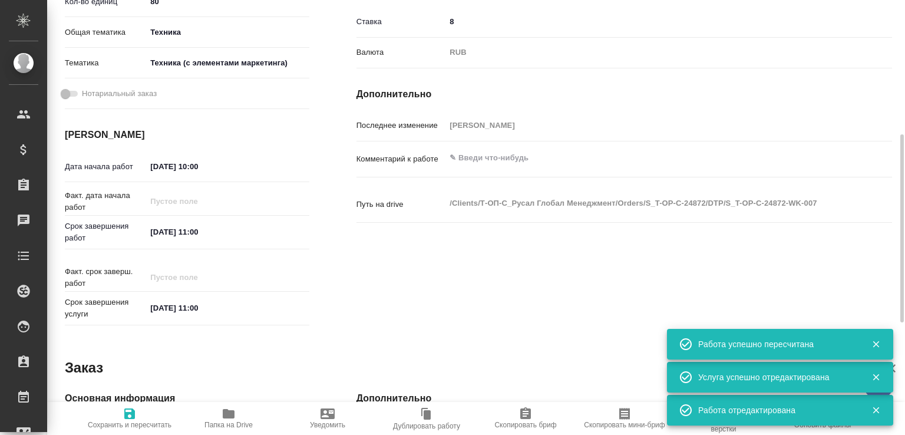
type textarea "x"
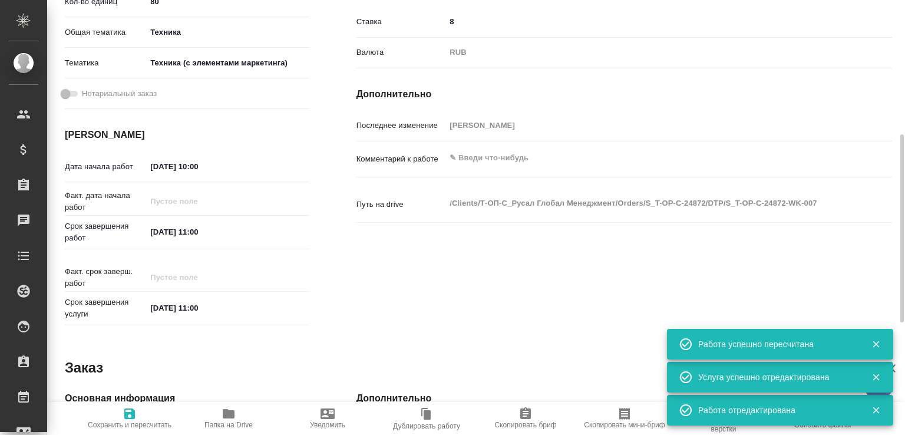
type textarea "x"
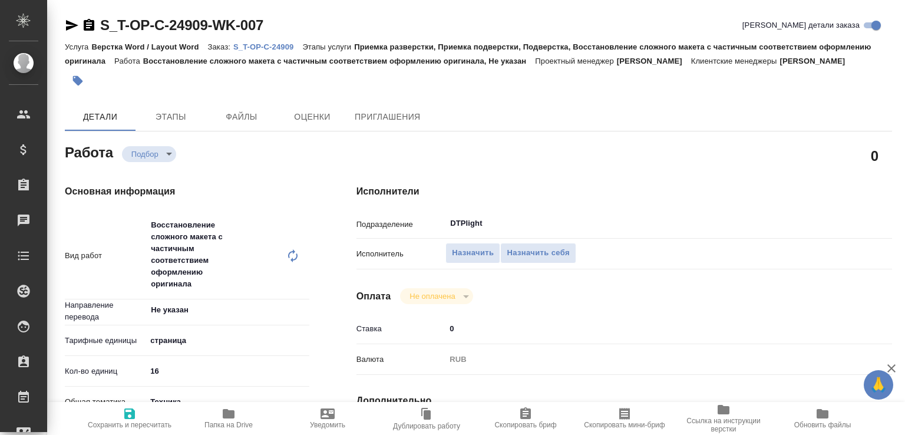
click at [71, 24] on icon "button" at bounding box center [72, 25] width 12 height 11
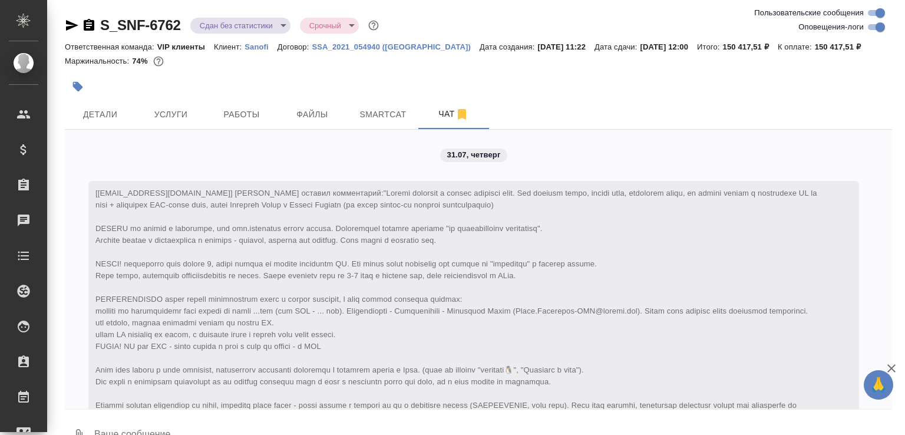
scroll to position [7462, 0]
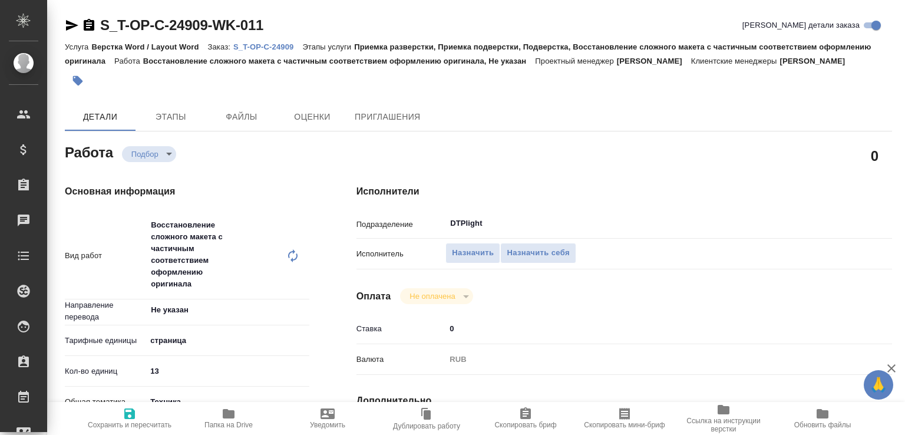
click at [70, 28] on icon "button" at bounding box center [72, 25] width 12 height 11
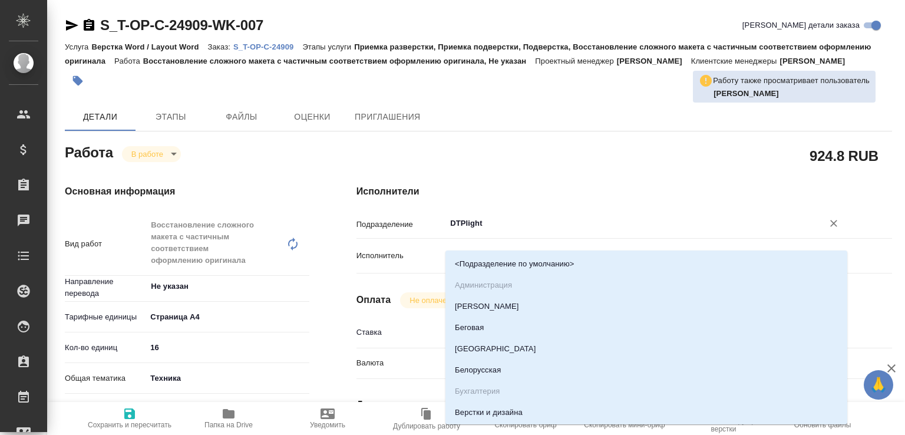
click at [474, 230] on input "DTPlight" at bounding box center [626, 223] width 355 height 14
drag, startPoint x: 467, startPoint y: 238, endPoint x: 535, endPoint y: 245, distance: 68.1
click at [533, 230] on input "DTPlight" at bounding box center [626, 223] width 355 height 14
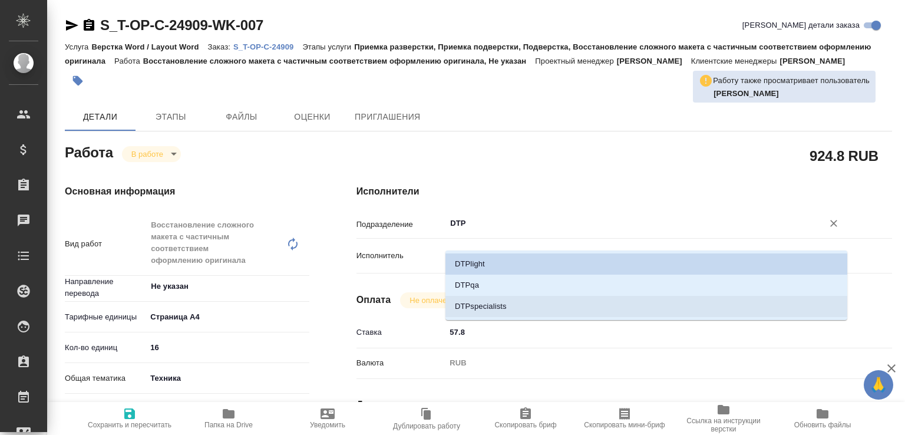
click at [488, 309] on li "DTPspecialists" at bounding box center [646, 306] width 402 height 21
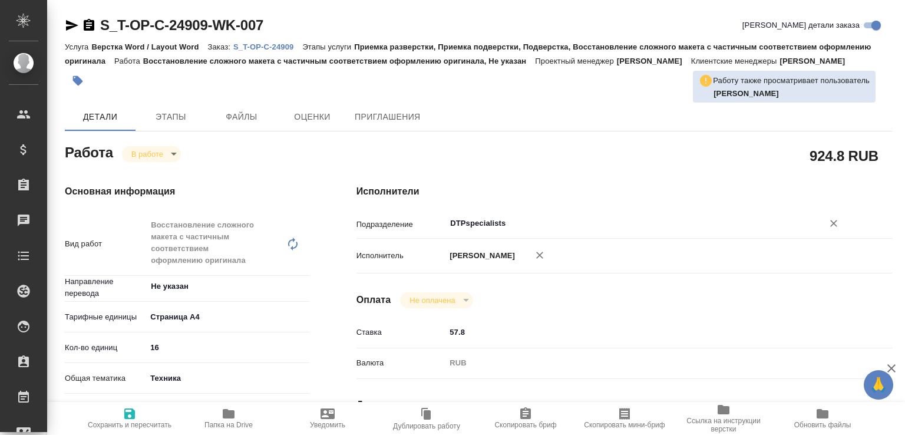
type input "DTPspecialists"
click at [151, 406] on span "Сохранить и пересчитать" at bounding box center [129, 417] width 85 height 22
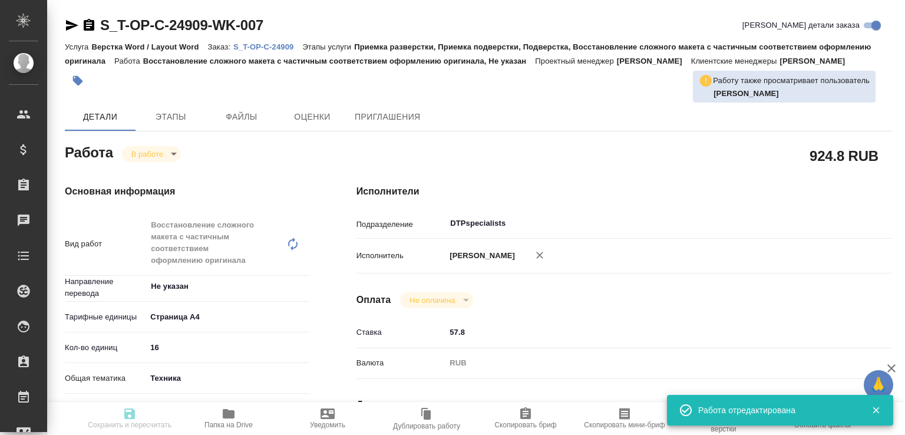
type input "inProgress"
type input "Не указан"
type input "5f036ec4e16dec2d6b59c8ff"
type input "16"
type input "tech"
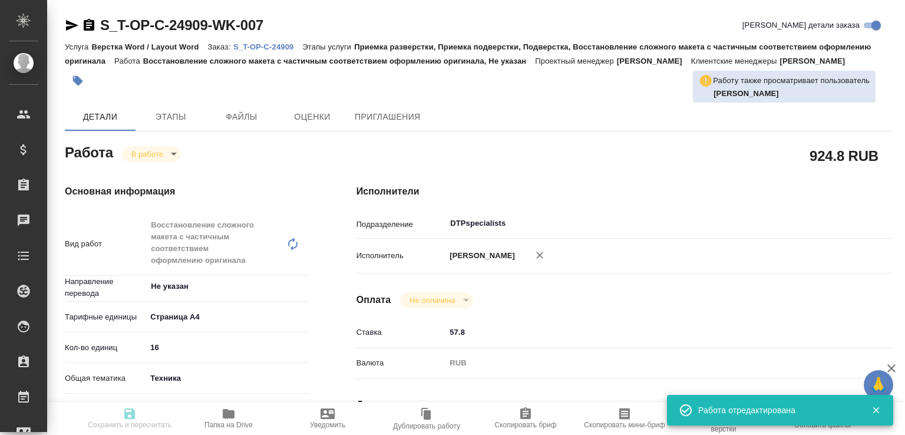
type input "60014e23f7d9dc5f480a3cf8"
type input "28.08.2025 10:30"
type input "27.08.2025 10:50"
type input "28.08.2025 15:00"
type input "29.08.2025 12:00"
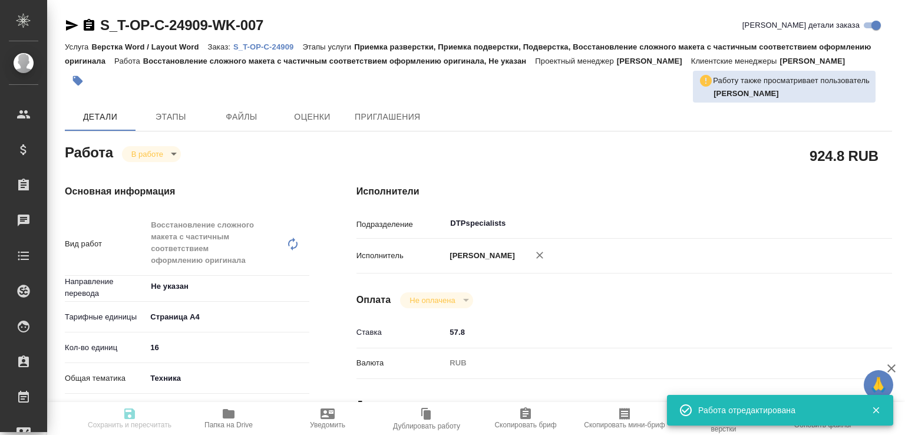
type input "DTPspecialists"
type input "notPayed"
type input "57.8"
type input "RUB"
type input "Савченко Дмитрий"
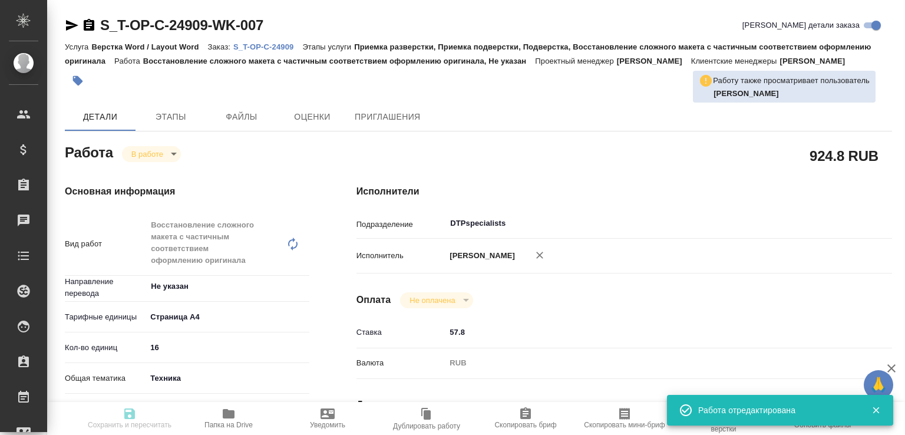
type input "S_T-OP-C-24909"
type input "T-ОП-С-46532"
type input "Верстка Word / Layout Word"
type input "Приемка разверстки, Приемка подверстки, Подверстка, Восстановление сложного мак…"
type input "Горленко Юлия"
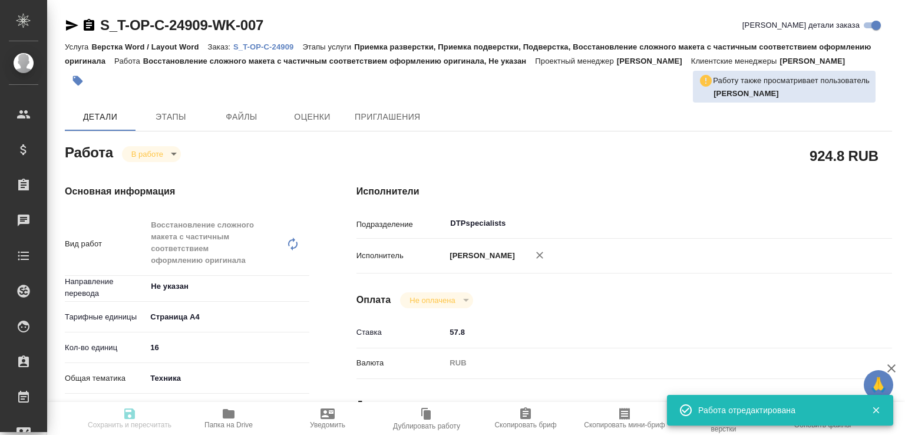
type input "Малофеева Екатерина"
type input "/Clients/Т-ОП-С_Русал Глобал Менеджмент/Orders/S_T-OP-C-24909"
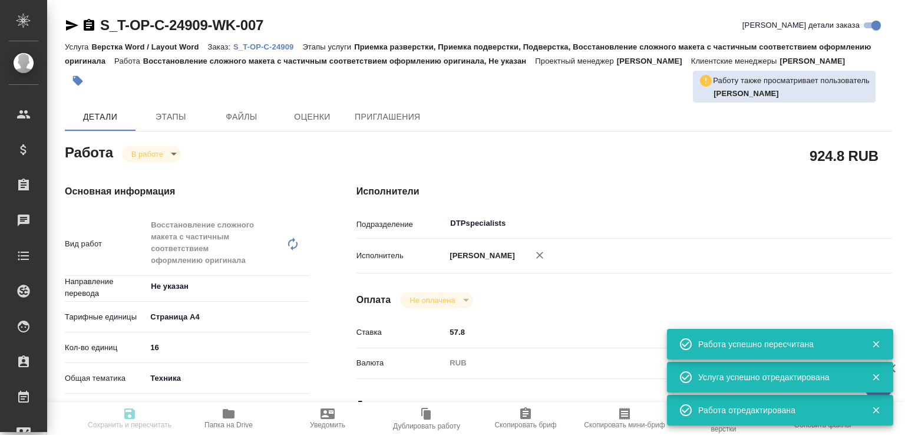
type input "inProgress"
type input "Не указан"
type input "5f036ec4e16dec2d6b59c8ff"
type input "16"
type input "tech"
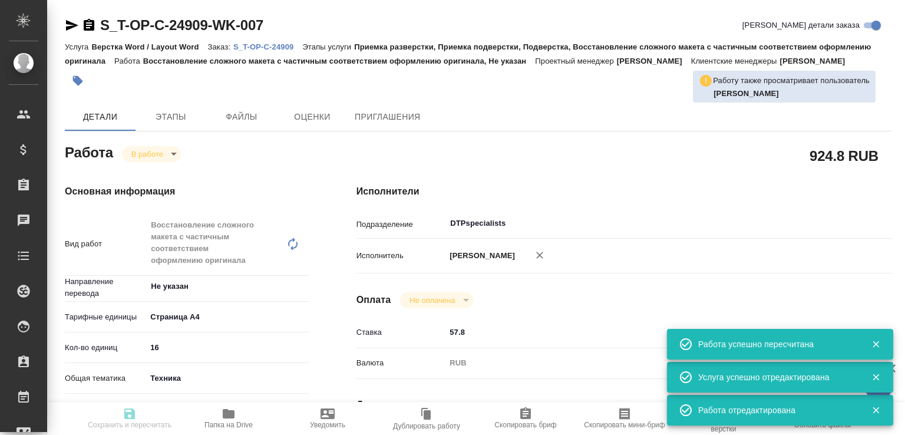
type input "60014e23f7d9dc5f480a3cf8"
type input "28.08.2025 10:30"
type input "27.08.2025 10:50"
type input "28.08.2025 15:00"
type input "29.08.2025 12:00"
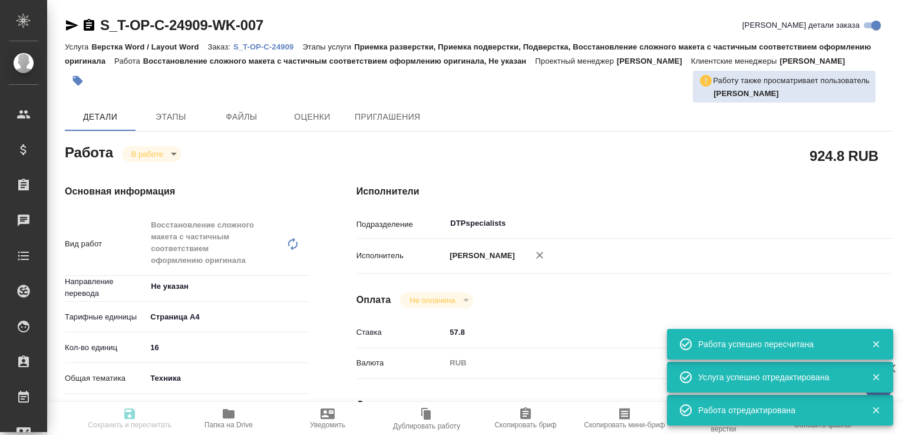
type input "DTPspecialists"
type input "notPayed"
type input "57.8"
type input "RUB"
type input "Савченко Дмитрий"
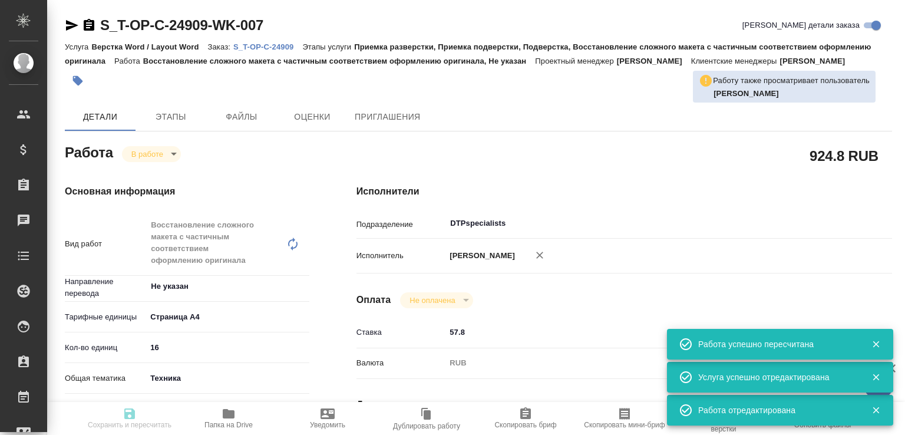
type input "S_T-OP-C-24909"
type input "T-ОП-С-46532"
type input "Верстка Word / Layout Word"
type input "Приемка разверстки, Приемка подверстки, Подверстка, Восстановление сложного мак…"
type input "Горленко Юлия"
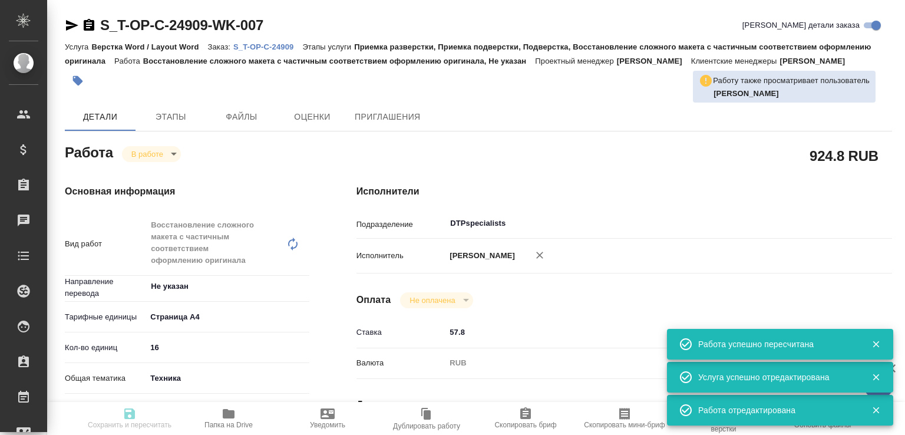
type input "Малофеева Екатерина"
type input "/Clients/Т-ОП-С_Русал Глобал Менеджмент/Orders/S_T-OP-C-24909"
